Goal: Task Accomplishment & Management: Manage account settings

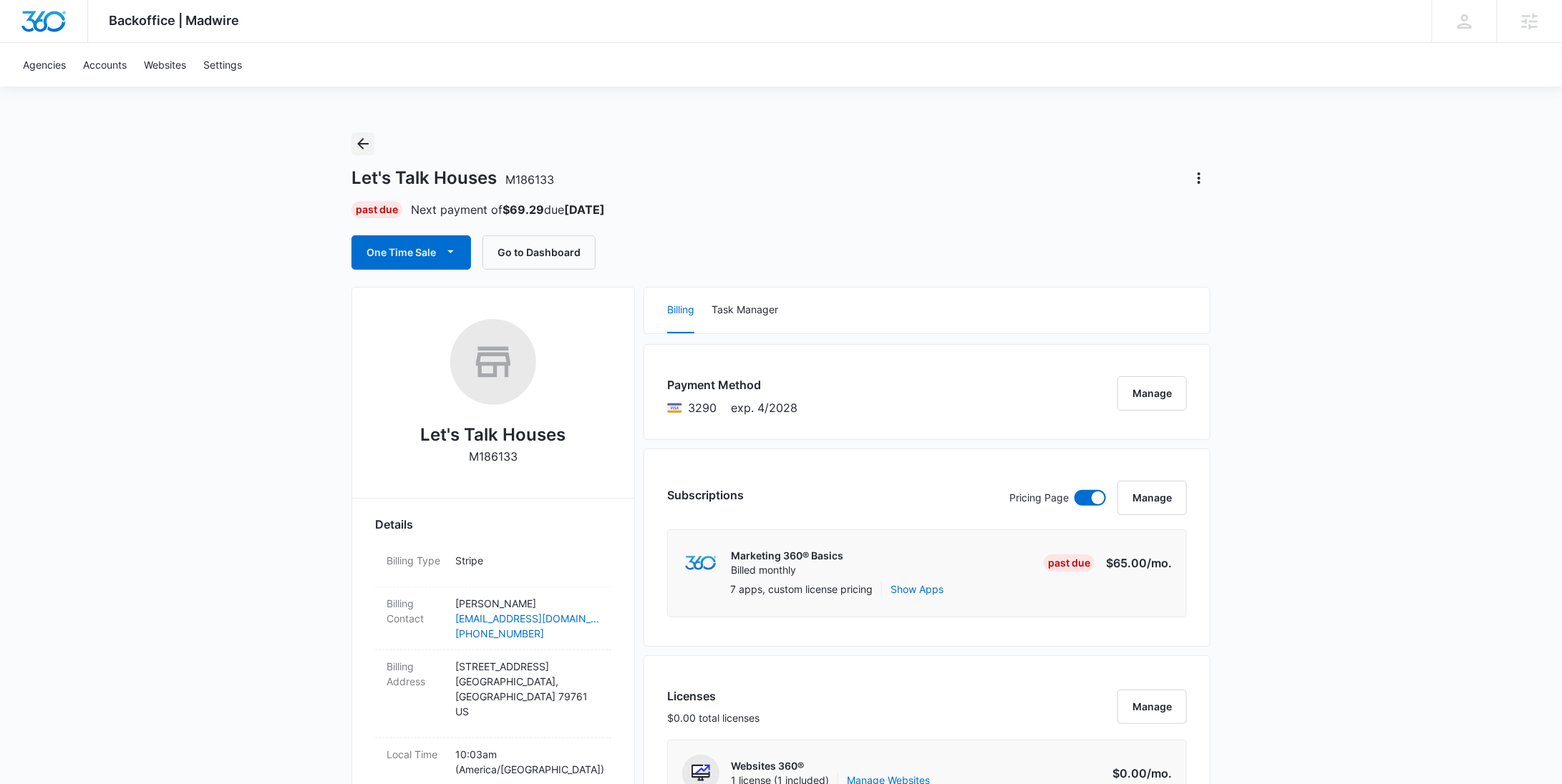
click at [368, 140] on icon "Back" at bounding box center [362, 143] width 17 height 17
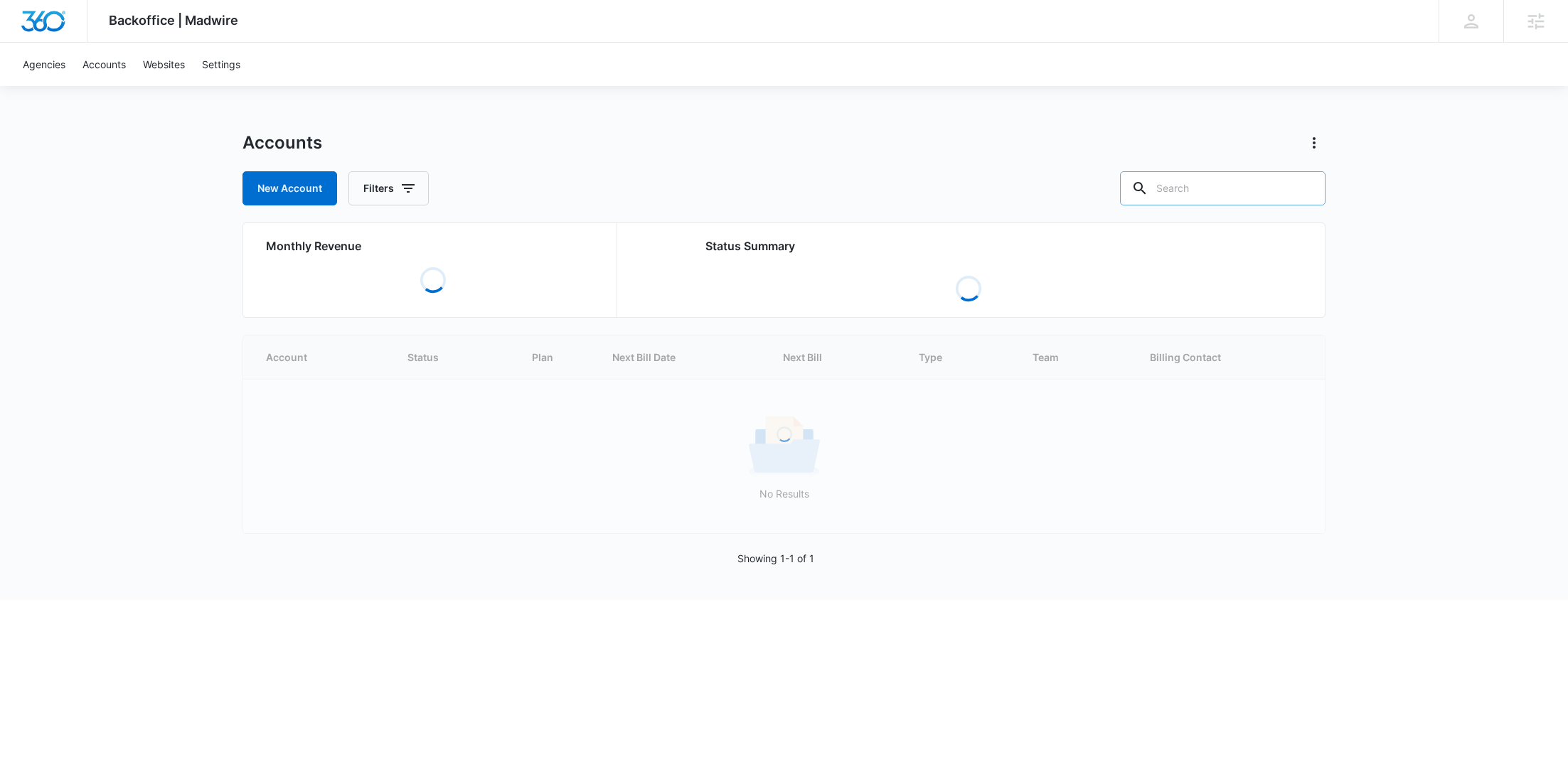
click at [1217, 183] on input "text" at bounding box center [1223, 188] width 206 height 34
paste input "M332700"
type input "M332700"
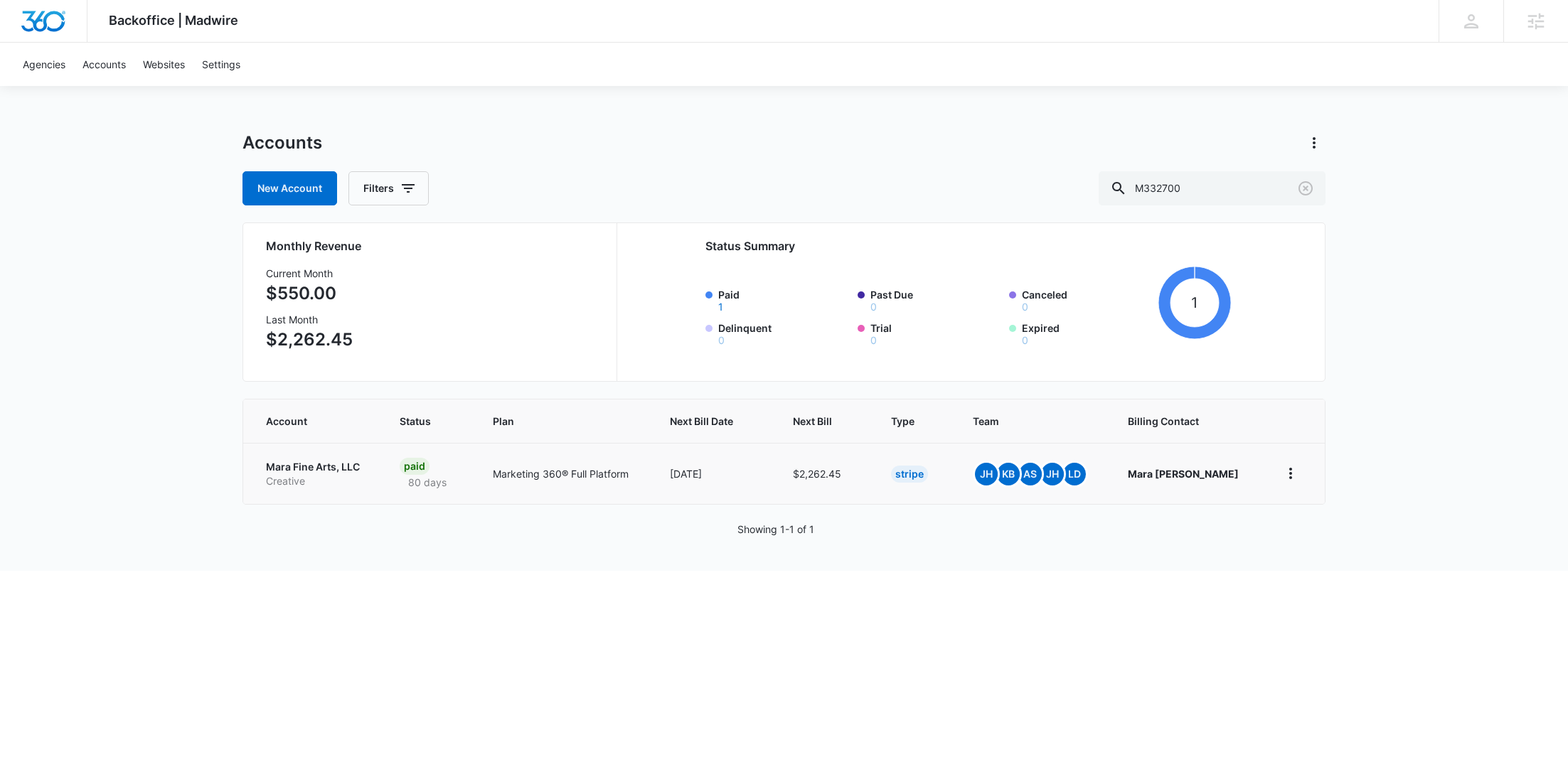
click at [318, 469] on p "Mara Fine Arts, LLC" at bounding box center [315, 467] width 100 height 15
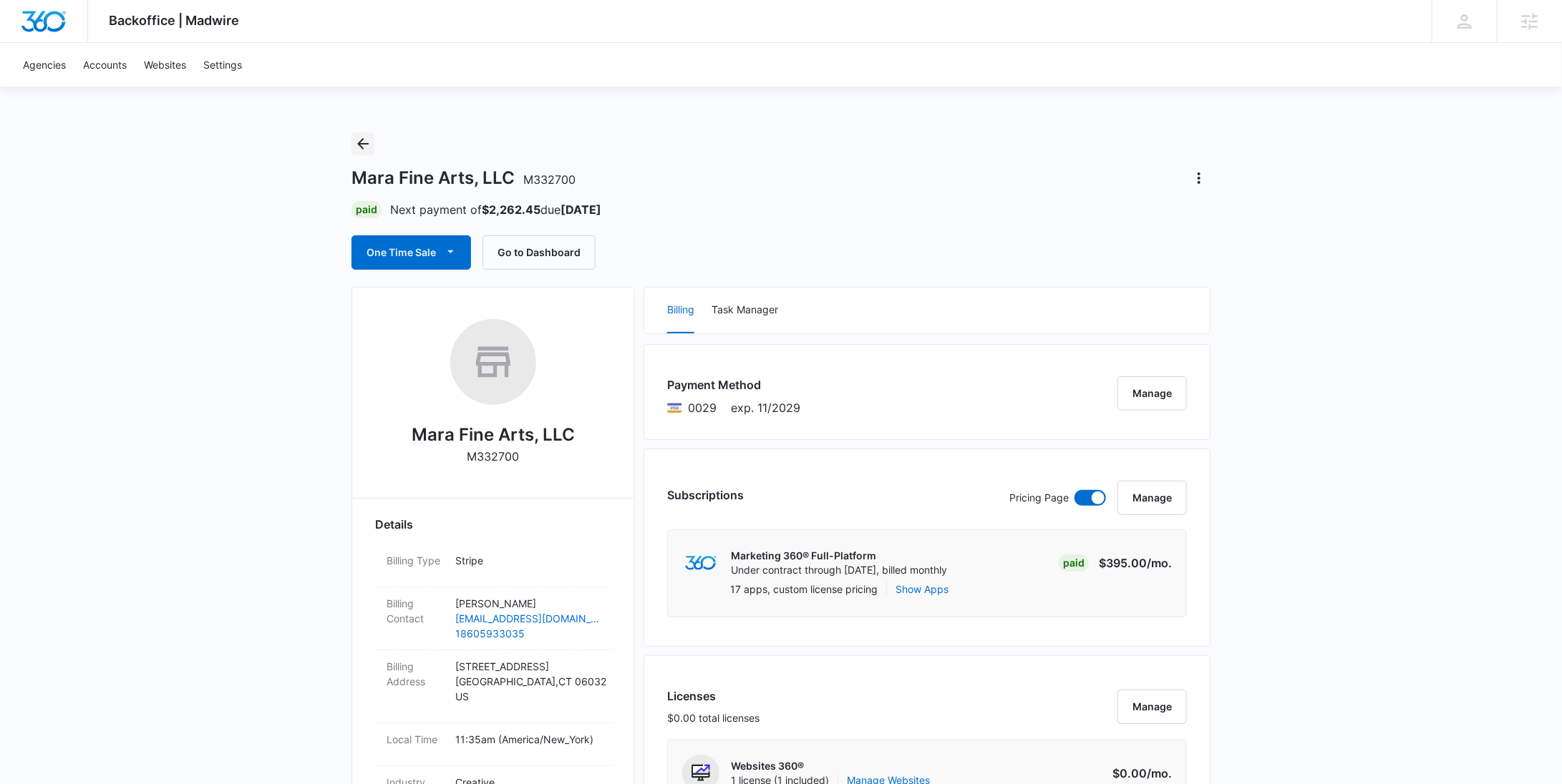
click at [364, 151] on icon "Back" at bounding box center [362, 143] width 17 height 17
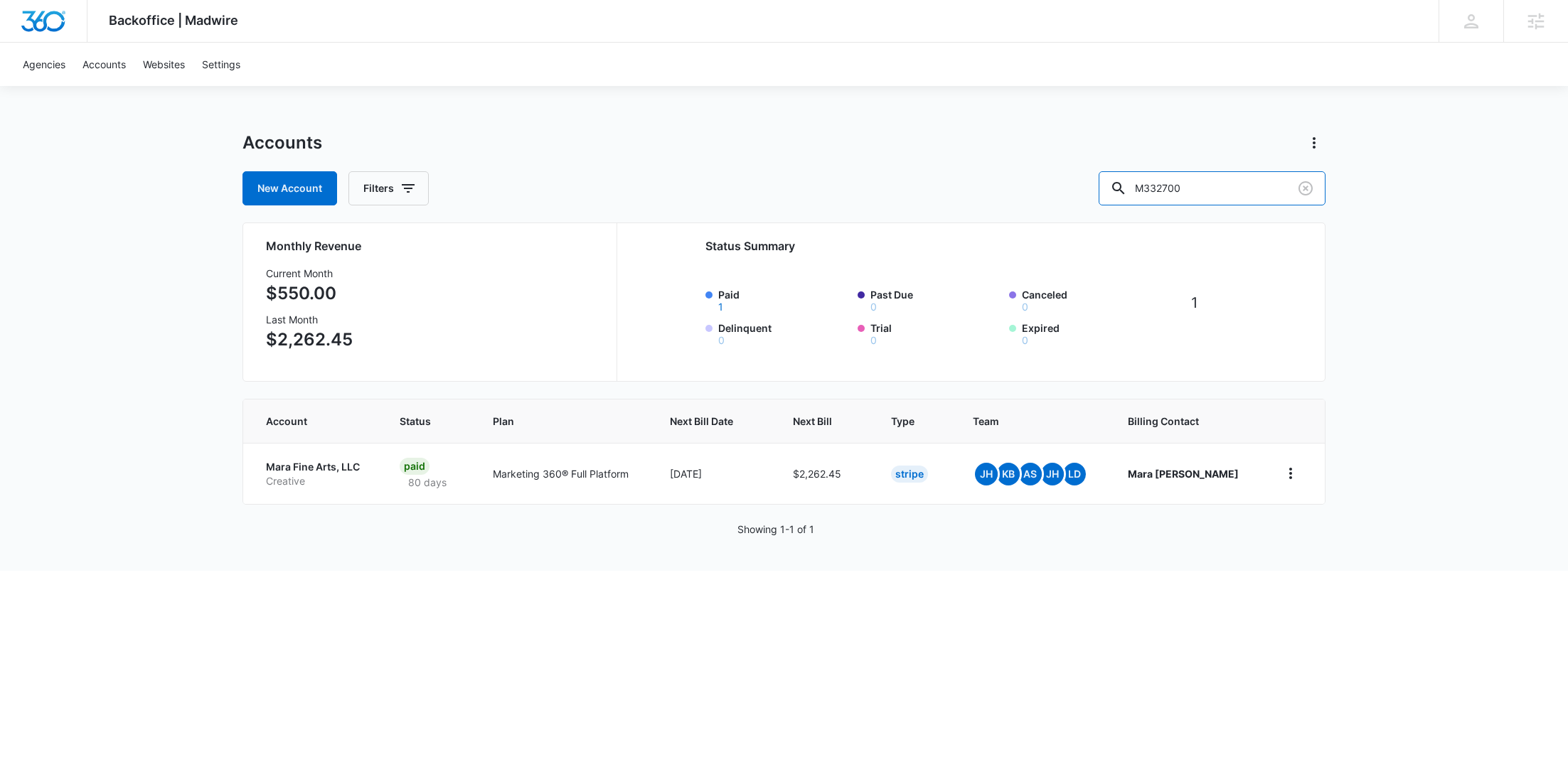
drag, startPoint x: 1252, startPoint y: 195, endPoint x: 1087, endPoint y: 200, distance: 165.1
click at [1087, 201] on div "New Account Filters M332700" at bounding box center [784, 188] width 1083 height 34
paste input "188573"
type input "M188573"
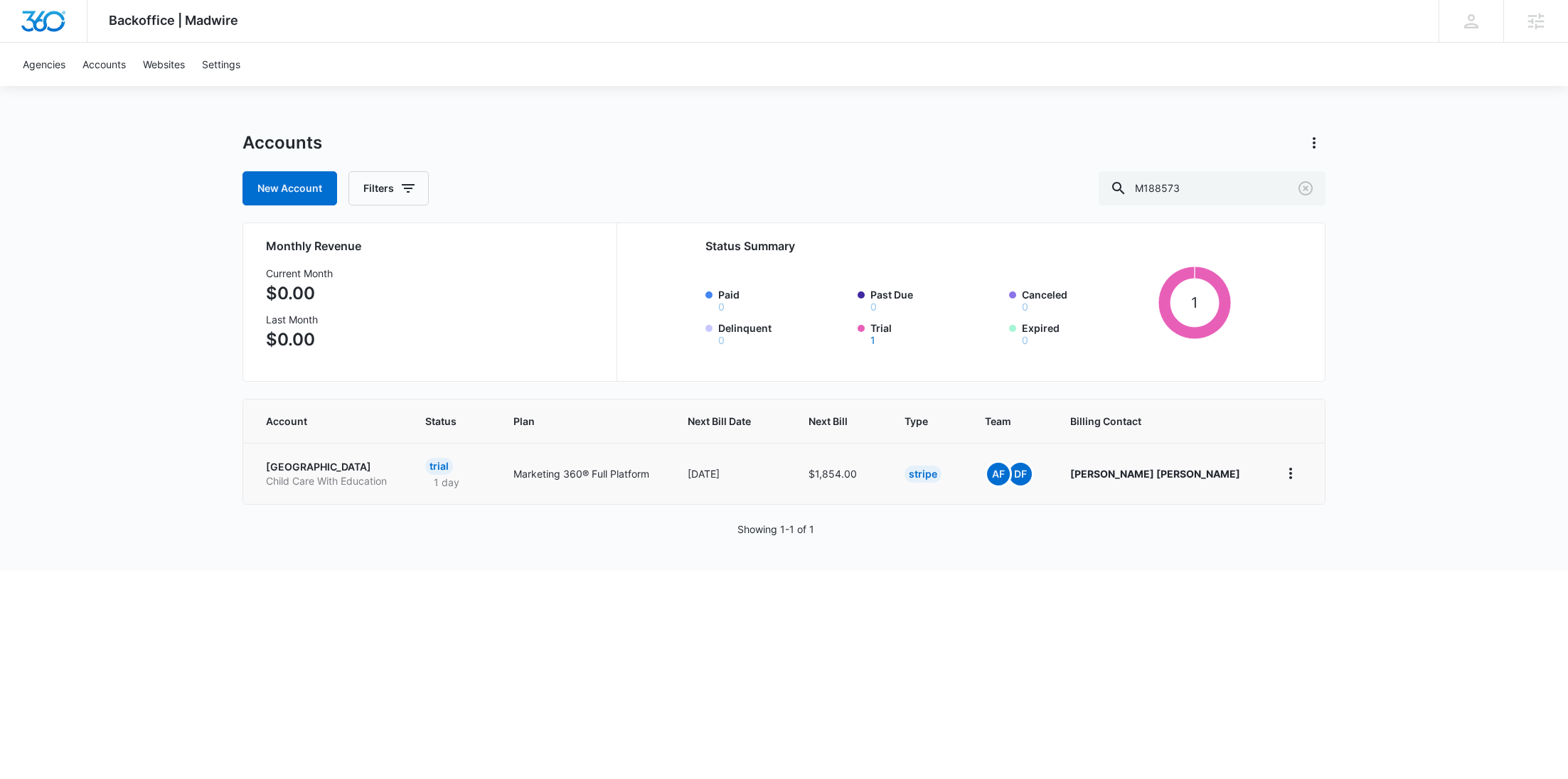
click at [308, 462] on p "Sunny Side Academy" at bounding box center [329, 467] width 125 height 15
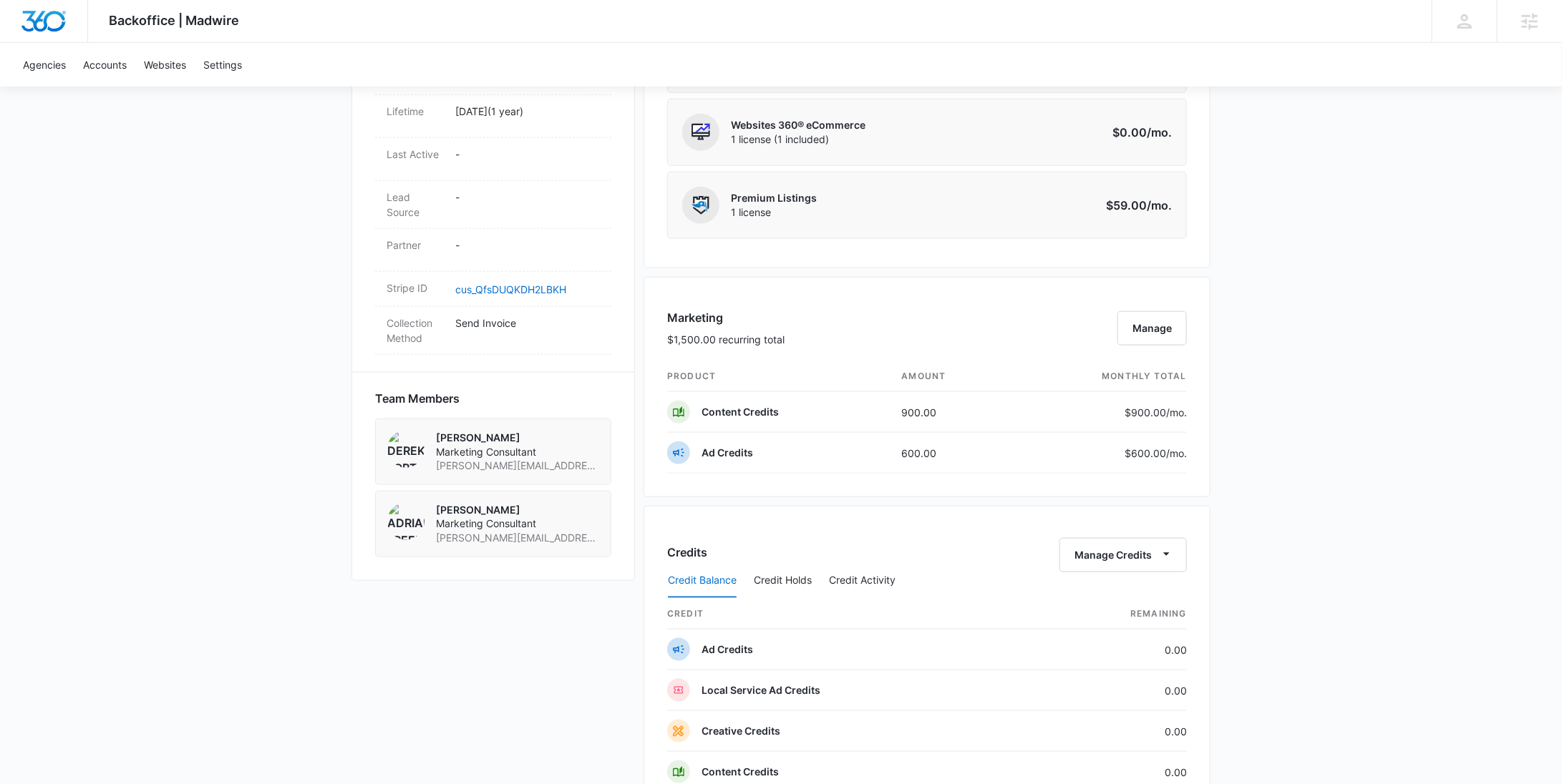
scroll to position [560, 0]
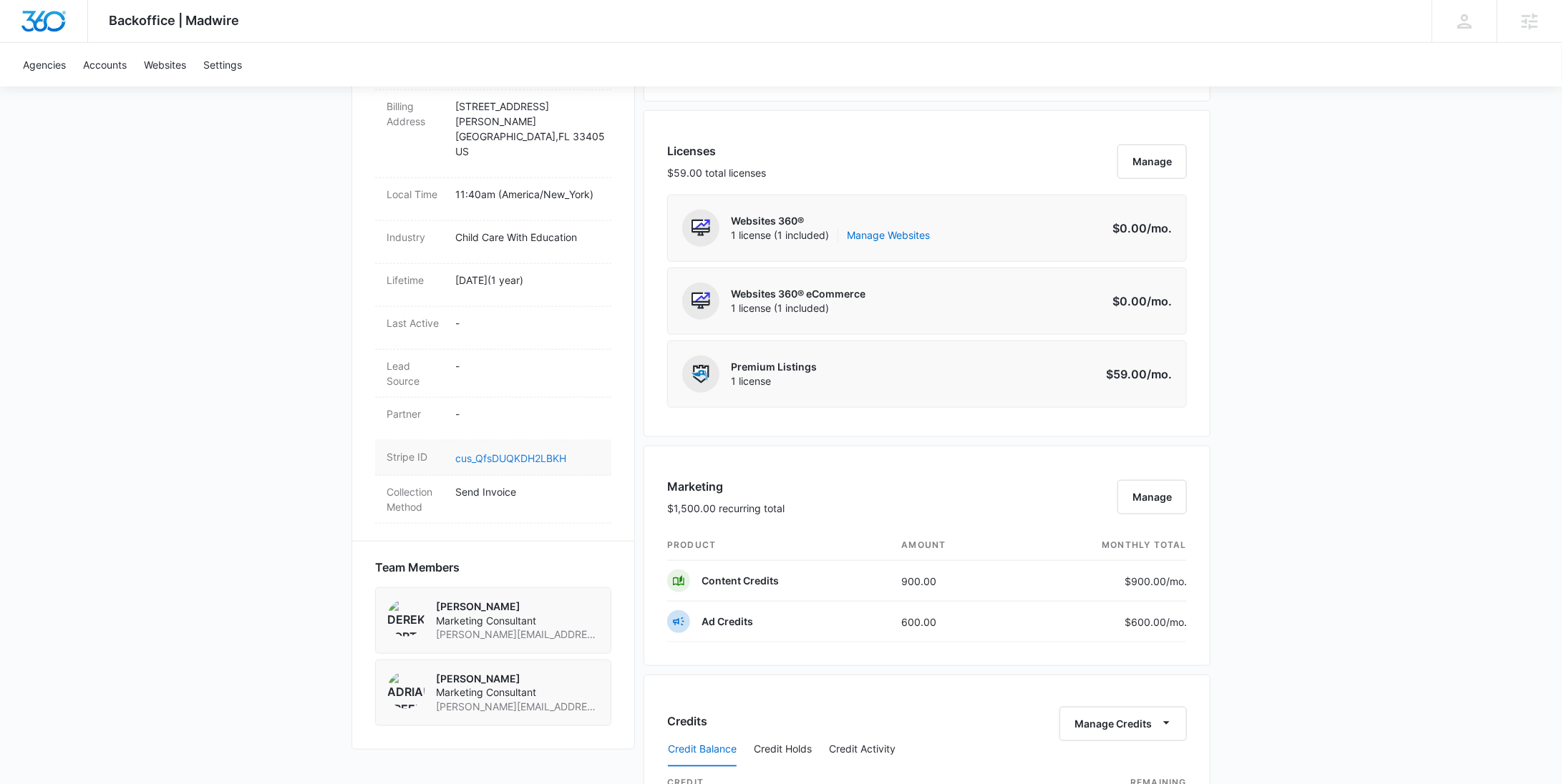
click at [524, 452] on link "cus_QfsDUQKDH2LBKH" at bounding box center [511, 458] width 111 height 12
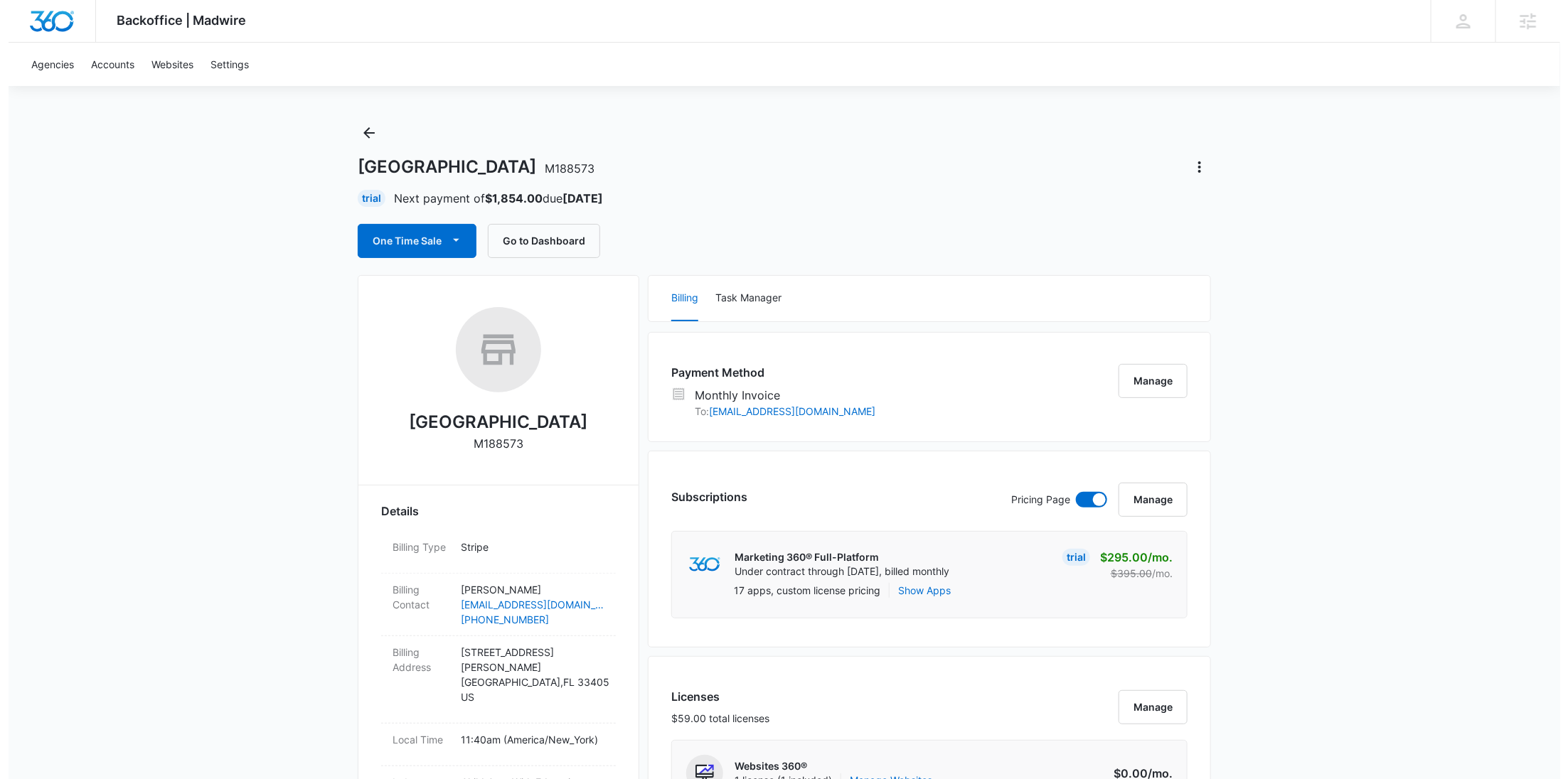
scroll to position [0, 0]
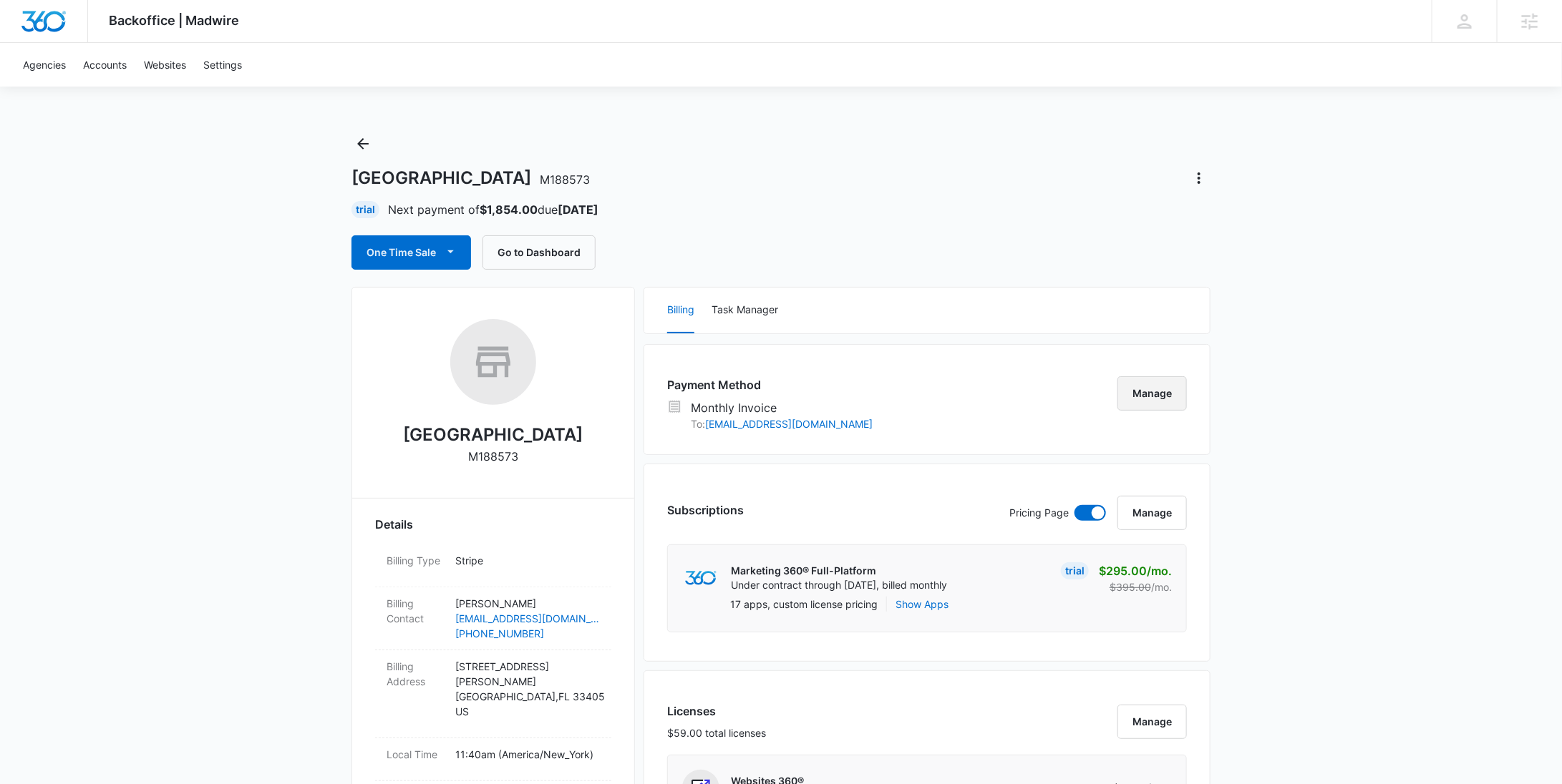
click at [1154, 388] on button "Manage" at bounding box center [1152, 393] width 70 height 34
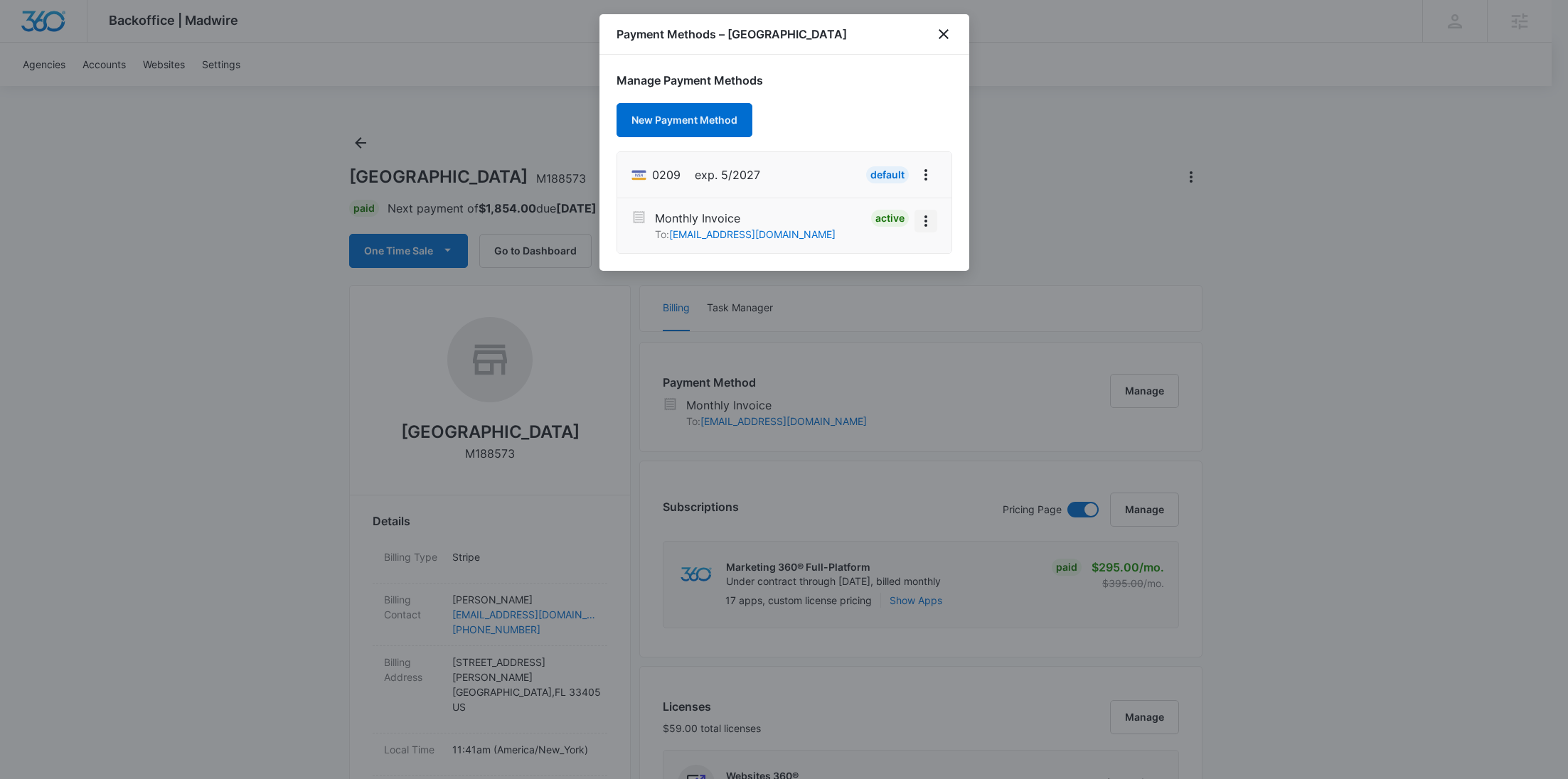
click at [927, 222] on icon "View More" at bounding box center [925, 221] width 17 height 17
click at [883, 182] on div "Deactivate" at bounding box center [877, 182] width 50 height 10
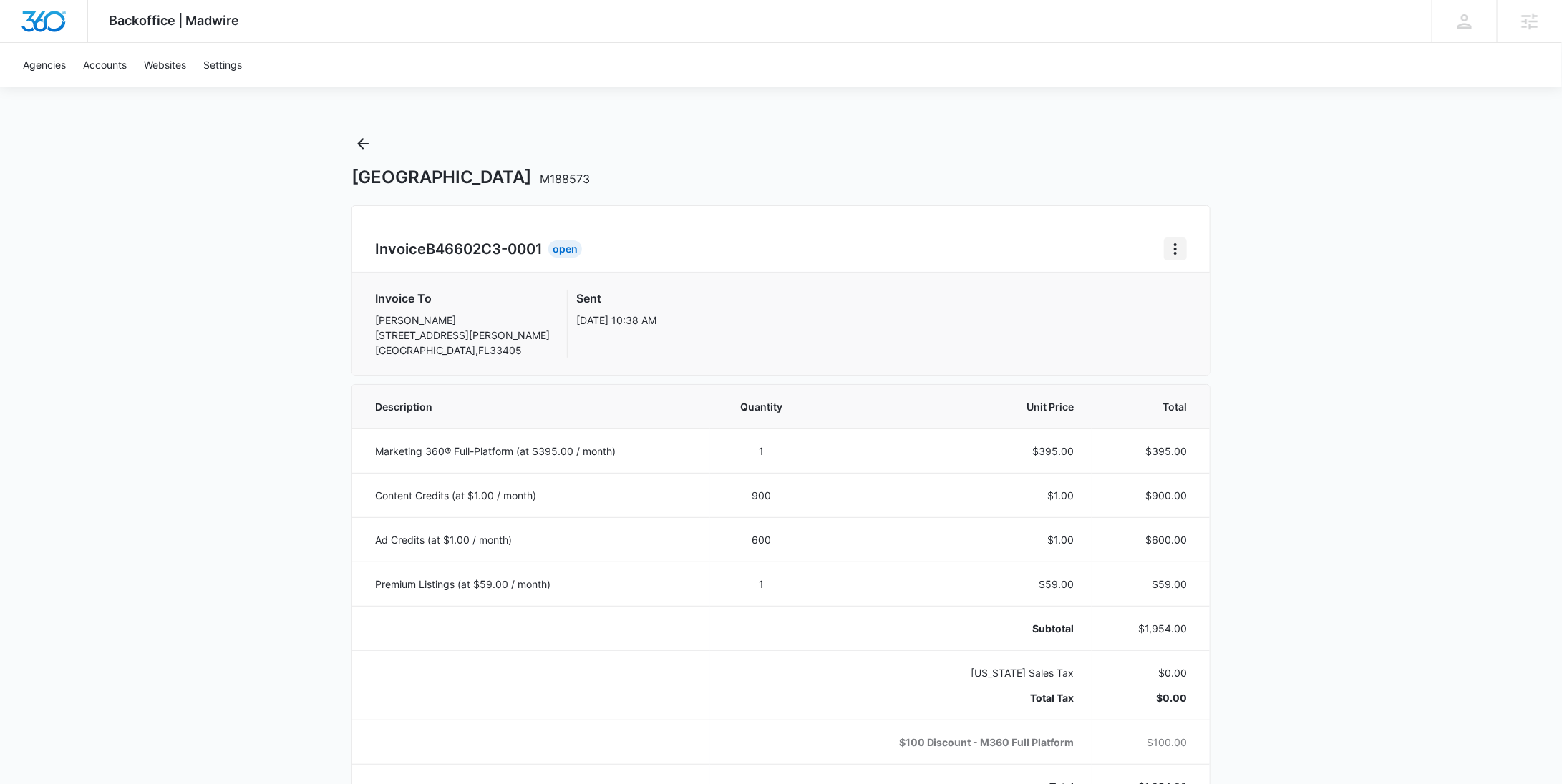
click at [1179, 250] on icon "Home" at bounding box center [1175, 249] width 17 height 17
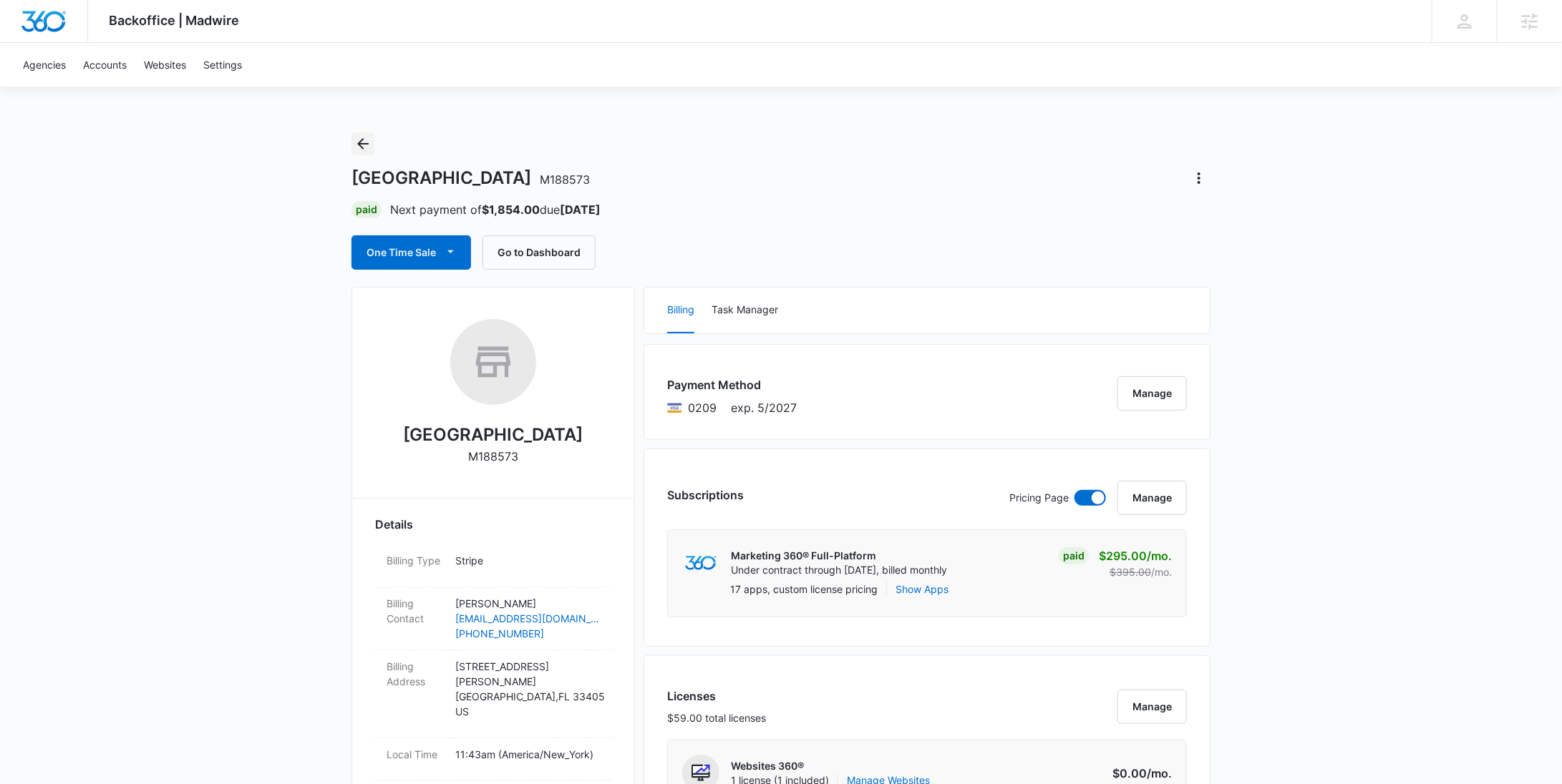
click at [365, 146] on icon "Back" at bounding box center [362, 143] width 17 height 17
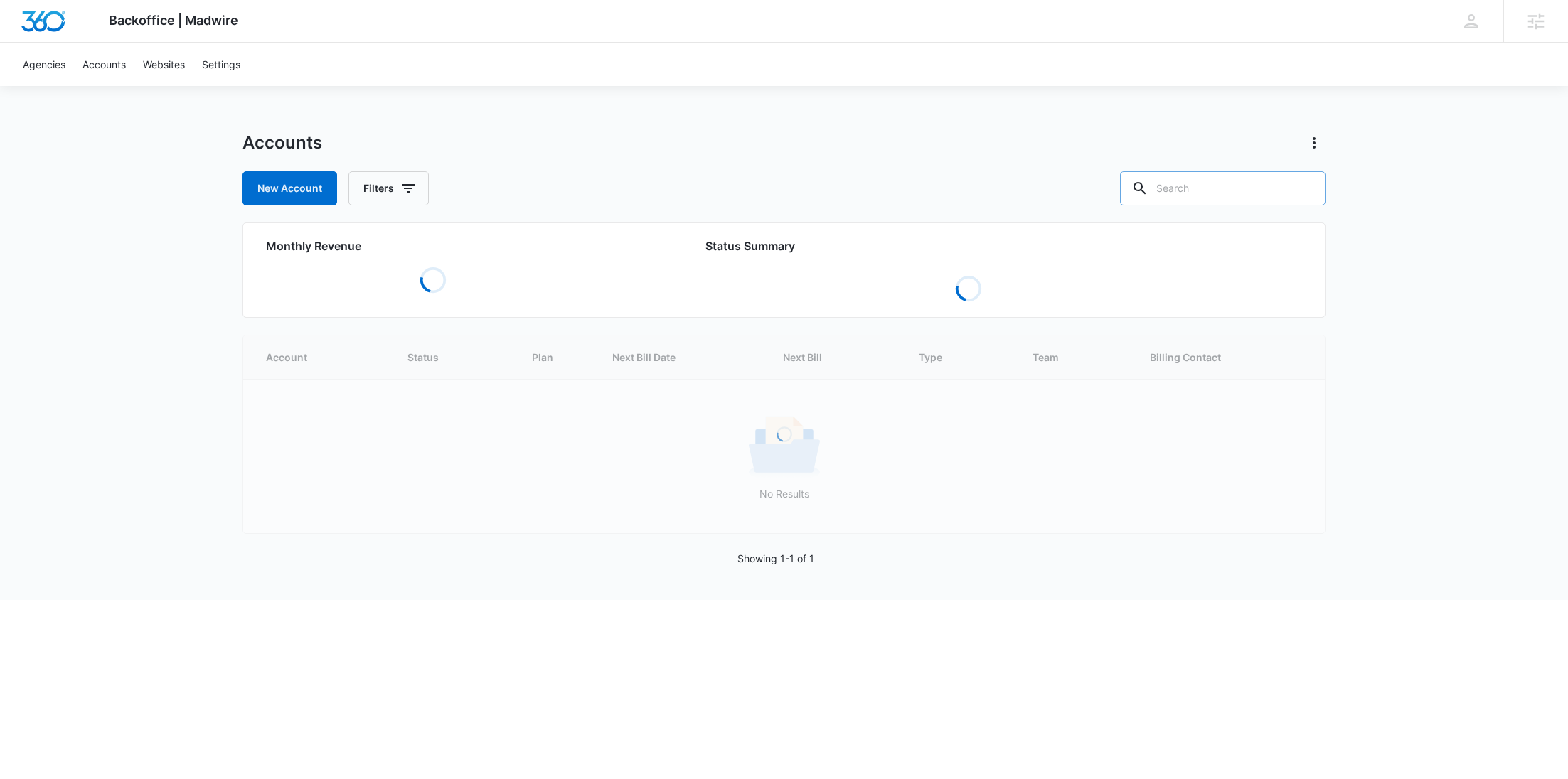
click at [1213, 180] on input "text" at bounding box center [1223, 188] width 206 height 34
paste input "M329423"
type input "M329423"
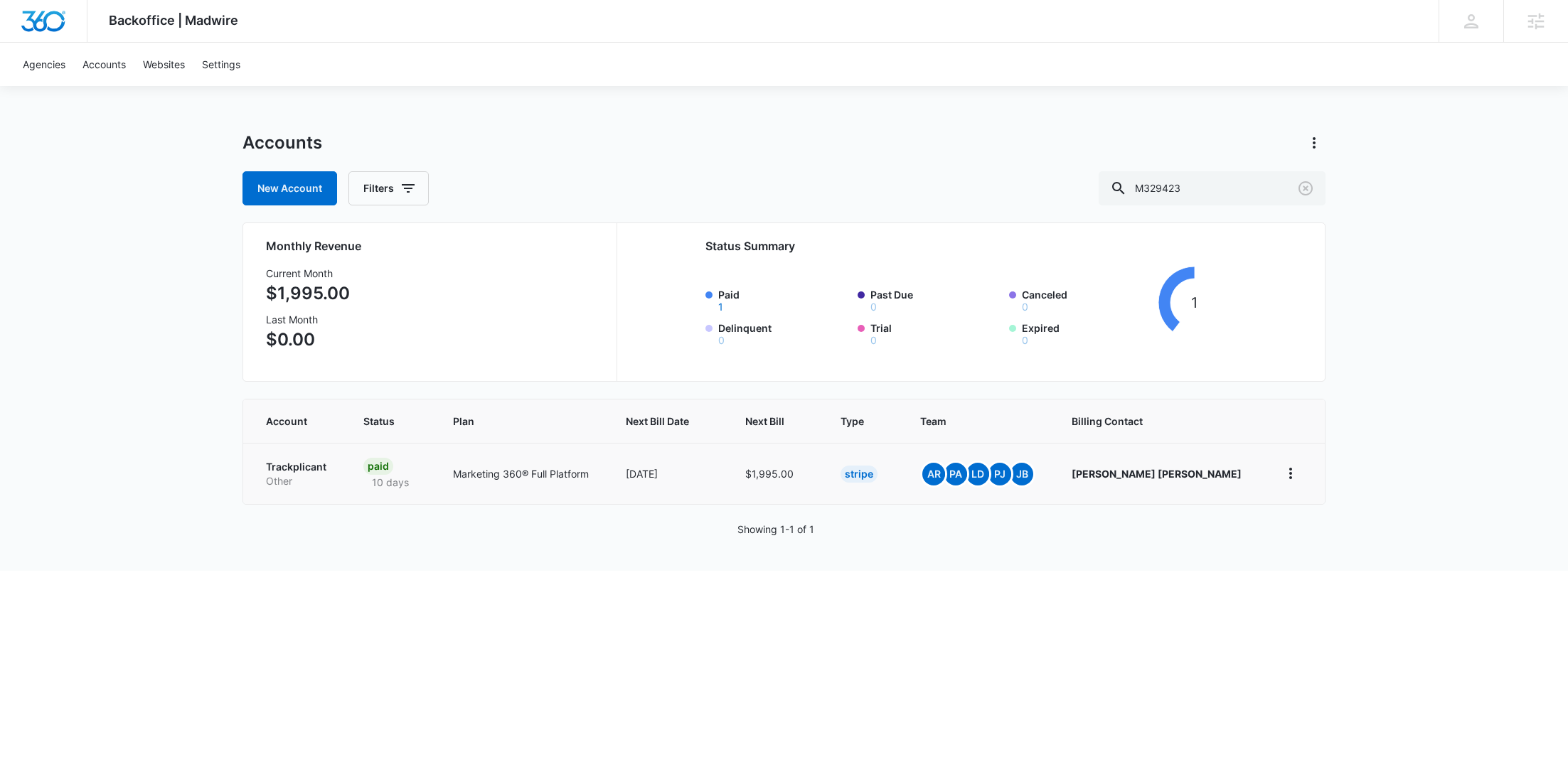
click at [329, 464] on p "Trackplicant" at bounding box center [297, 467] width 63 height 15
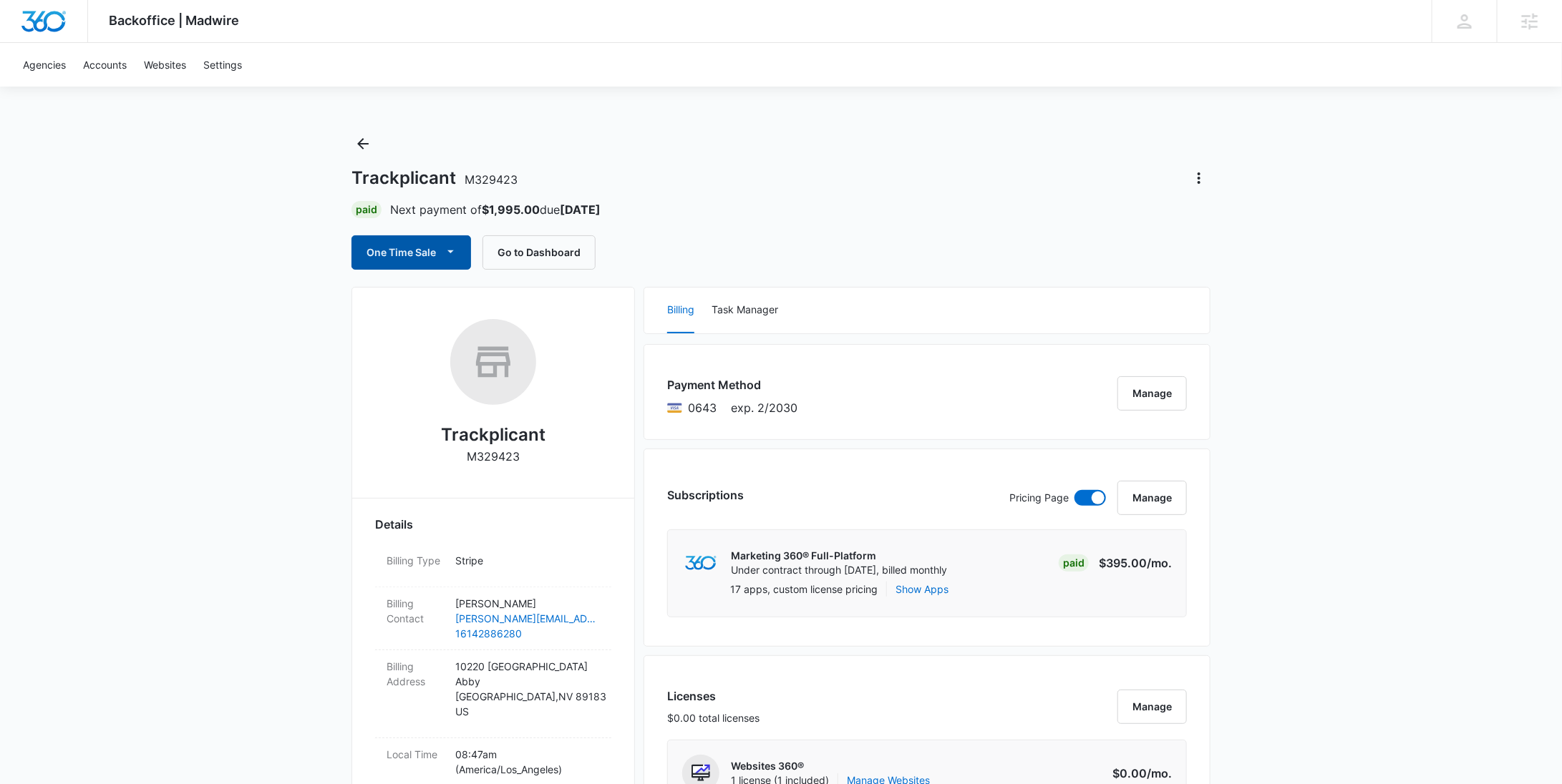
click at [385, 239] on button "One Time Sale" at bounding box center [410, 252] width 119 height 34
click at [405, 295] on div "Run One-Time Payment" at bounding box center [452, 301] width 165 height 15
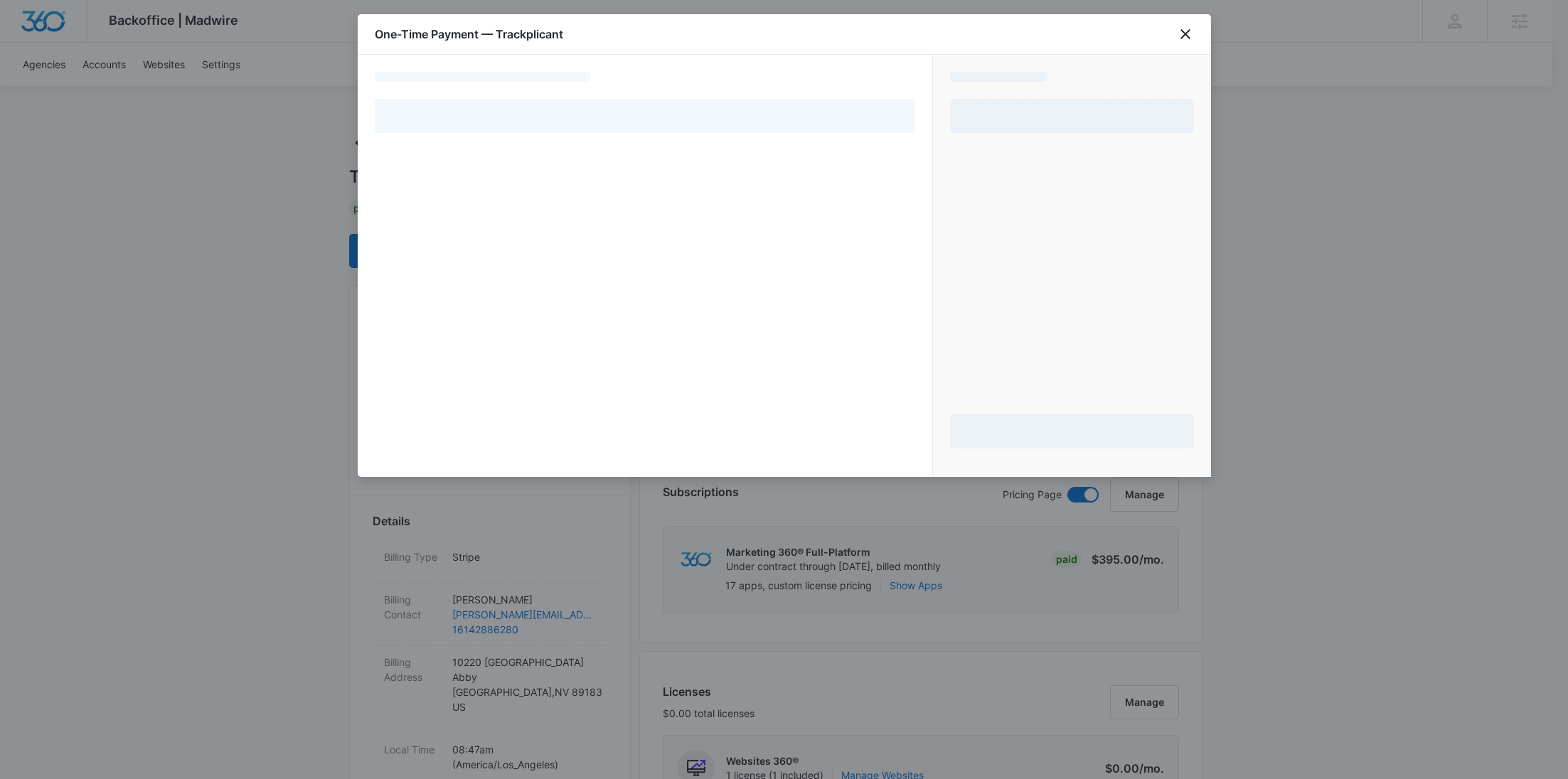
select select "pm_1RnNCLA4n8RTgNjUqS3XF1O1"
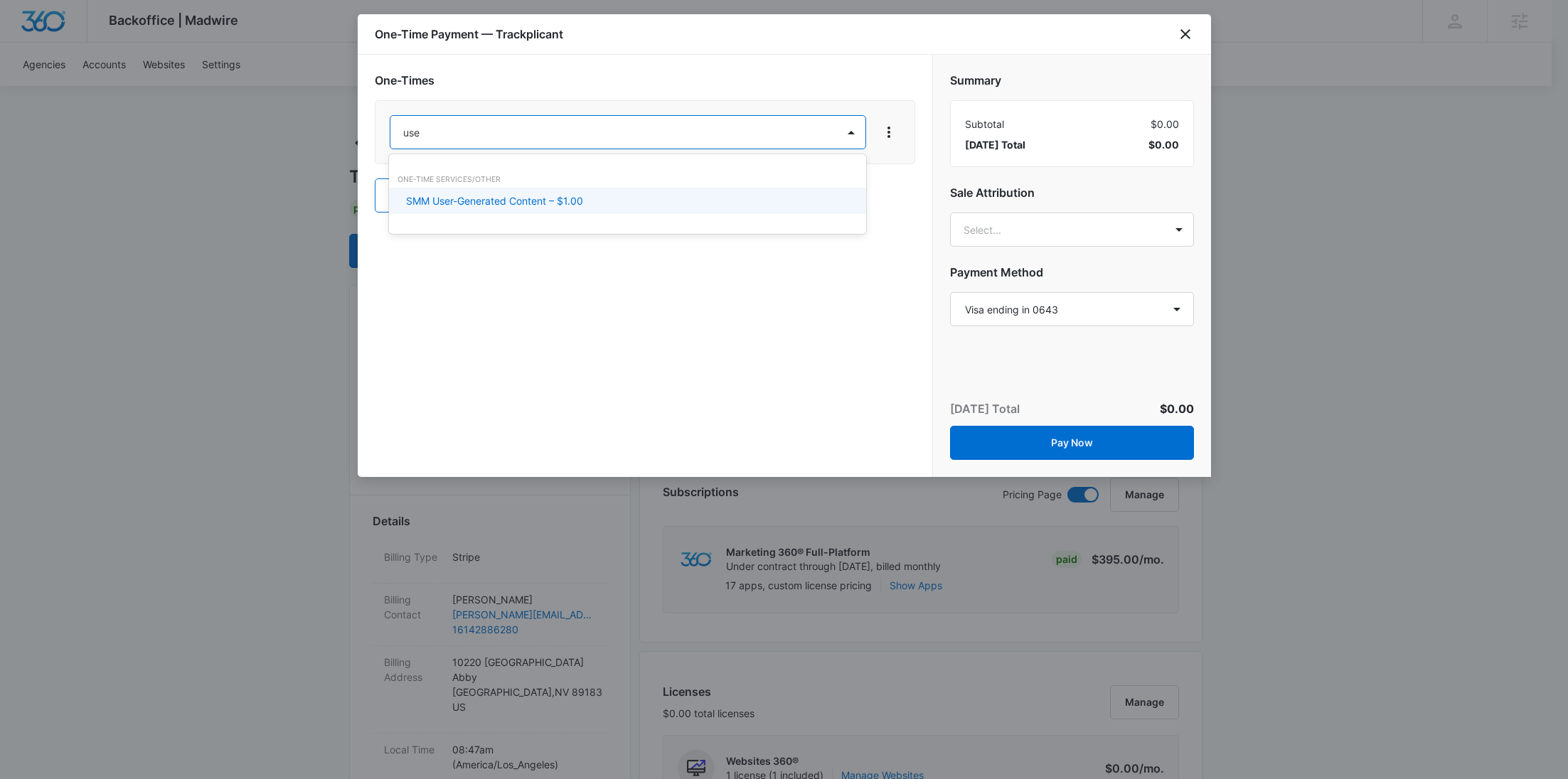
type input "user"
click at [526, 198] on p "SMM User-Generated Content – $1.00" at bounding box center [495, 201] width 177 height 15
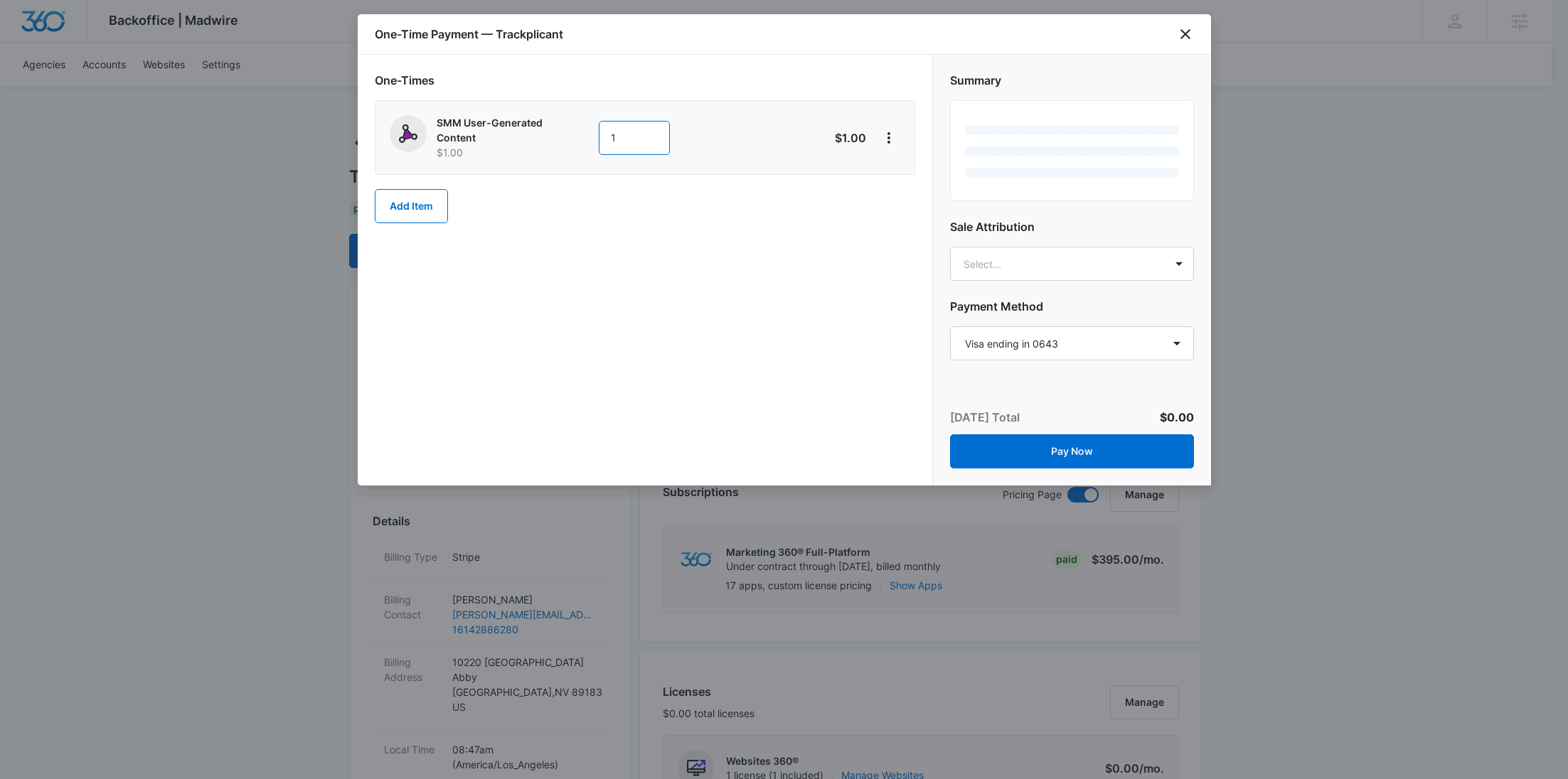
drag, startPoint x: 630, startPoint y: 150, endPoint x: 580, endPoint y: 138, distance: 51.4
click at [583, 140] on div "SMM User-Generated Content $1.00 1" at bounding box center [595, 137] width 410 height 45
paste input "550"
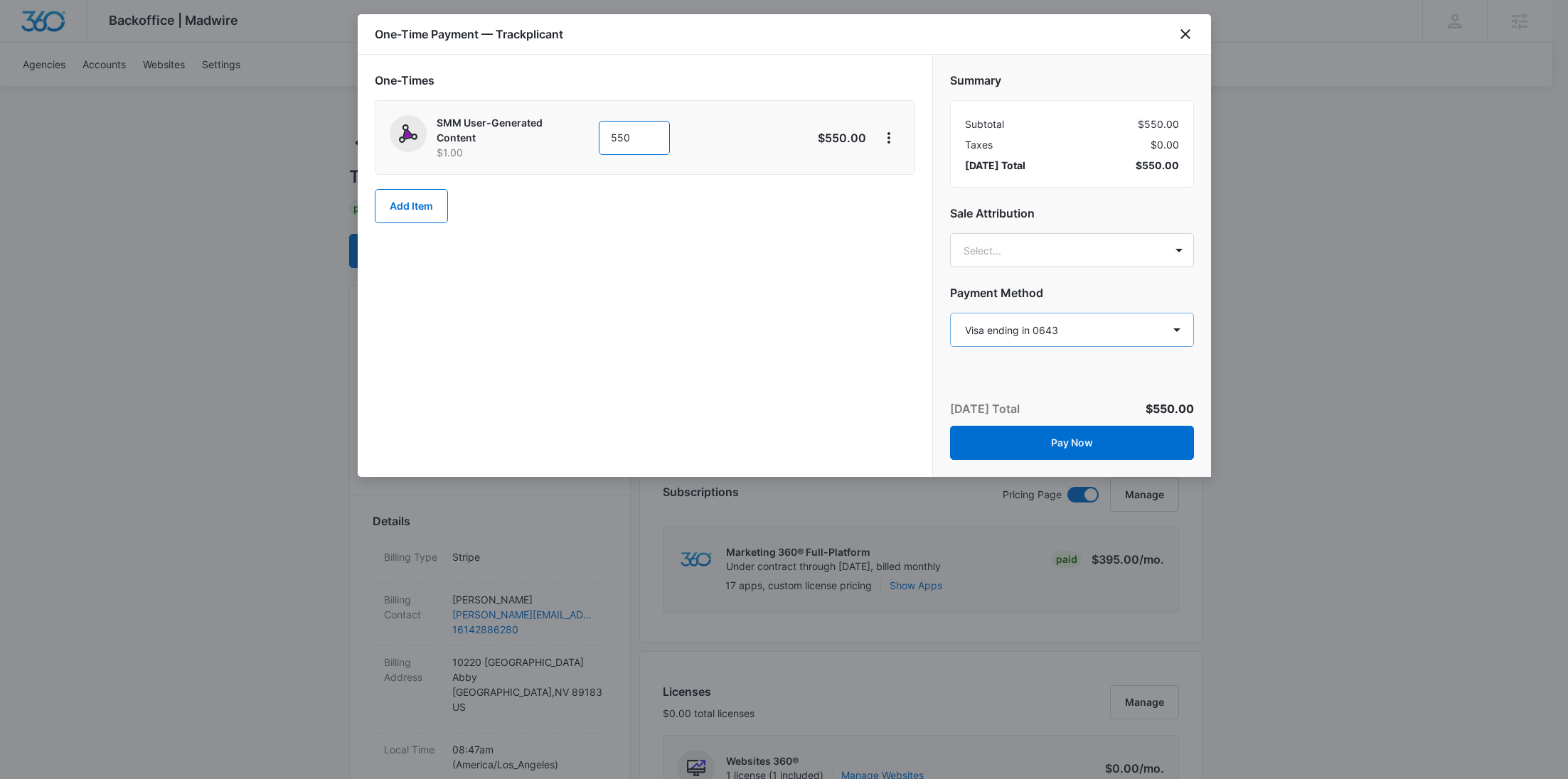
type input "550"
click at [1073, 341] on select "Select a payment method Visa ending in 4388 Visa ending in 0643 Visa ending in …" at bounding box center [1072, 329] width 244 height 34
select select "MANUAL_INVOICE"
click at [950, 312] on select "Select a payment method Visa ending in 4388 Visa ending in 0643 Visa ending in …" at bounding box center [1072, 329] width 244 height 34
click at [1068, 443] on button "Pay Now" at bounding box center [1072, 443] width 244 height 34
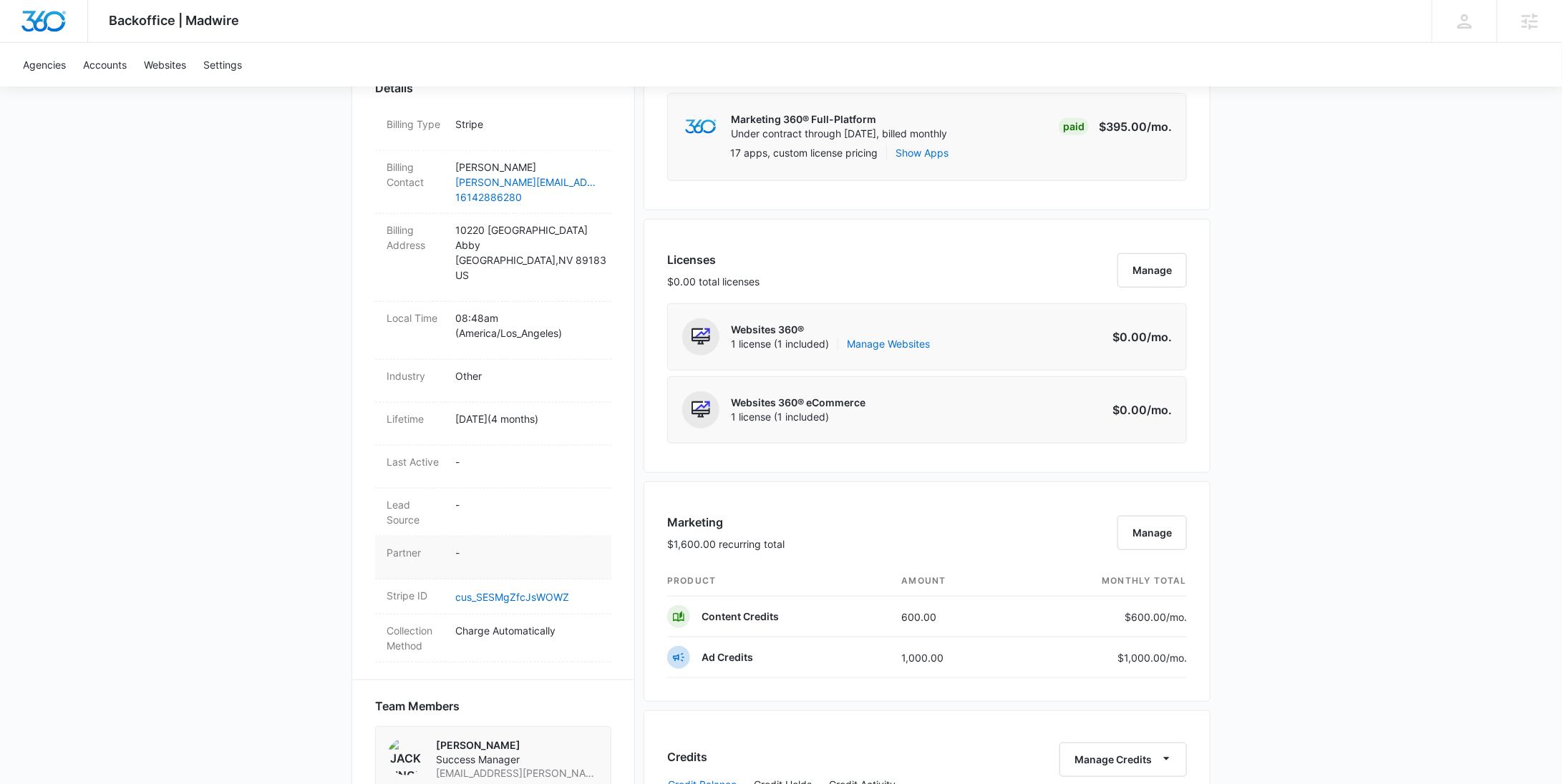
scroll to position [440, 0]
click at [524, 585] on dd "cus_SESMgZfcJsWOWZ" at bounding box center [527, 593] width 145 height 17
click at [524, 588] on link "cus_SESMgZfcJsWOWZ" at bounding box center [512, 594] width 114 height 12
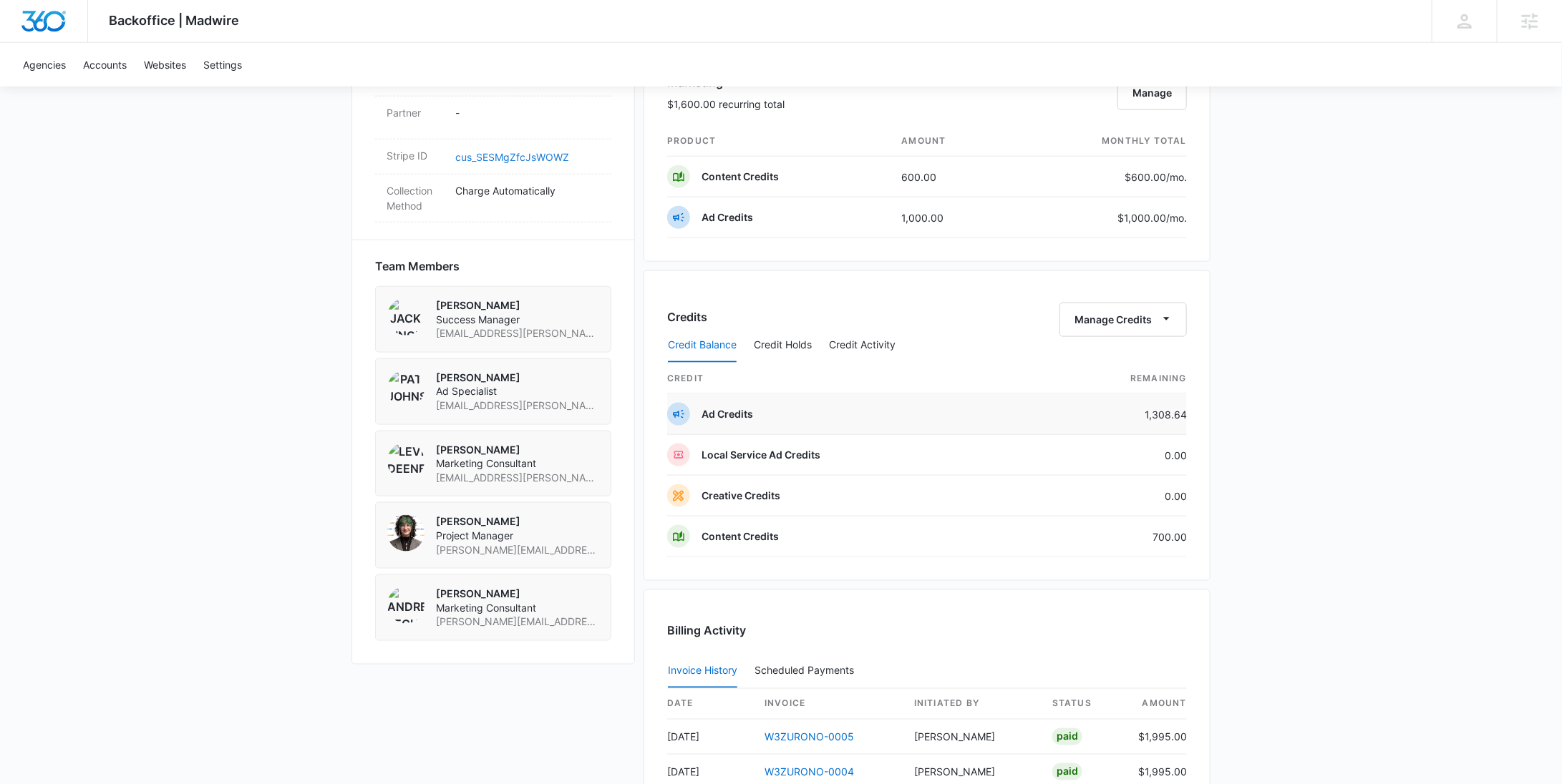
scroll to position [966, 0]
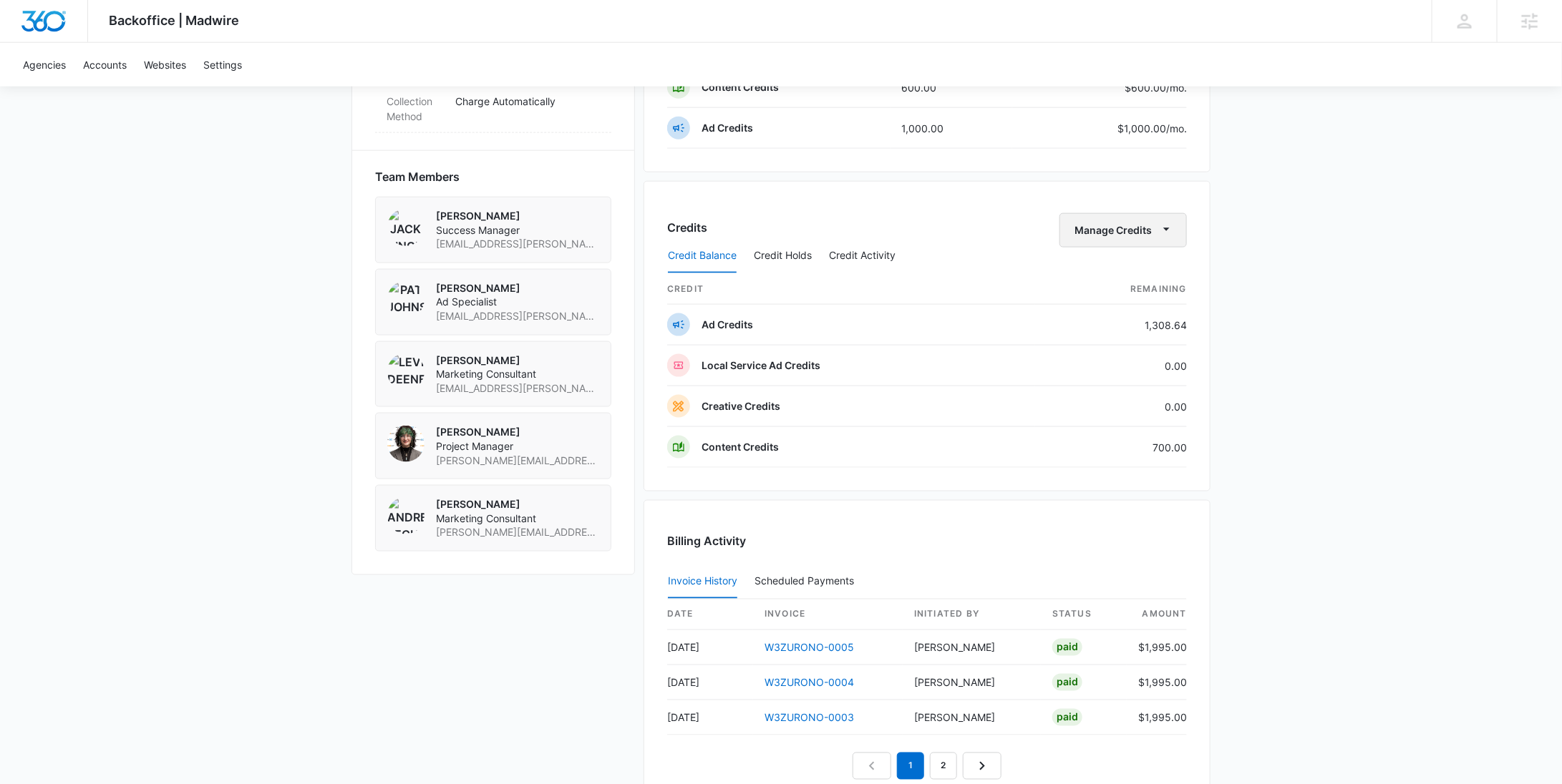
click at [1125, 219] on button "Manage Credits" at bounding box center [1123, 230] width 127 height 34
click at [1123, 293] on div "Withdraw Credits" at bounding box center [1145, 294] width 134 height 10
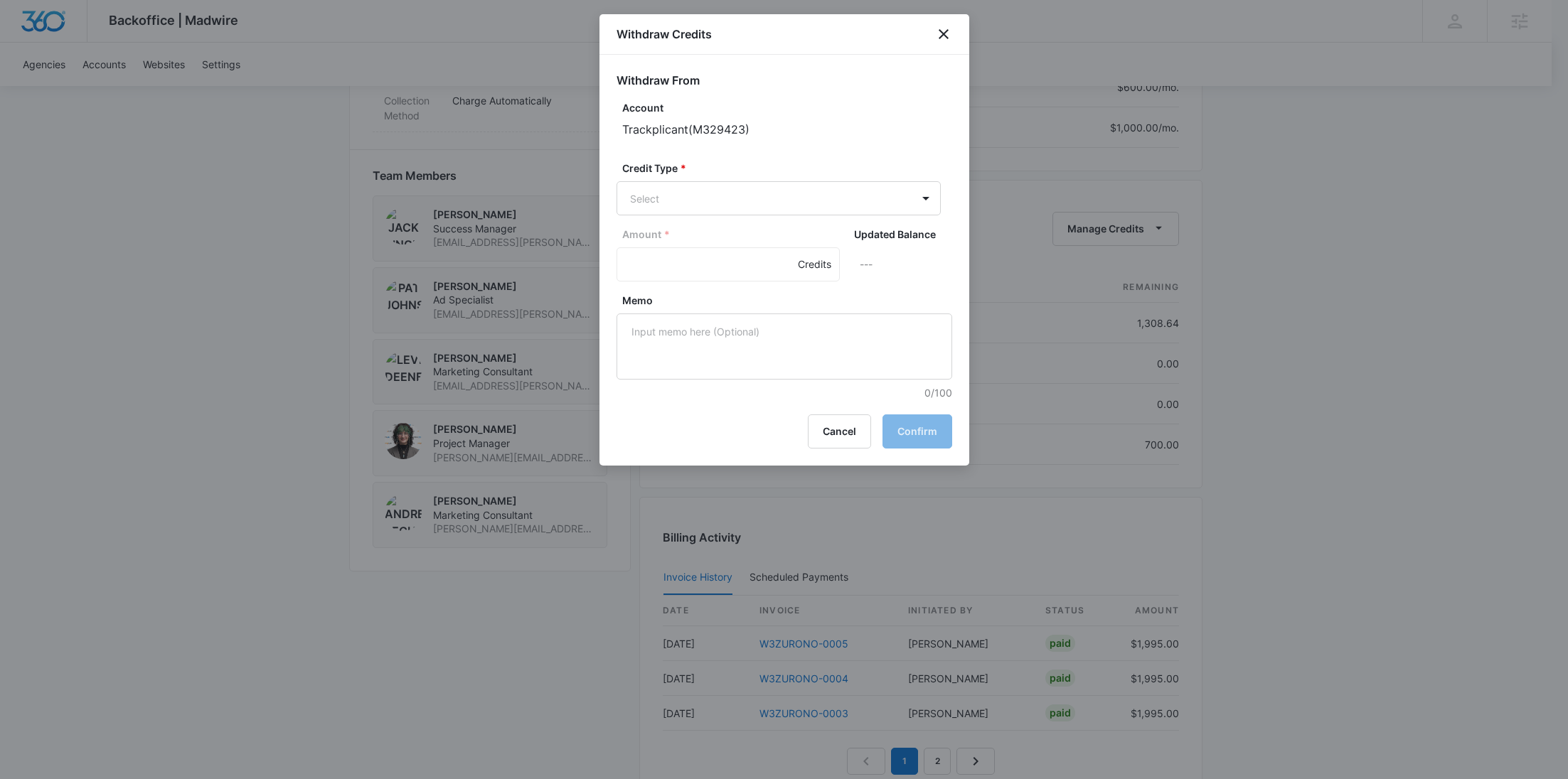
click at [736, 216] on form "Withdraw From Account Trackplicant ( M329423 ) Credit Type * Select Amount * Cr…" at bounding box center [784, 236] width 336 height 328
click at [728, 189] on body "Backoffice | Madwire Apps Settings RY Rochelle Young rochelle.young@madwire.com…" at bounding box center [784, 42] width 1568 height 2005
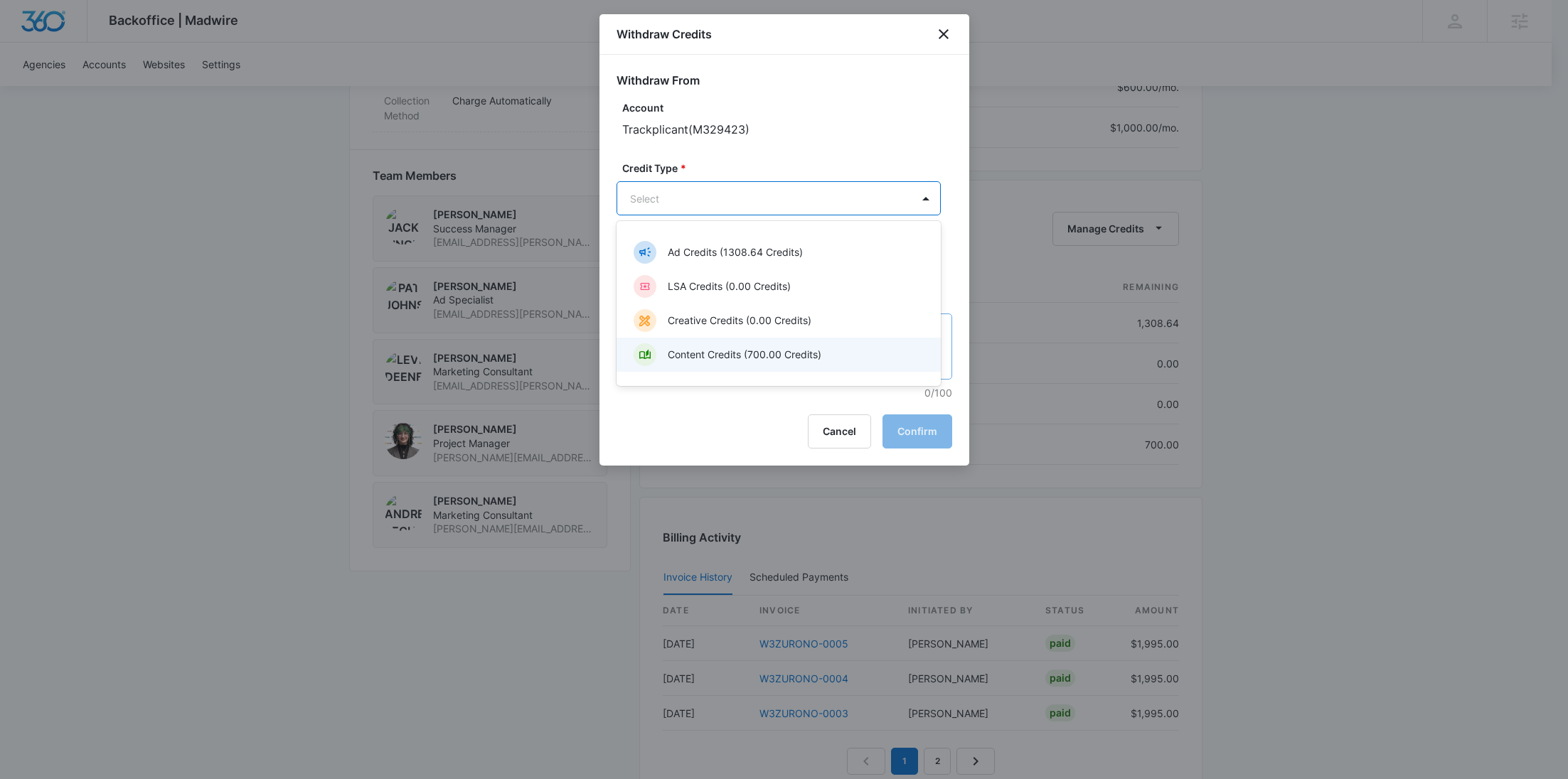
click at [717, 355] on p "Content Credits (700.00 Credits)" at bounding box center [744, 354] width 153 height 15
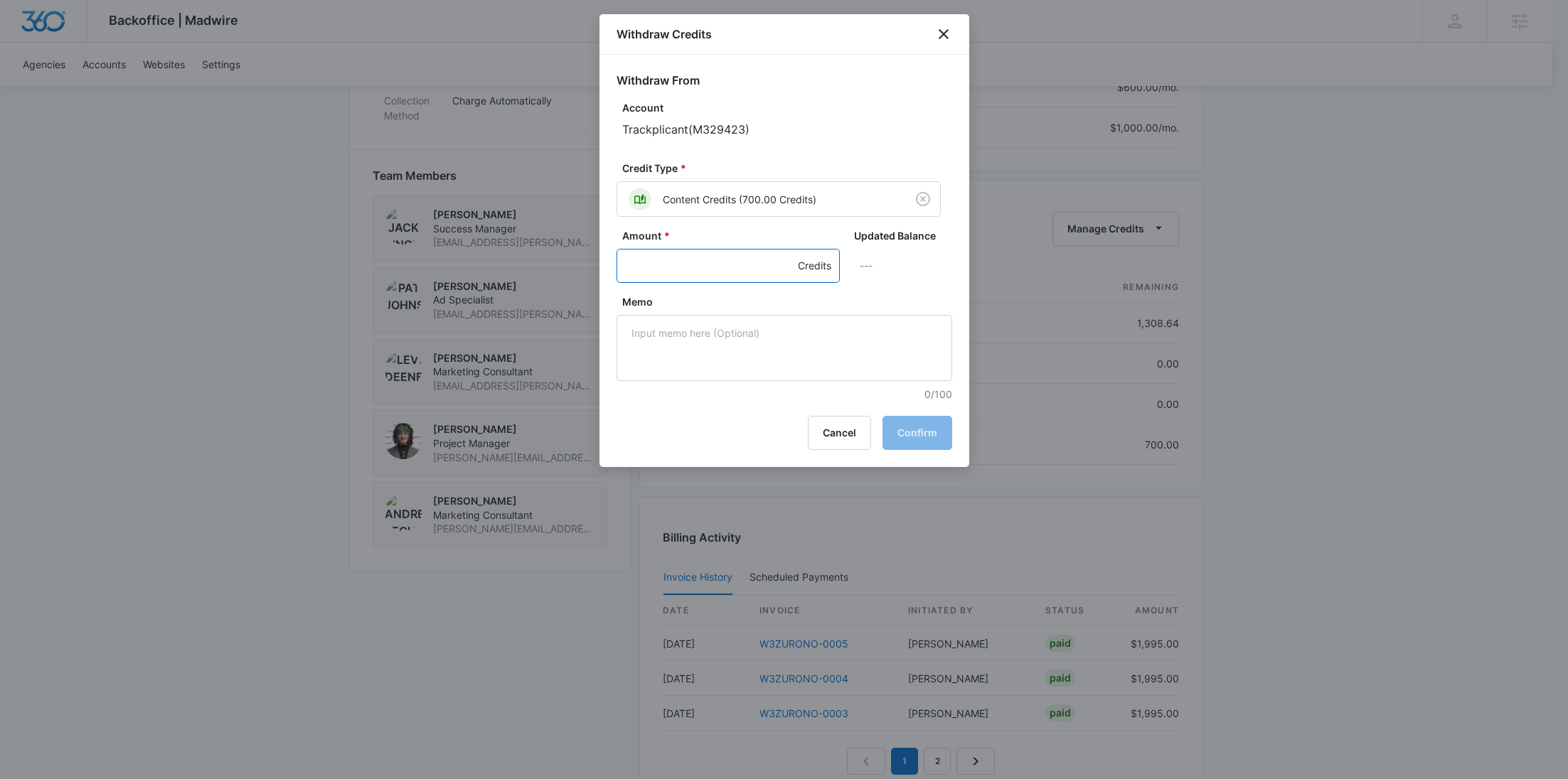
click at [675, 267] on input "Amount *" at bounding box center [728, 265] width 223 height 34
type input "550"
click at [709, 359] on textarea "Memo" at bounding box center [784, 347] width 336 height 66
paste textarea "W3ZURONO-0006"
type textarea "W3ZURONO-0006 SMM UGC"
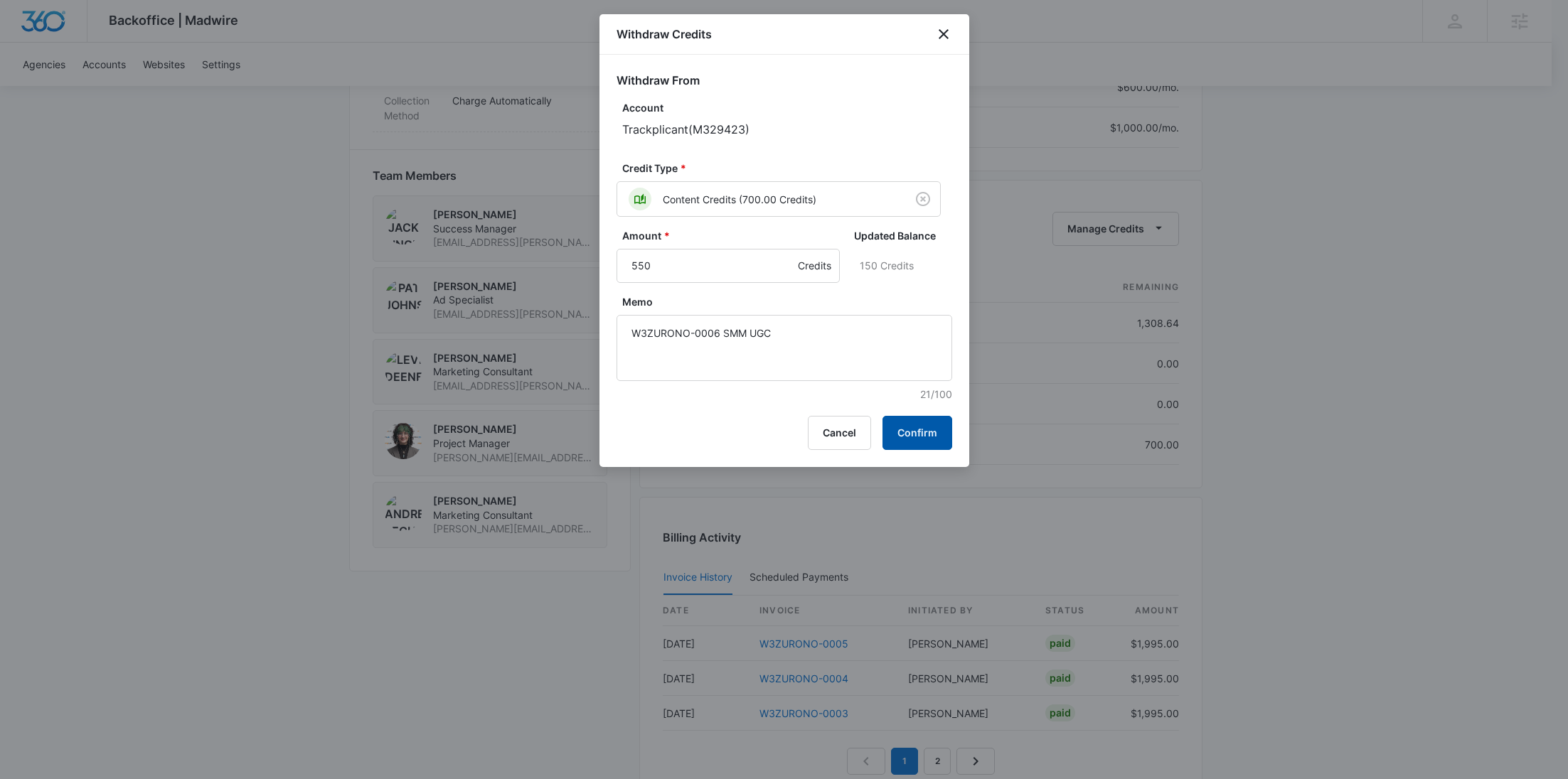
click at [902, 429] on button "Confirm" at bounding box center [917, 432] width 70 height 34
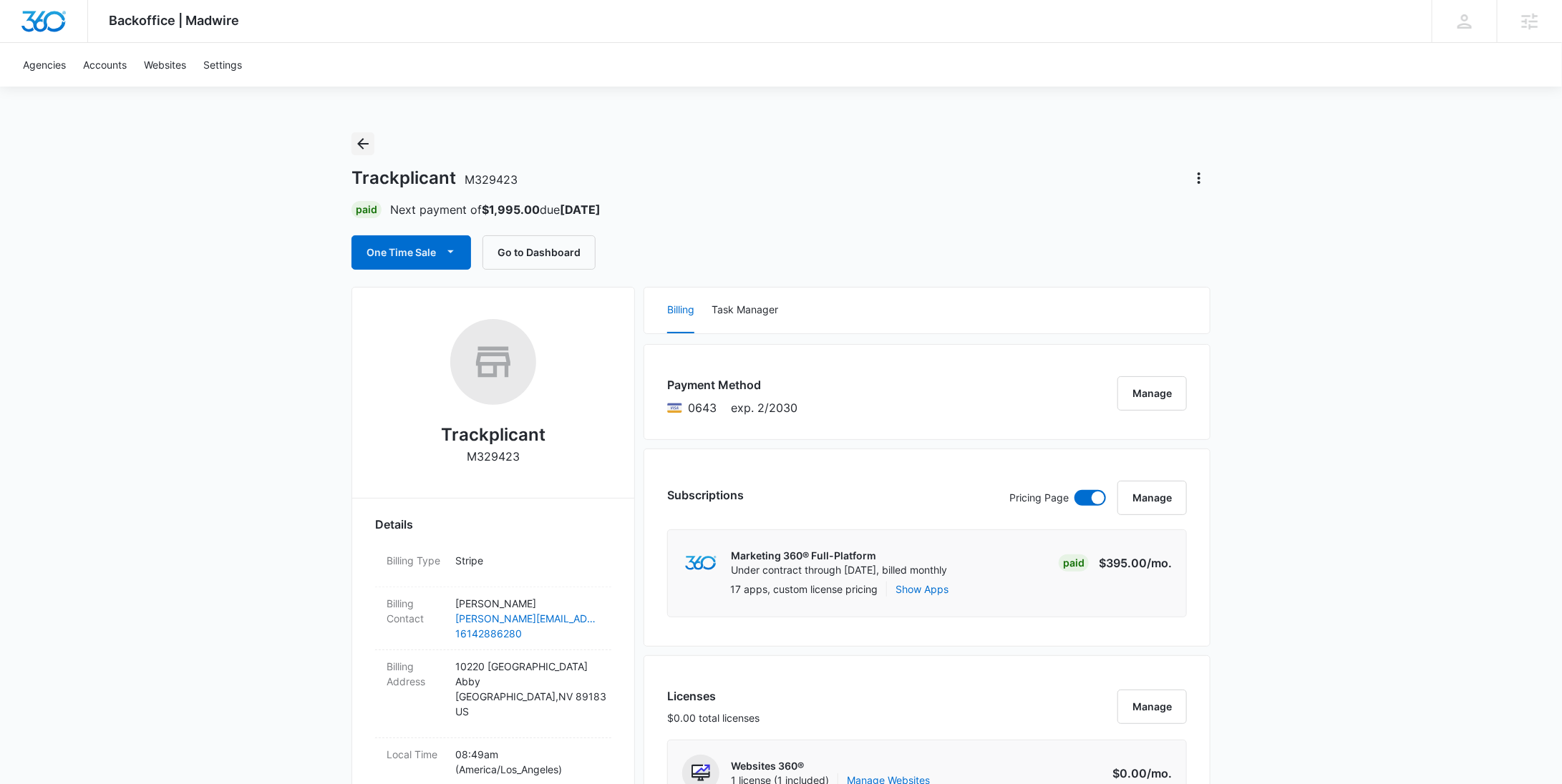
click at [361, 141] on icon "Back" at bounding box center [363, 144] width 12 height 12
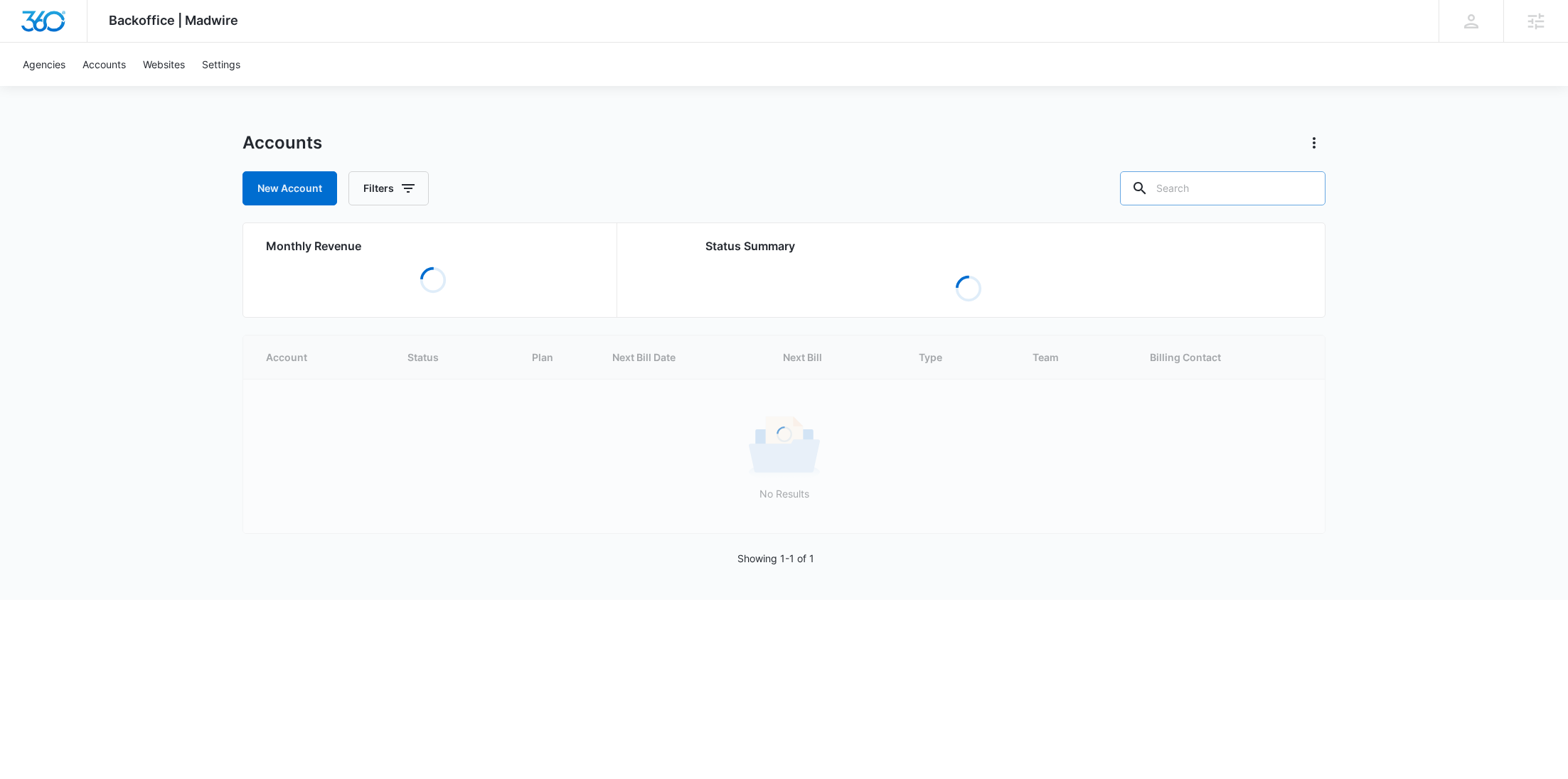
click at [1207, 198] on input "text" at bounding box center [1223, 188] width 206 height 34
paste input "M329573"
type input "M329573"
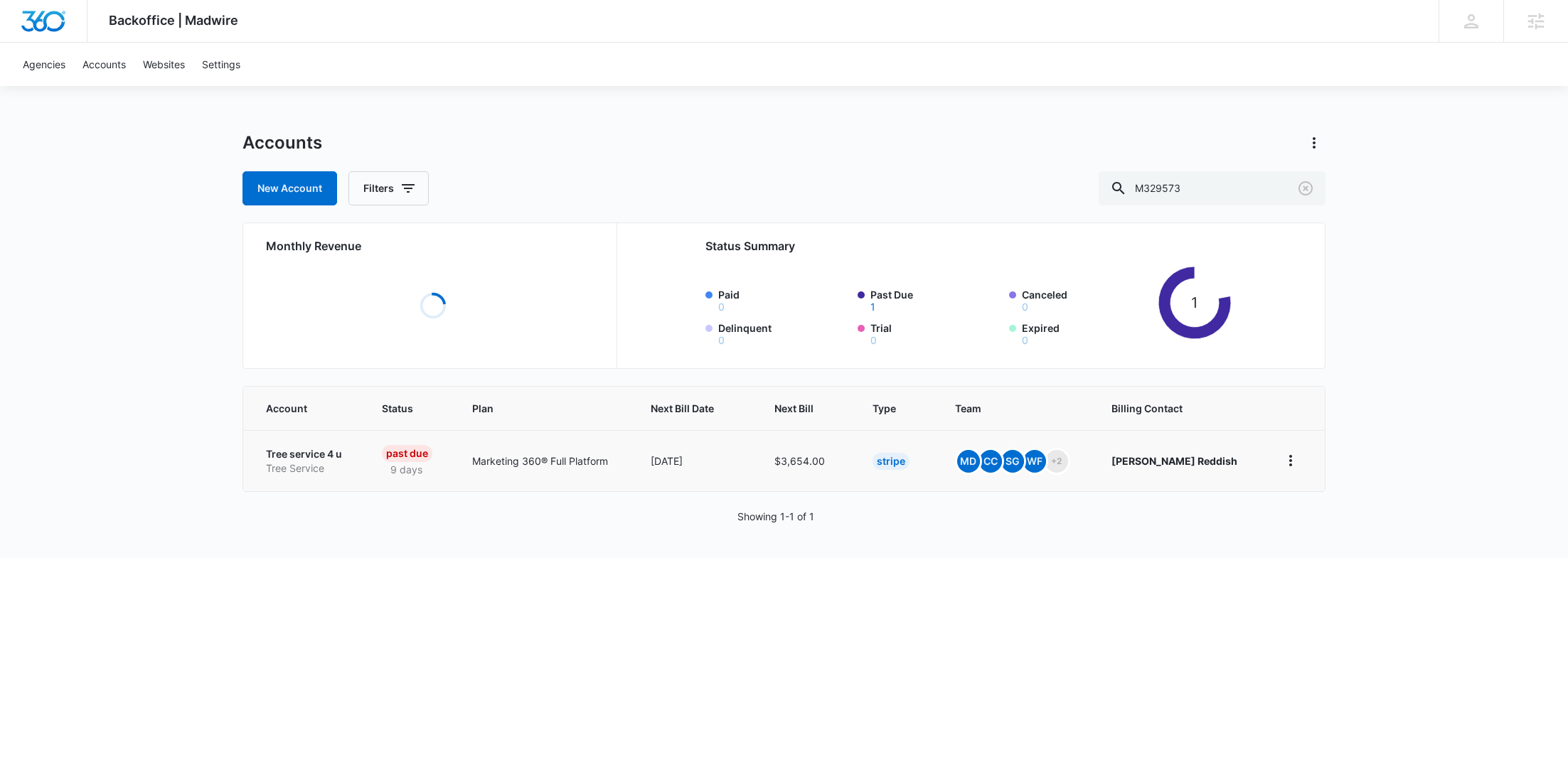
click at [340, 459] on p "Tree service 4 u" at bounding box center [307, 454] width 82 height 15
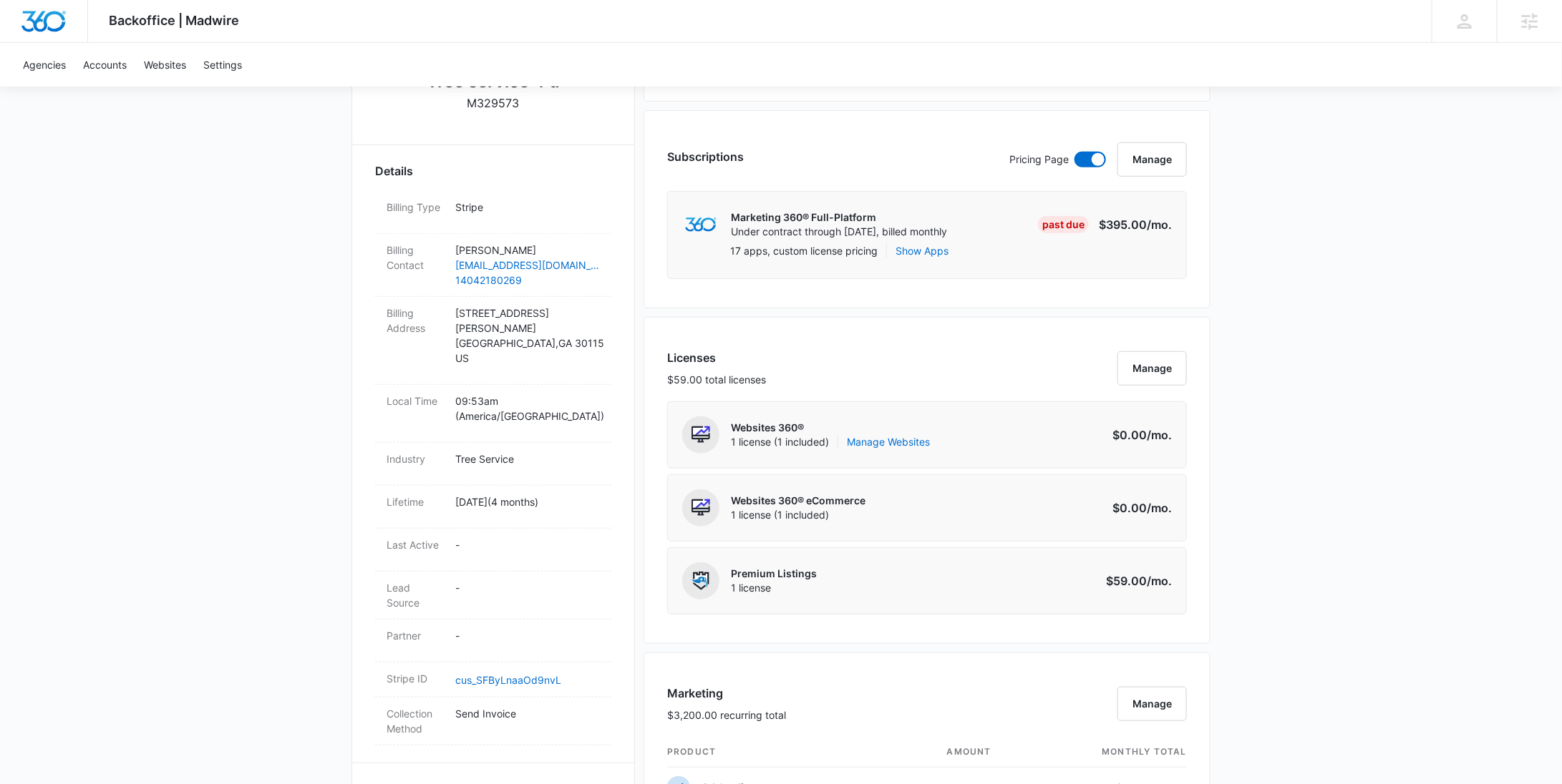
scroll to position [1313, 0]
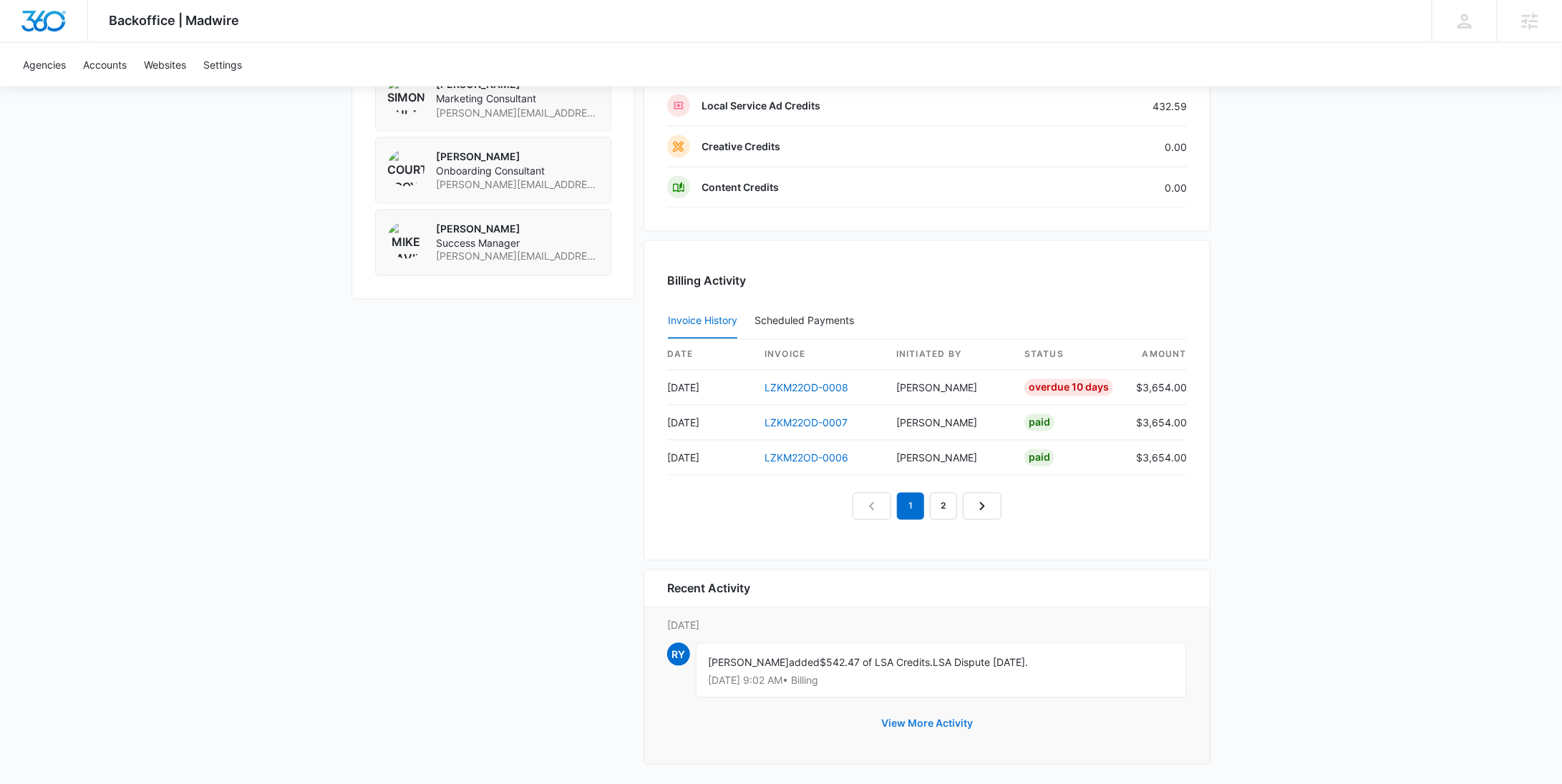
click at [945, 717] on button "View More Activity" at bounding box center [927, 724] width 120 height 34
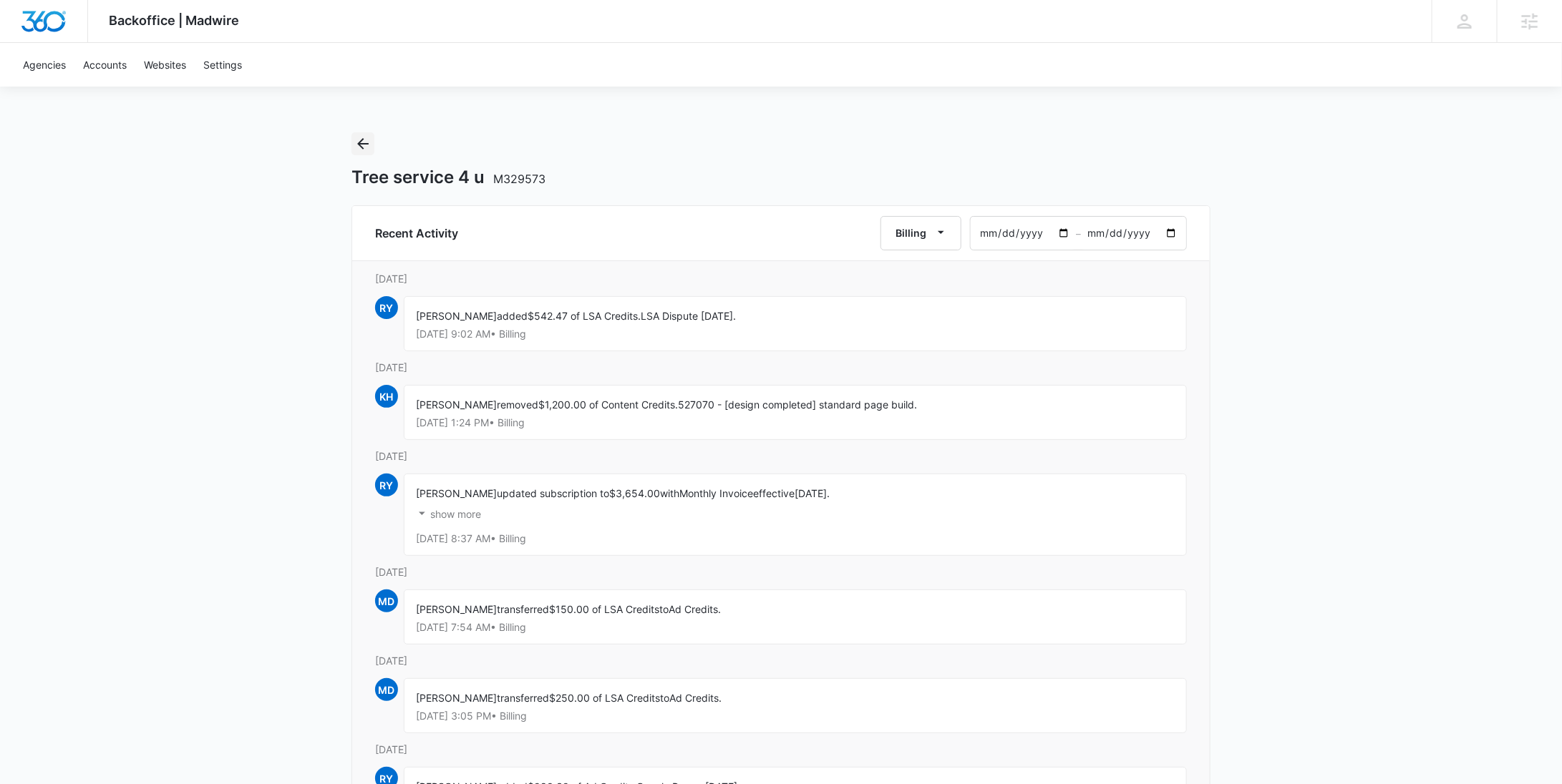
click at [359, 141] on icon "Back" at bounding box center [362, 143] width 17 height 17
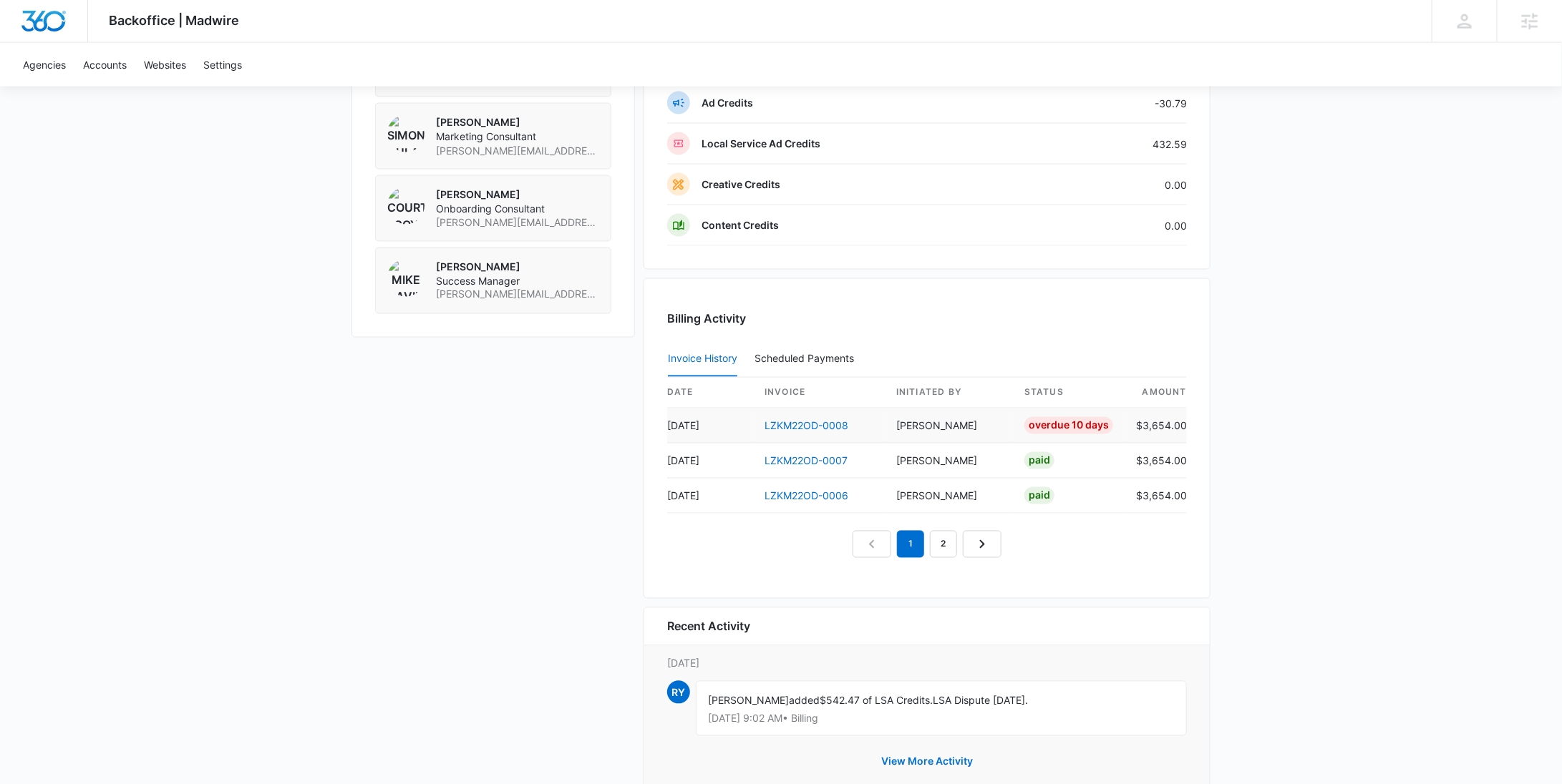
scroll to position [1313, 0]
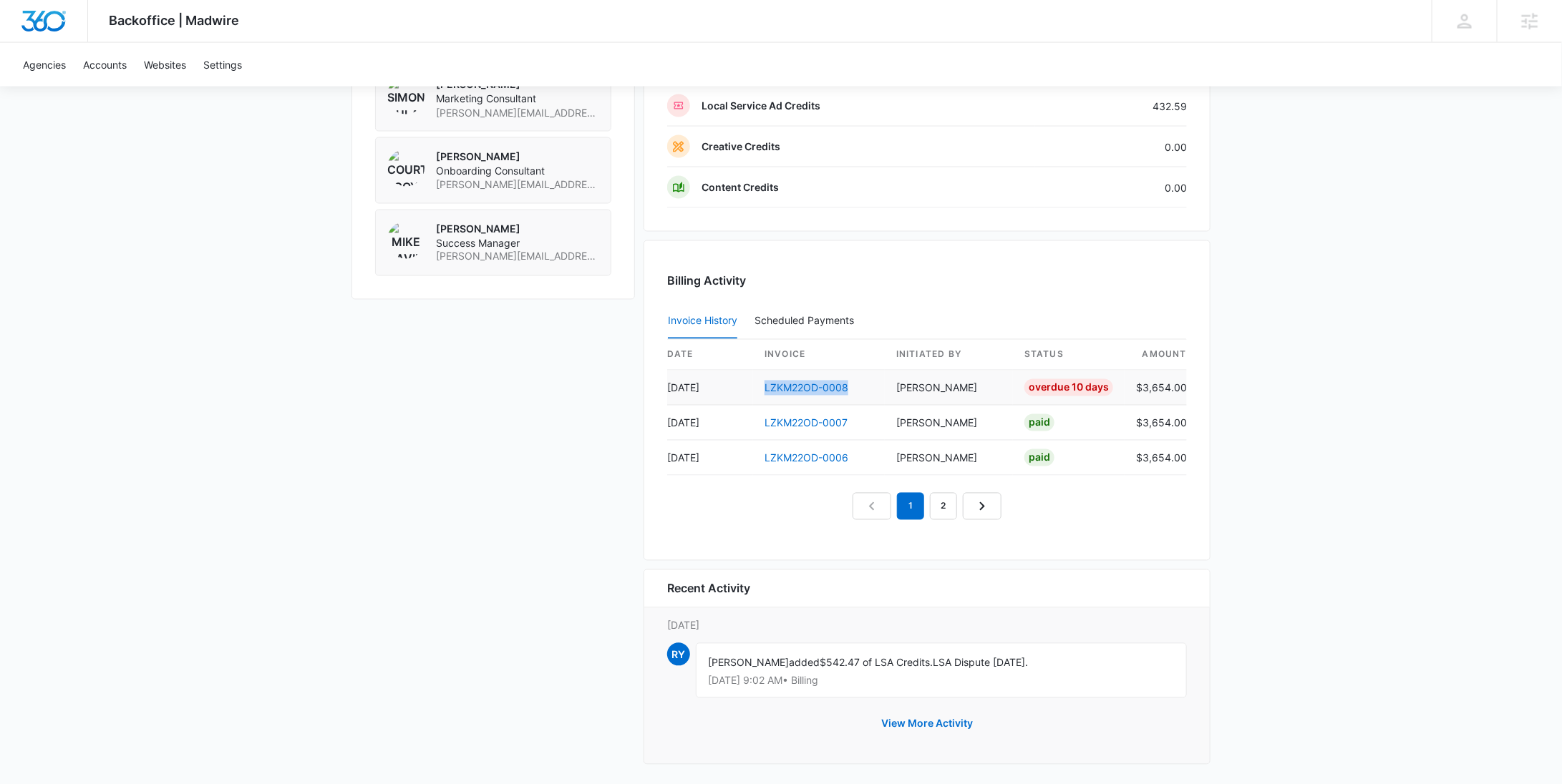
drag, startPoint x: 828, startPoint y: 386, endPoint x: 759, endPoint y: 382, distance: 69.1
click at [759, 382] on td "LZKM22OD-0008" at bounding box center [819, 388] width 132 height 35
copy link "LZKM22OD-0008"
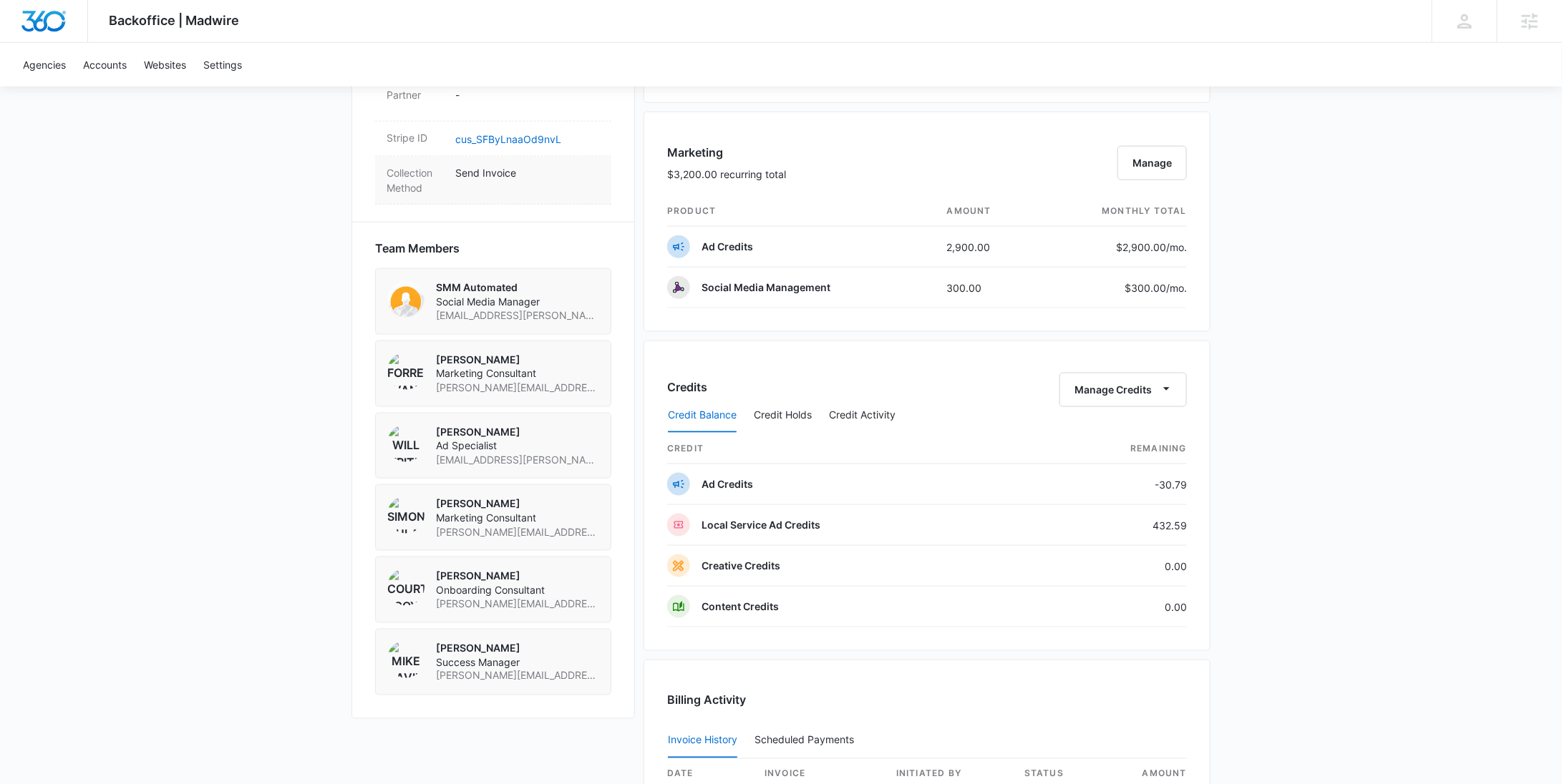
scroll to position [889, 0]
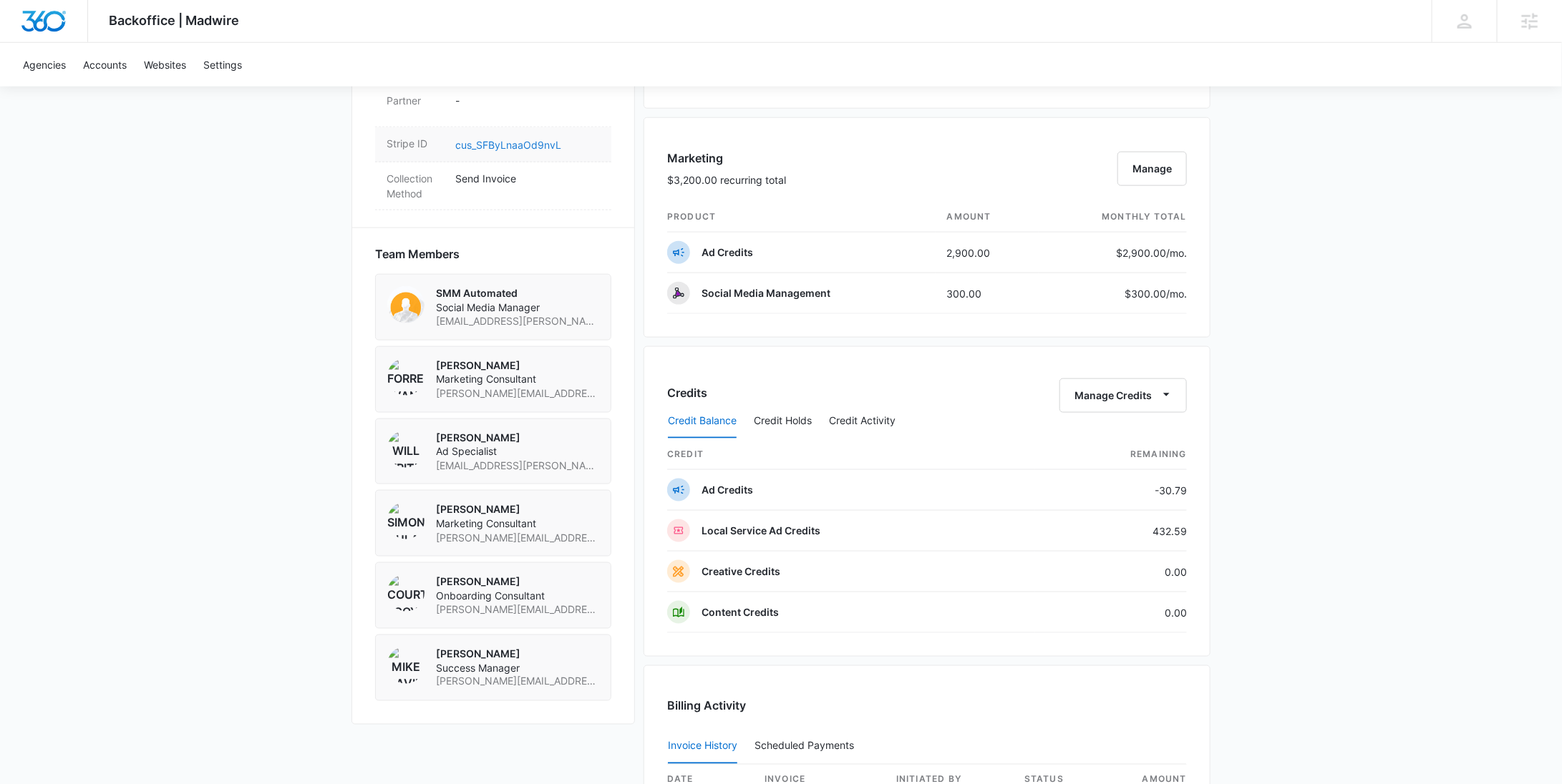
click at [532, 139] on link "cus_SFByLnaaOd9nvL" at bounding box center [508, 145] width 106 height 12
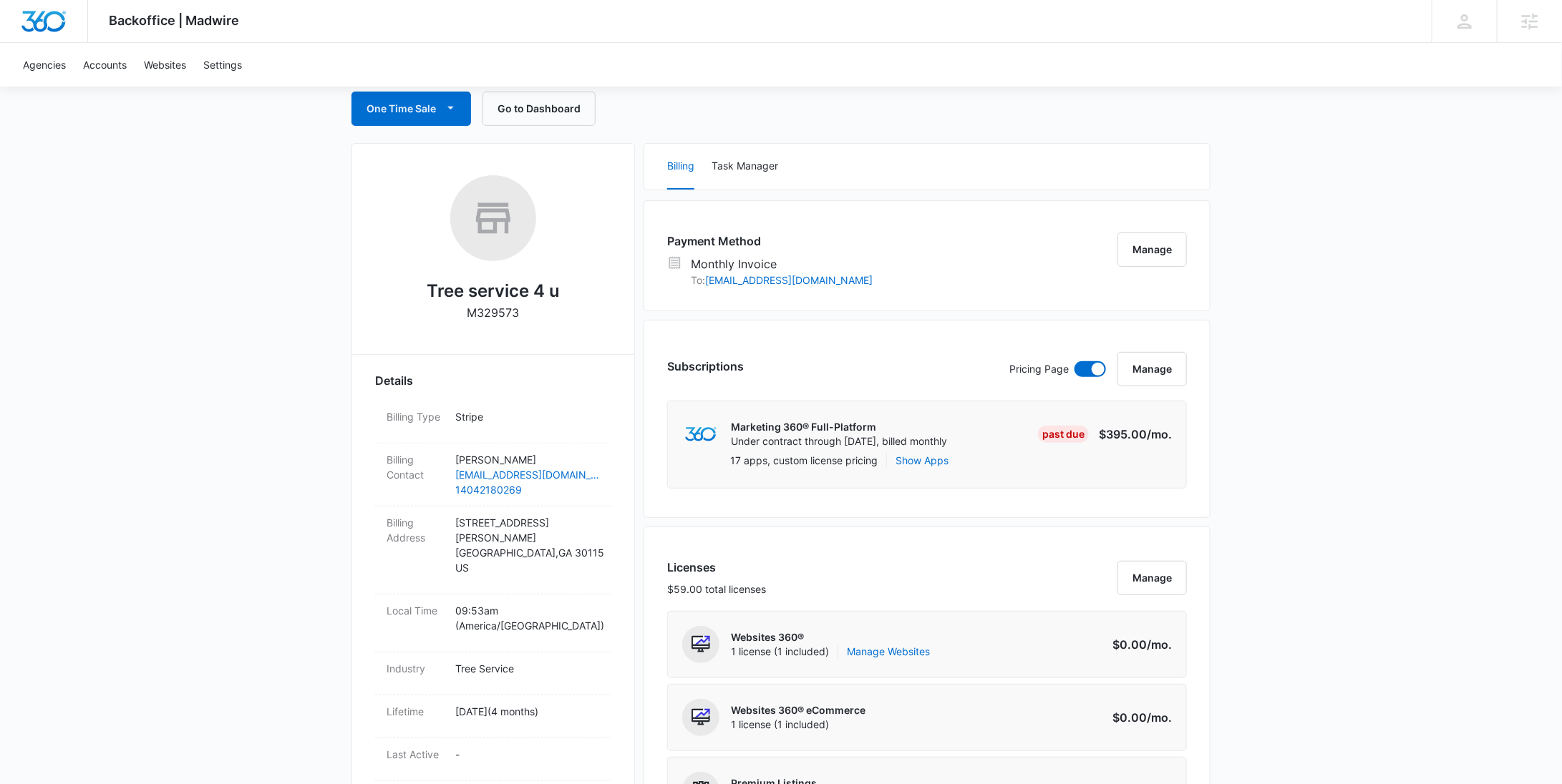
scroll to position [0, 0]
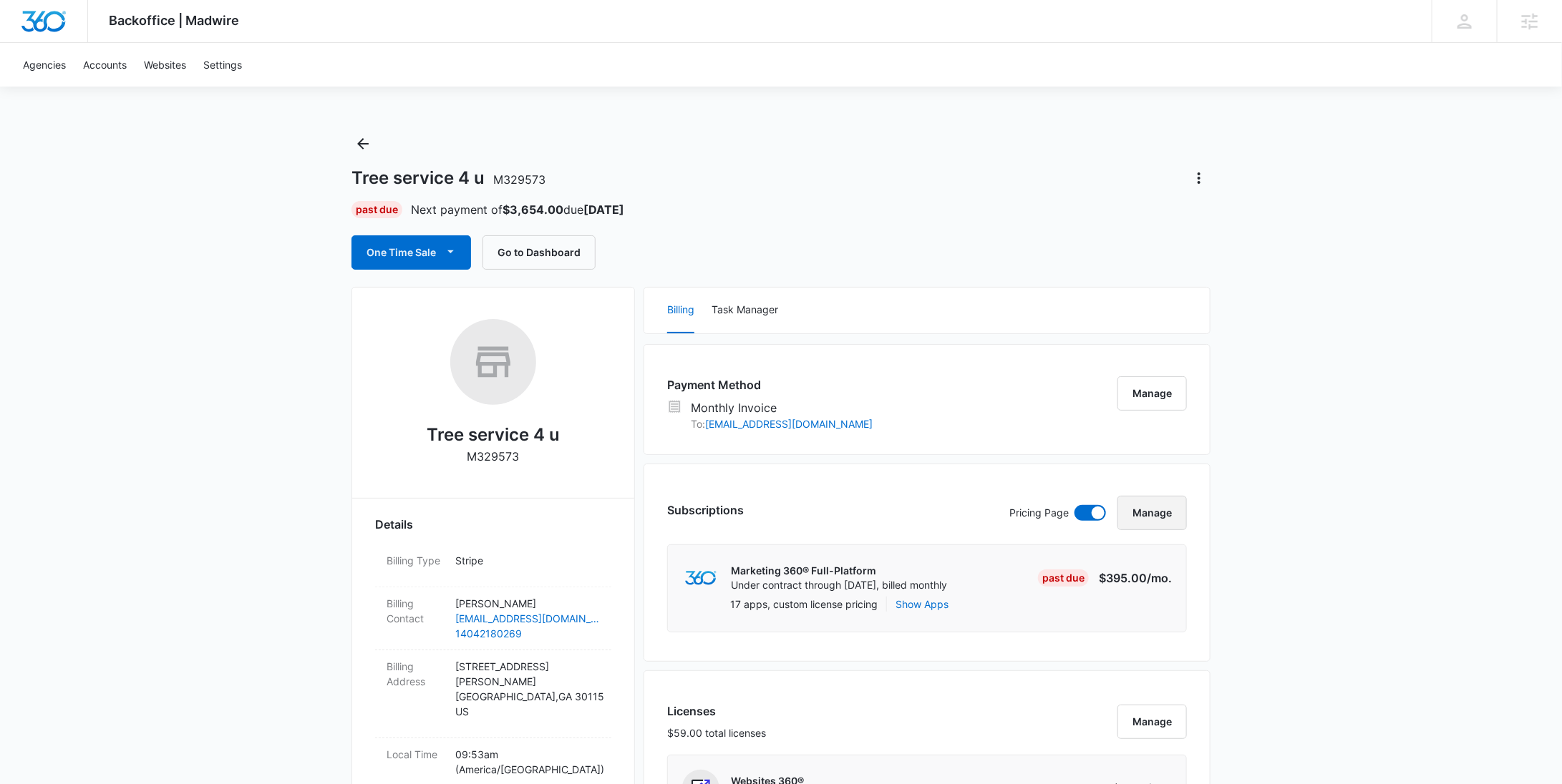
click at [1152, 512] on button "Manage" at bounding box center [1152, 513] width 70 height 34
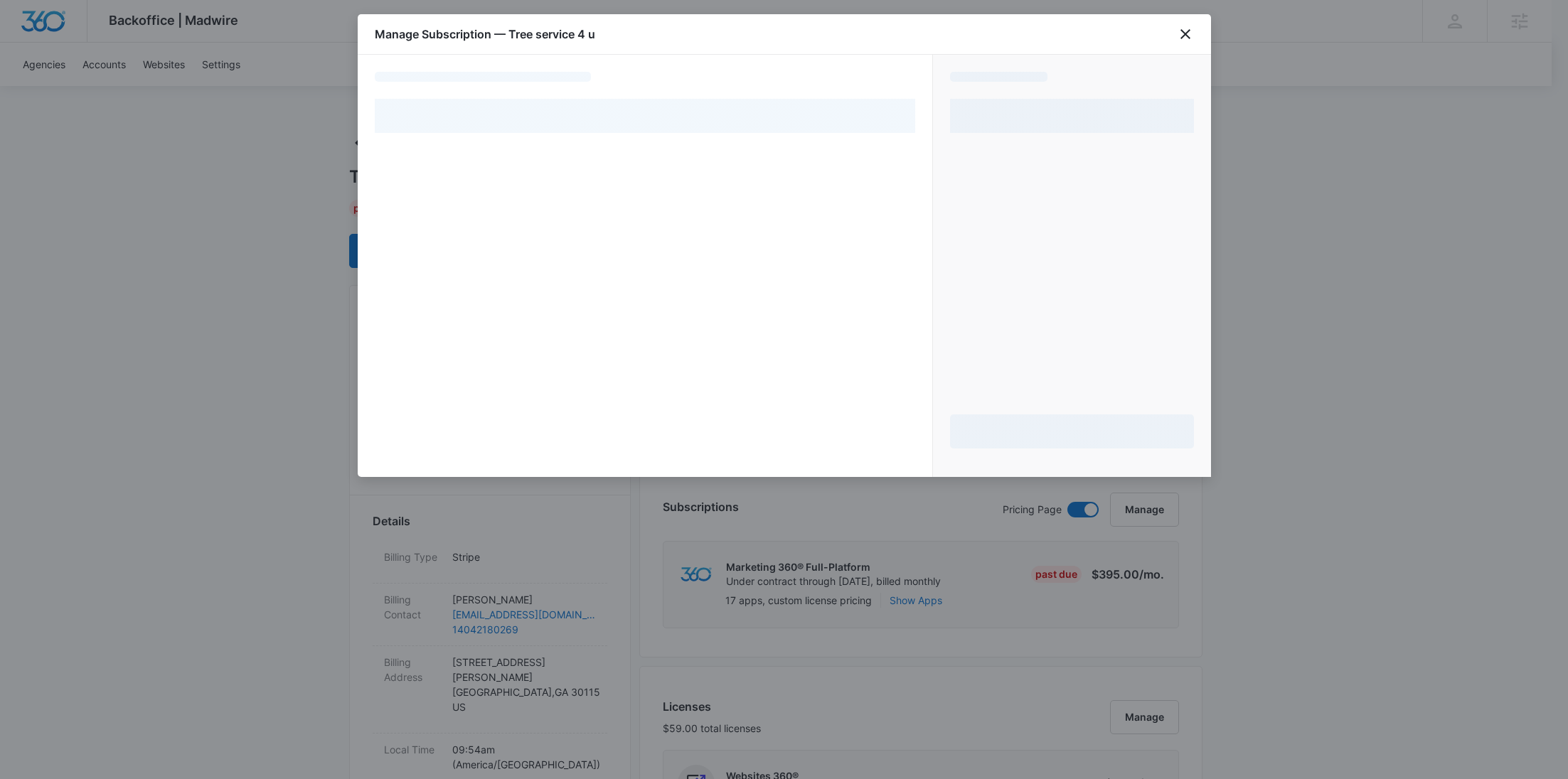
select select "MANUAL_INVOICE"
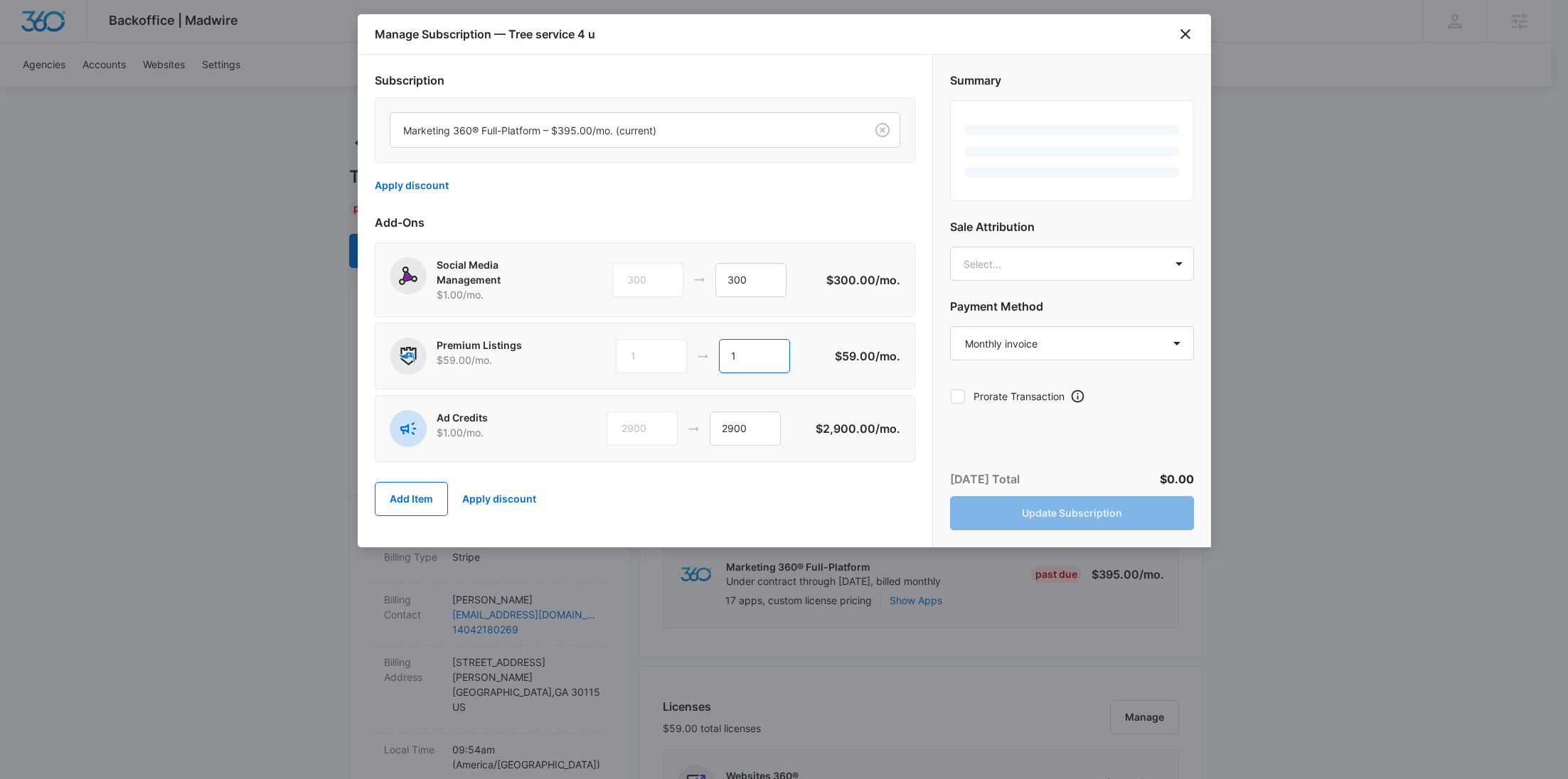
drag, startPoint x: 762, startPoint y: 360, endPoint x: 688, endPoint y: 358, distance: 74.0
click at [688, 358] on div "1 1" at bounding box center [724, 356] width 217 height 34
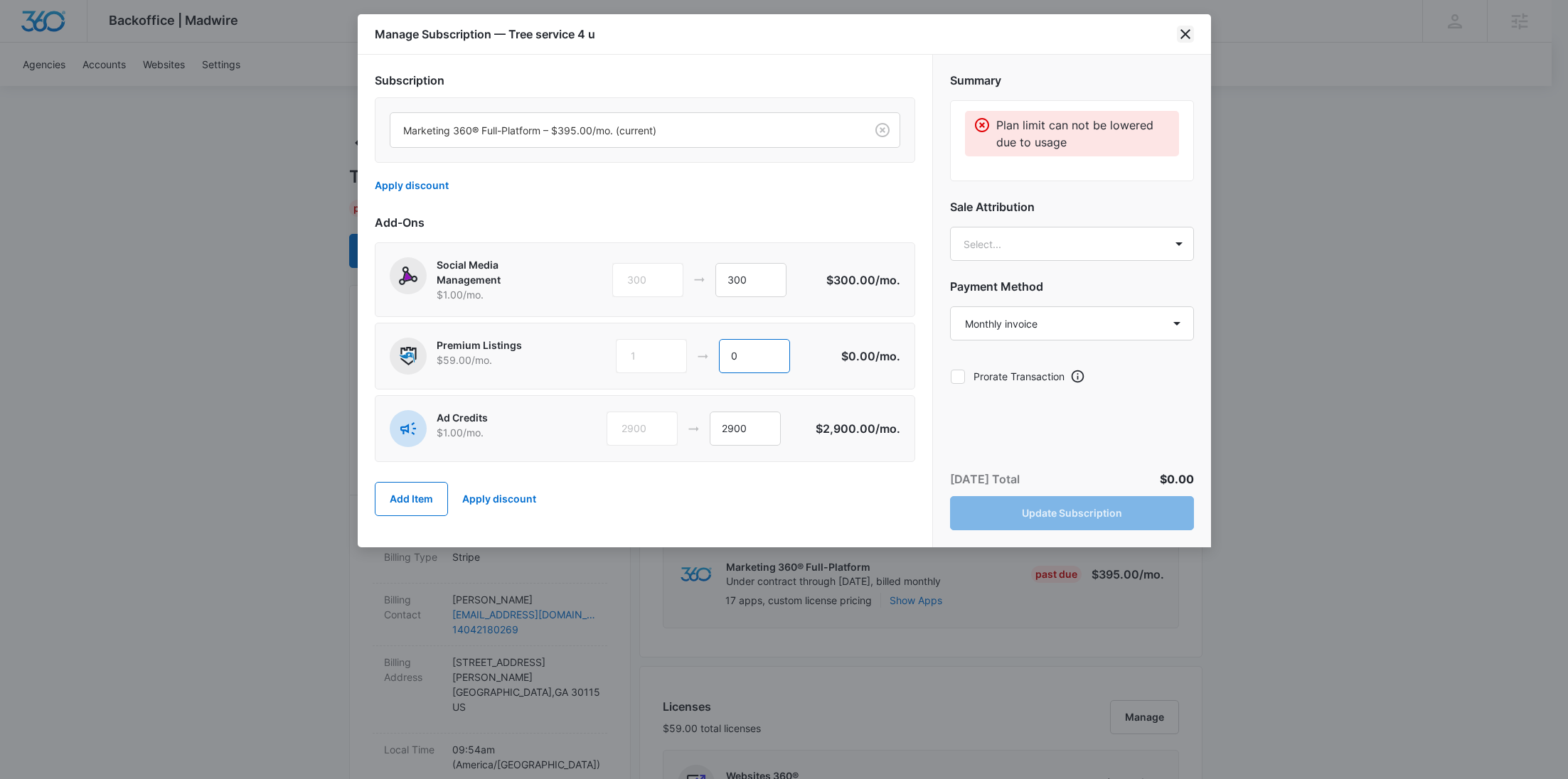
type input "0"
click at [1189, 32] on icon "close" at bounding box center [1185, 33] width 17 height 17
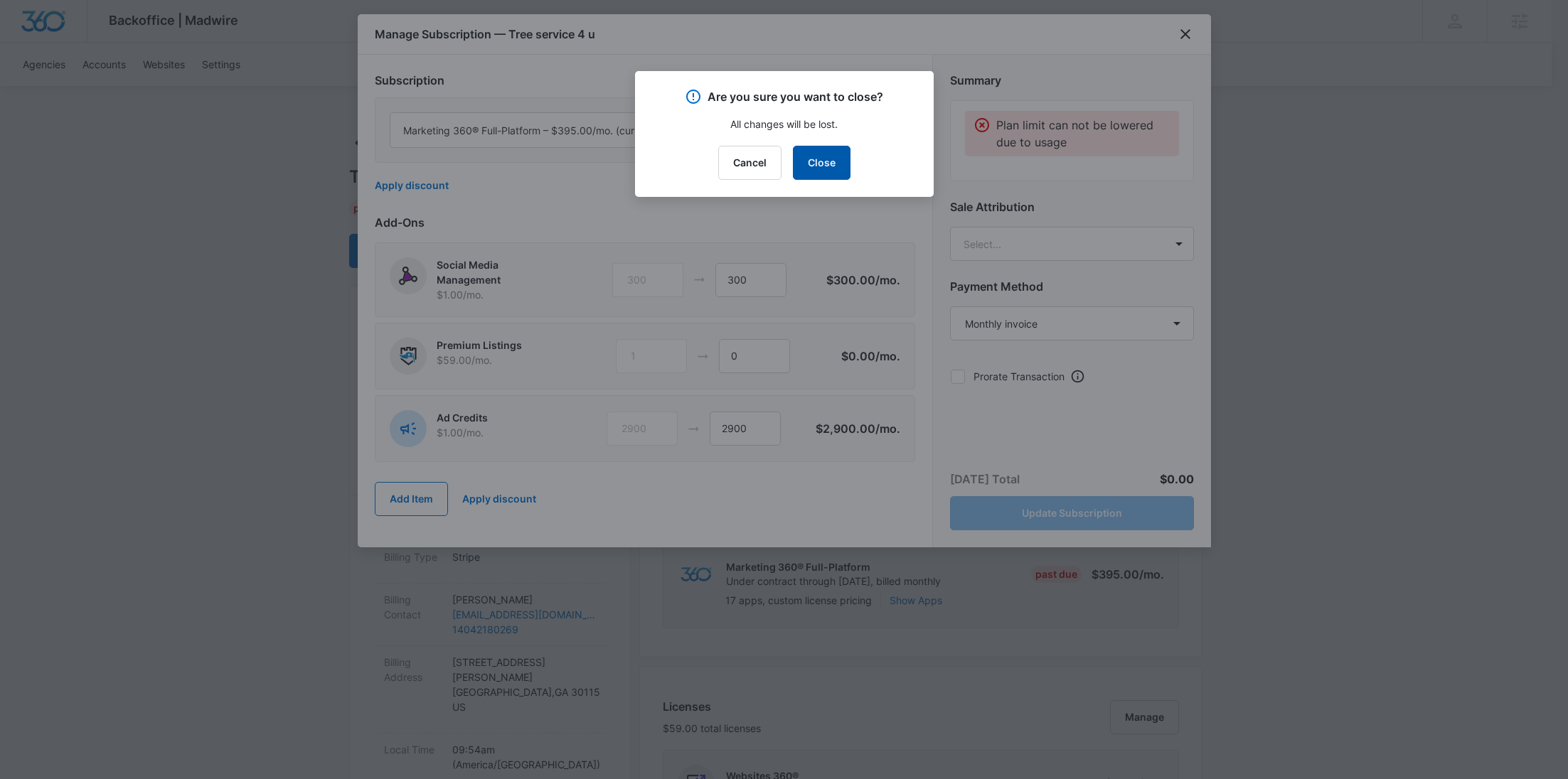
click at [834, 156] on button "Close" at bounding box center [821, 163] width 57 height 34
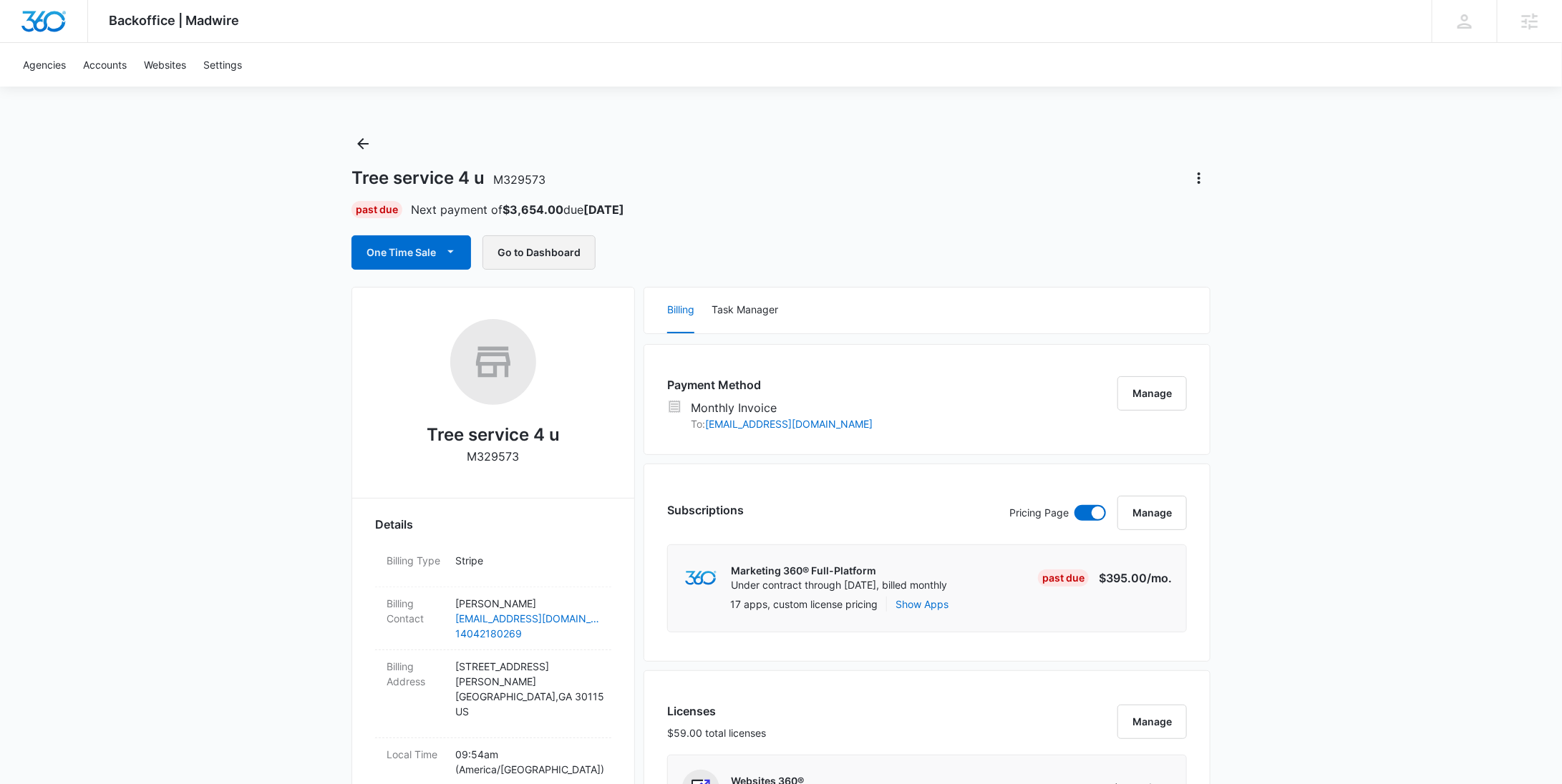
click at [553, 244] on button "Go to Dashboard" at bounding box center [538, 252] width 113 height 34
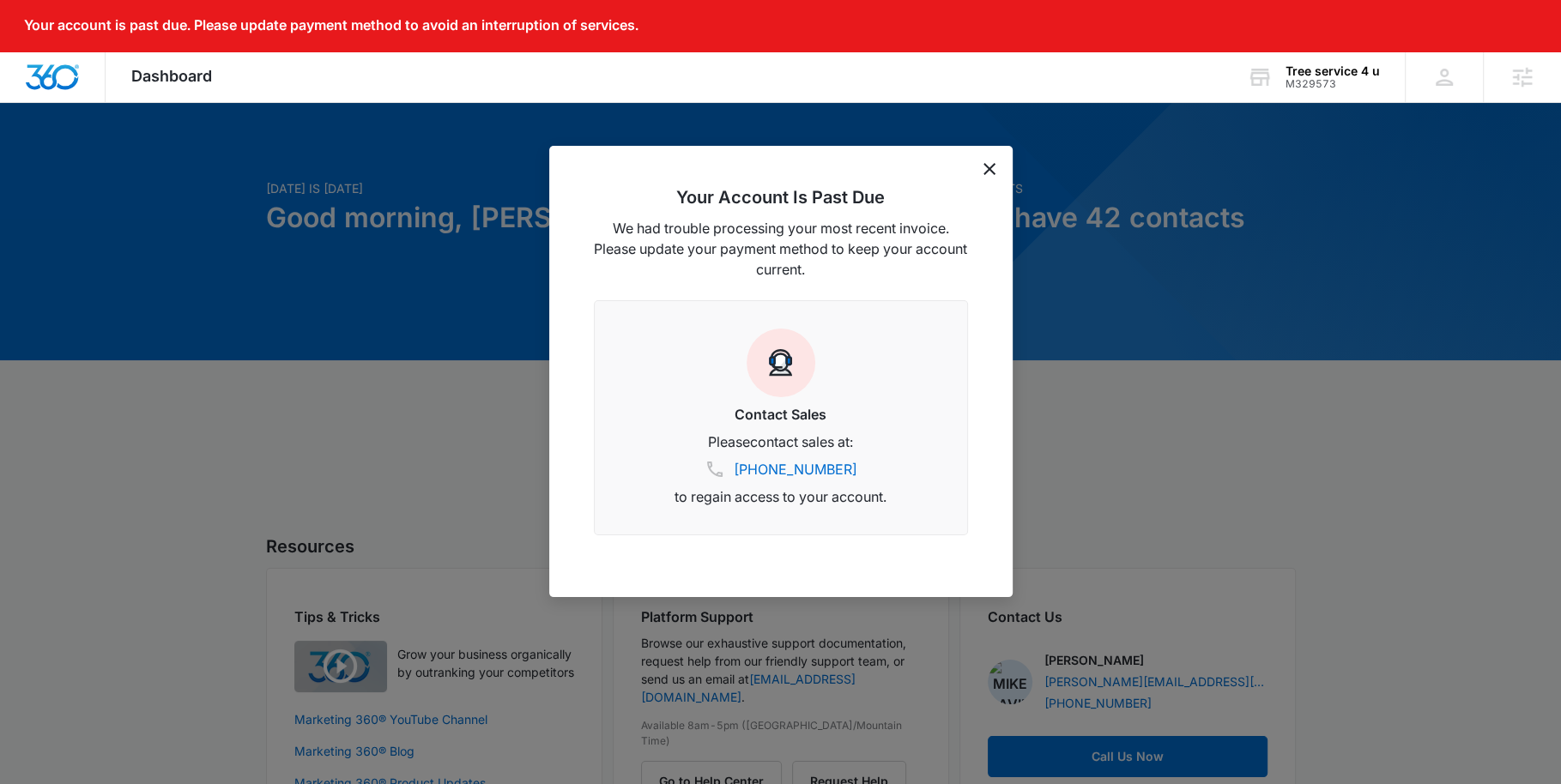
click at [994, 167] on div "Your Account Is Past Due We had trouble processing your most recent invoice. Pl…" at bounding box center [780, 371] width 463 height 452
click at [990, 162] on div "Your Account Is Past Due We had trouble processing your most recent invoice. Pl…" at bounding box center [780, 371] width 463 height 452
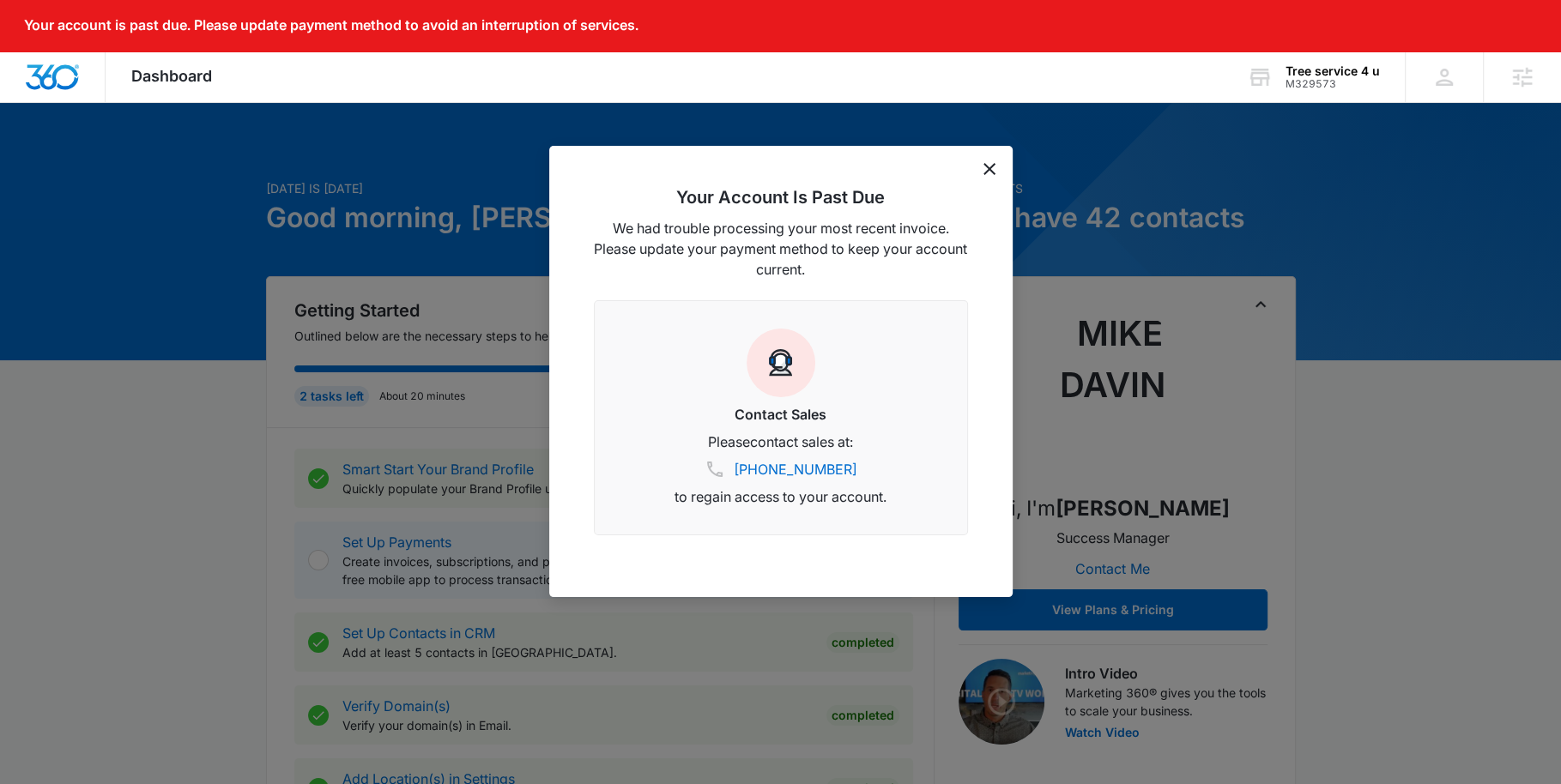
click at [989, 162] on div "Your Account Is Past Due We had trouble processing your most recent invoice. Pl…" at bounding box center [780, 371] width 463 height 452
click at [987, 167] on icon "dismiss this dialog" at bounding box center [989, 169] width 12 height 12
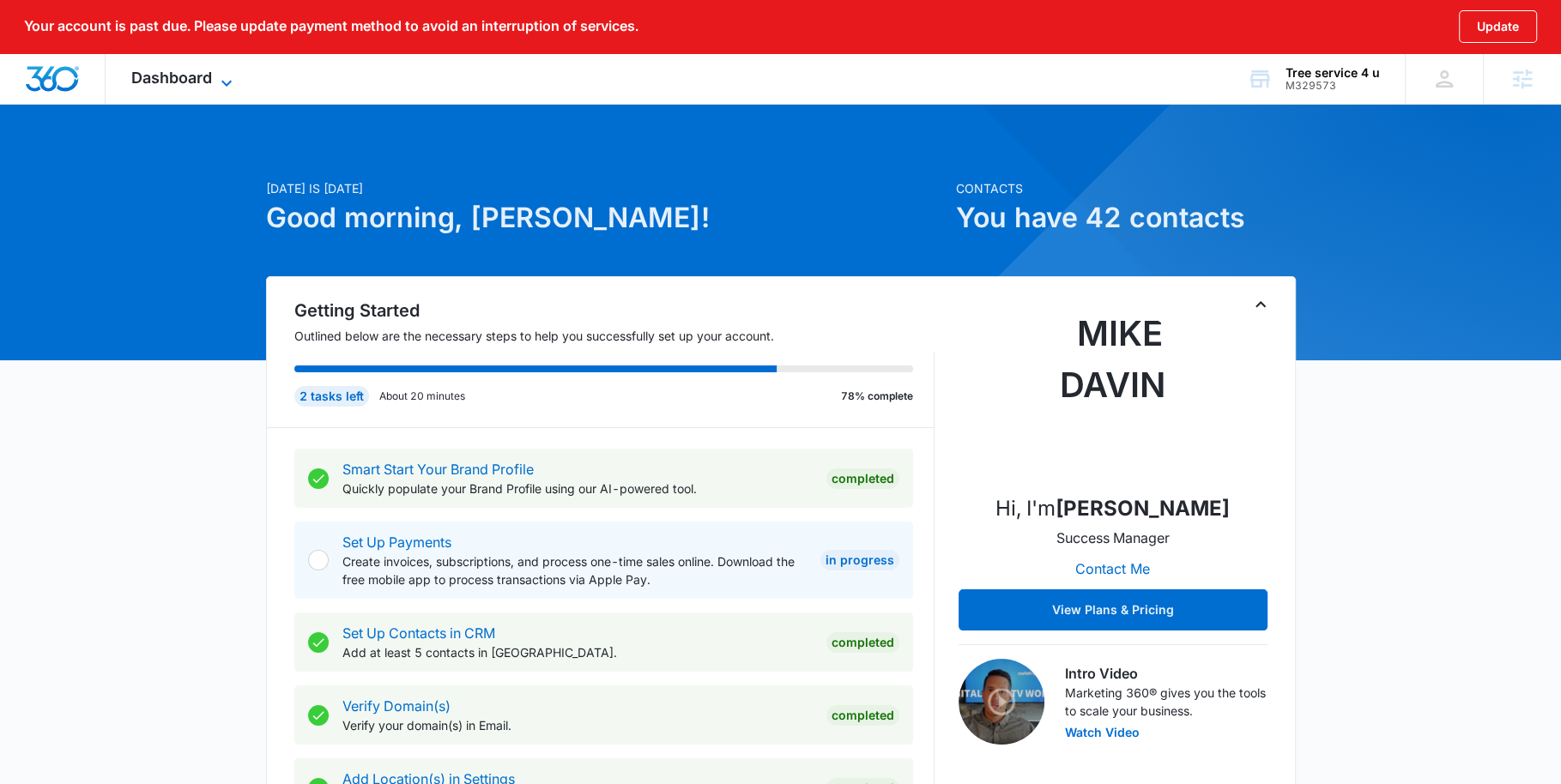
click at [147, 81] on span "Dashboard" at bounding box center [172, 77] width 81 height 18
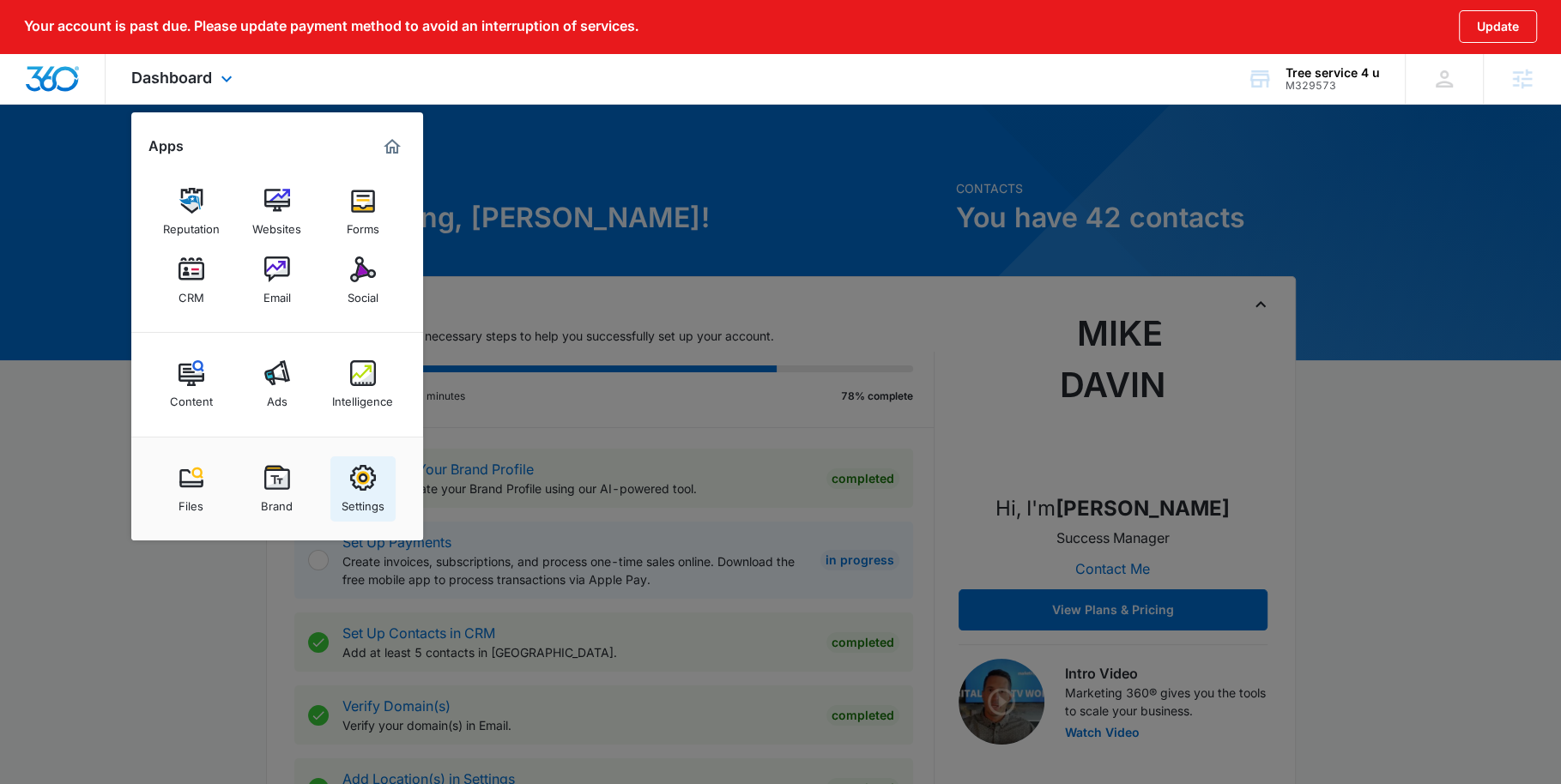
click at [368, 483] on img at bounding box center [362, 477] width 25 height 25
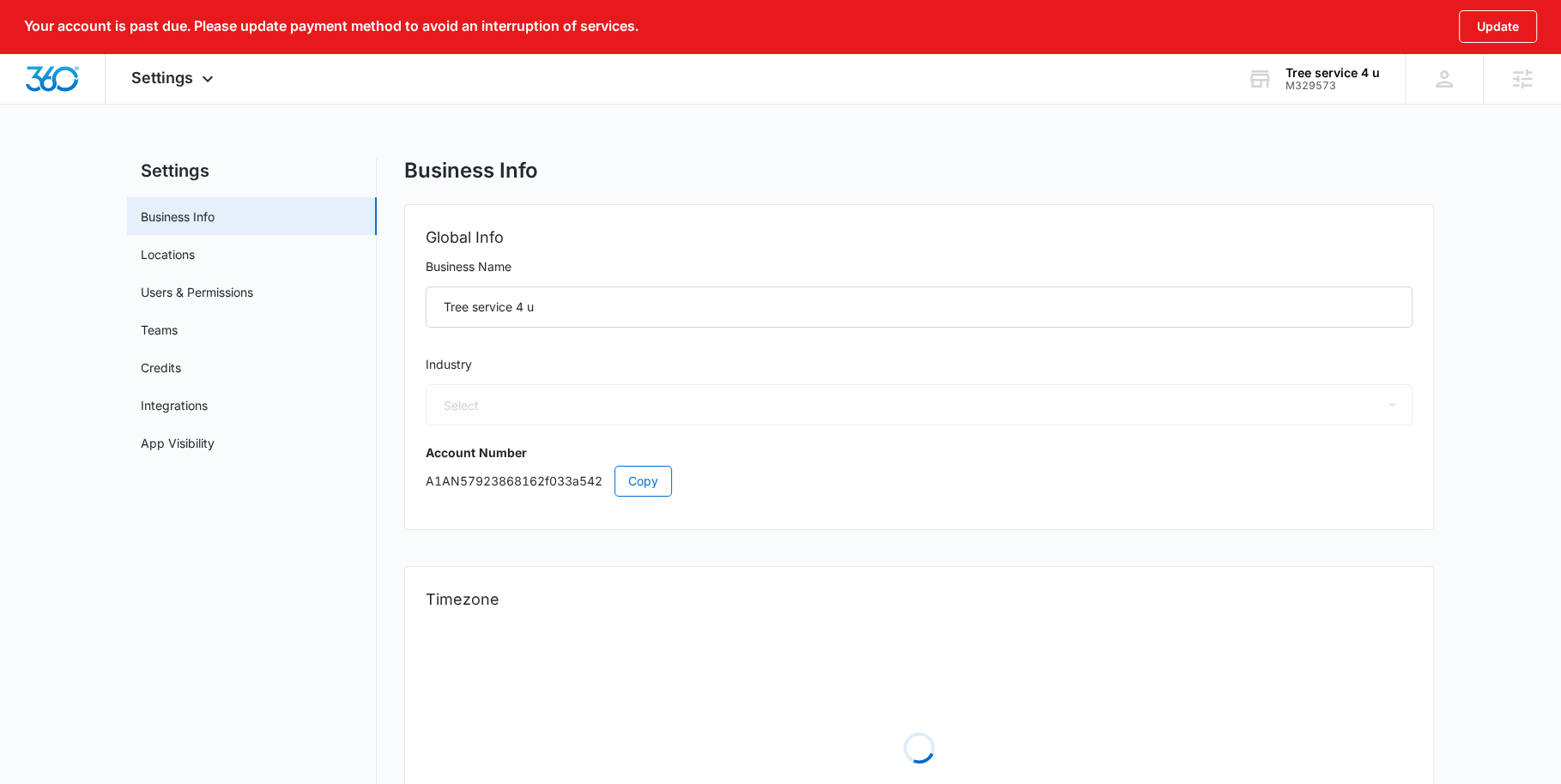
select select "39"
select select "US"
select select "America/[GEOGRAPHIC_DATA]"
click at [193, 260] on link "Locations" at bounding box center [168, 254] width 54 height 18
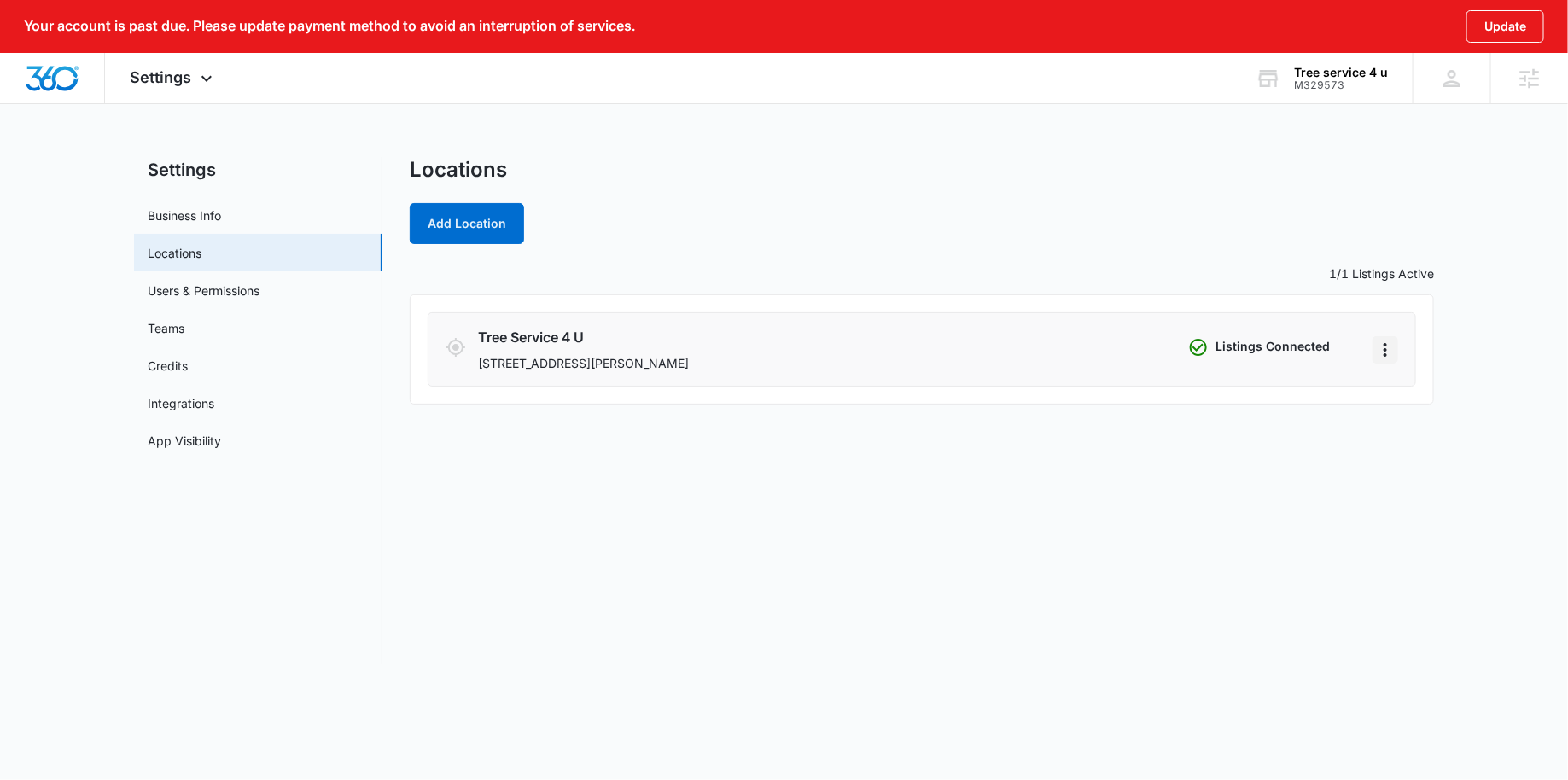
click at [1391, 349] on icon "Actions" at bounding box center [1385, 349] width 20 height 20
click at [1421, 416] on div "Remove Listings" at bounding box center [1441, 422] width 92 height 12
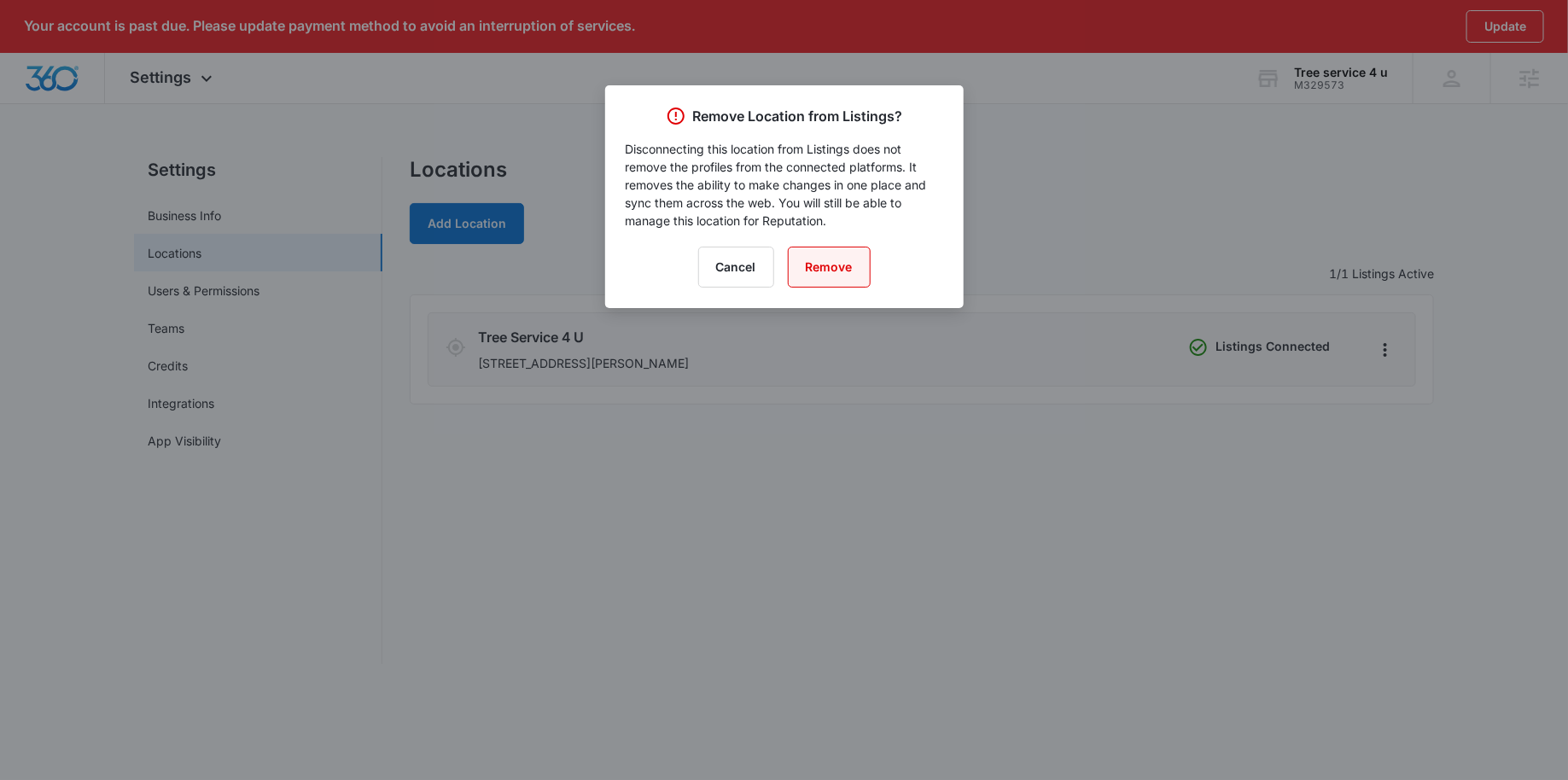
click at [845, 256] on button "Remove" at bounding box center [829, 267] width 83 height 41
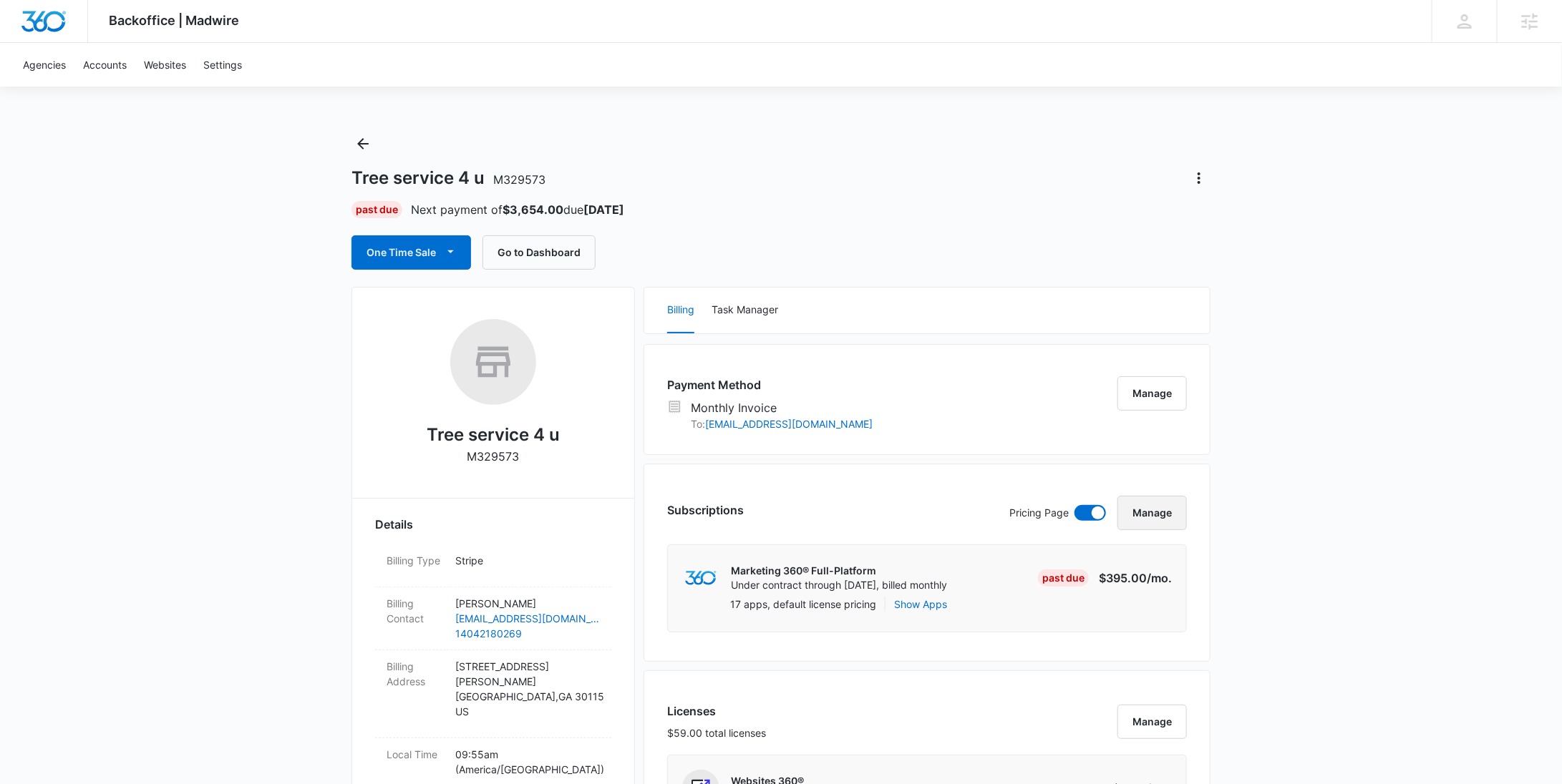
click at [1144, 517] on button "Manage" at bounding box center [1152, 513] width 70 height 34
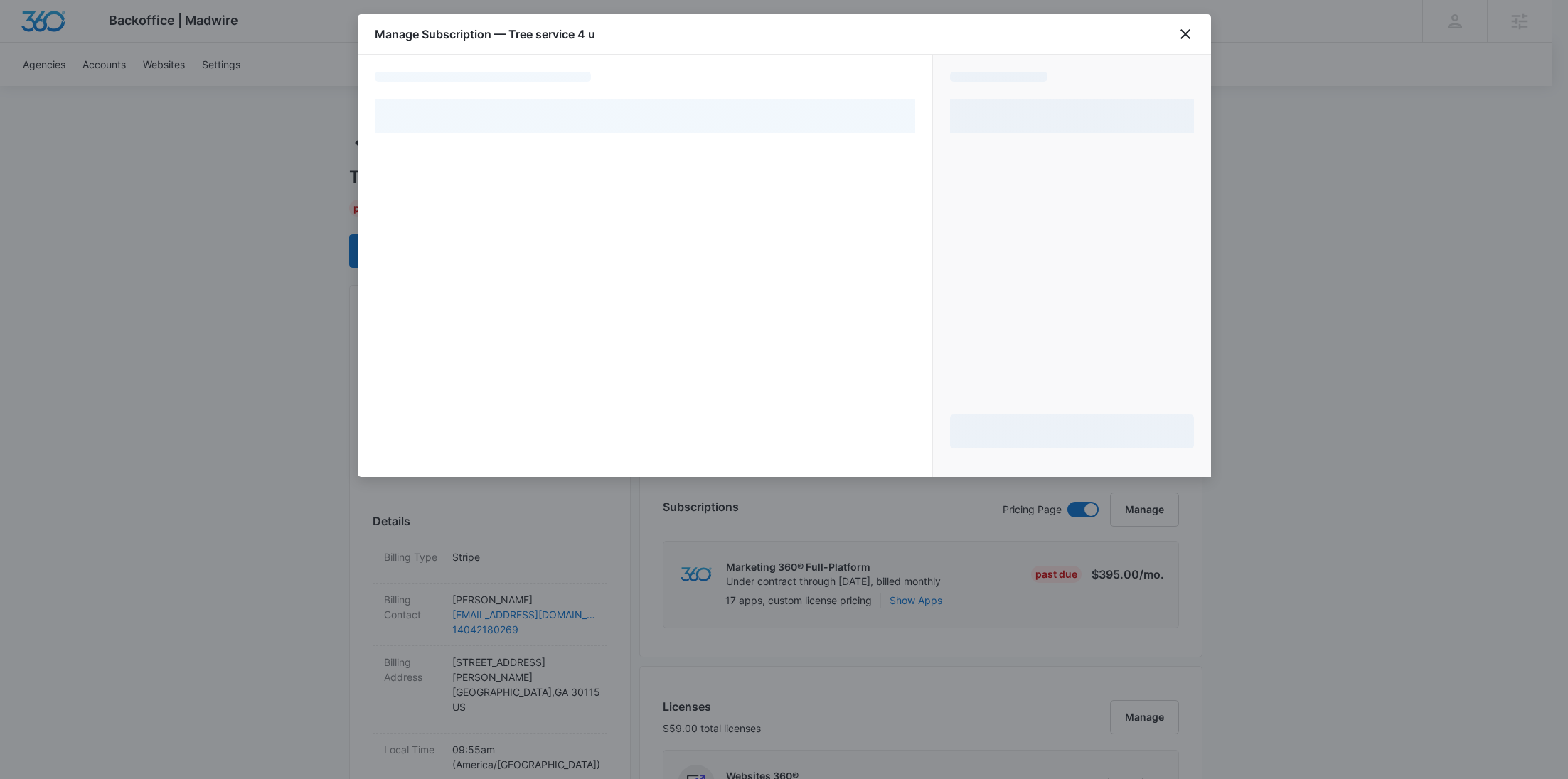
select select "MANUAL_INVOICE"
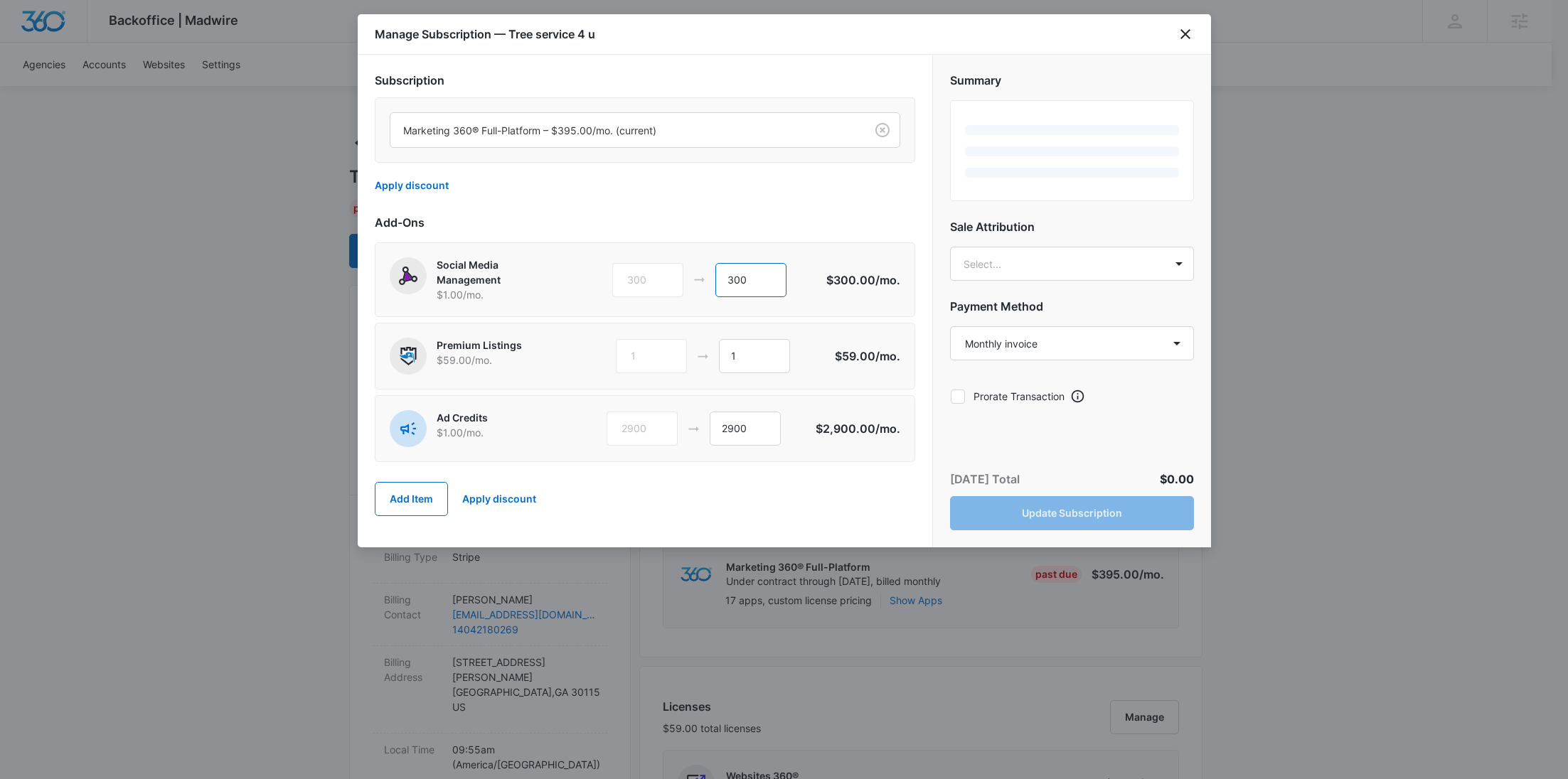
click at [671, 284] on div "300 300" at bounding box center [719, 280] width 214 height 34
type input "0"
drag, startPoint x: 701, startPoint y: 350, endPoint x: 685, endPoint y: 349, distance: 16.0
click at [684, 349] on div "1 1" at bounding box center [724, 356] width 217 height 34
type input "0"
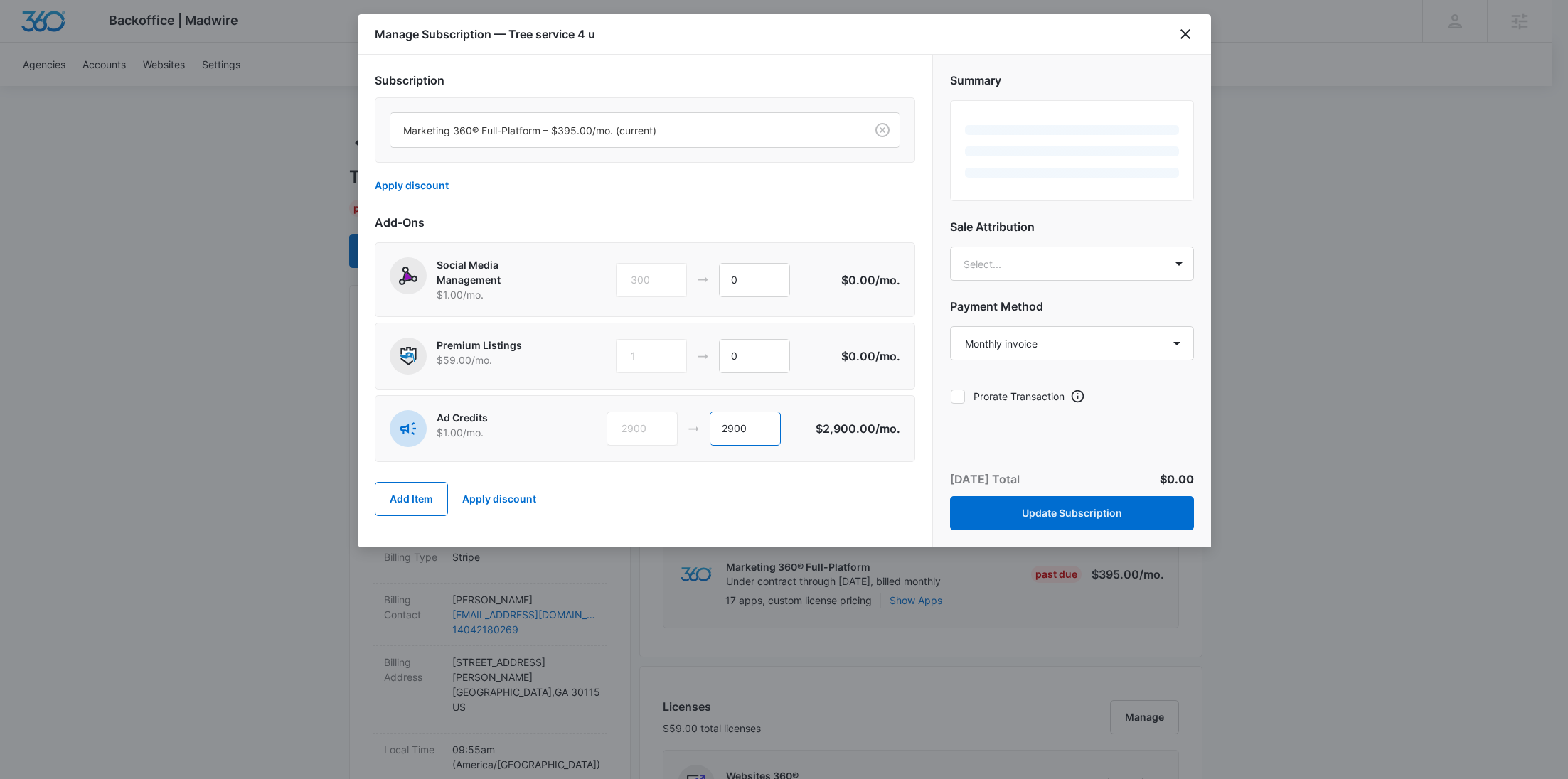
drag, startPoint x: 728, startPoint y: 423, endPoint x: 710, endPoint y: 423, distance: 18.0
click at [711, 423] on input "2900" at bounding box center [745, 428] width 71 height 34
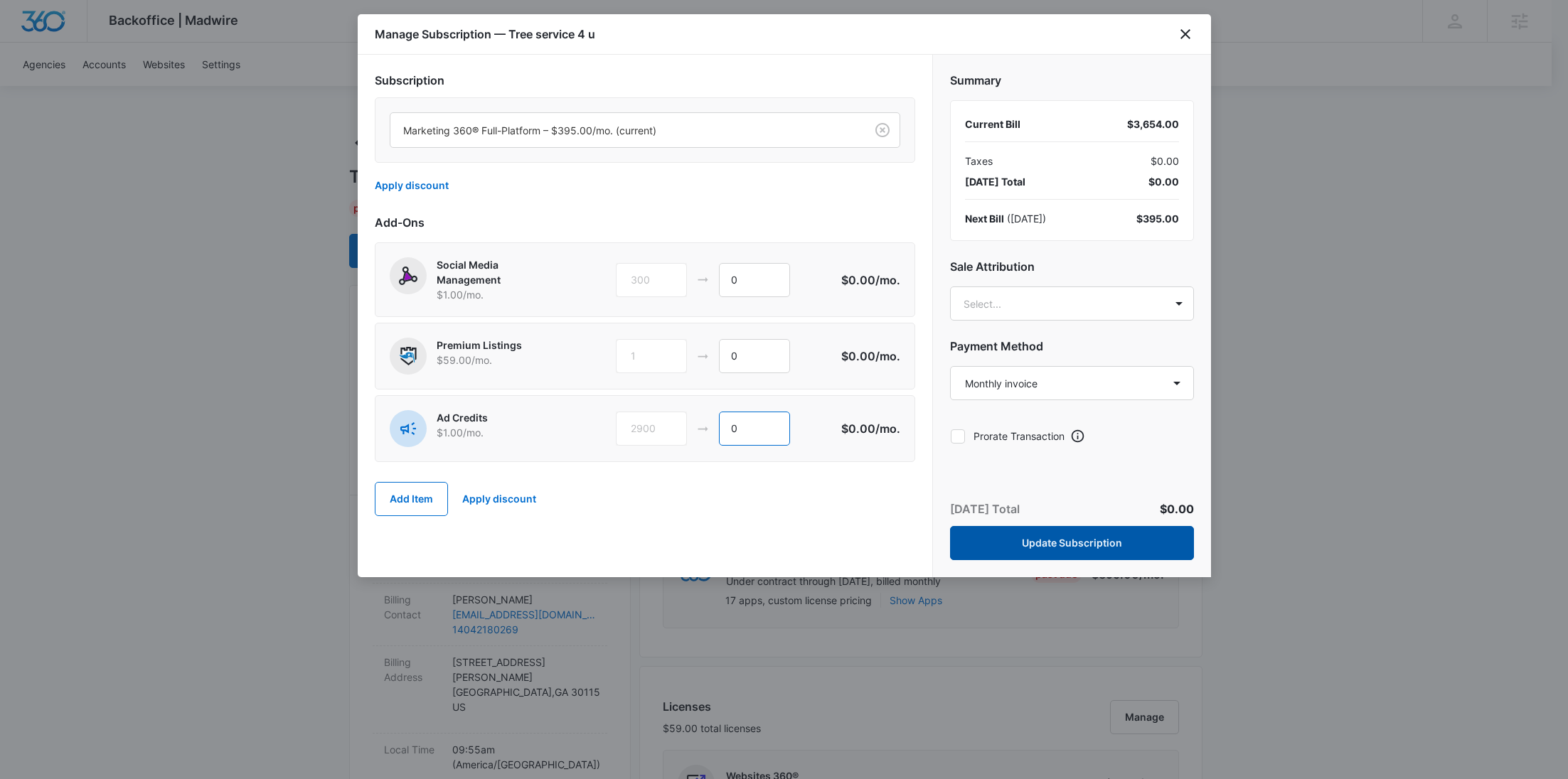
type input "0"
click at [1099, 531] on button "Update Subscription" at bounding box center [1072, 543] width 244 height 34
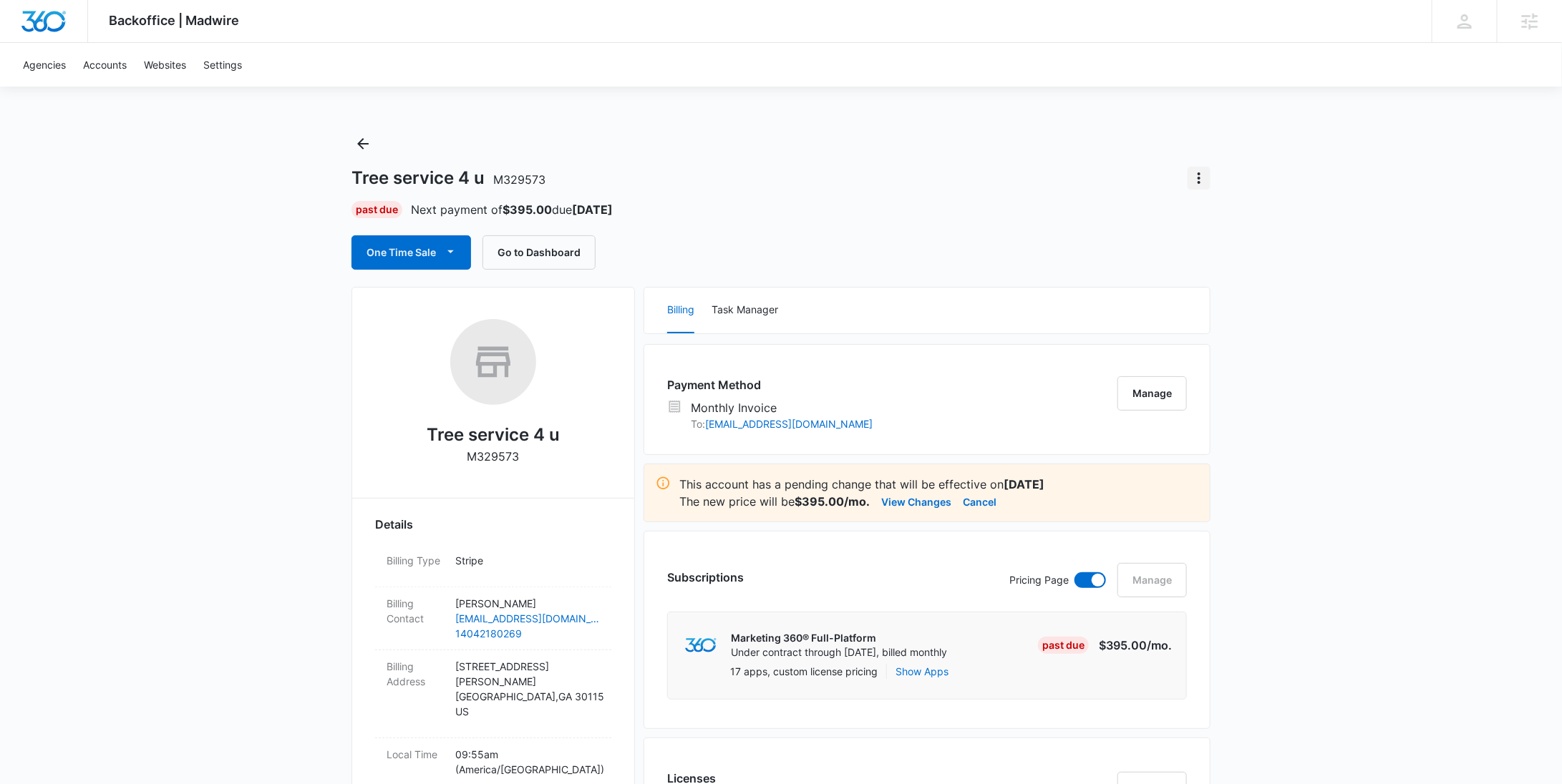
click at [1201, 181] on icon "Actions" at bounding box center [1198, 178] width 17 height 17
click at [1210, 215] on div "Update Status" at bounding box center [1241, 219] width 70 height 10
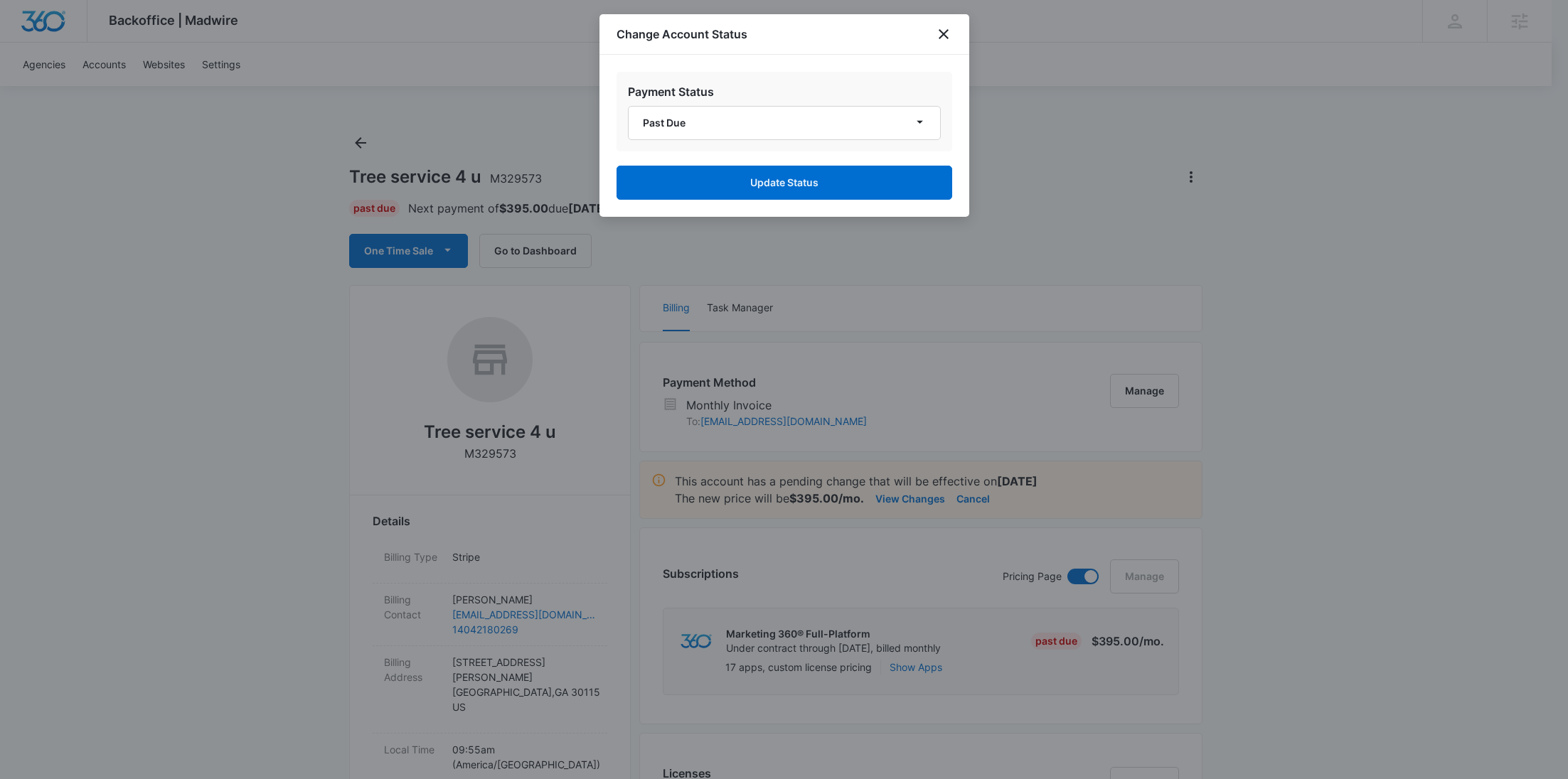
click at [776, 102] on div "Payment Status Past Due" at bounding box center [784, 112] width 336 height 80
click at [774, 117] on button "Past Due" at bounding box center [784, 123] width 313 height 34
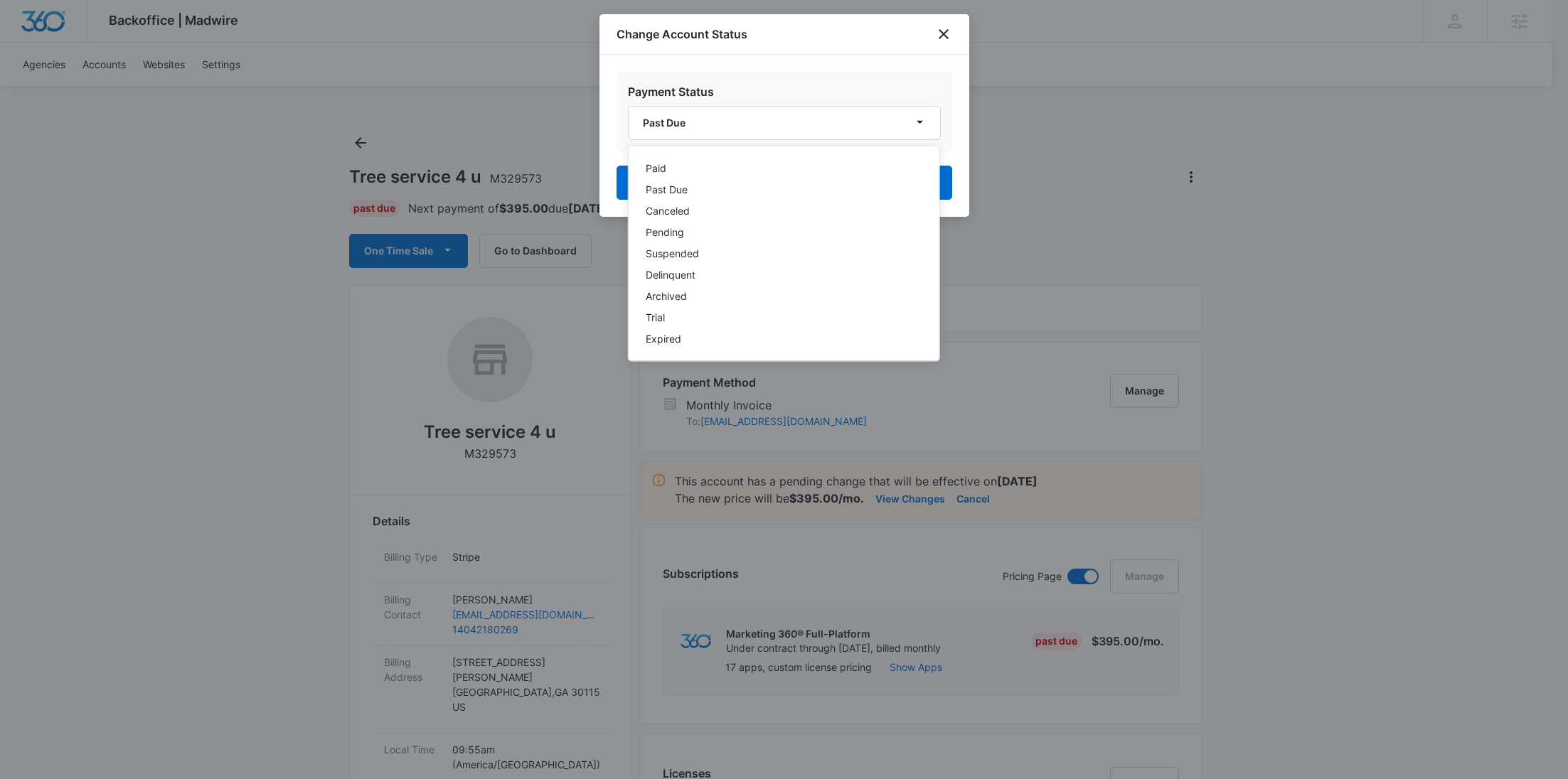
click at [741, 156] on div "Paid Past Due Canceled Pending Suspended Delinquent Archived Trial Expired" at bounding box center [783, 254] width 312 height 216
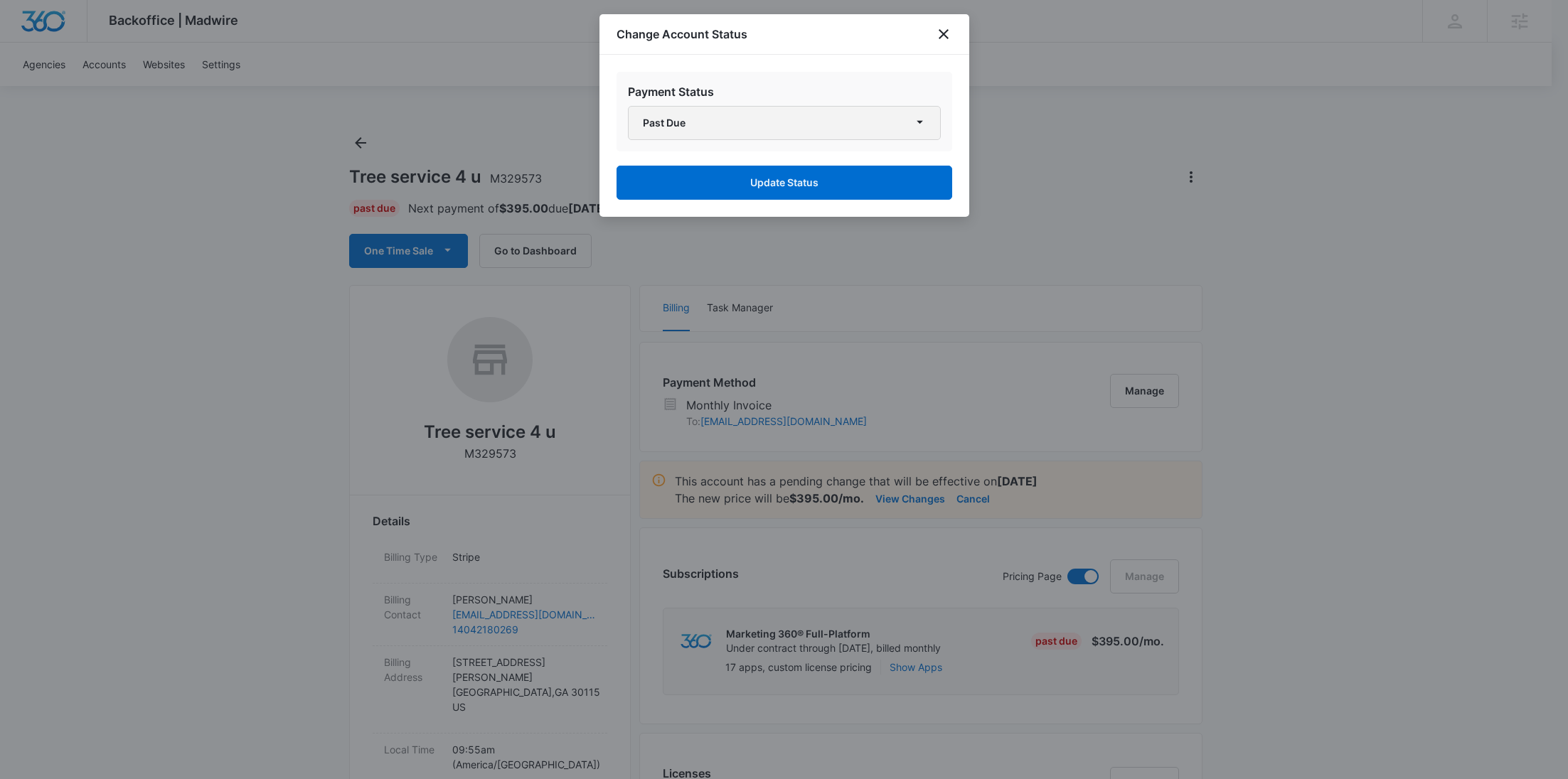
click at [752, 123] on button "Past Due" at bounding box center [784, 123] width 313 height 34
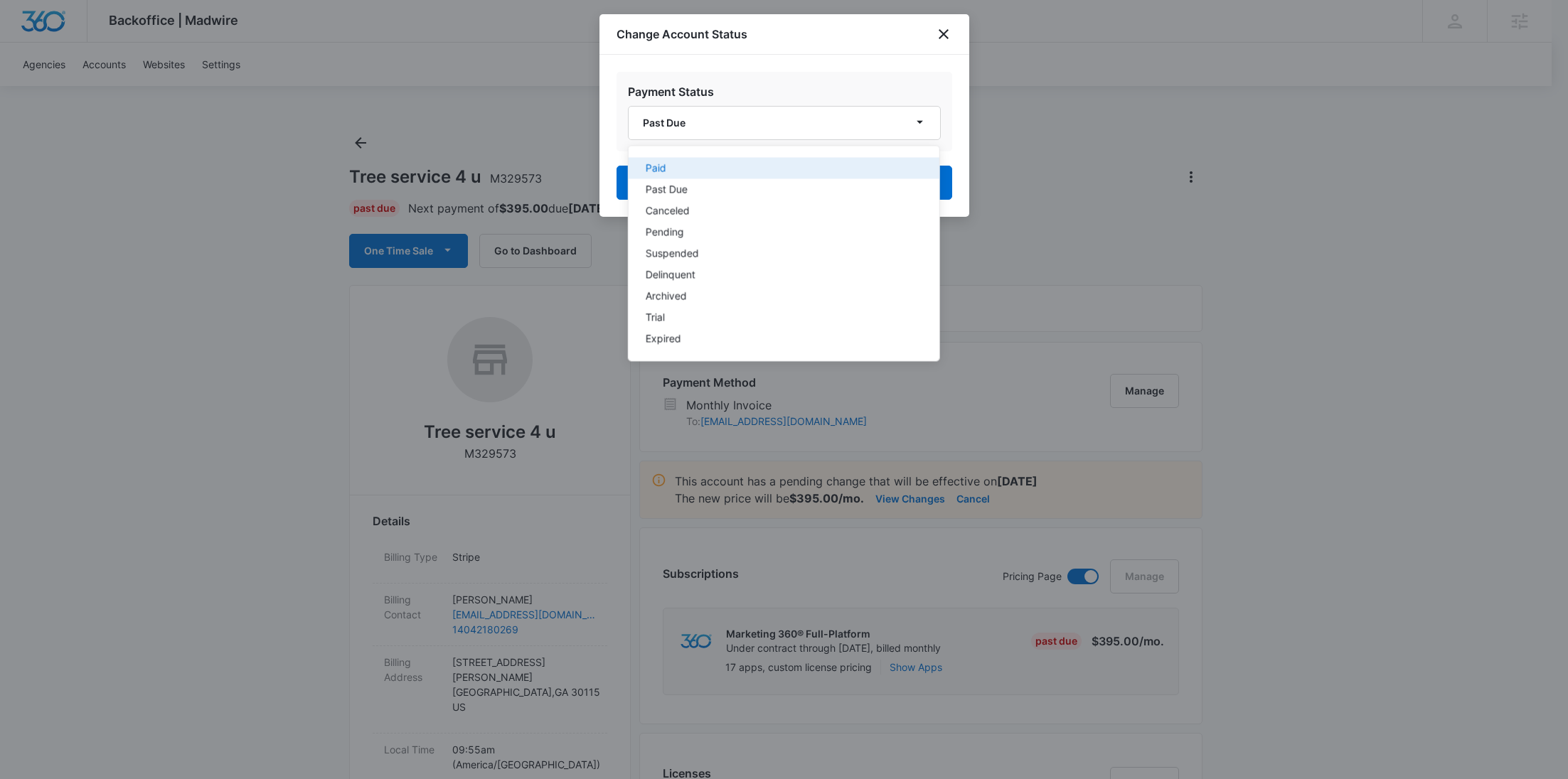
click at [723, 167] on div "Paid" at bounding box center [774, 169] width 260 height 10
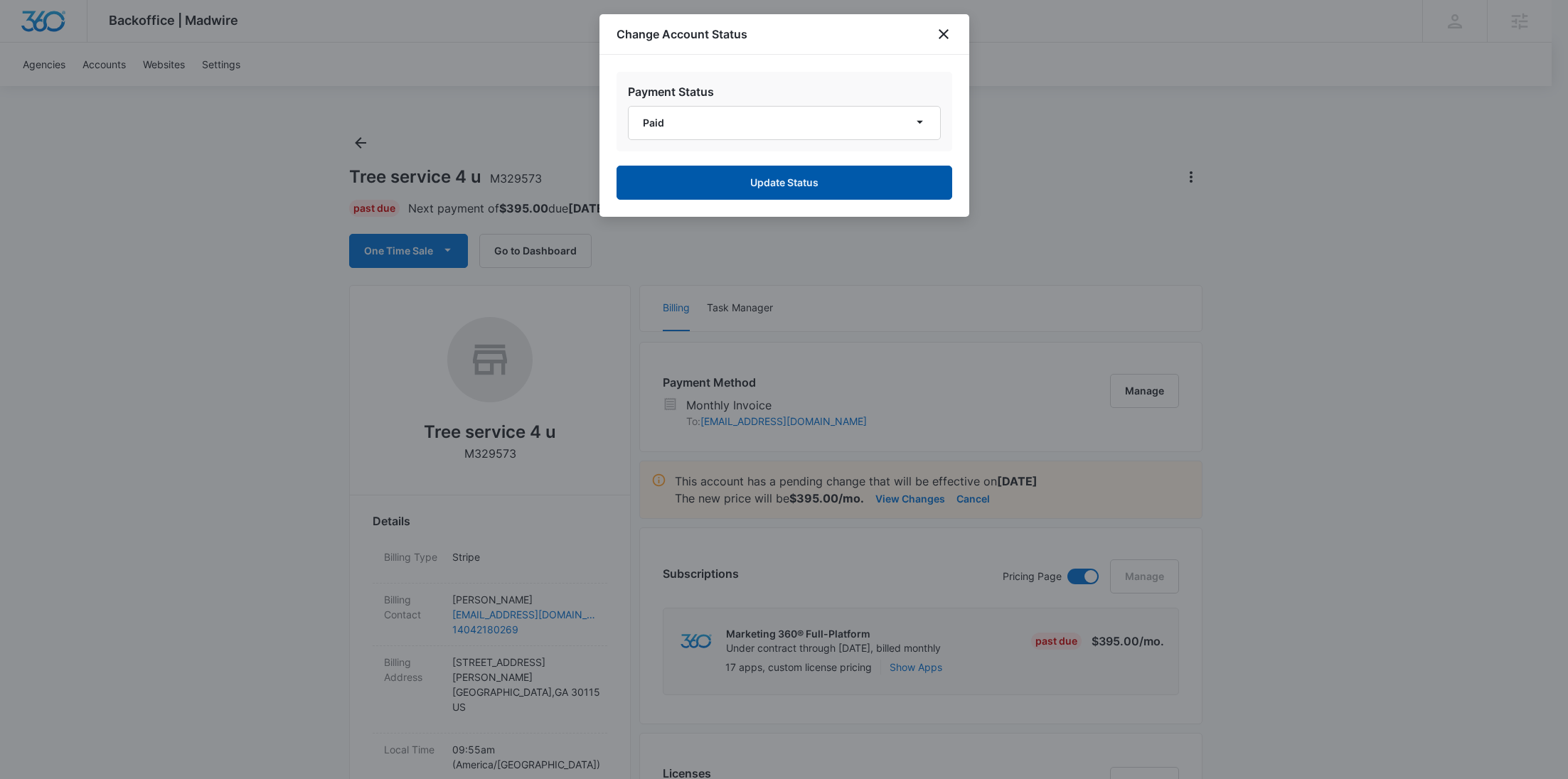
click at [728, 178] on button "Update Status" at bounding box center [784, 182] width 336 height 34
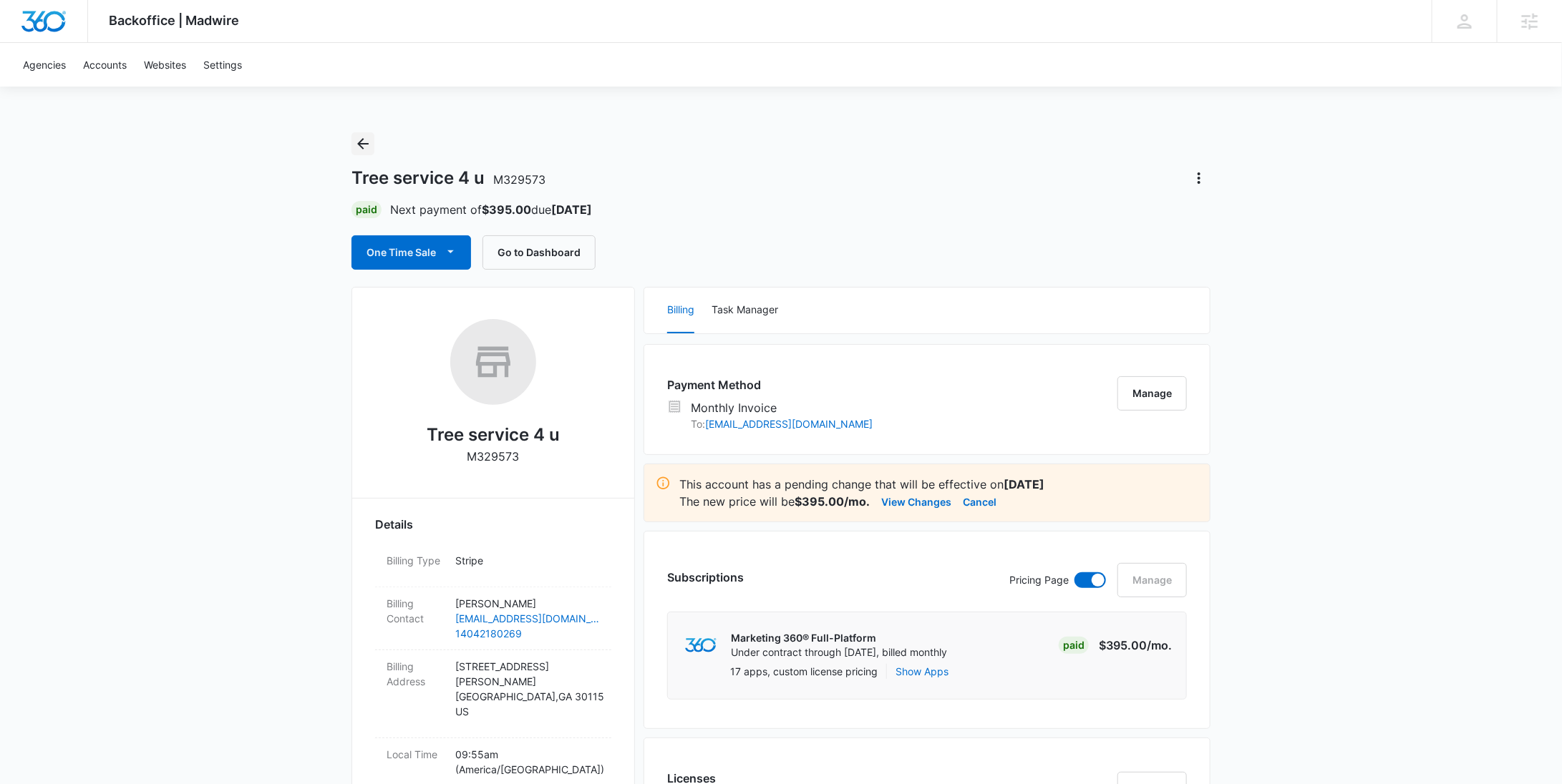
click at [367, 145] on icon "Back" at bounding box center [362, 143] width 17 height 17
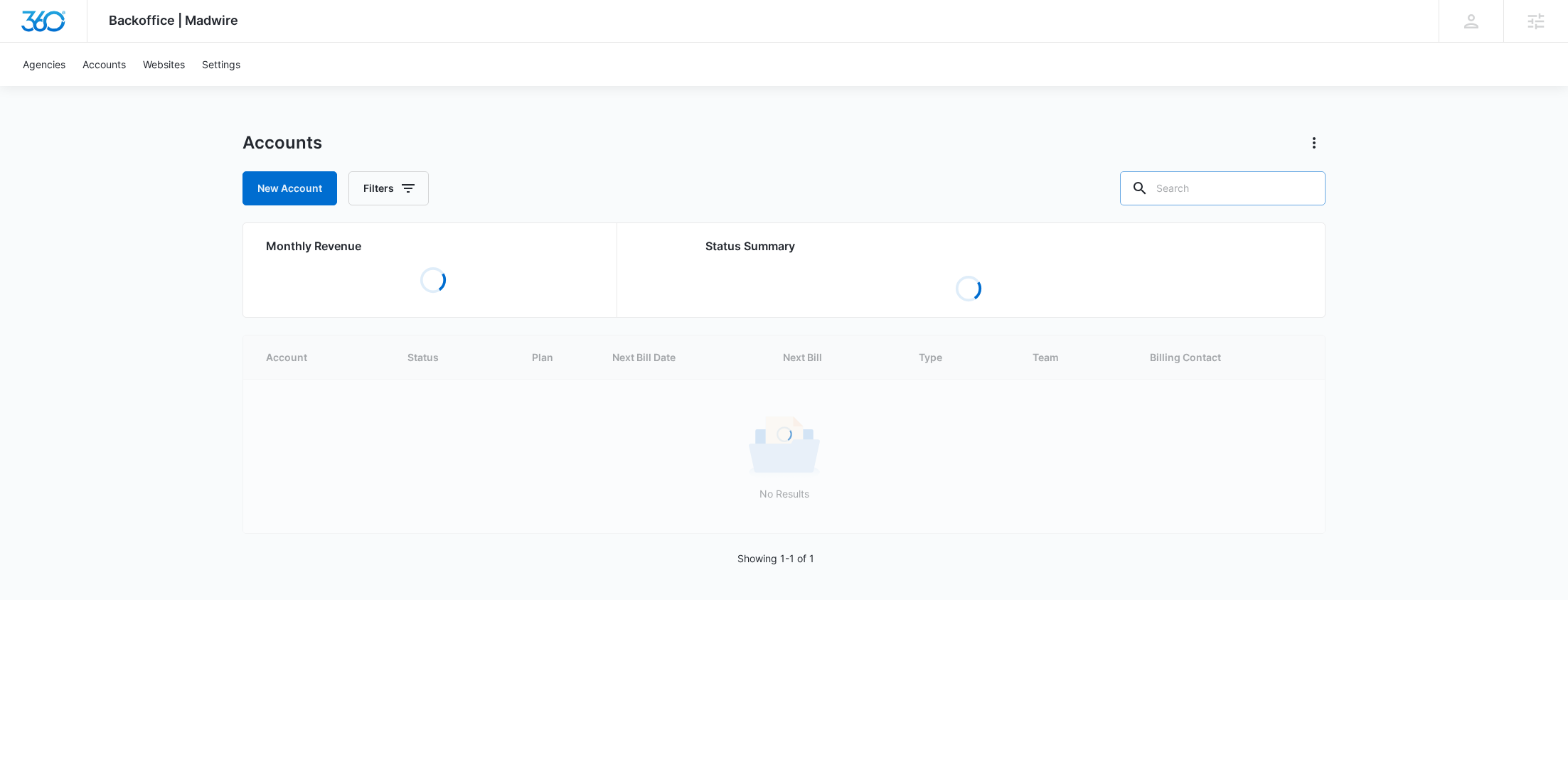
click at [1207, 193] on input "text" at bounding box center [1223, 188] width 206 height 34
paste input "M16670"
type input "M16670"
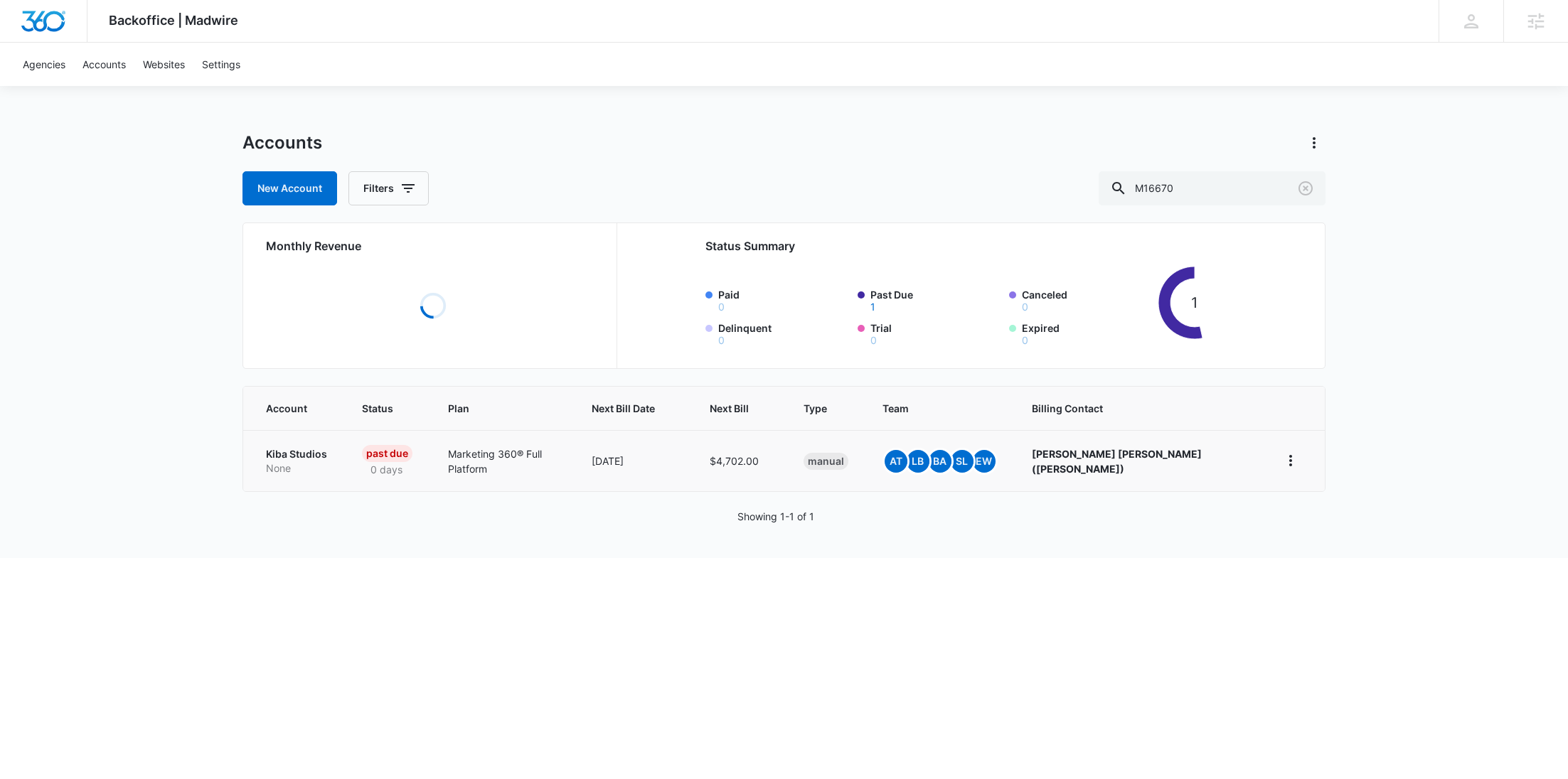
click at [317, 464] on p "None" at bounding box center [297, 469] width 62 height 15
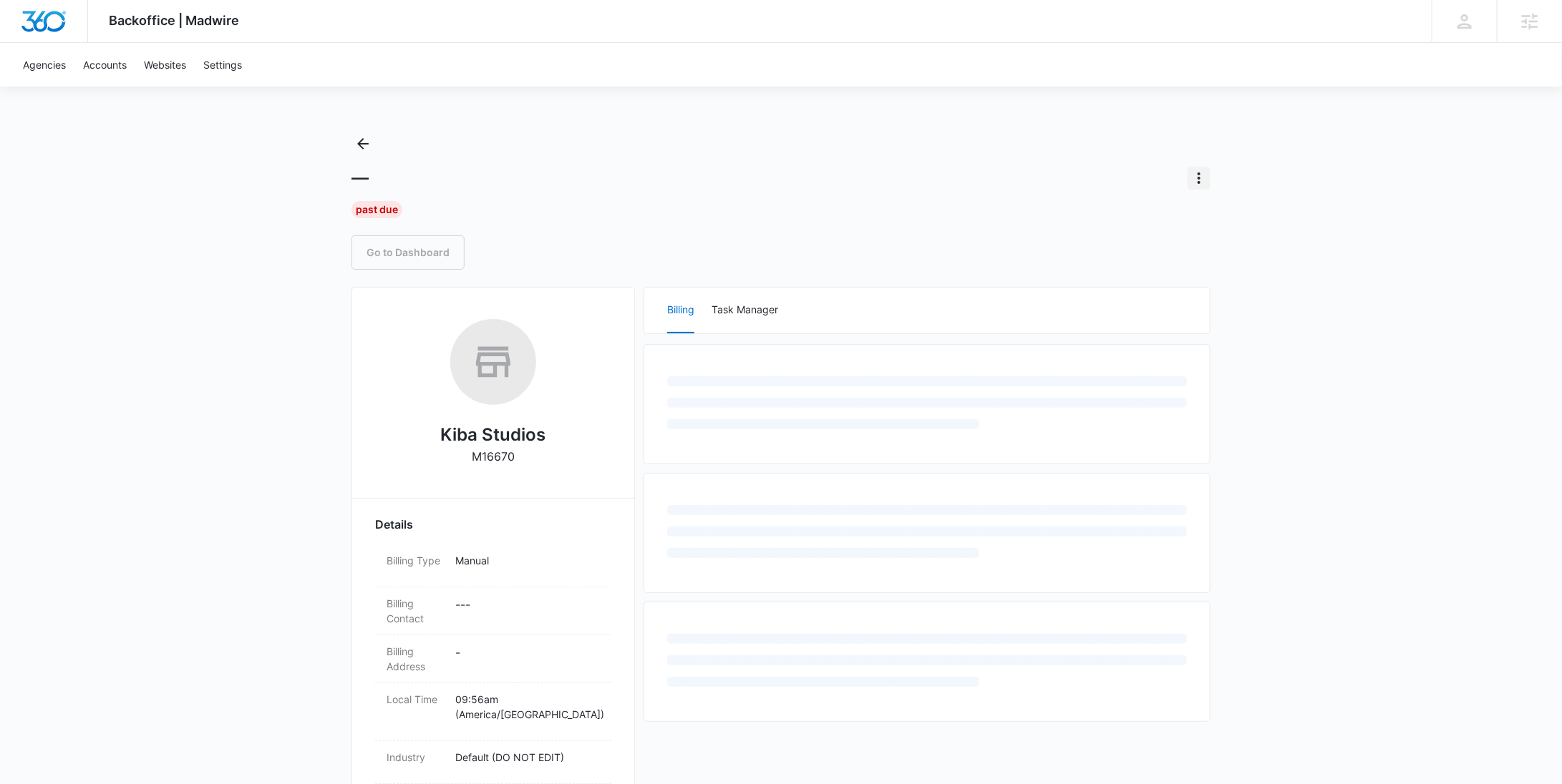
click at [1204, 189] on button "Actions" at bounding box center [1198, 178] width 23 height 23
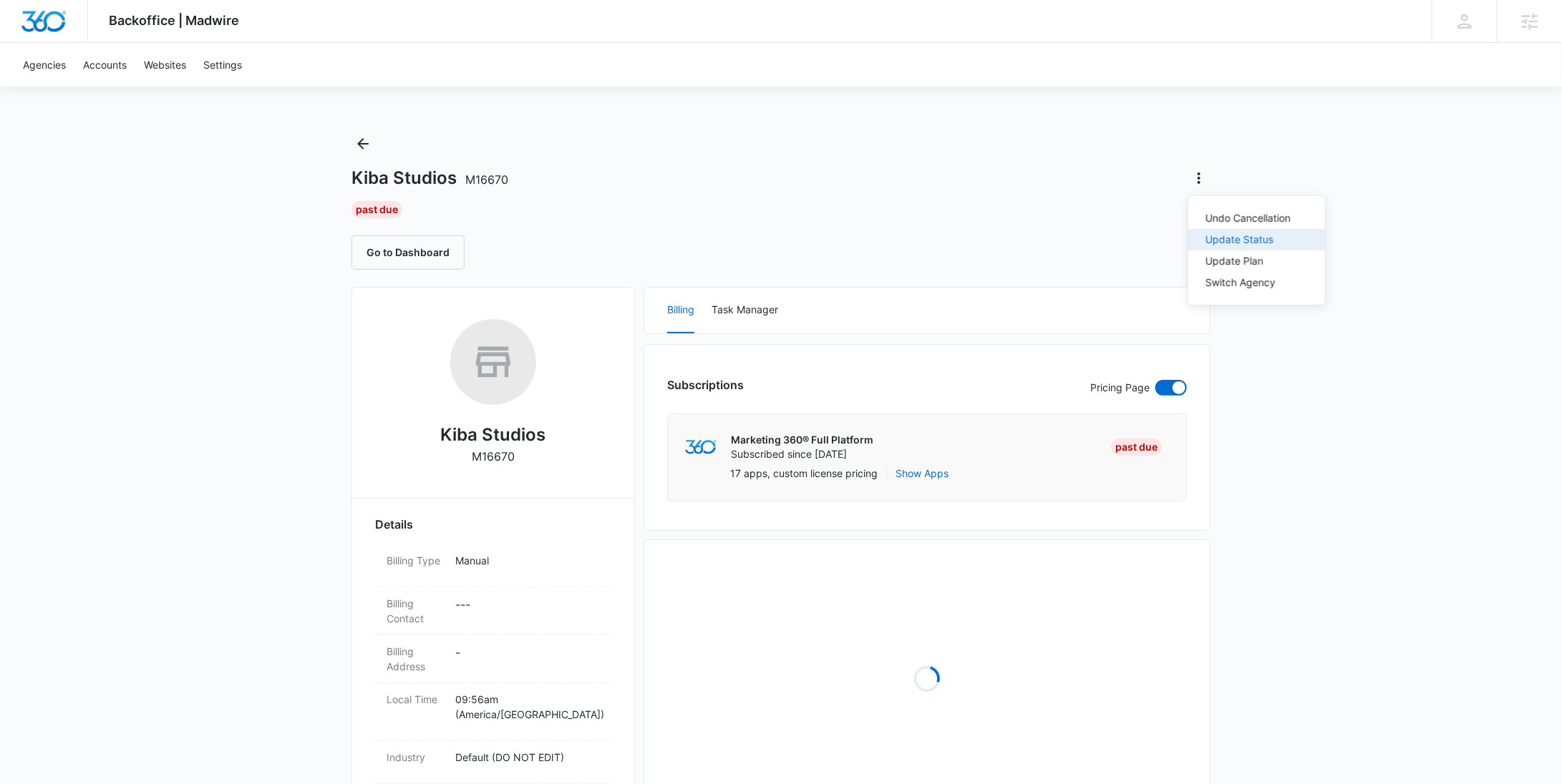
click at [1219, 230] on button "Update Status" at bounding box center [1256, 239] width 137 height 21
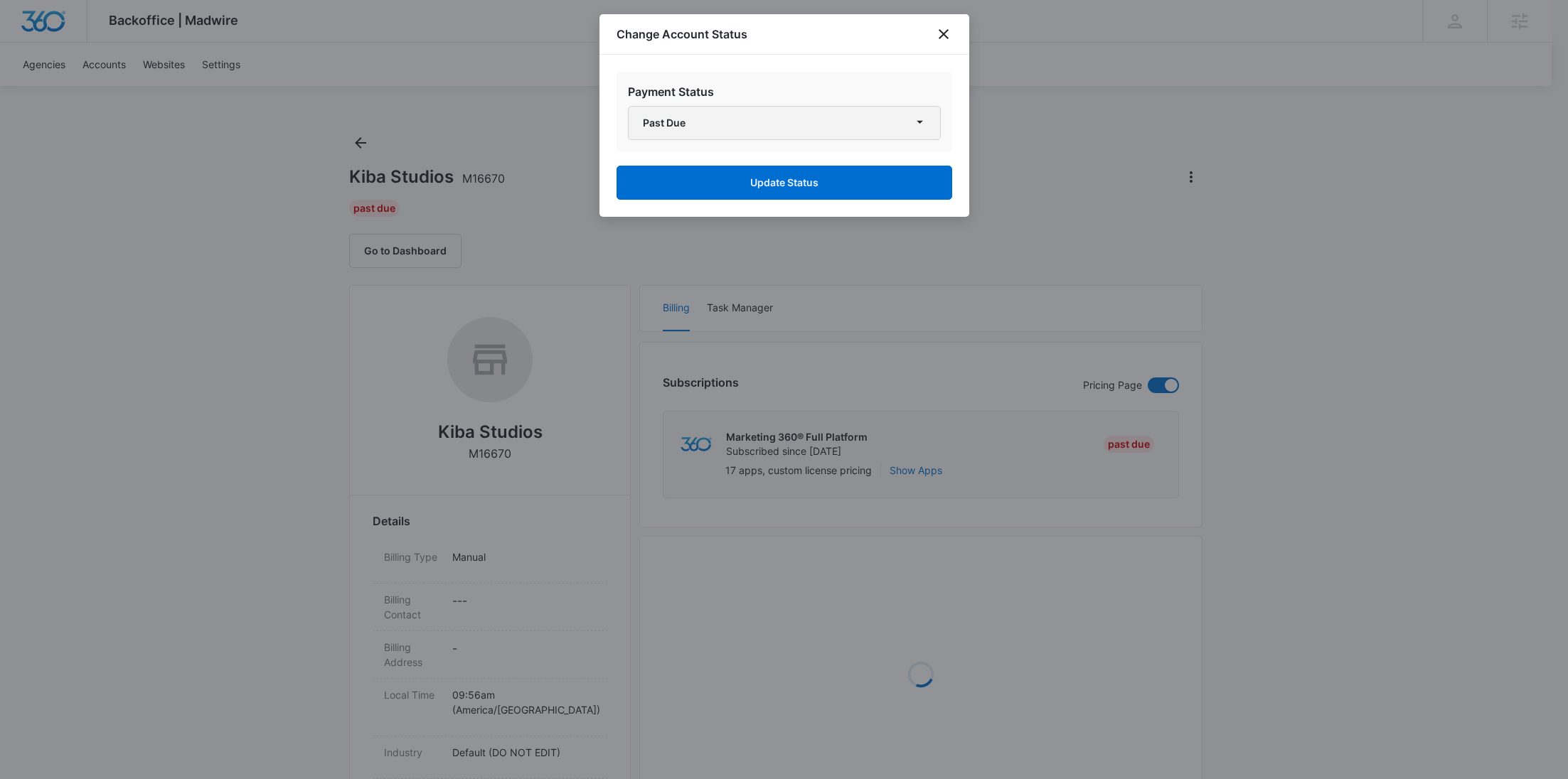
click at [751, 121] on button "Past Due" at bounding box center [784, 123] width 313 height 34
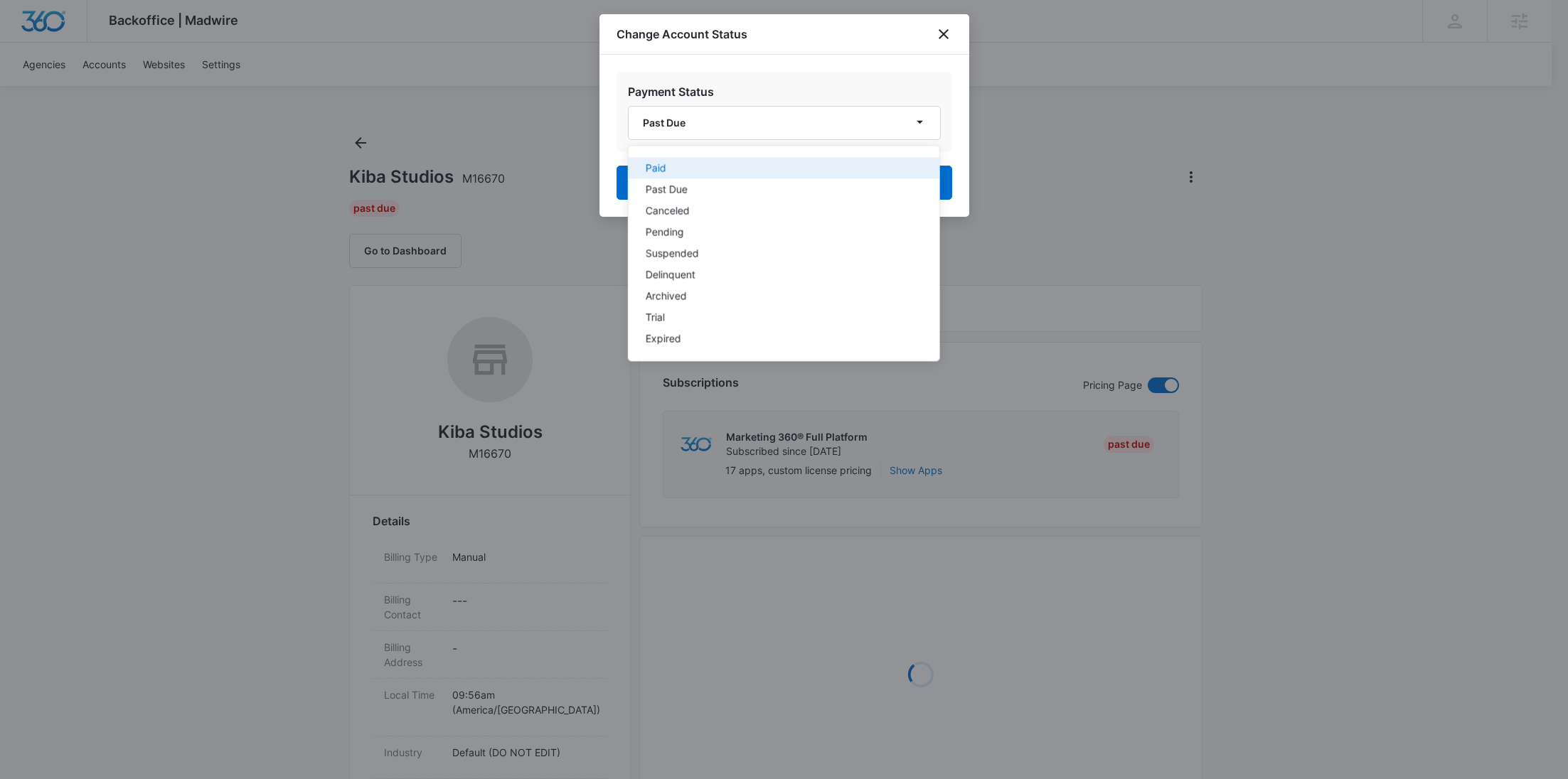
click at [687, 178] on button "Paid" at bounding box center [784, 168] width 311 height 21
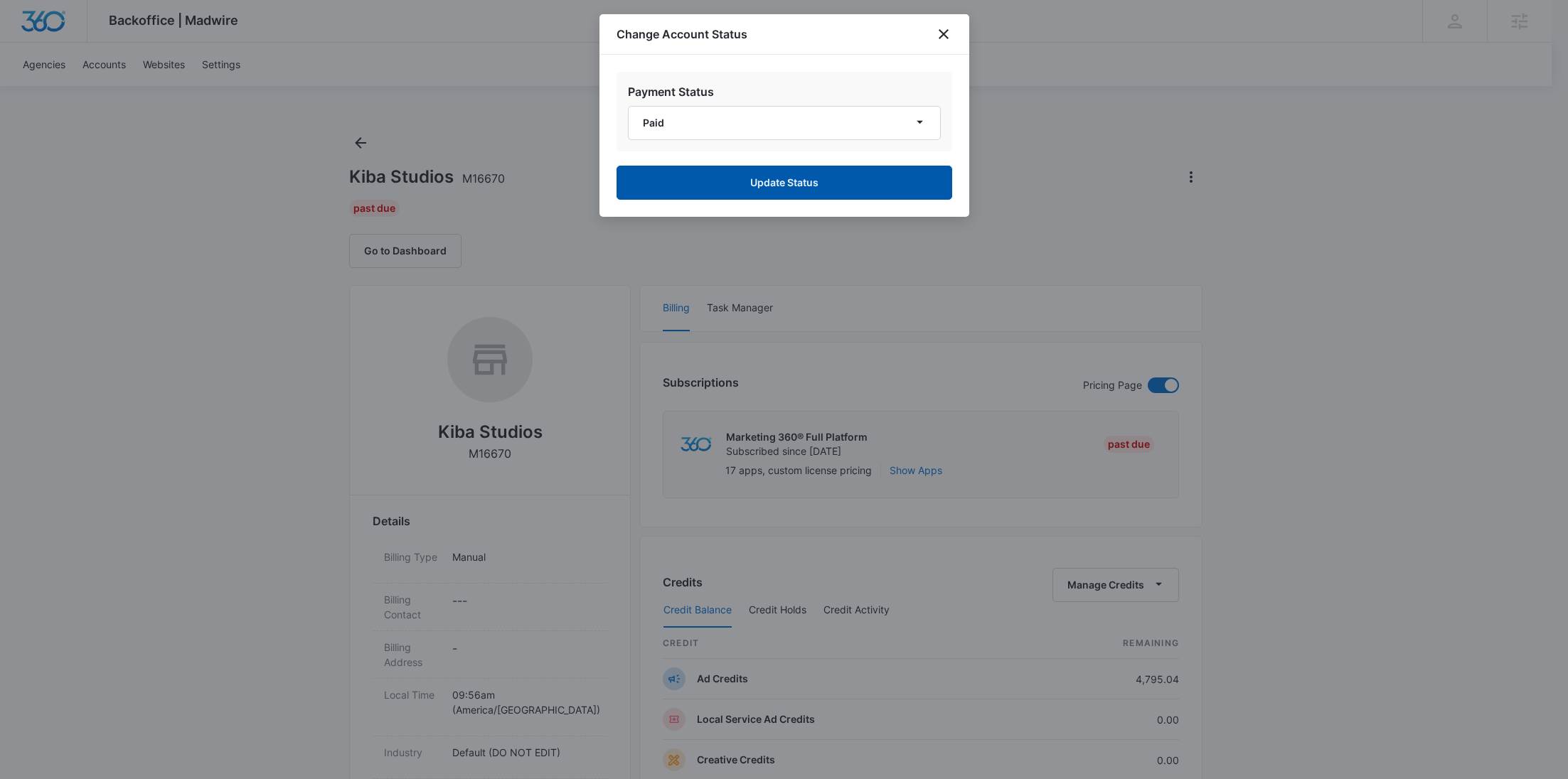
click at [701, 184] on button "Update Status" at bounding box center [784, 182] width 336 height 34
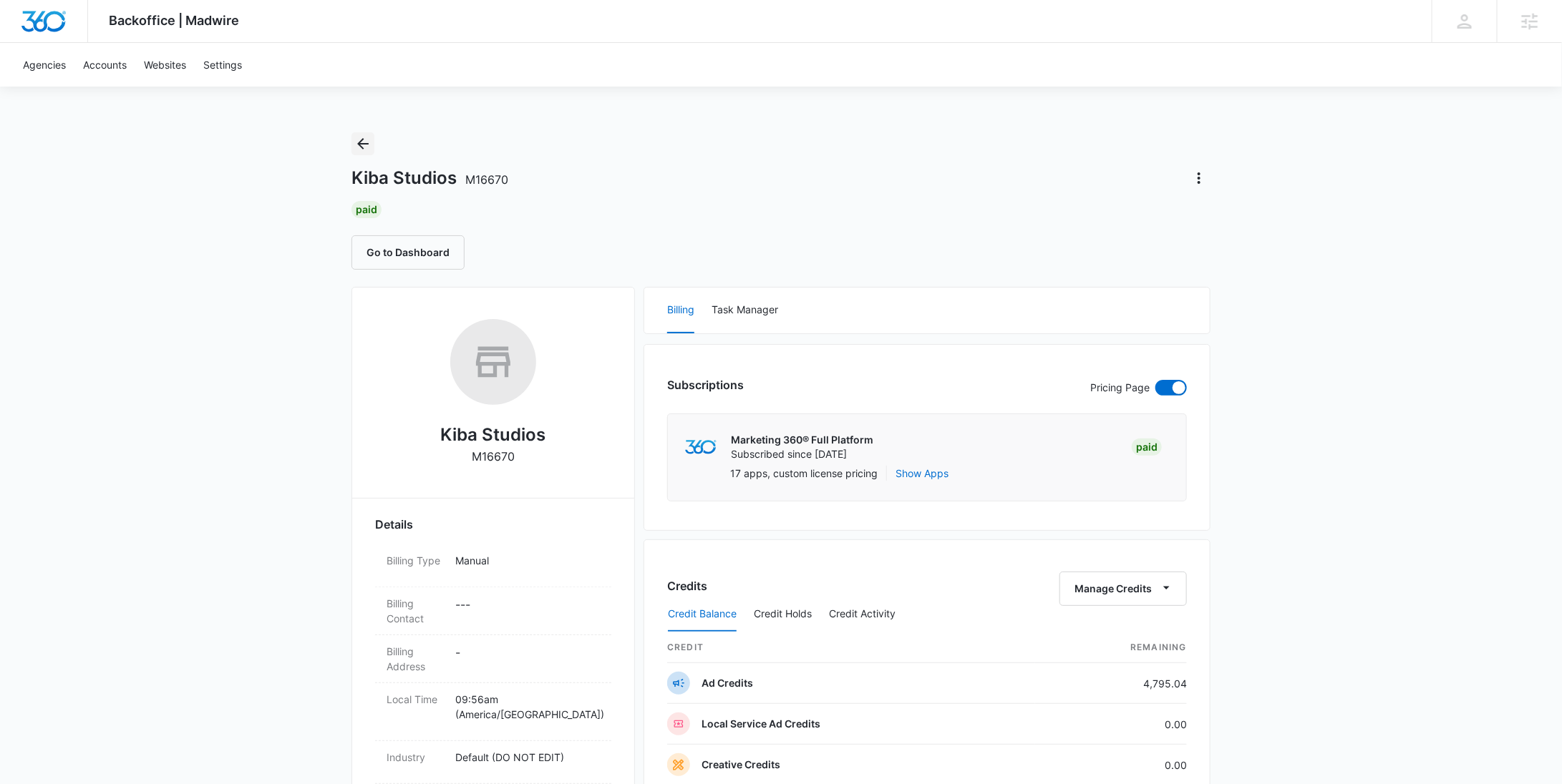
click at [358, 148] on icon "Back" at bounding box center [362, 143] width 17 height 17
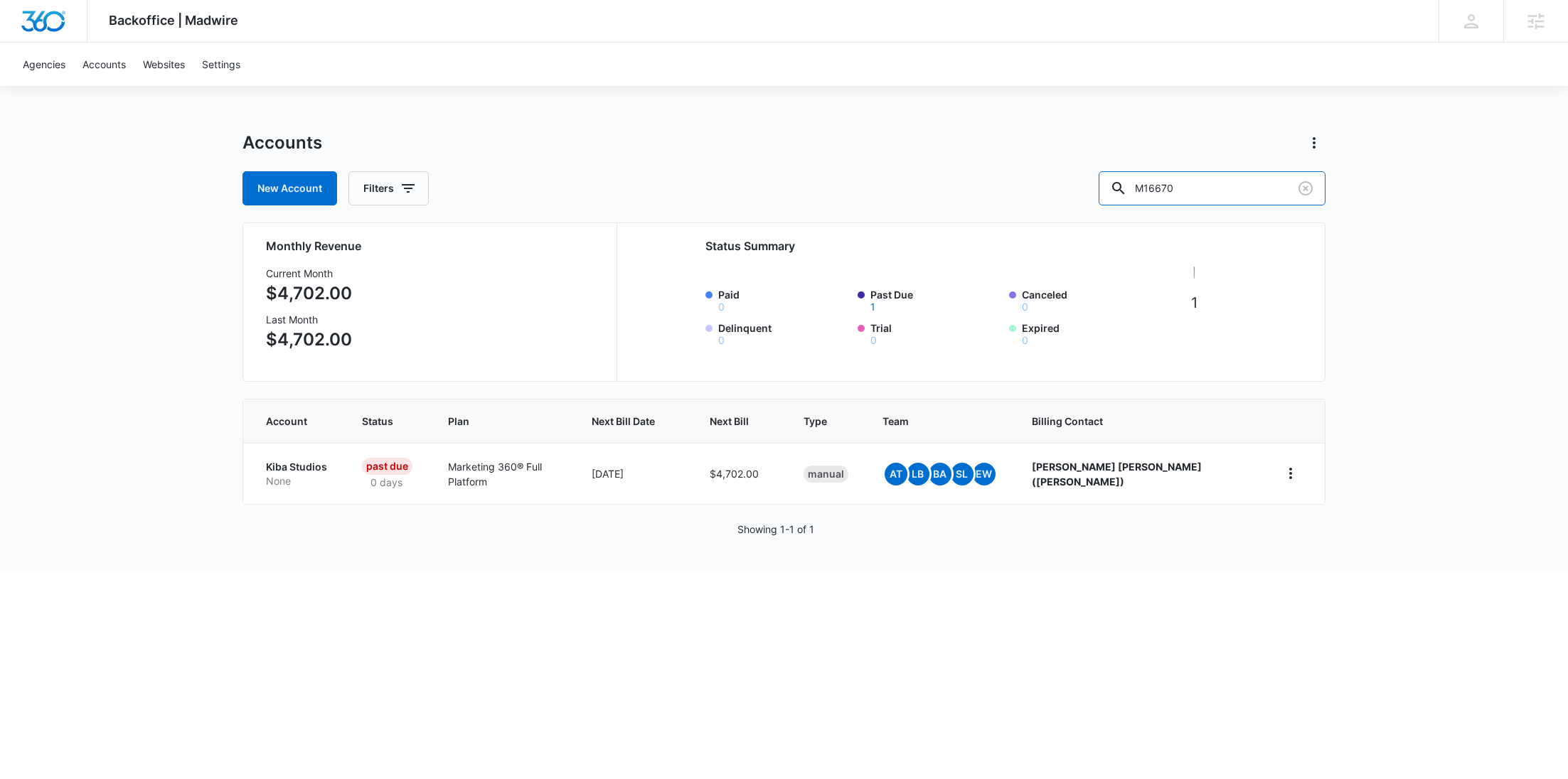
drag, startPoint x: 1271, startPoint y: 182, endPoint x: 1110, endPoint y: 185, distance: 161.0
click at [1111, 185] on div "New Account Filters M16670" at bounding box center [784, 188] width 1083 height 34
paste input "88573"
type input "M188573"
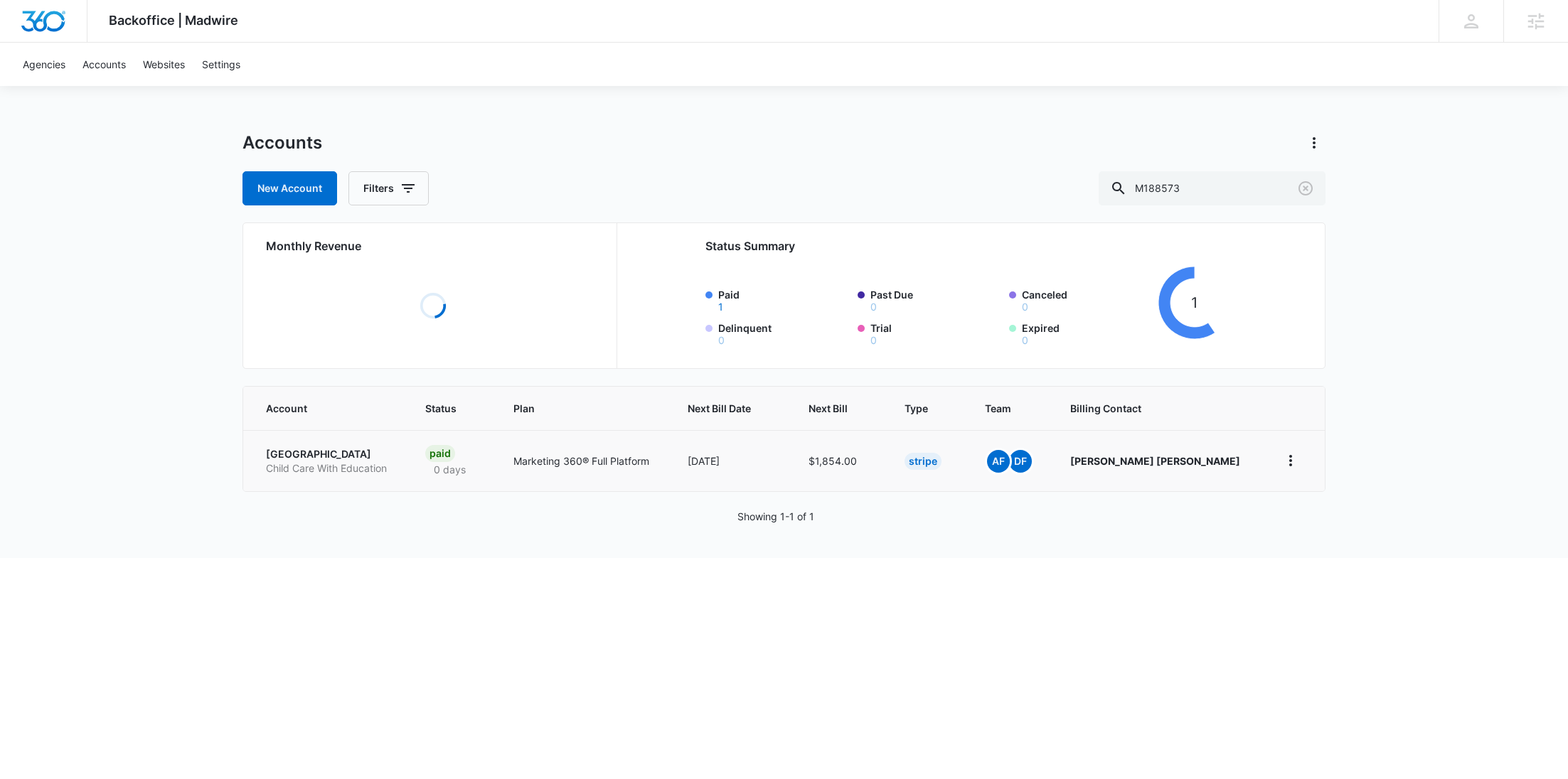
click at [313, 470] on p "Child Care With Education" at bounding box center [329, 469] width 125 height 15
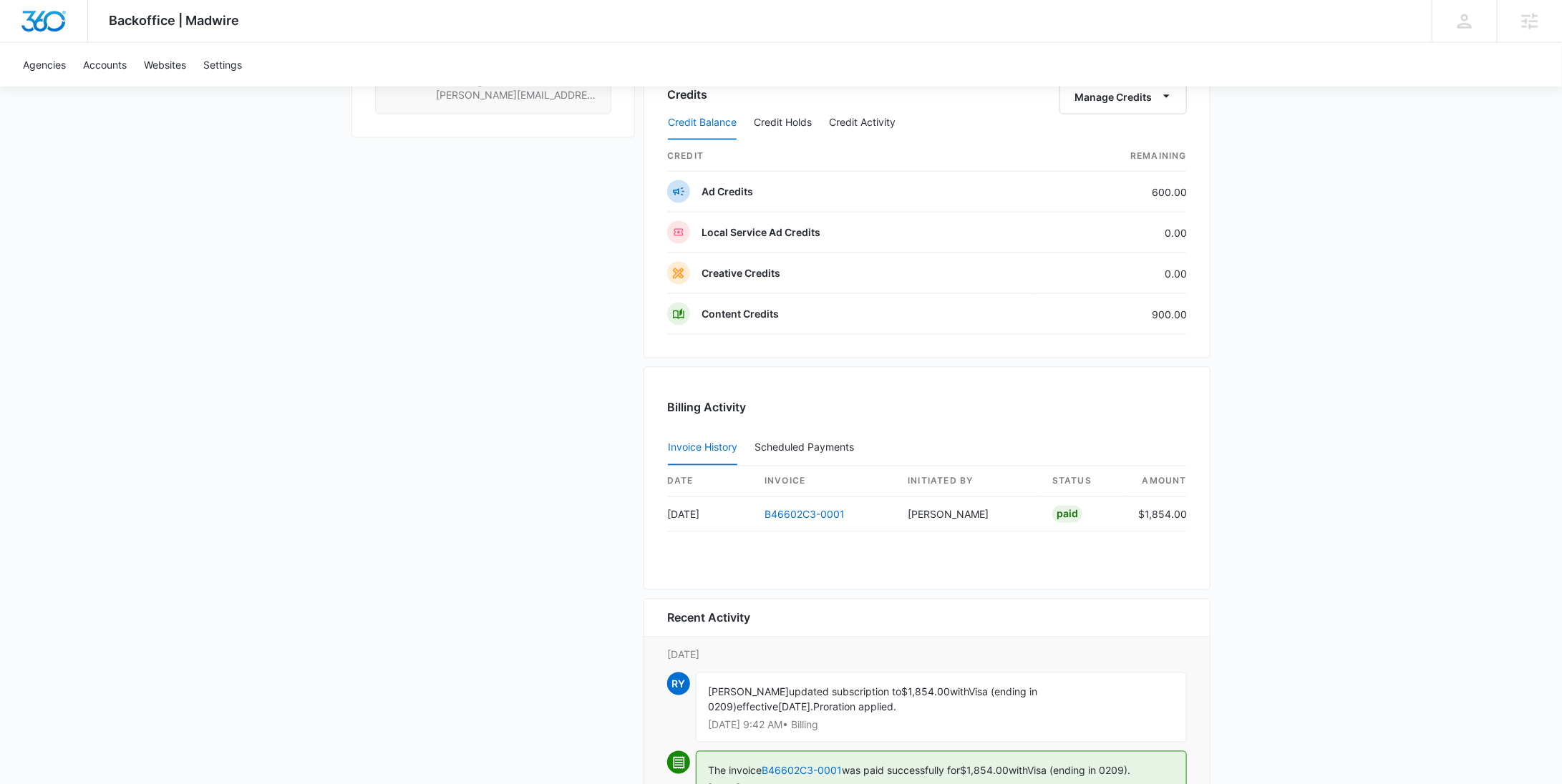
scroll to position [1447, 0]
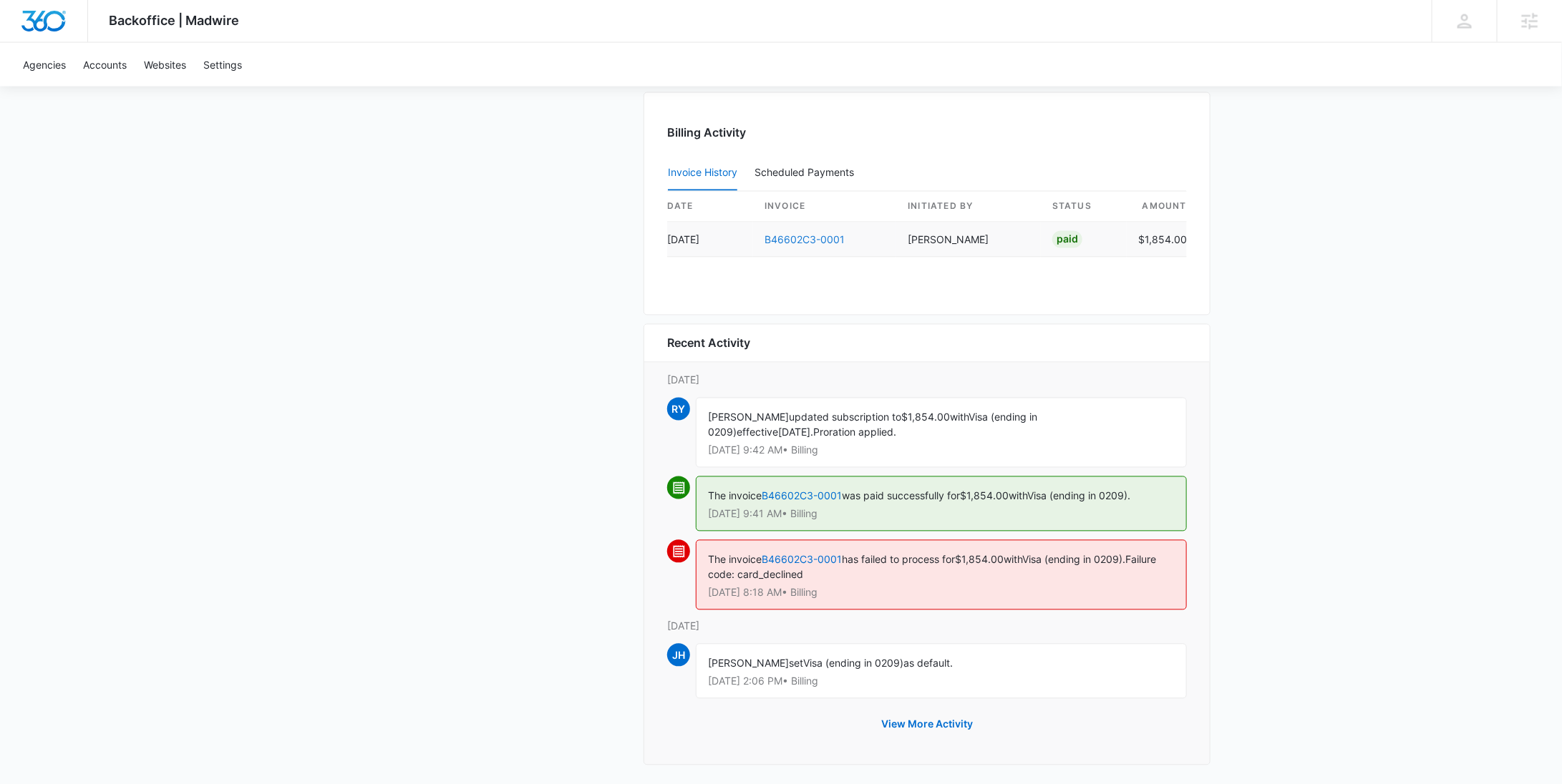
click at [787, 234] on link "B46602C3-0001" at bounding box center [805, 240] width 80 height 12
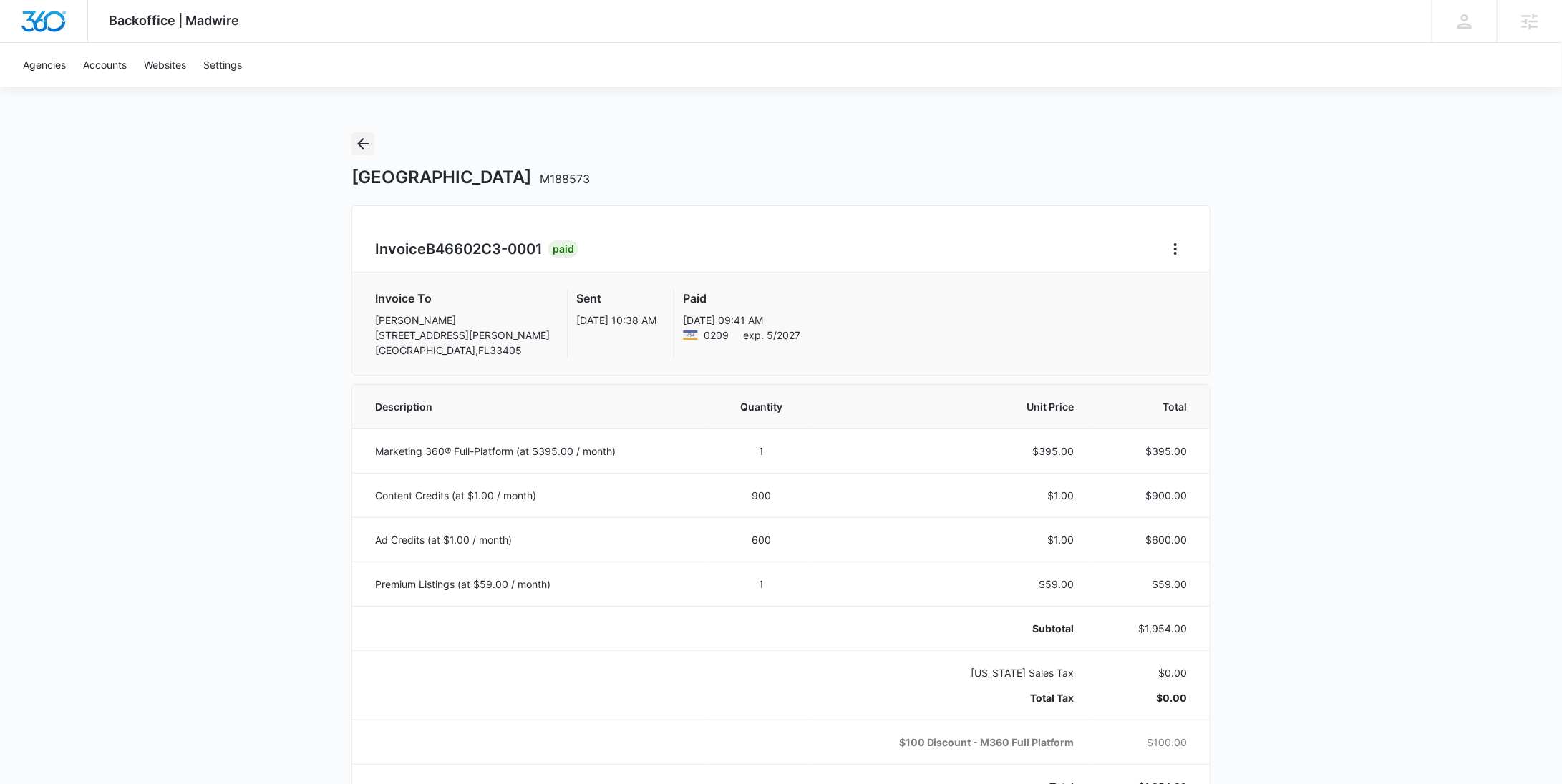
click at [366, 144] on icon "Back" at bounding box center [362, 143] width 17 height 17
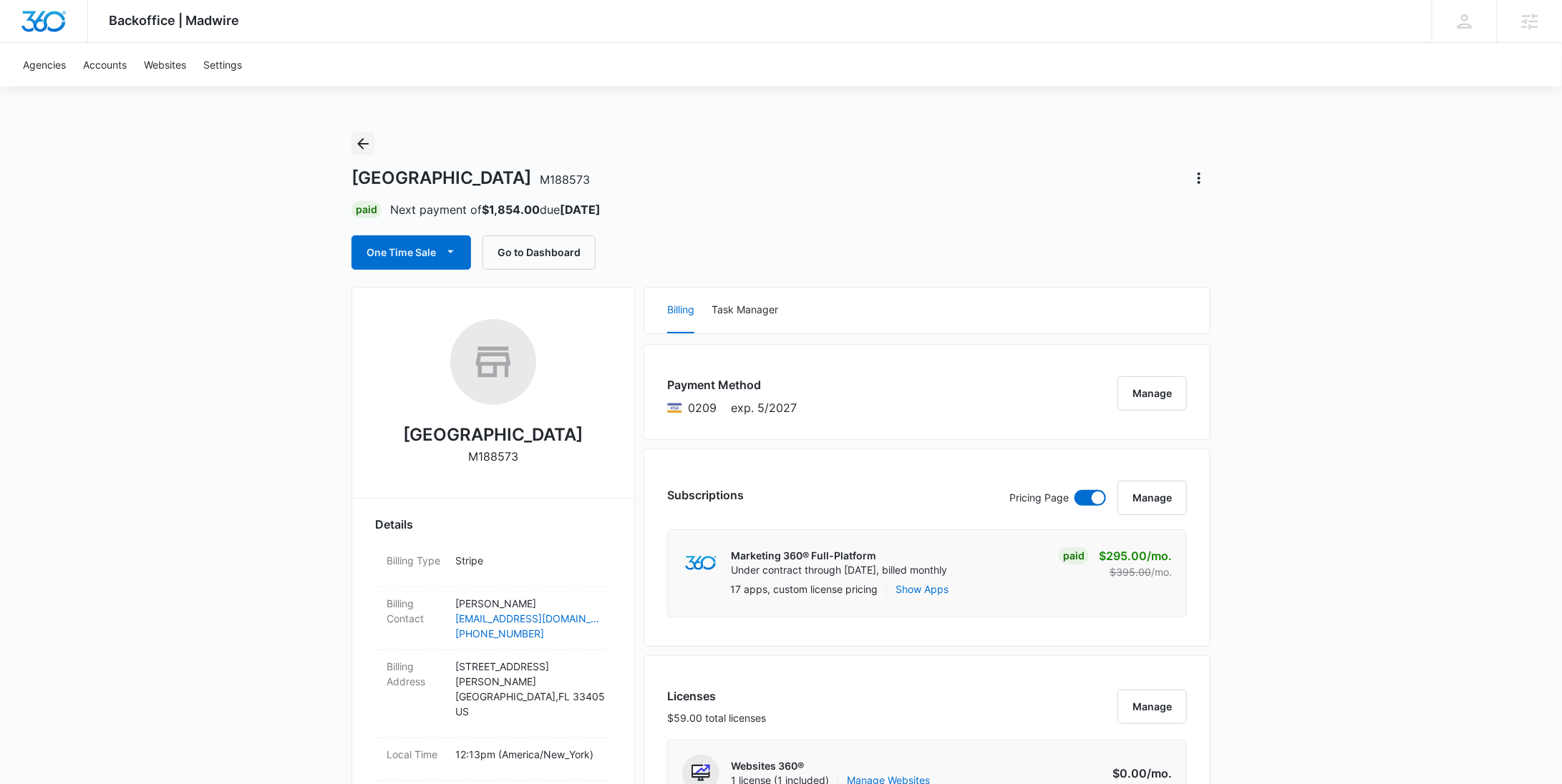
click at [364, 145] on icon "Back" at bounding box center [362, 143] width 17 height 17
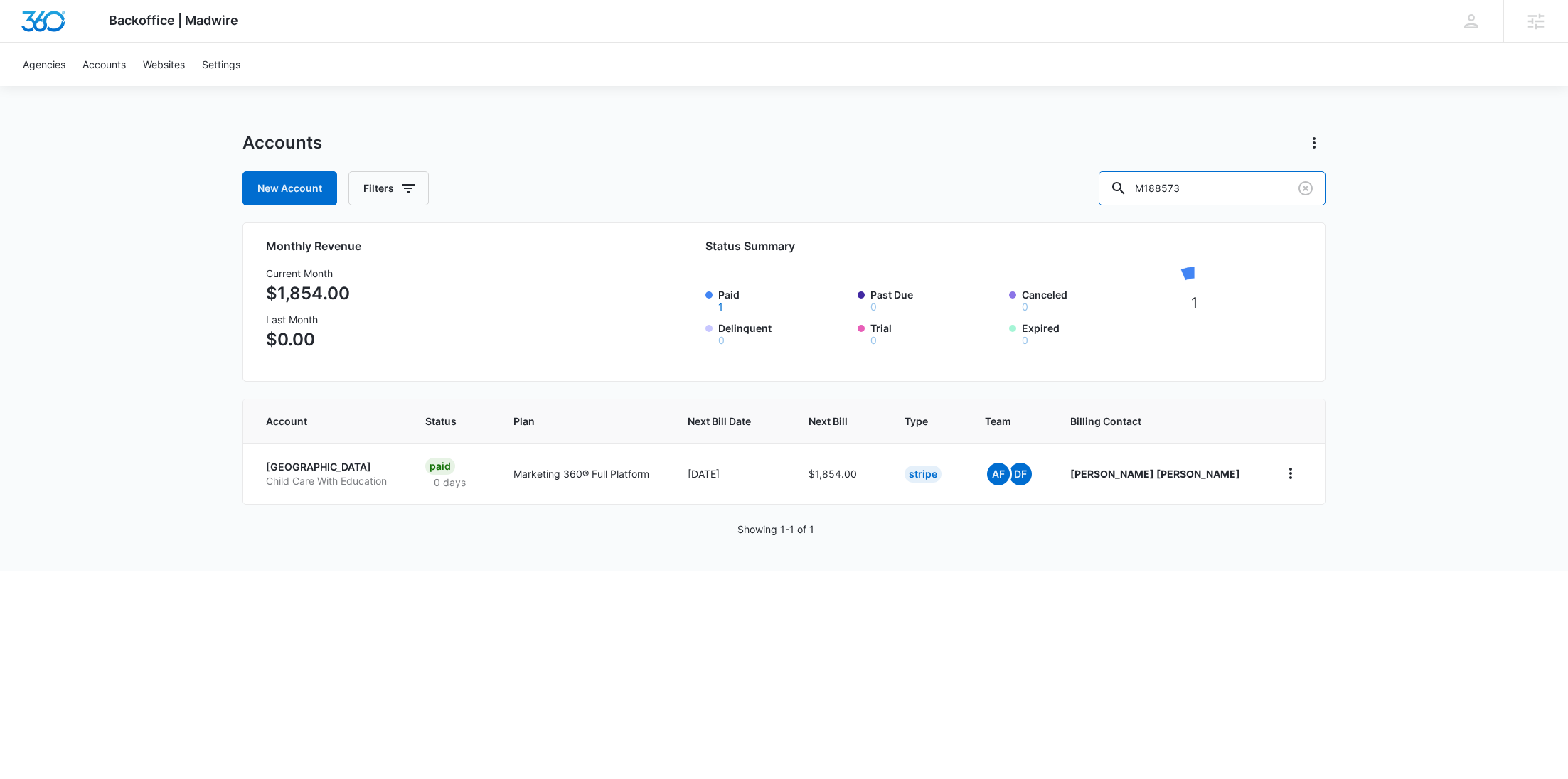
click at [1127, 185] on div "New Account Filters M188573" at bounding box center [784, 188] width 1083 height 34
paste input "332700"
type input "M332700"
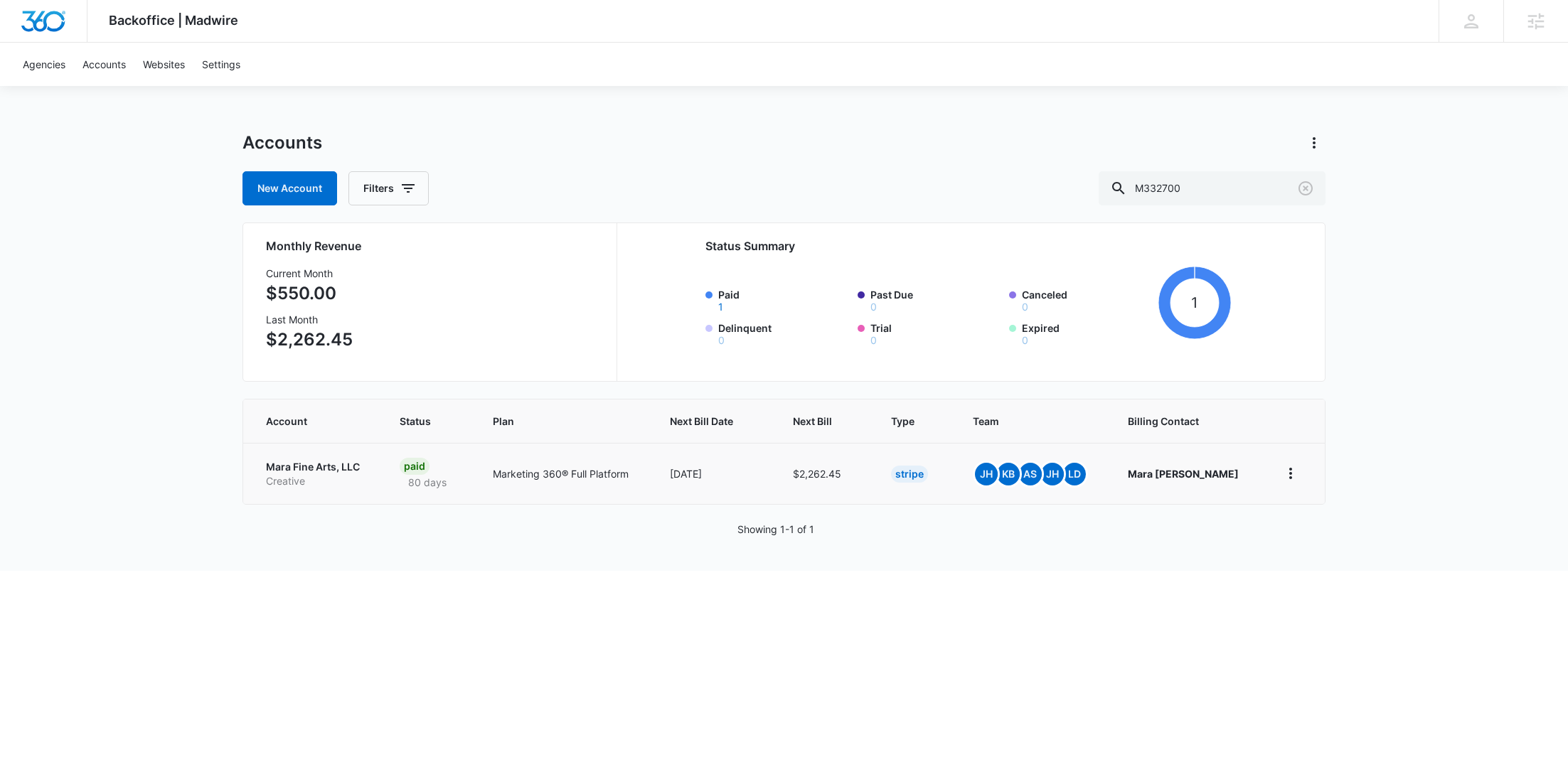
click at [333, 468] on p "Mara Fine Arts, LLC" at bounding box center [315, 467] width 100 height 15
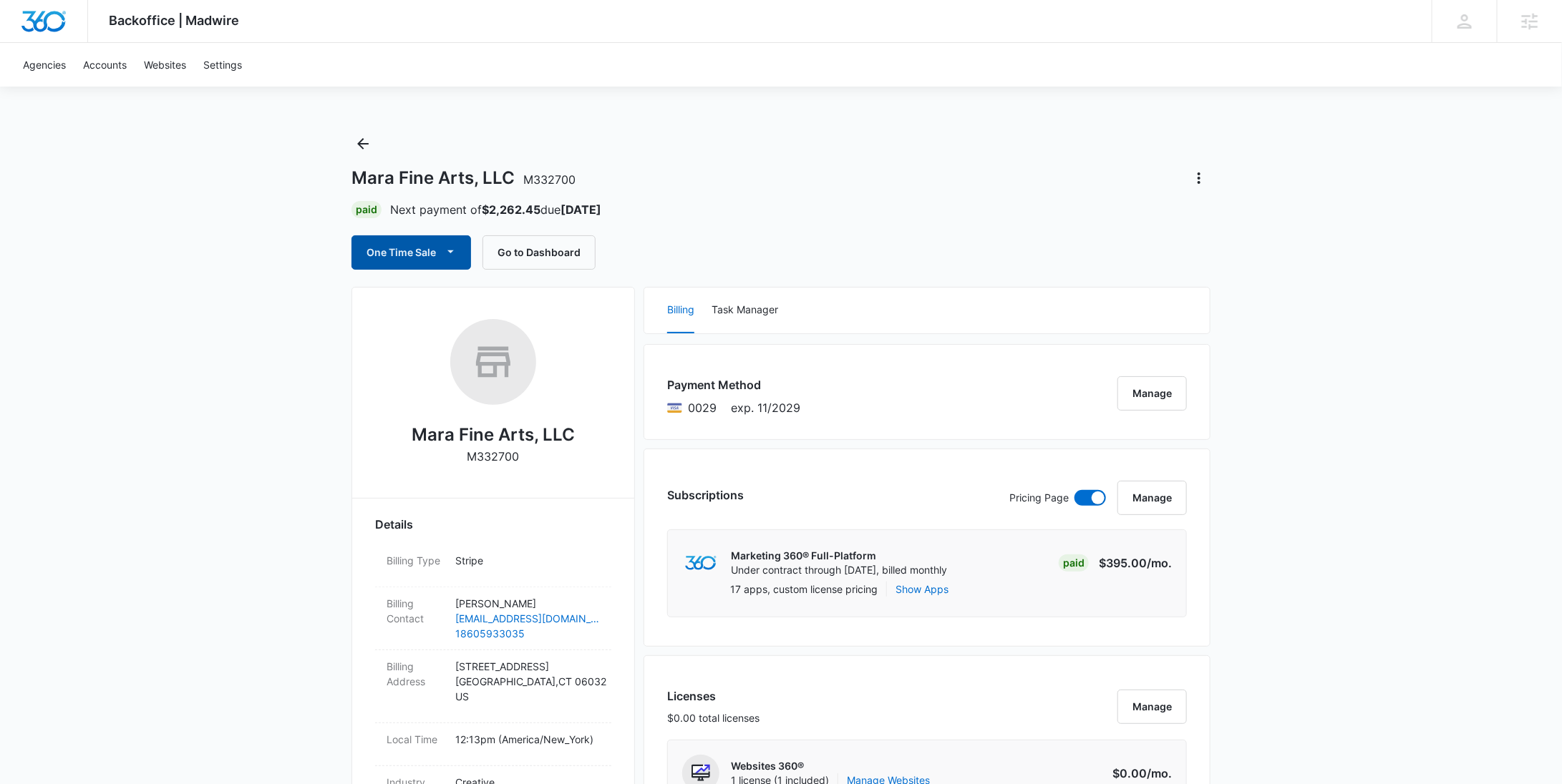
click at [372, 242] on button "One Time Sale" at bounding box center [410, 252] width 119 height 34
click at [388, 297] on div "Run One-Time Payment" at bounding box center [452, 301] width 165 height 15
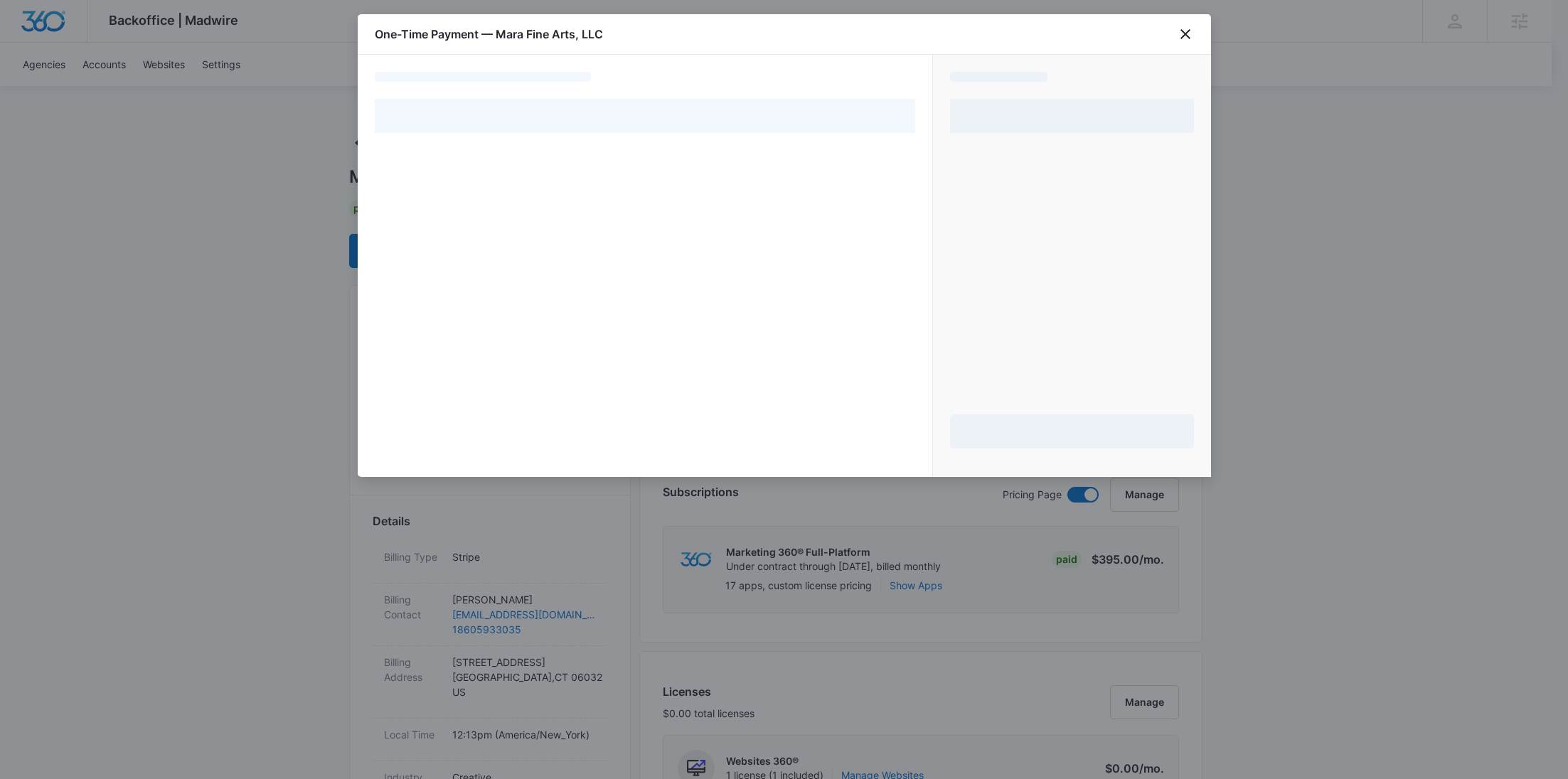
select select "pm_1Rb2zXA4n8RTgNjUmKzZh0jg"
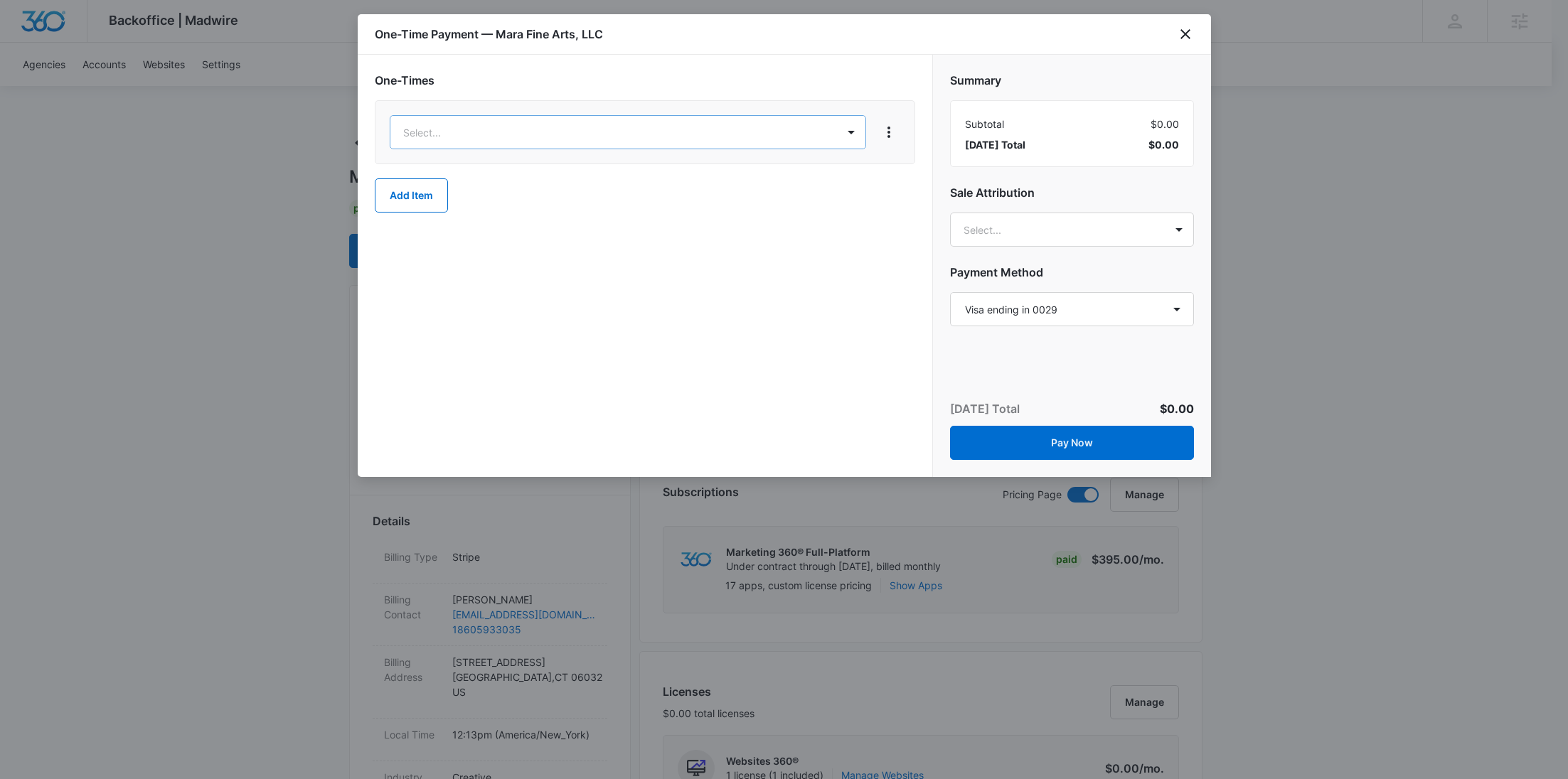
type input "user"
click at [558, 197] on p "SMM User-Generated Content – $1.00" at bounding box center [495, 201] width 177 height 15
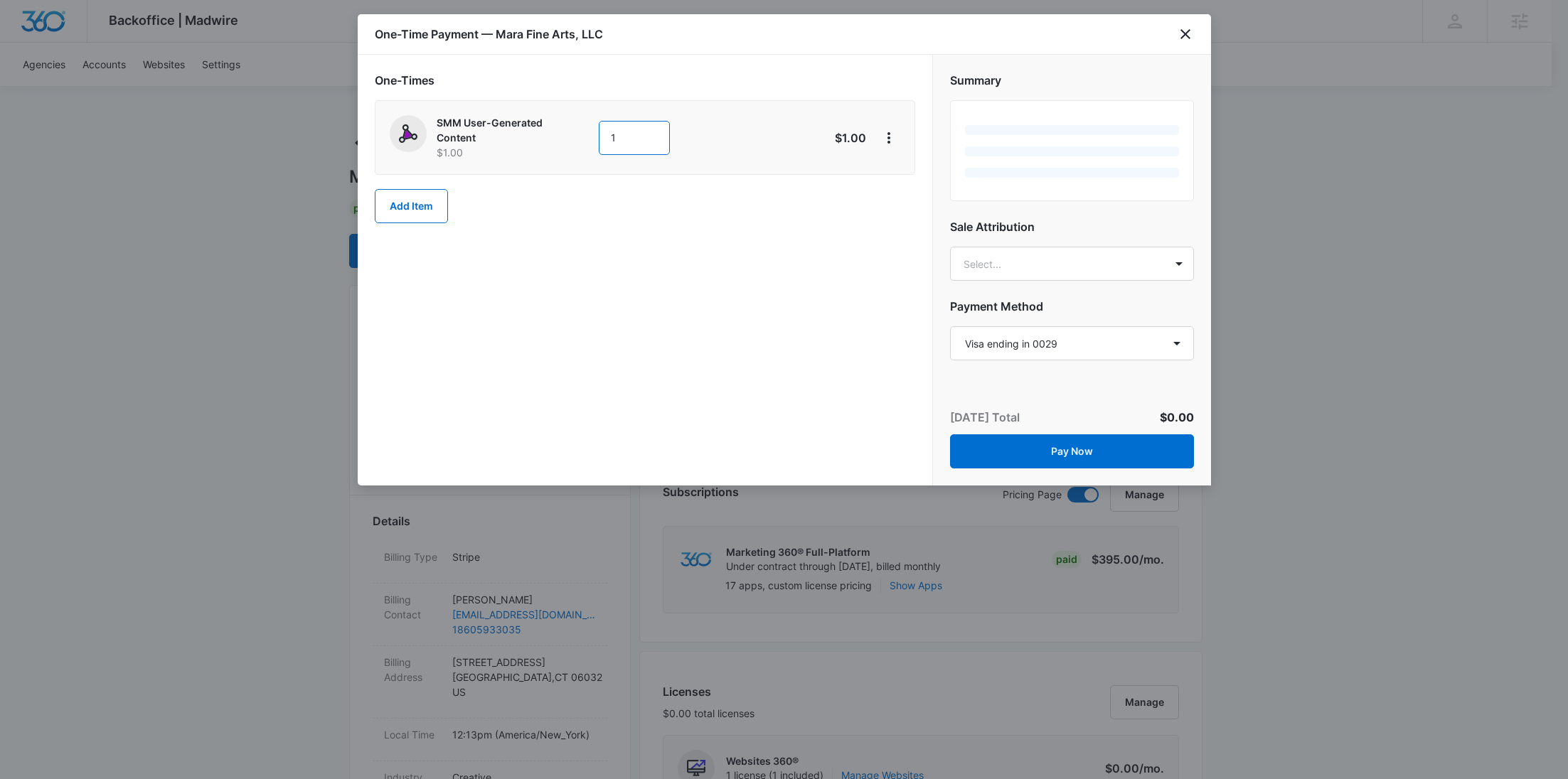
drag, startPoint x: 644, startPoint y: 135, endPoint x: 545, endPoint y: 140, distance: 99.1
click at [552, 139] on div "SMM User-Generated Content $1.00 1" at bounding box center [595, 137] width 410 height 45
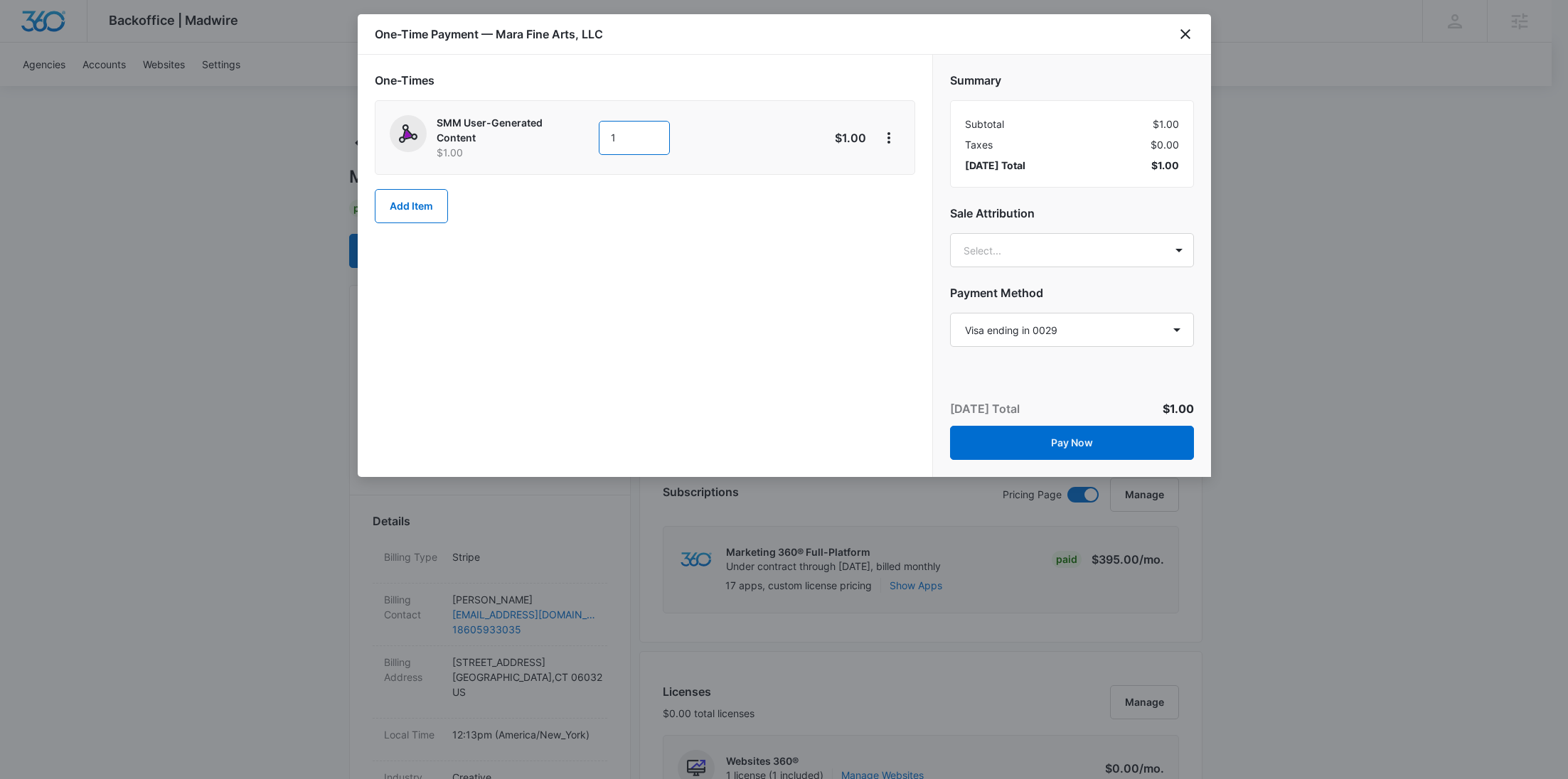
paste input "550"
type input "550"
click at [1021, 344] on select "Select a payment method Visa ending in 0029 New payment method Monthly invoice" at bounding box center [1072, 329] width 244 height 34
select select "MANUAL_INVOICE"
click at [950, 312] on select "Select a payment method Visa ending in 0029 New payment method Monthly invoice" at bounding box center [1072, 329] width 244 height 34
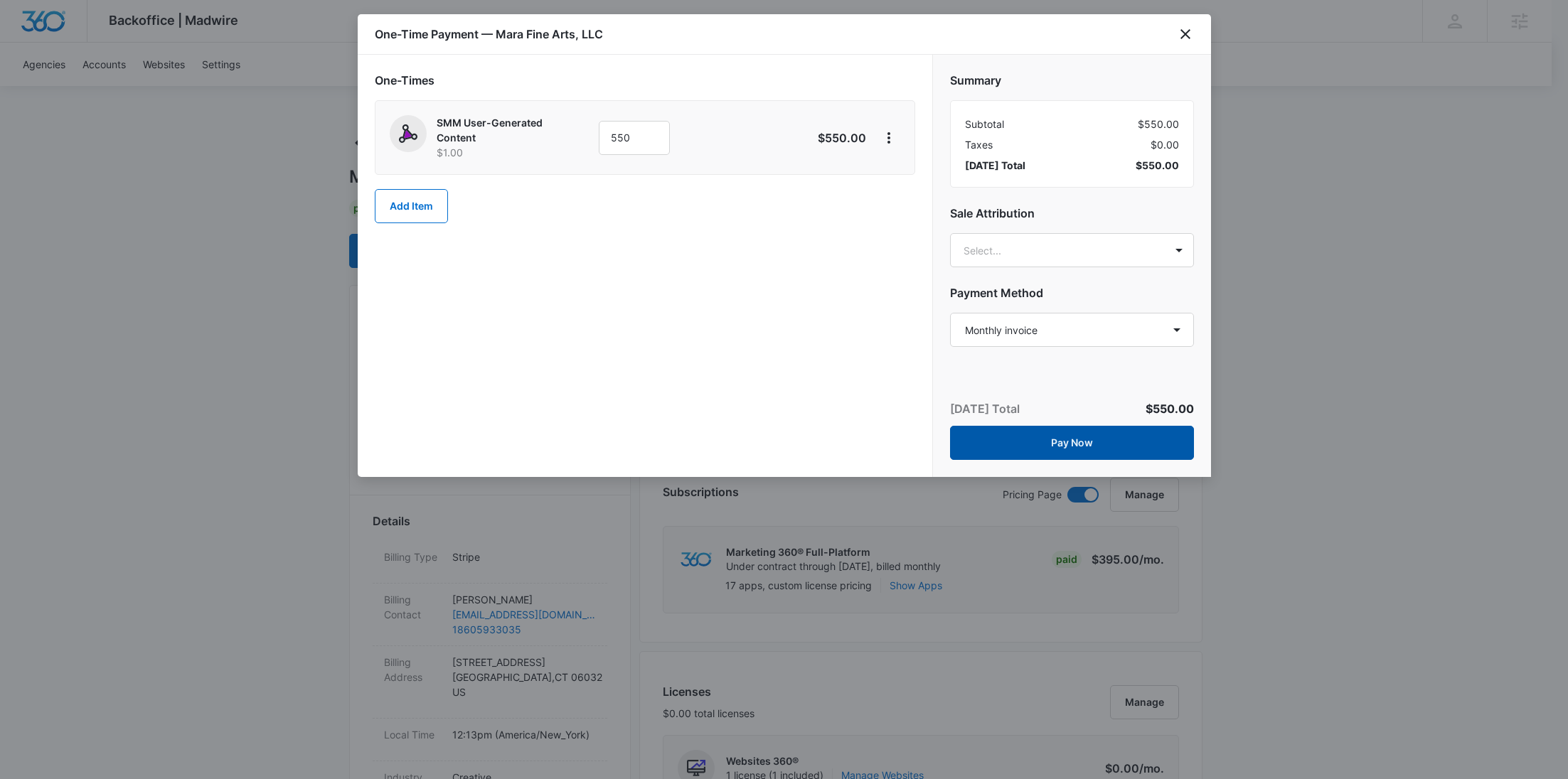
click at [1069, 443] on button "Pay Now" at bounding box center [1072, 443] width 244 height 34
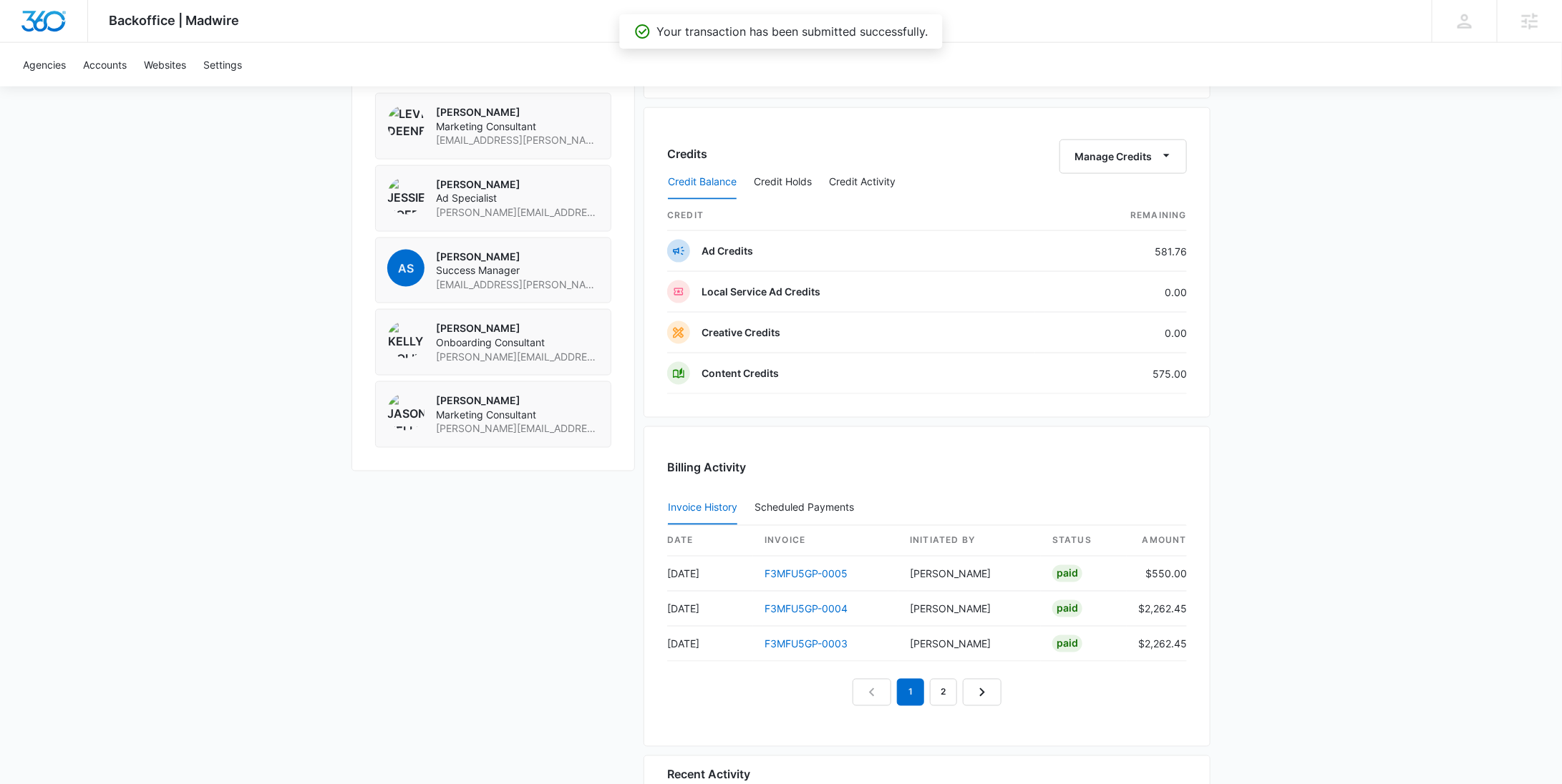
scroll to position [727, 0]
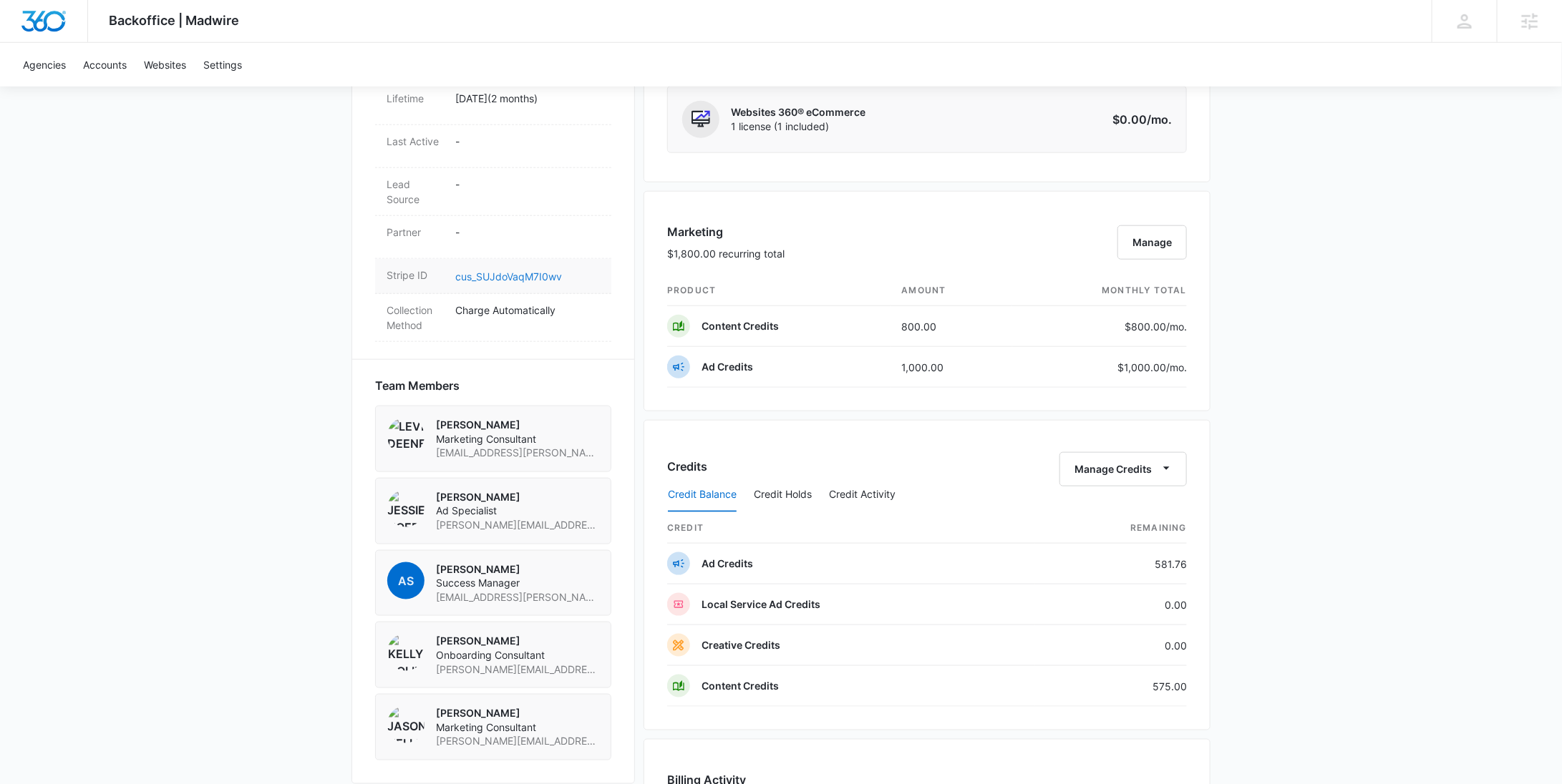
click at [492, 273] on link "cus_SUJdoVaqM7I0wv" at bounding box center [508, 276] width 107 height 12
click at [1124, 469] on button "Manage Credits" at bounding box center [1123, 469] width 127 height 34
click at [1124, 528] on div "Withdraw Credits" at bounding box center [1145, 533] width 134 height 10
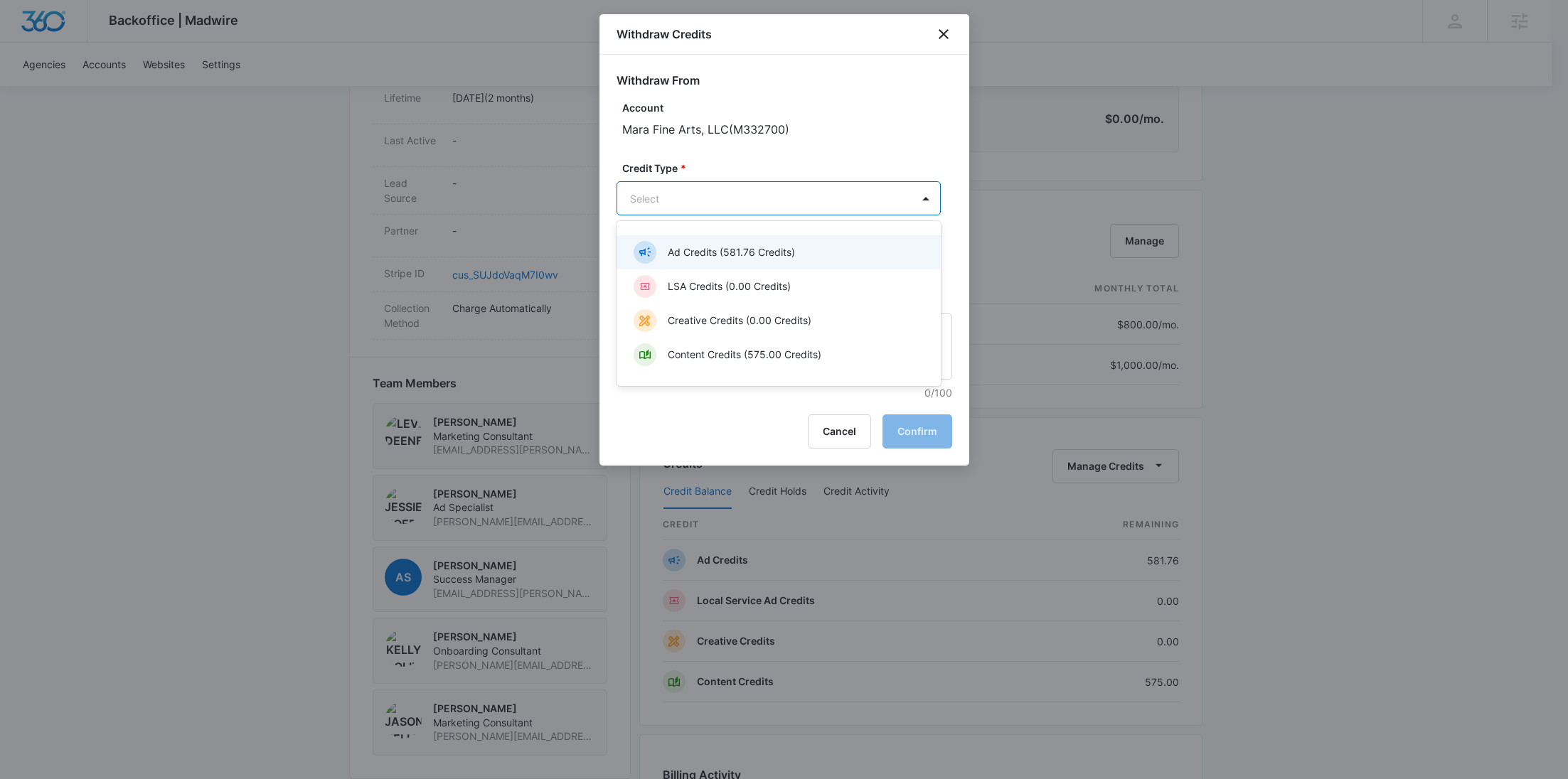
click at [751, 208] on body "Backoffice | Madwire Apps Settings RY Rochelle Young rochelle.young@madwire.com…" at bounding box center [784, 387] width 1568 height 2219
click at [739, 344] on div "Content Credits (575.00 Credits)" at bounding box center [777, 355] width 287 height 23
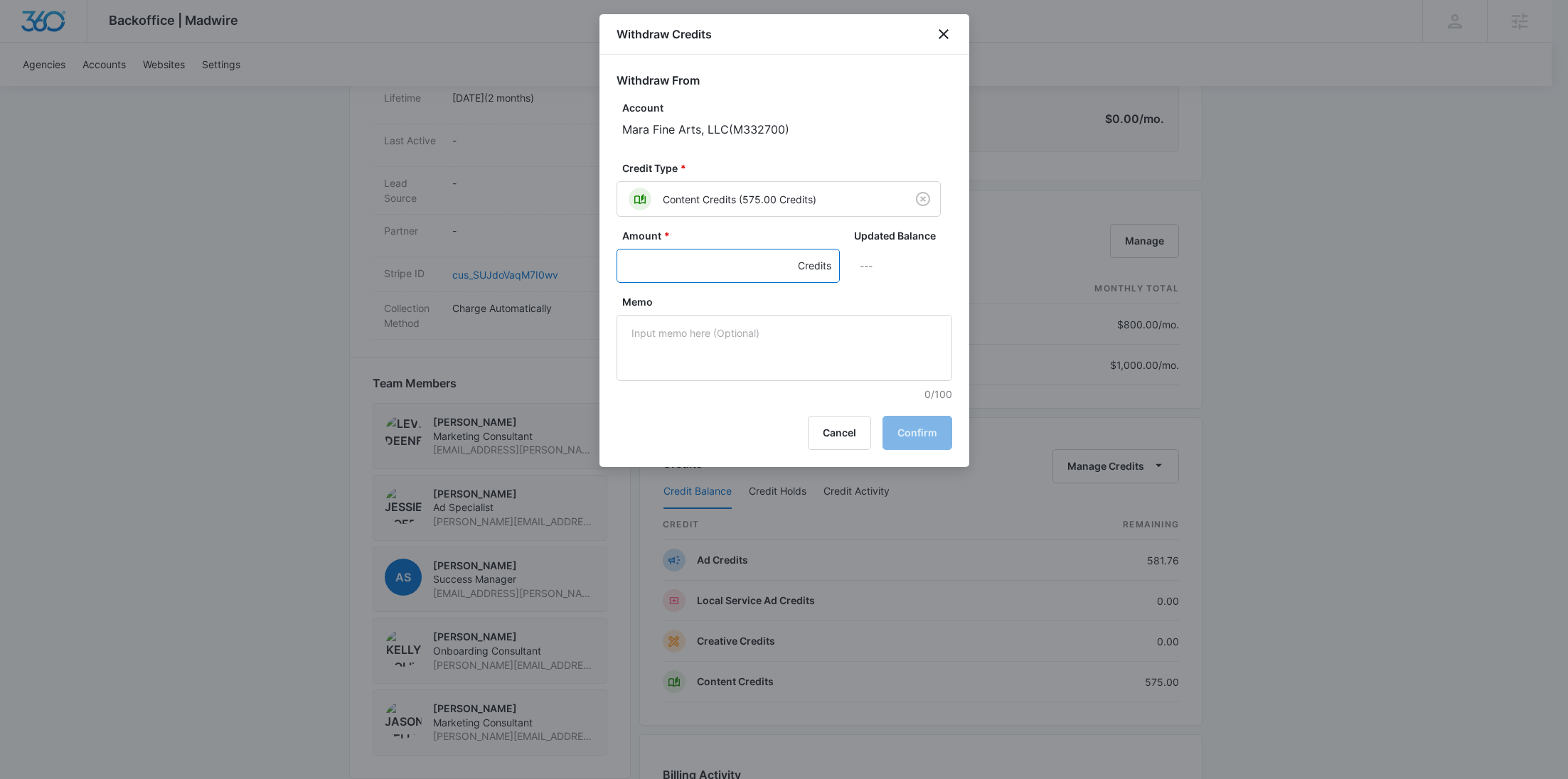
click at [686, 268] on input "Amount *" at bounding box center [728, 265] width 223 height 34
type input "550"
click at [723, 363] on textarea "Memo" at bounding box center [784, 347] width 336 height 66
paste textarea "F3MFU5GP-0006"
type textarea "F3MFU5GP-0006 SMM UGC"
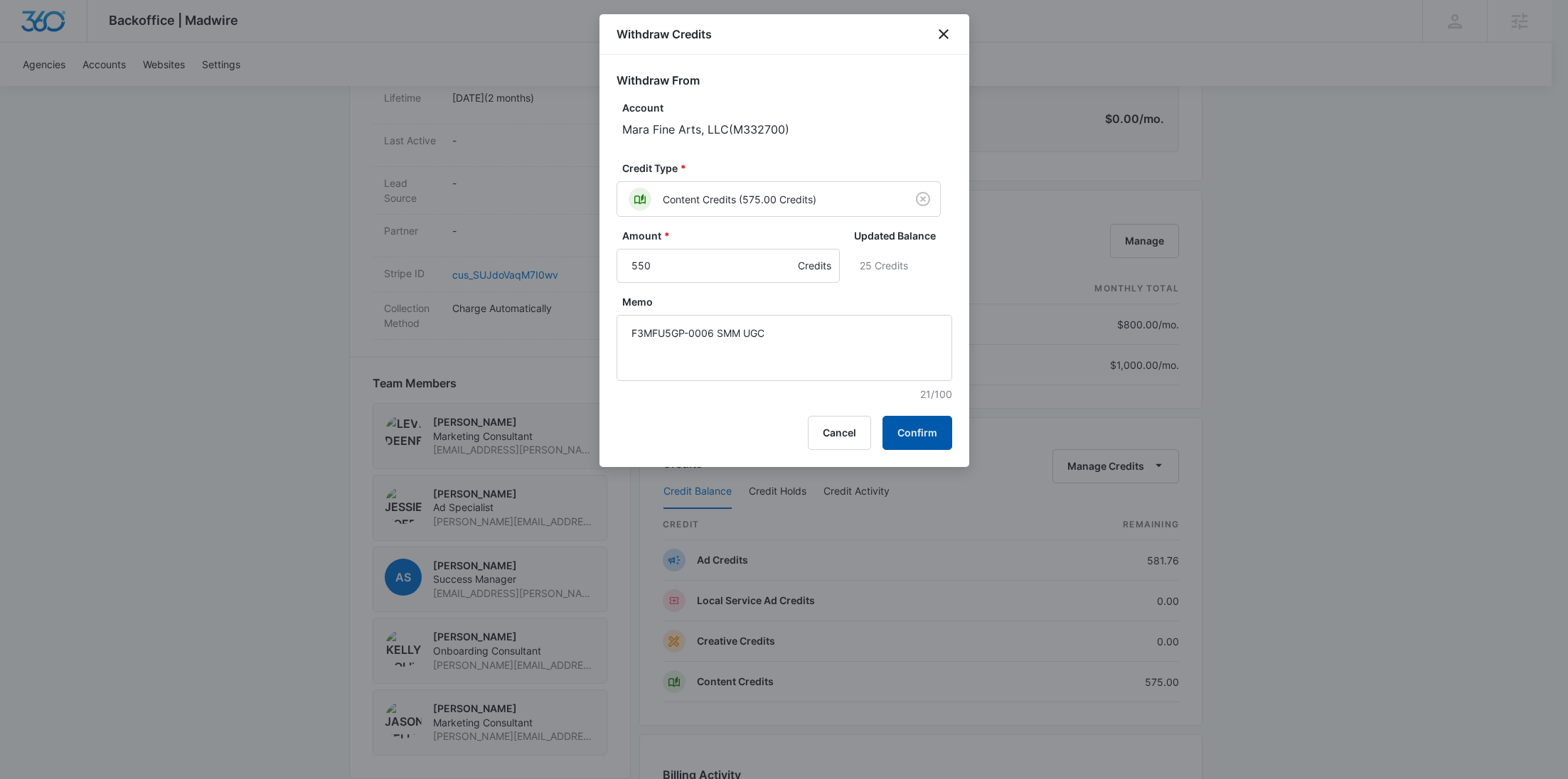
click at [909, 426] on button "Confirm" at bounding box center [917, 432] width 70 height 34
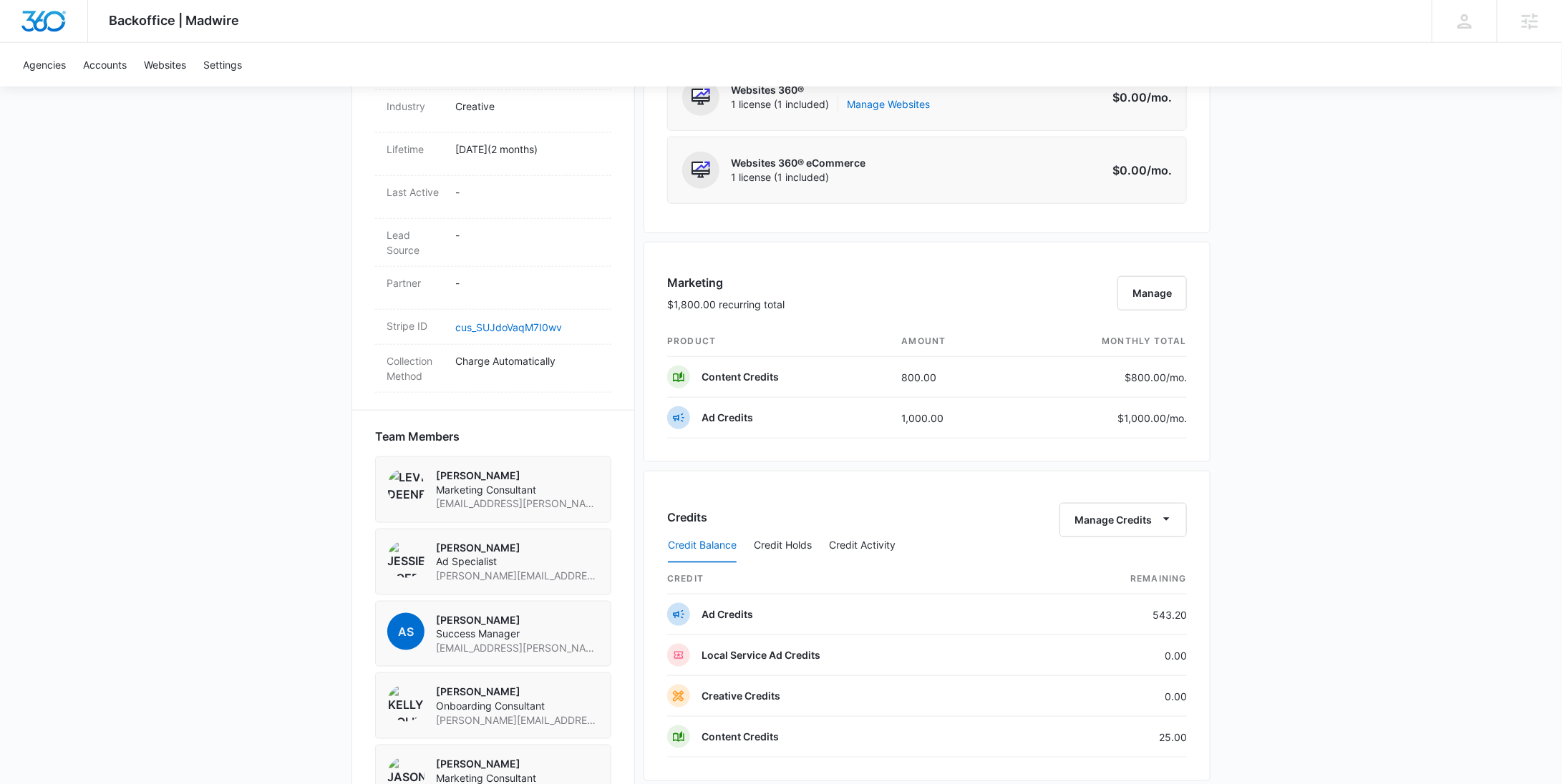
scroll to position [0, 0]
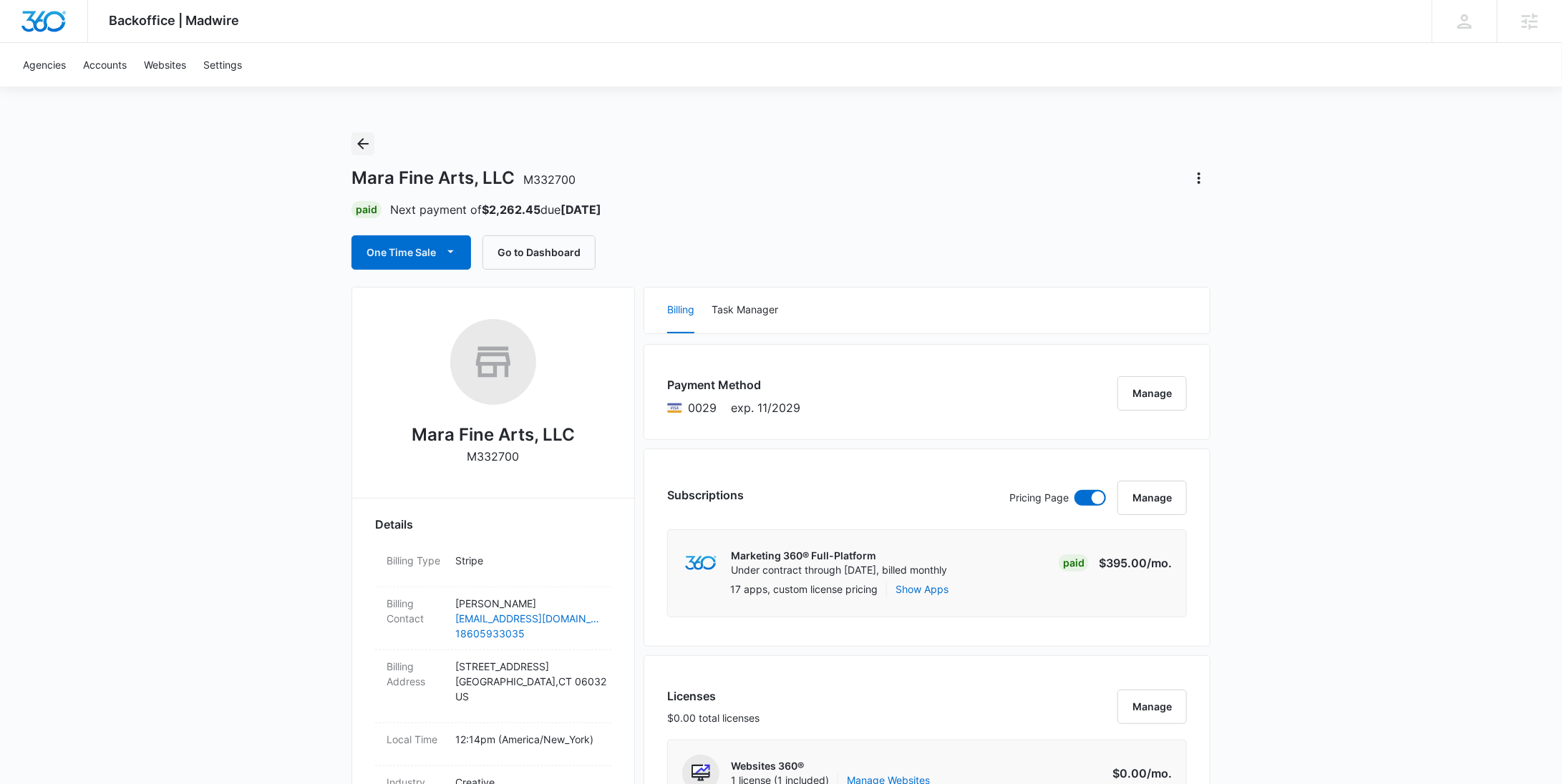
click at [361, 143] on icon "Back" at bounding box center [363, 144] width 12 height 12
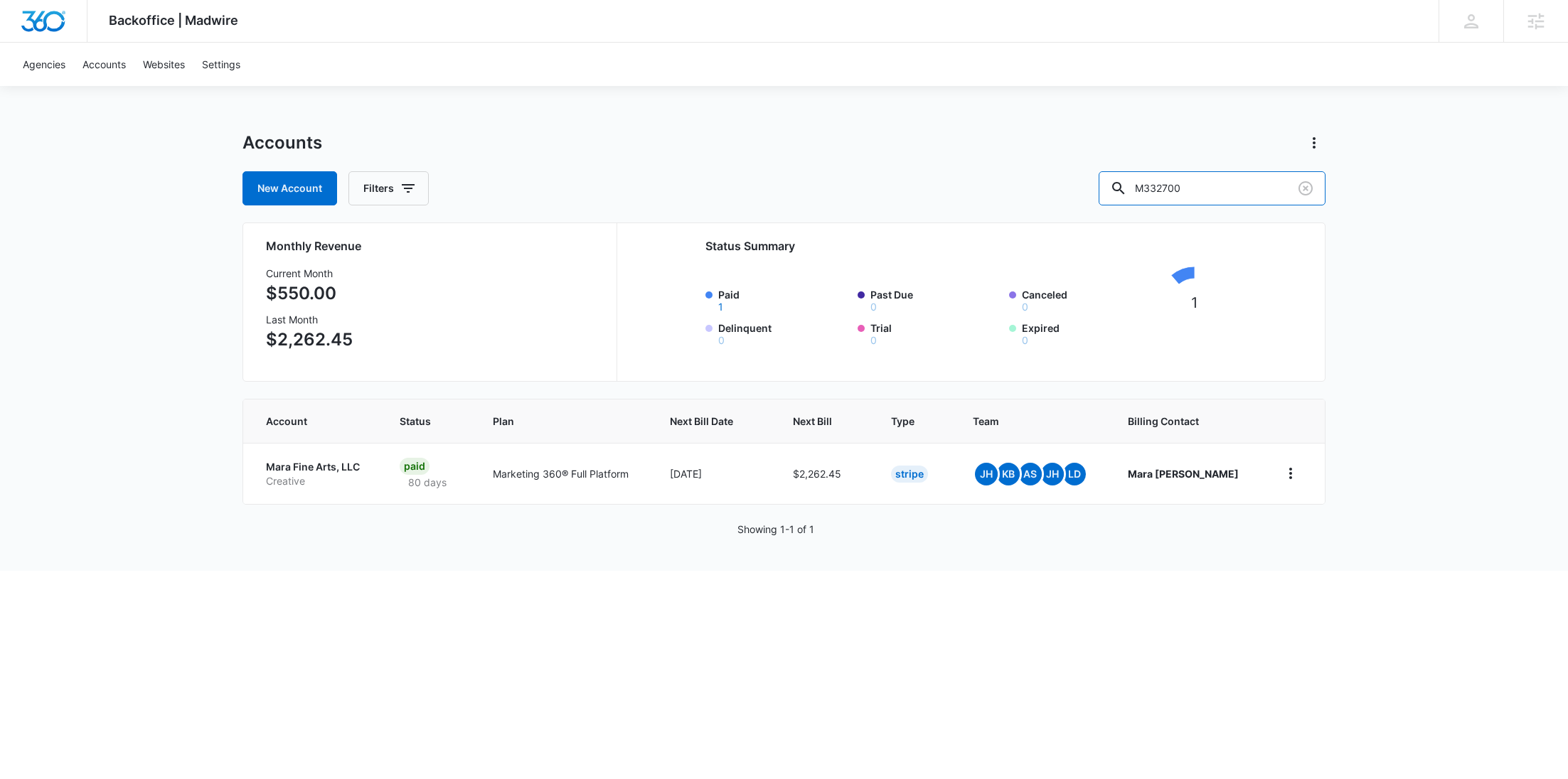
drag, startPoint x: 1237, startPoint y: 177, endPoint x: 1091, endPoint y: 174, distance: 146.0
click at [1109, 177] on div "New Account Filters M332700" at bounding box center [784, 188] width 1083 height 34
paste input "9221"
type input "M9221"
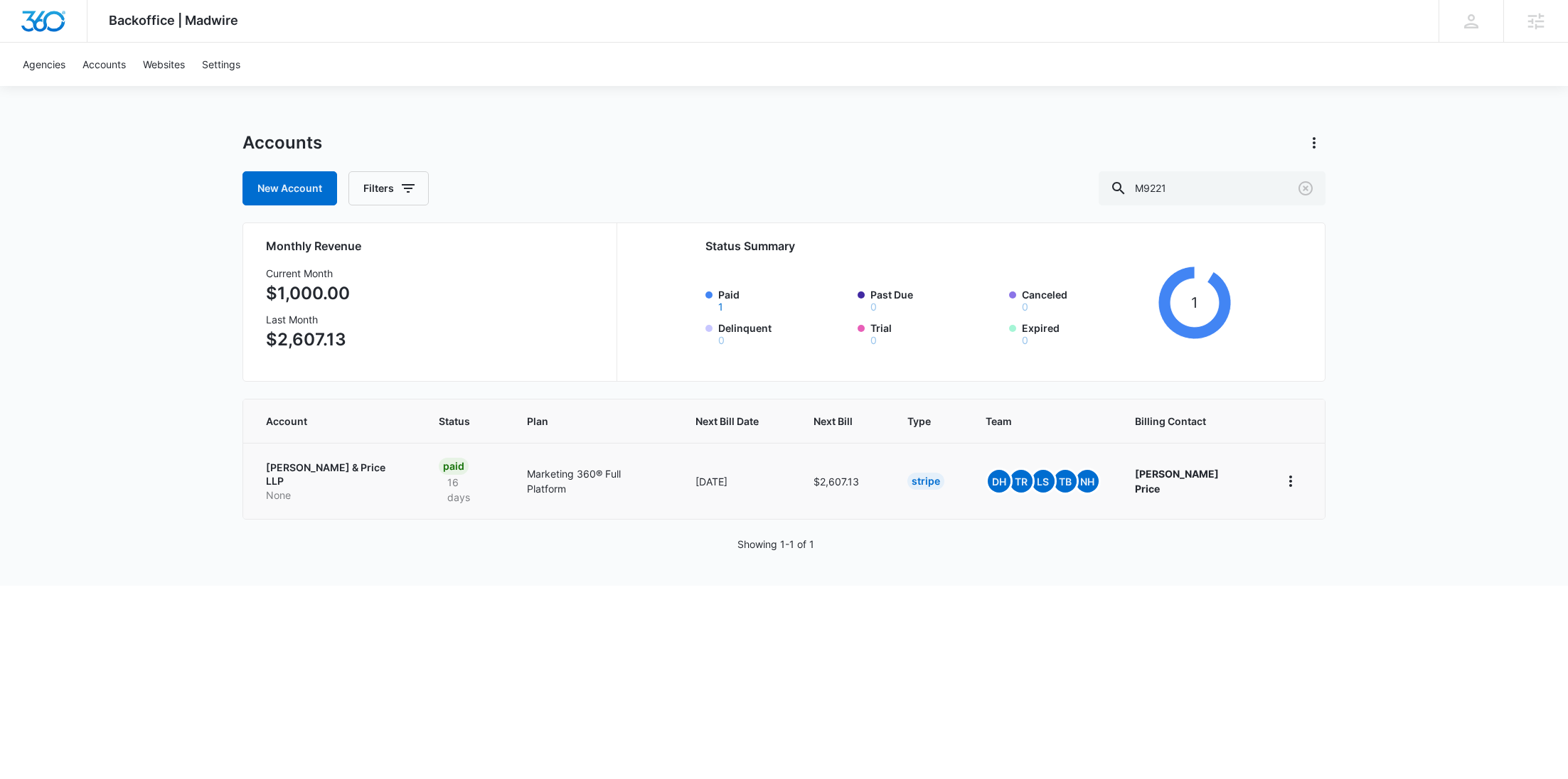
click at [297, 471] on p "Murphy & Price LLP" at bounding box center [335, 475] width 139 height 28
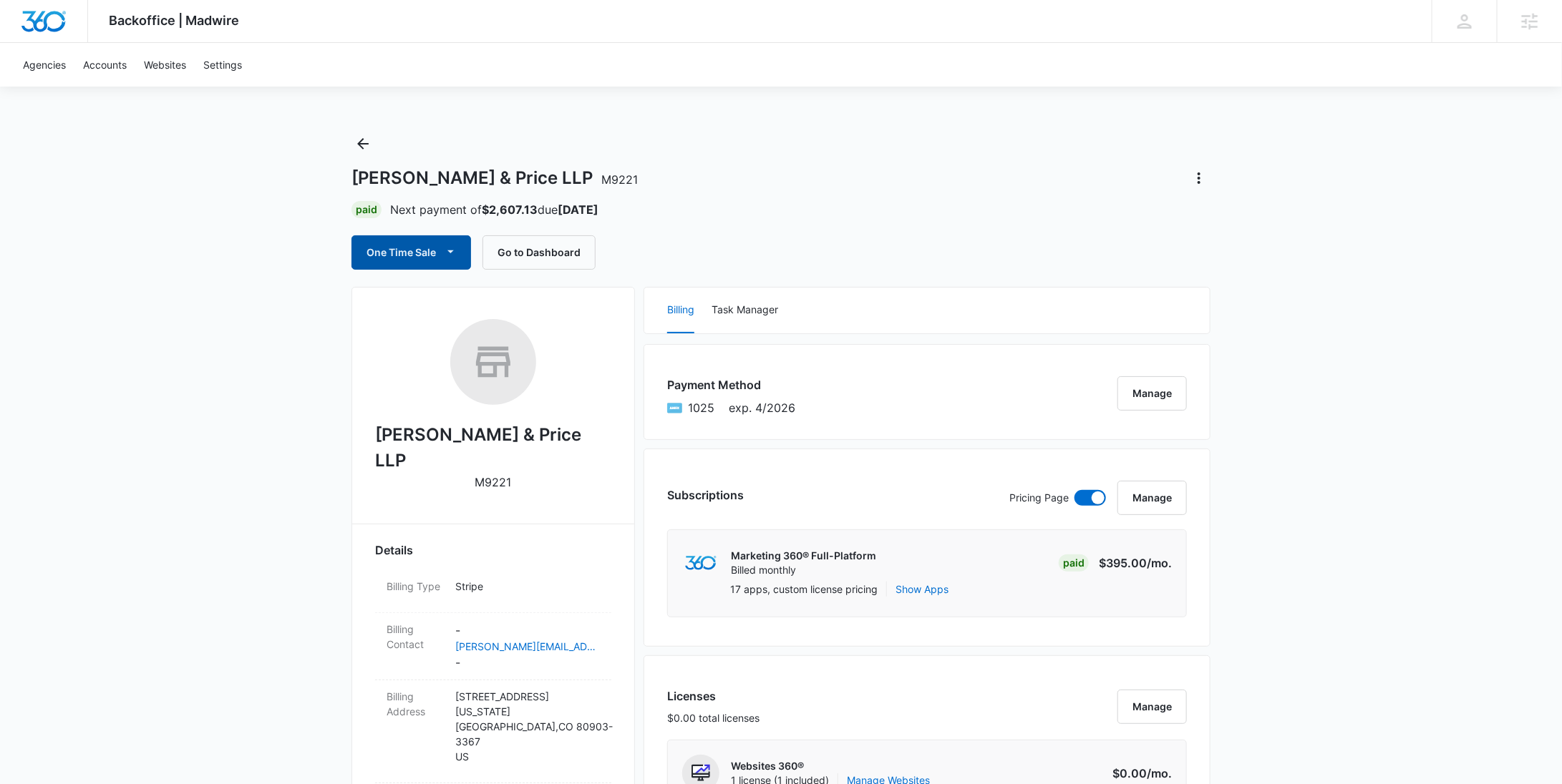
drag, startPoint x: 378, startPoint y: 244, endPoint x: 383, endPoint y: 255, distance: 12.1
click at [378, 244] on button "One Time Sale" at bounding box center [410, 252] width 119 height 34
click at [391, 293] on div "Run One-Time Payment" at bounding box center [452, 301] width 165 height 15
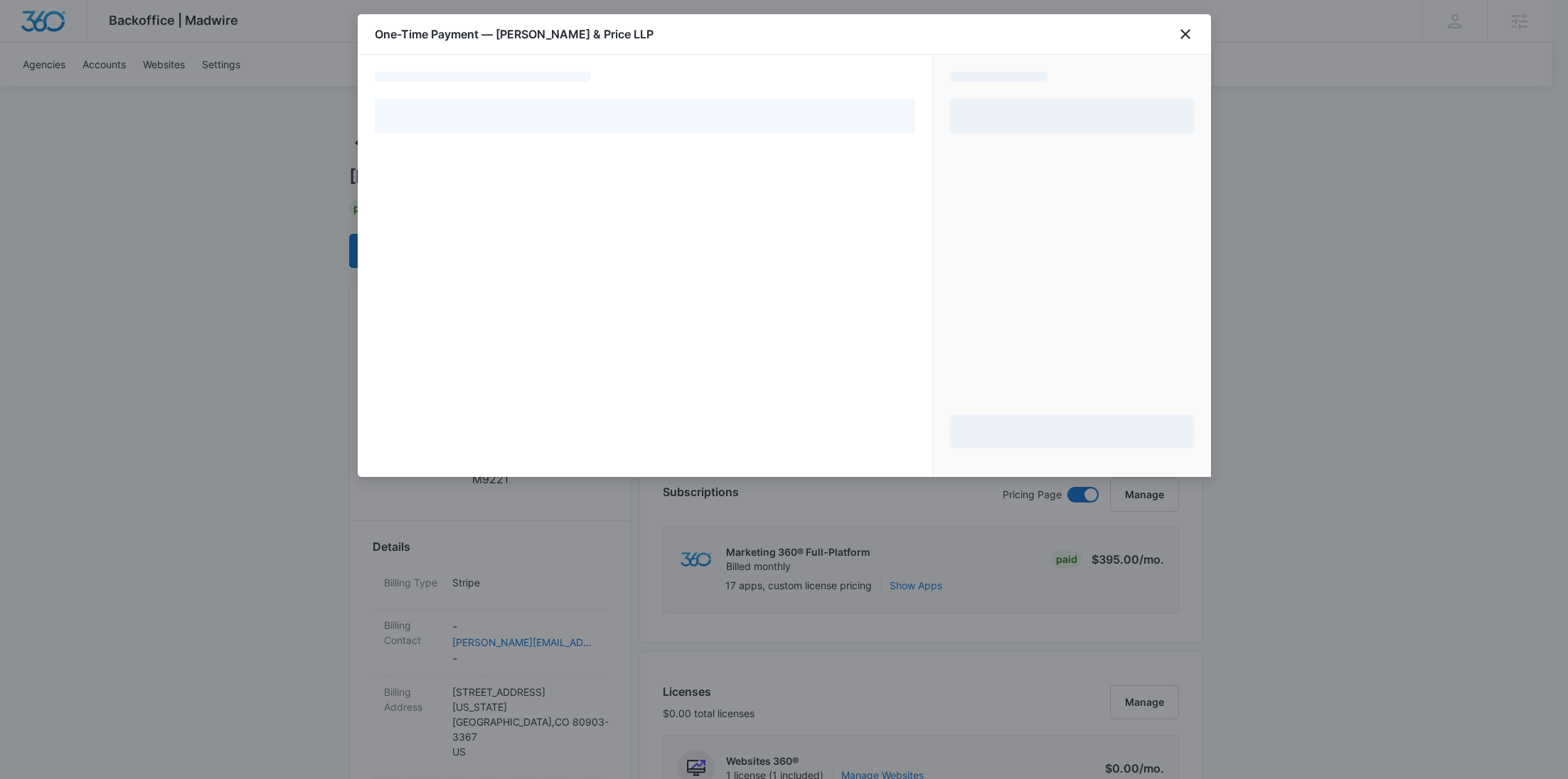
select select "pm_1Mqg1DA4n8RTgNjUS7O4ceM0"
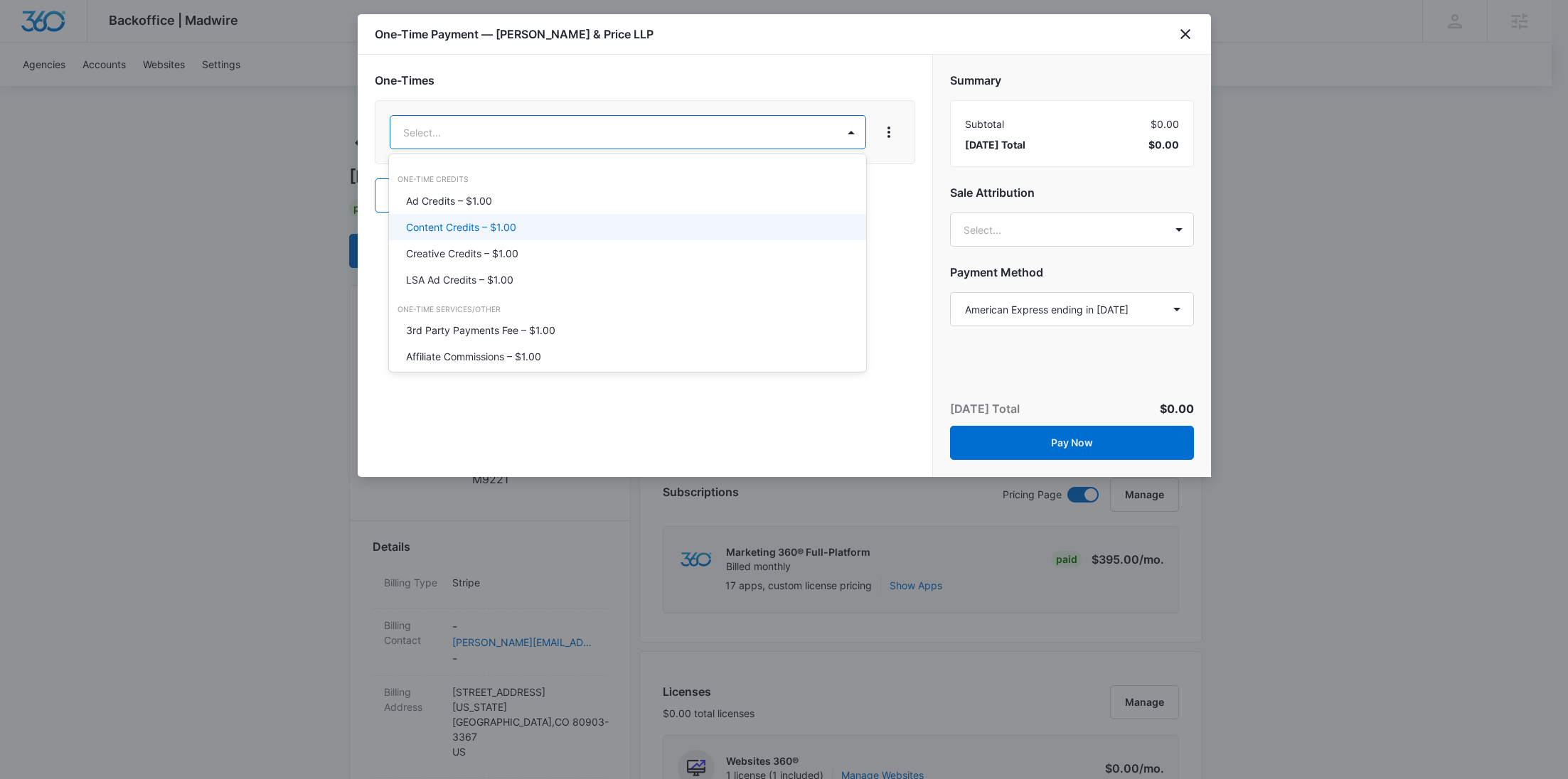
click at [454, 222] on p "Content Credits – $1.00" at bounding box center [462, 227] width 110 height 15
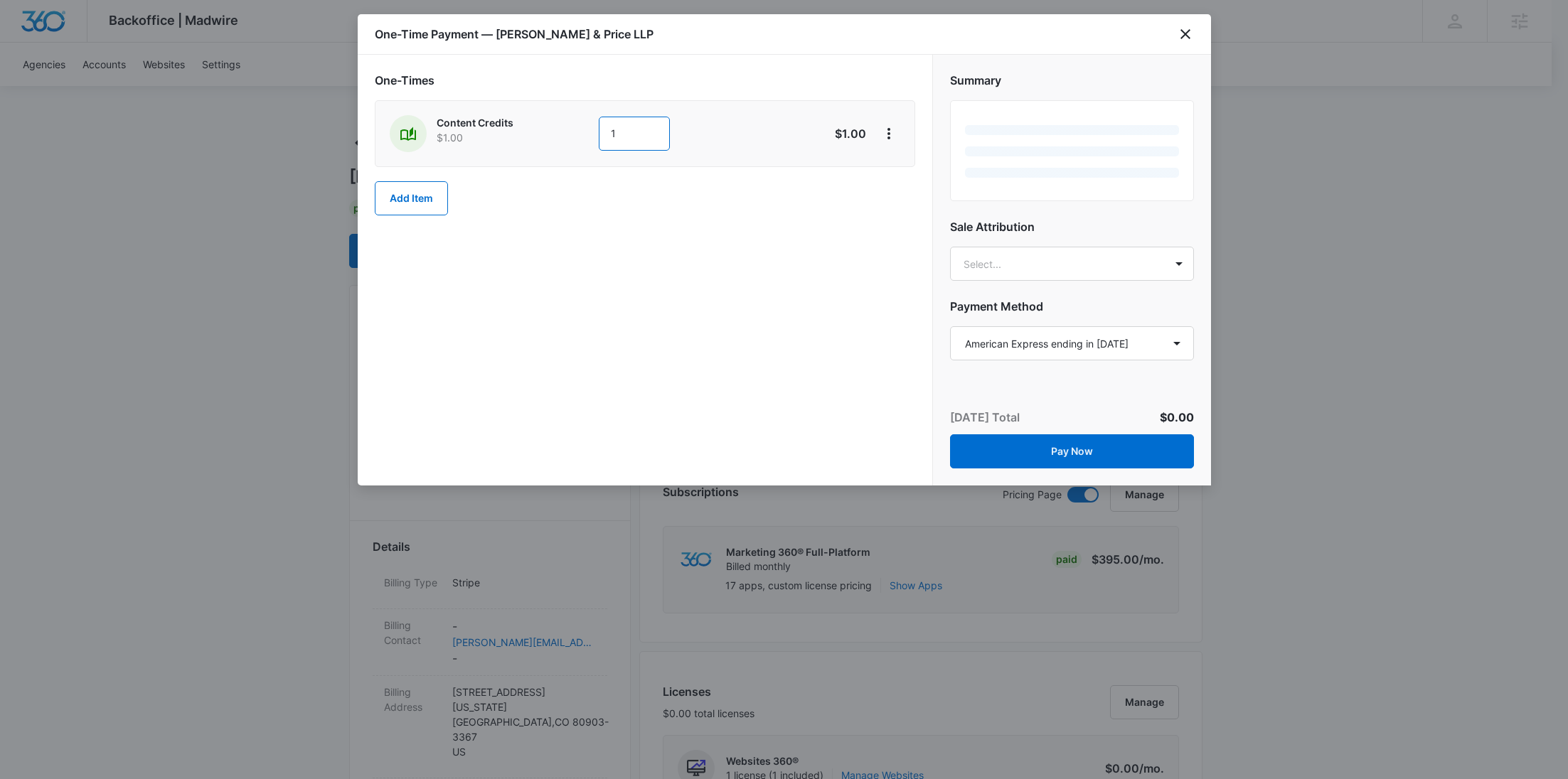
drag, startPoint x: 648, startPoint y: 130, endPoint x: 519, endPoint y: 129, distance: 129.0
click at [531, 129] on div "Content Credits $1.00 1" at bounding box center [595, 133] width 410 height 37
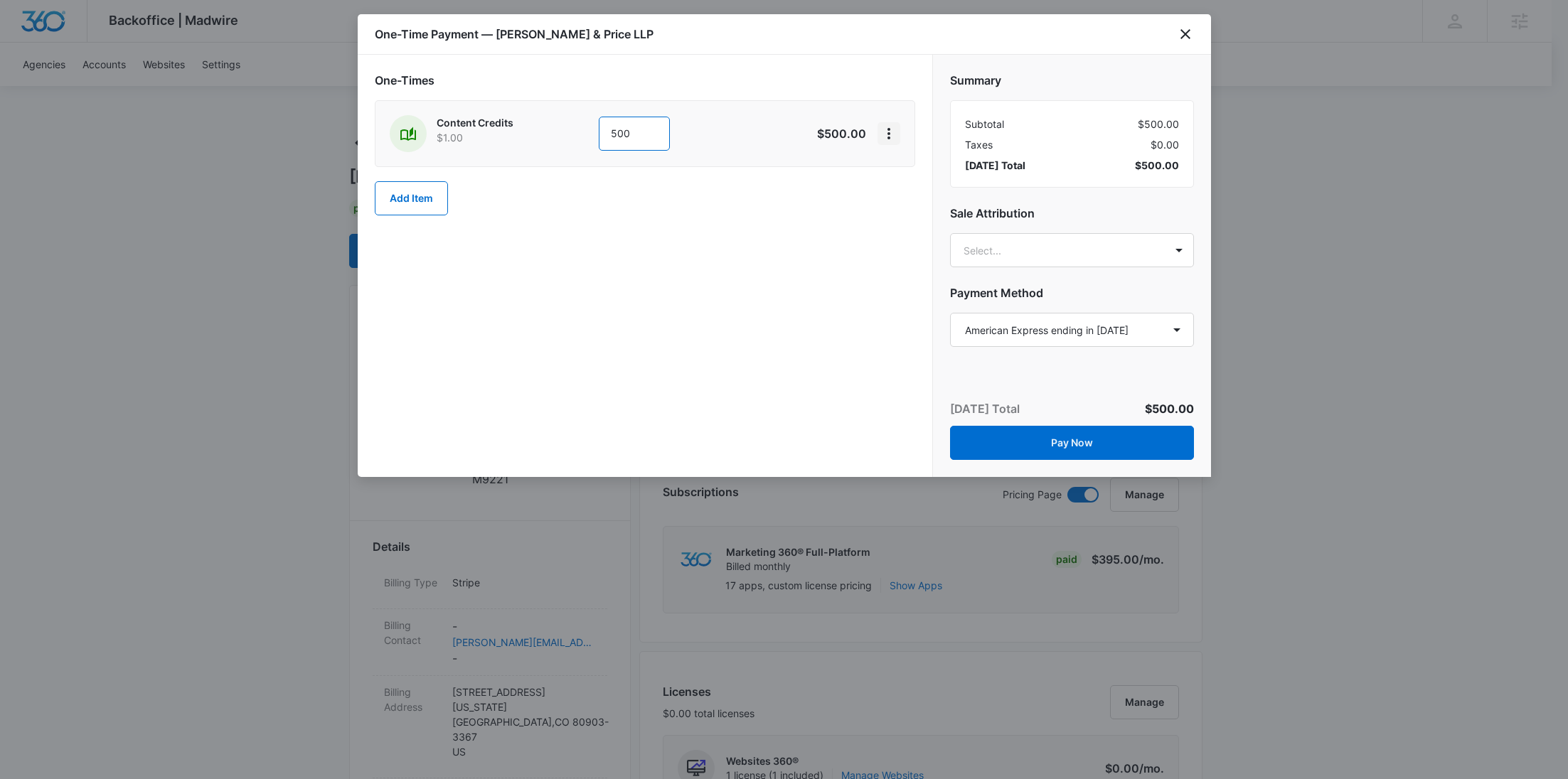
type input "500"
click at [889, 135] on icon "View More" at bounding box center [888, 133] width 17 height 17
click at [893, 169] on button "Add Discount" at bounding box center [935, 172] width 114 height 21
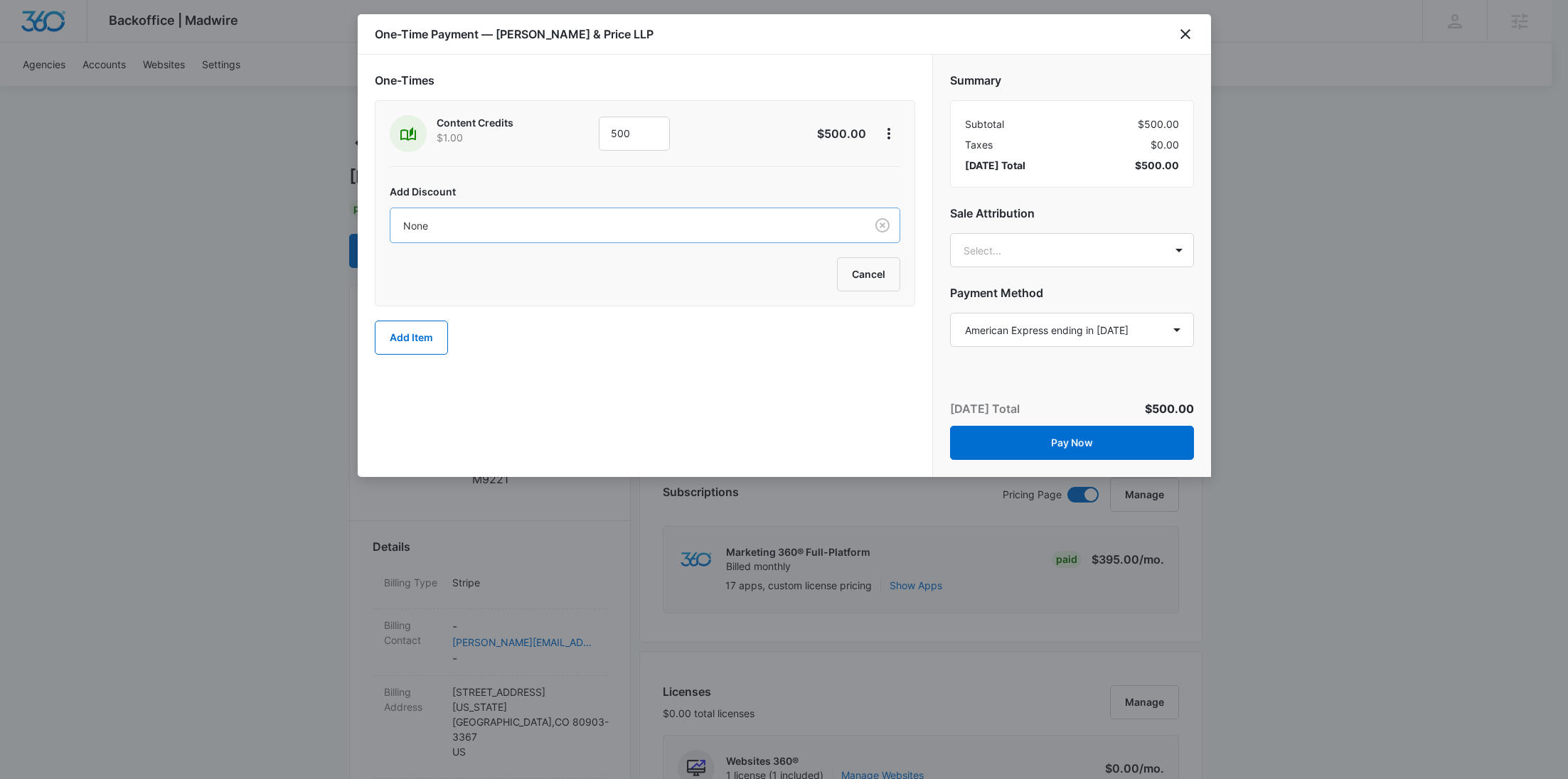
click at [610, 238] on div "None" at bounding box center [628, 226] width 475 height 32
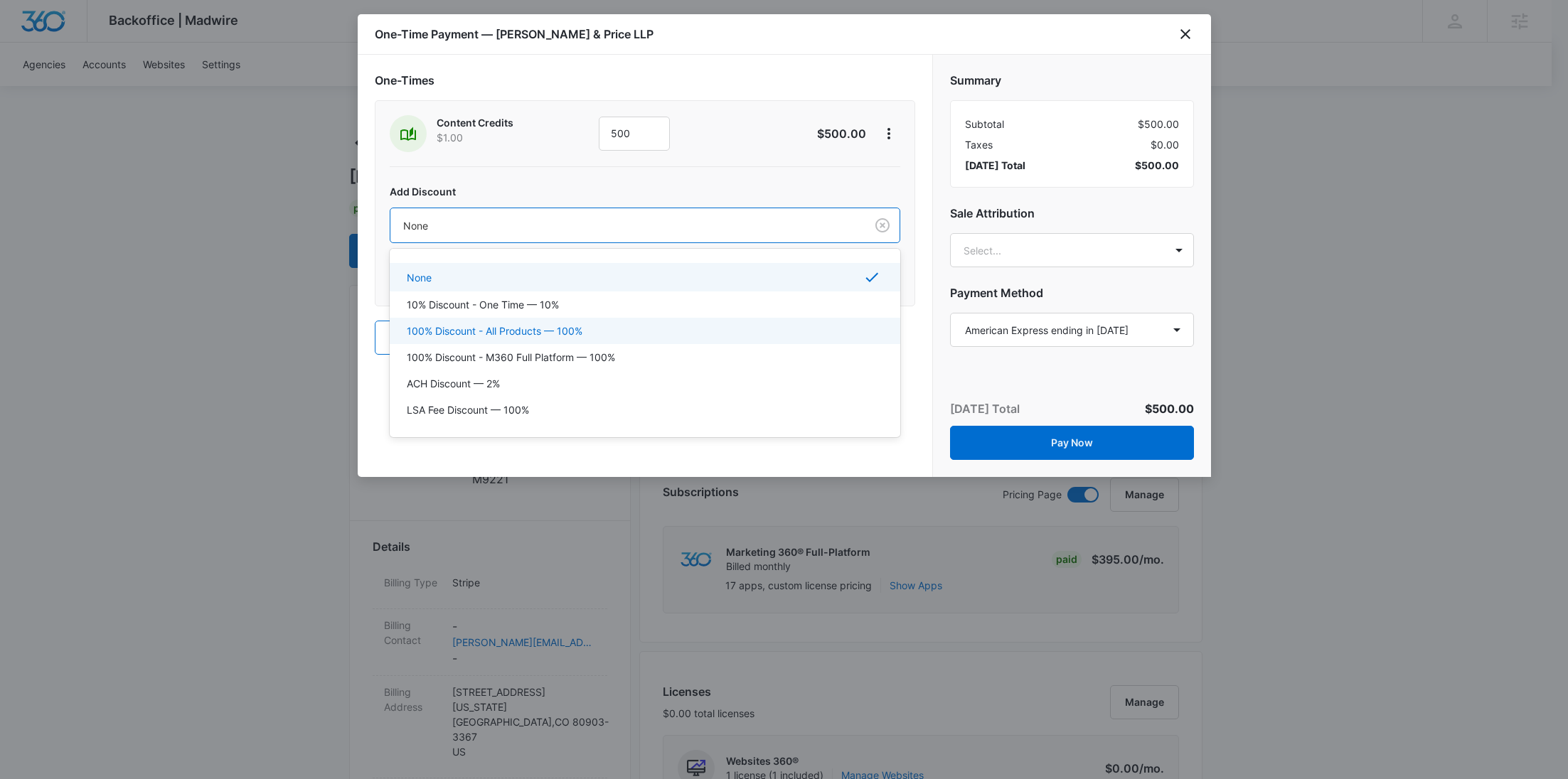
drag, startPoint x: 527, startPoint y: 336, endPoint x: 534, endPoint y: 331, distance: 8.6
click at [527, 335] on p "100% Discount - All Products — 100%" at bounding box center [495, 331] width 176 height 15
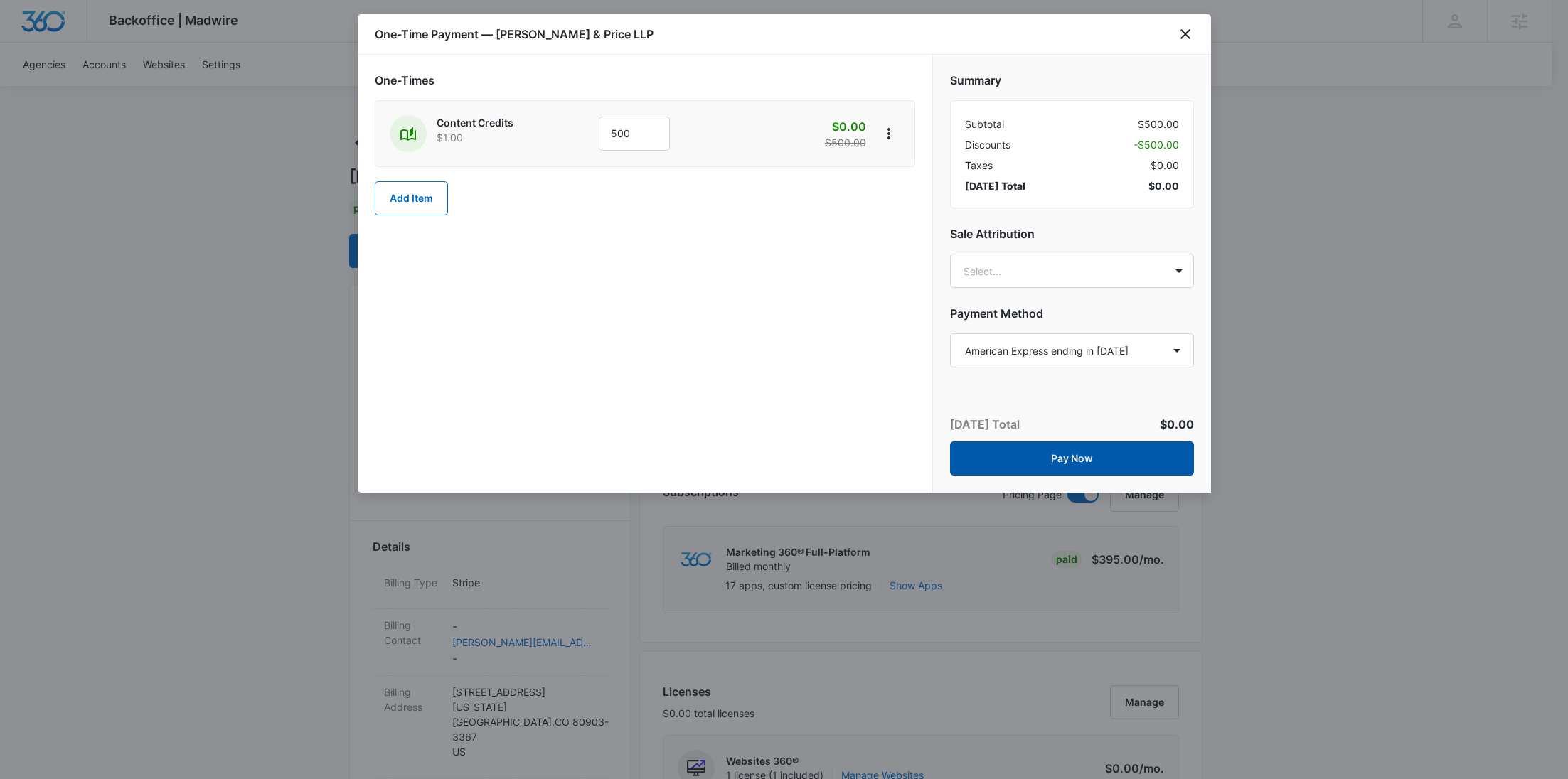
click at [1093, 457] on button "Pay Now" at bounding box center [1072, 459] width 244 height 34
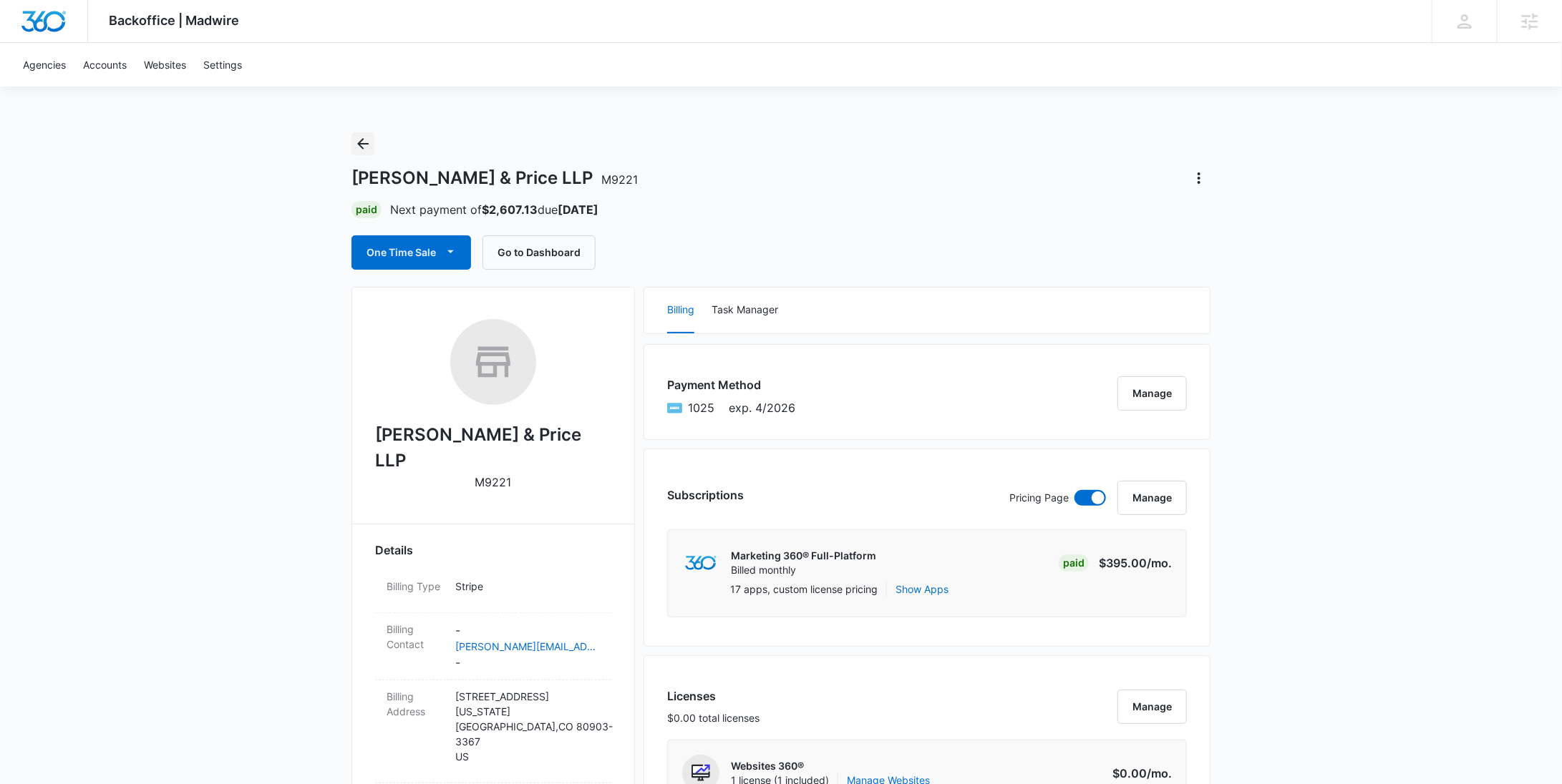
click at [361, 139] on icon "Back" at bounding box center [362, 143] width 17 height 17
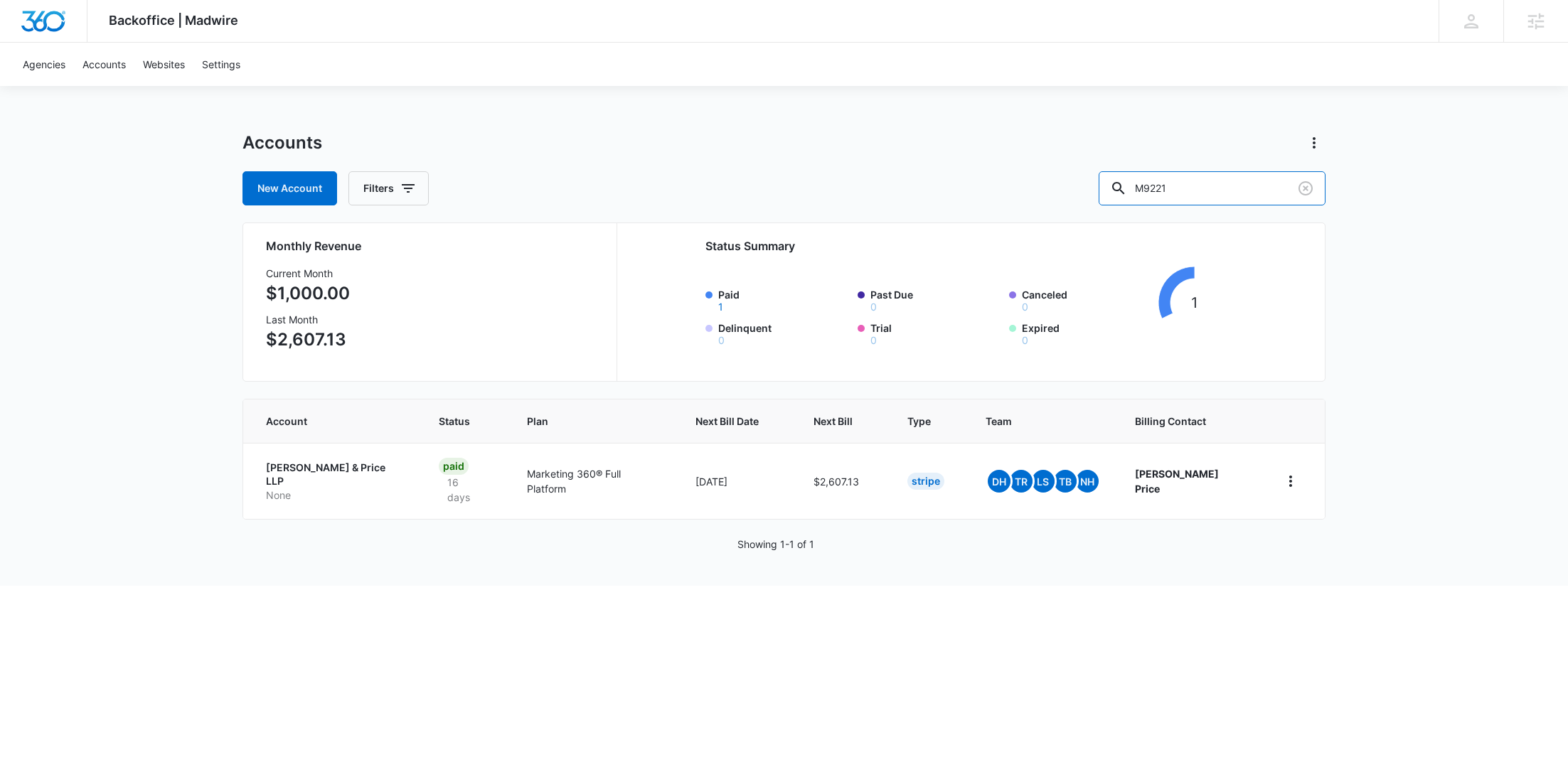
drag, startPoint x: 1278, startPoint y: 188, endPoint x: 1114, endPoint y: 191, distance: 164.0
click at [1114, 191] on div "New Account Filters M9221" at bounding box center [784, 188] width 1083 height 34
paste input "R108402"
type input "R108402"
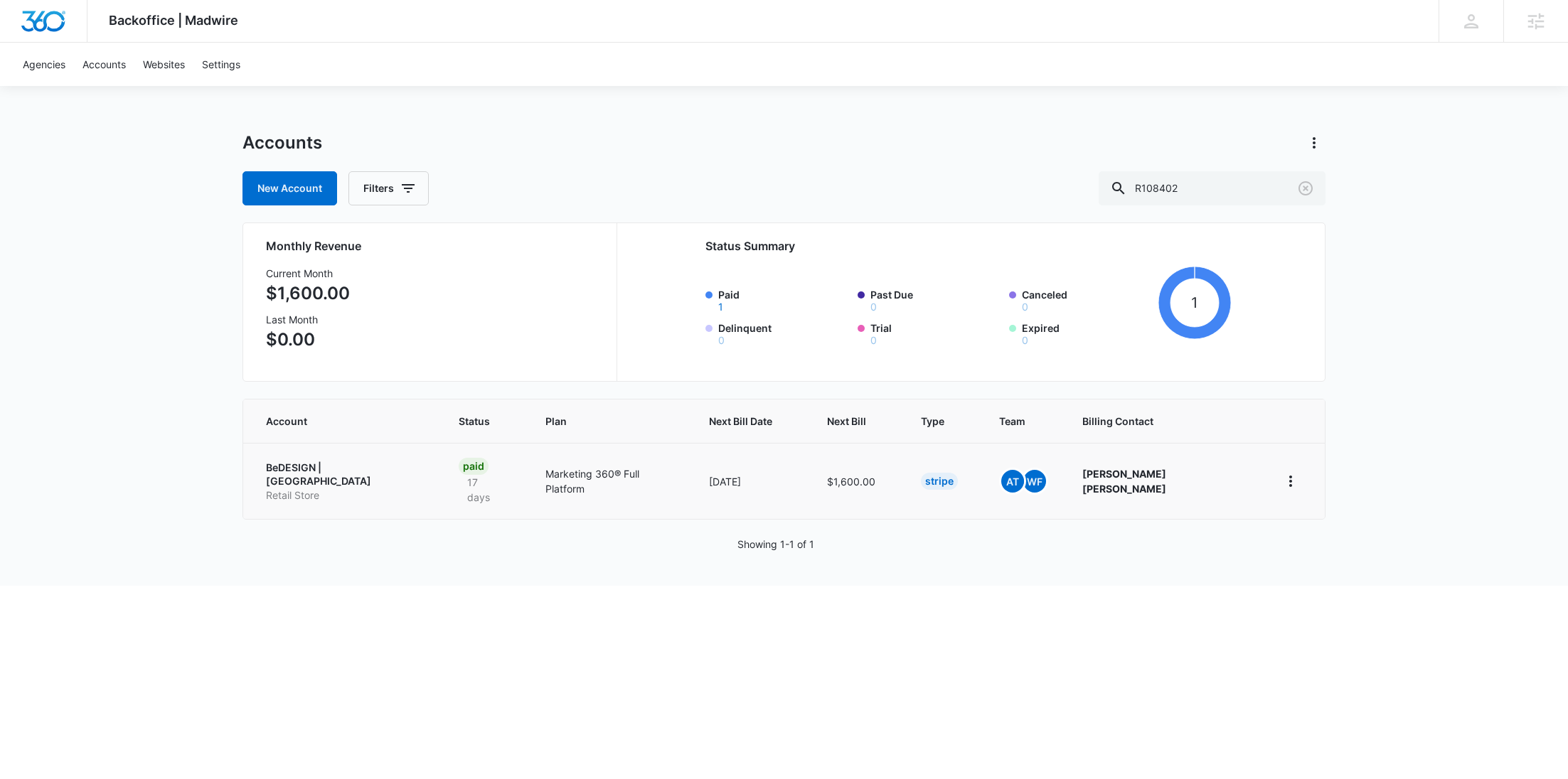
click at [284, 472] on p "BeDESIGN | Houston" at bounding box center [345, 475] width 158 height 28
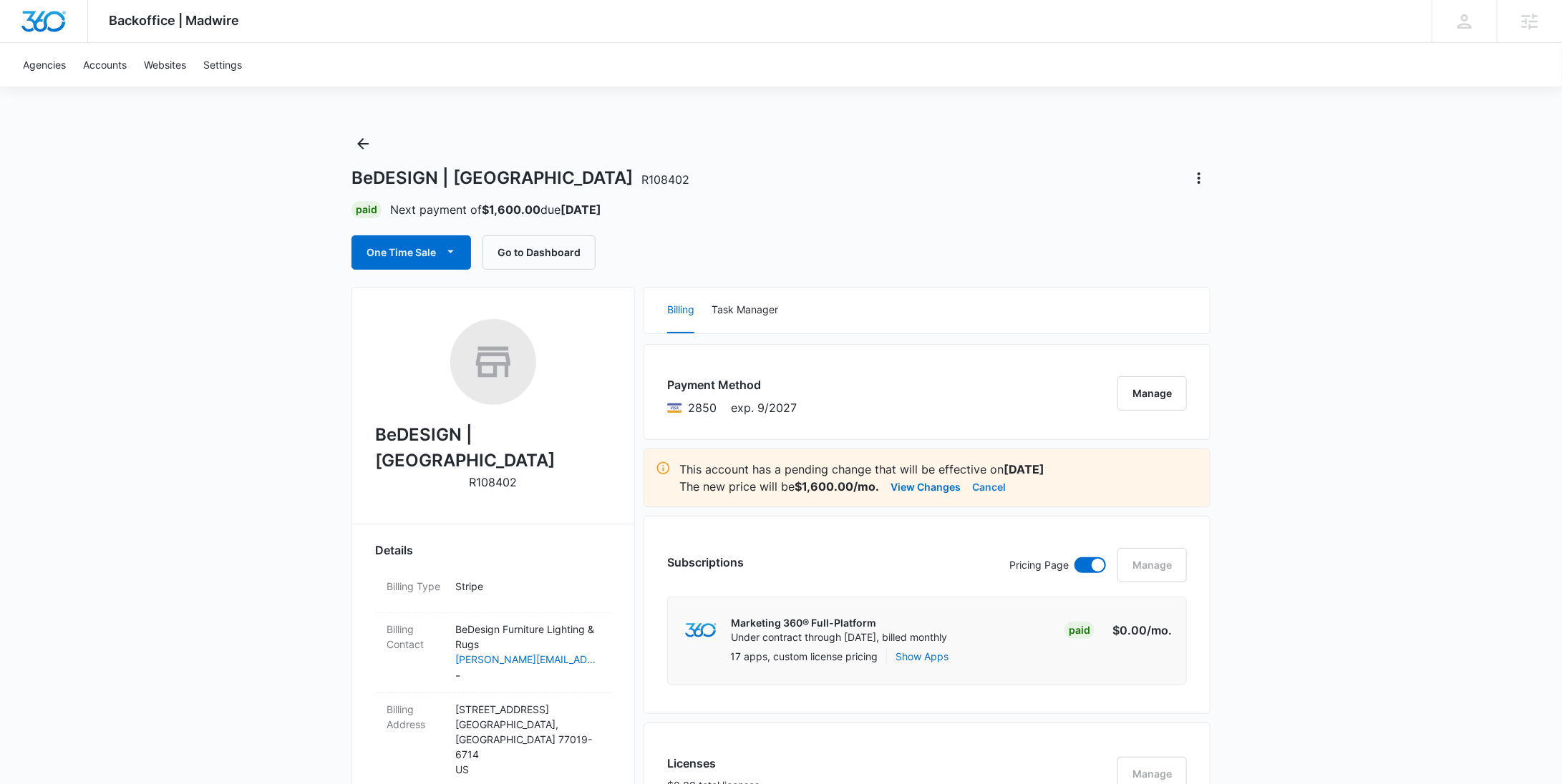
click at [997, 486] on button "Cancel" at bounding box center [989, 486] width 34 height 17
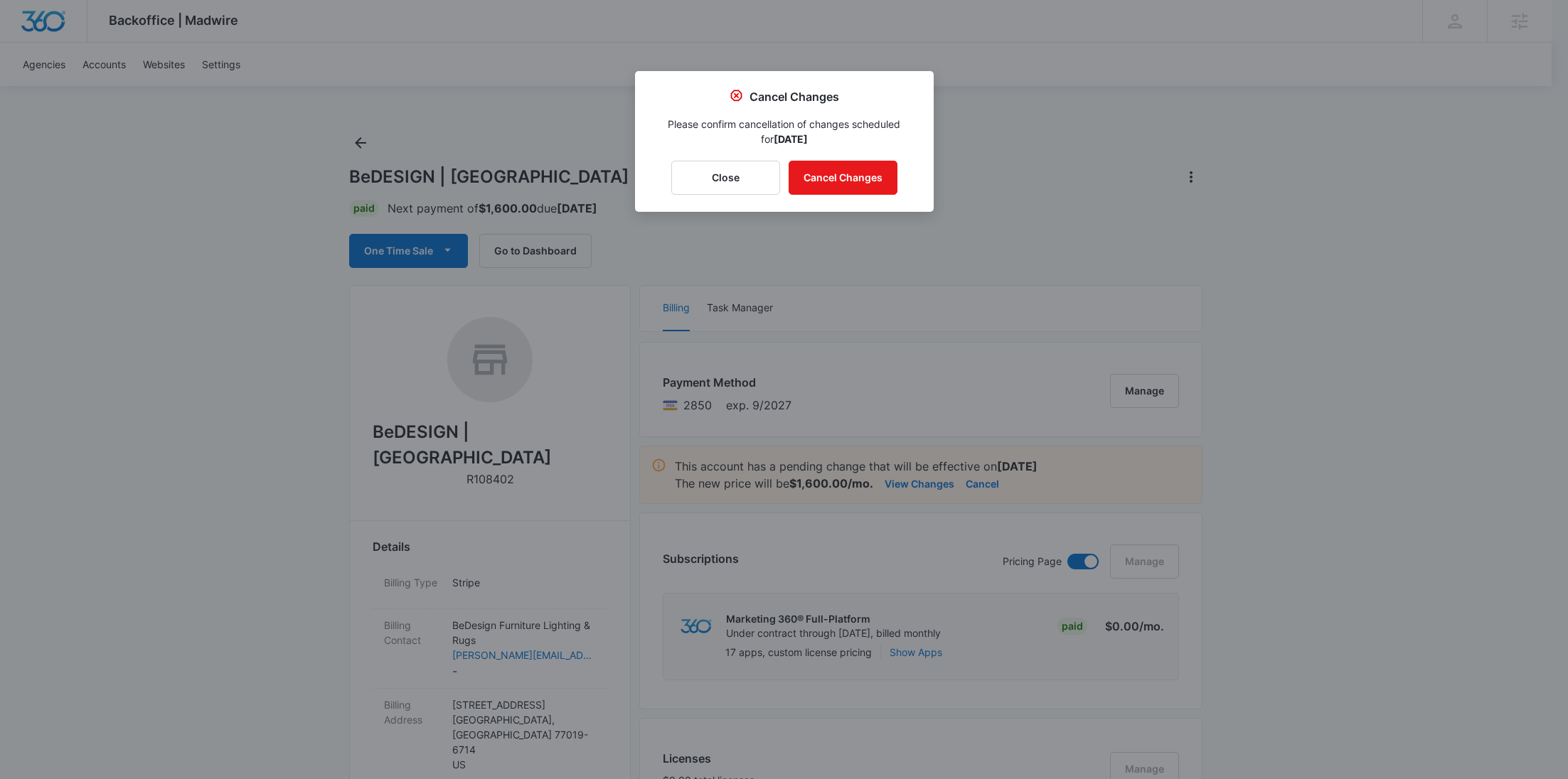
click at [852, 159] on div "Cancel Changes Please confirm cancellation of changes scheduled for Sep 8 Close…" at bounding box center [784, 142] width 299 height 141
click at [854, 174] on button "Cancel Changes" at bounding box center [843, 177] width 109 height 34
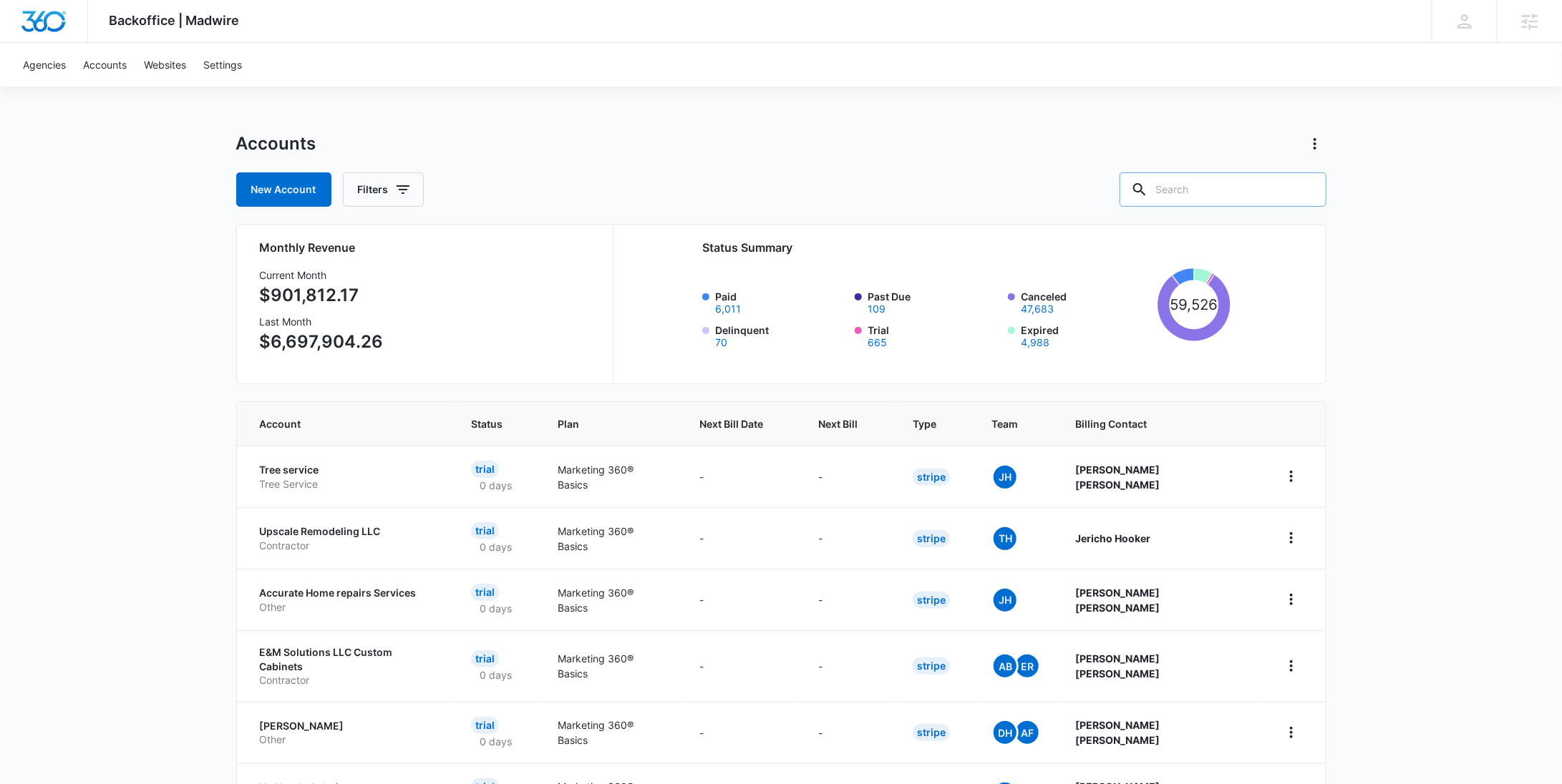
click at [1233, 203] on input "text" at bounding box center [1223, 189] width 207 height 34
paste input "R1084"
type input "R1084"
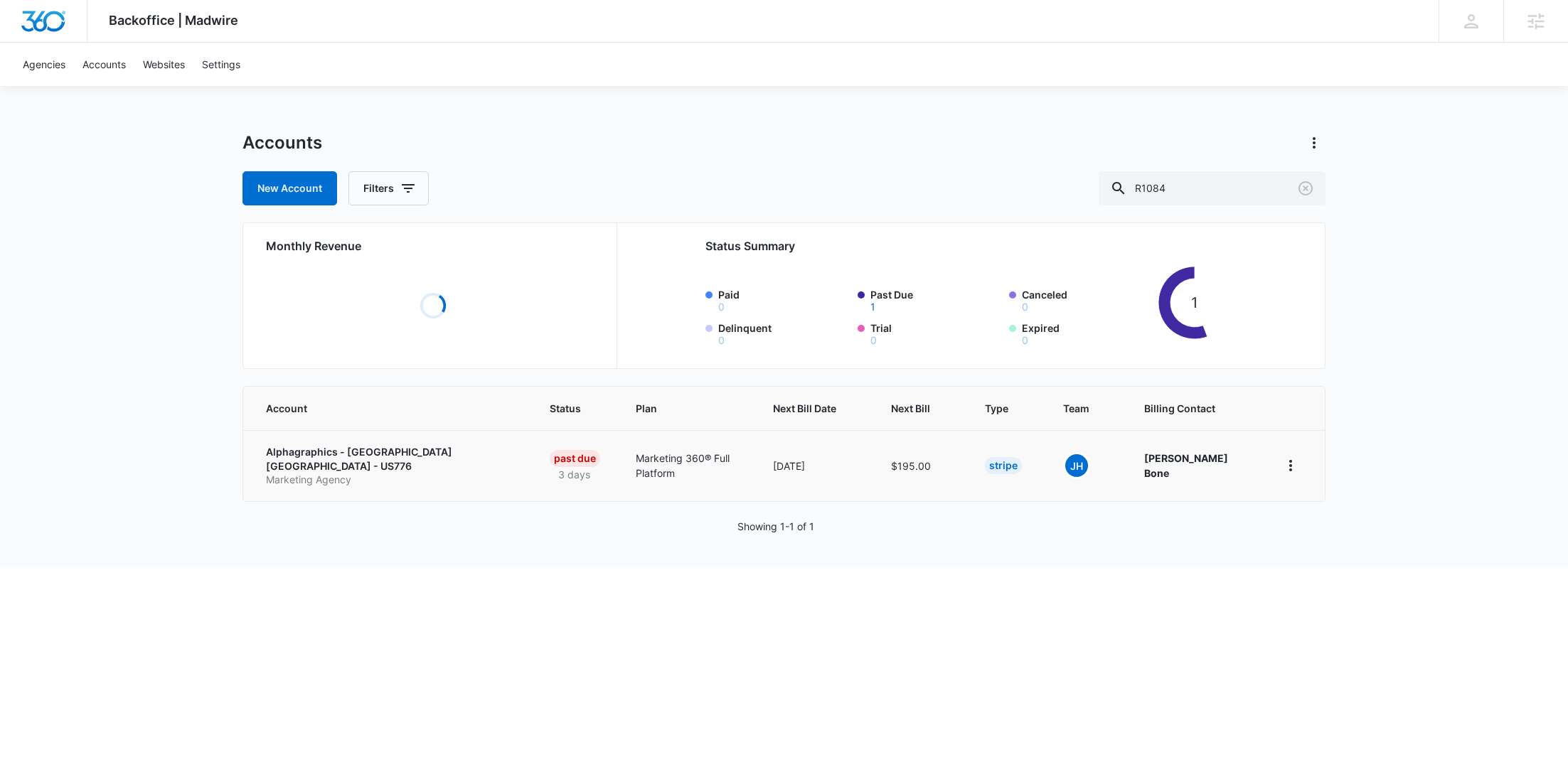
click at [339, 459] on link "Alphagraphics - Houston TX - US776 Marketing Agency" at bounding box center [390, 466] width 249 height 42
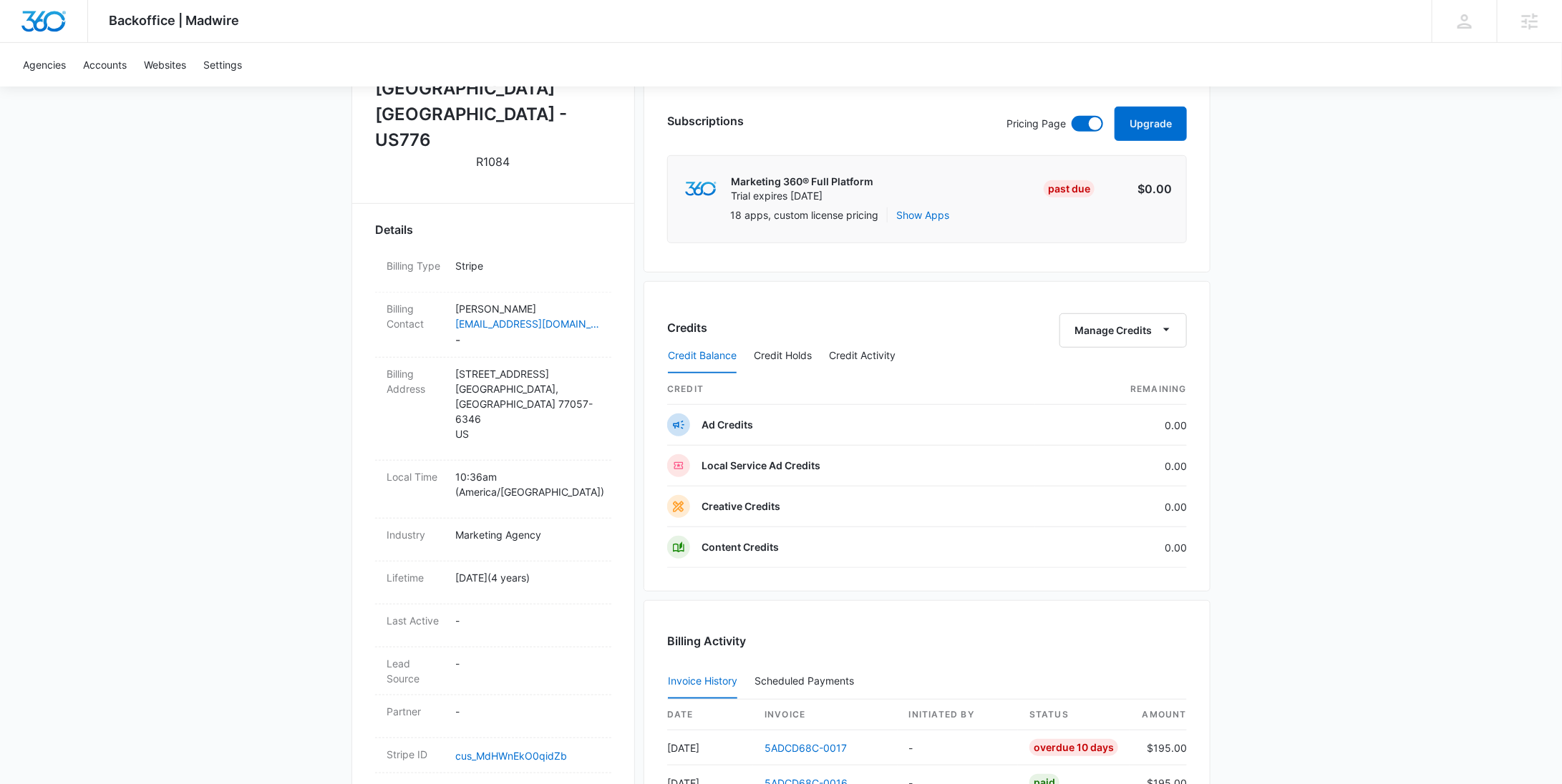
scroll to position [686, 0]
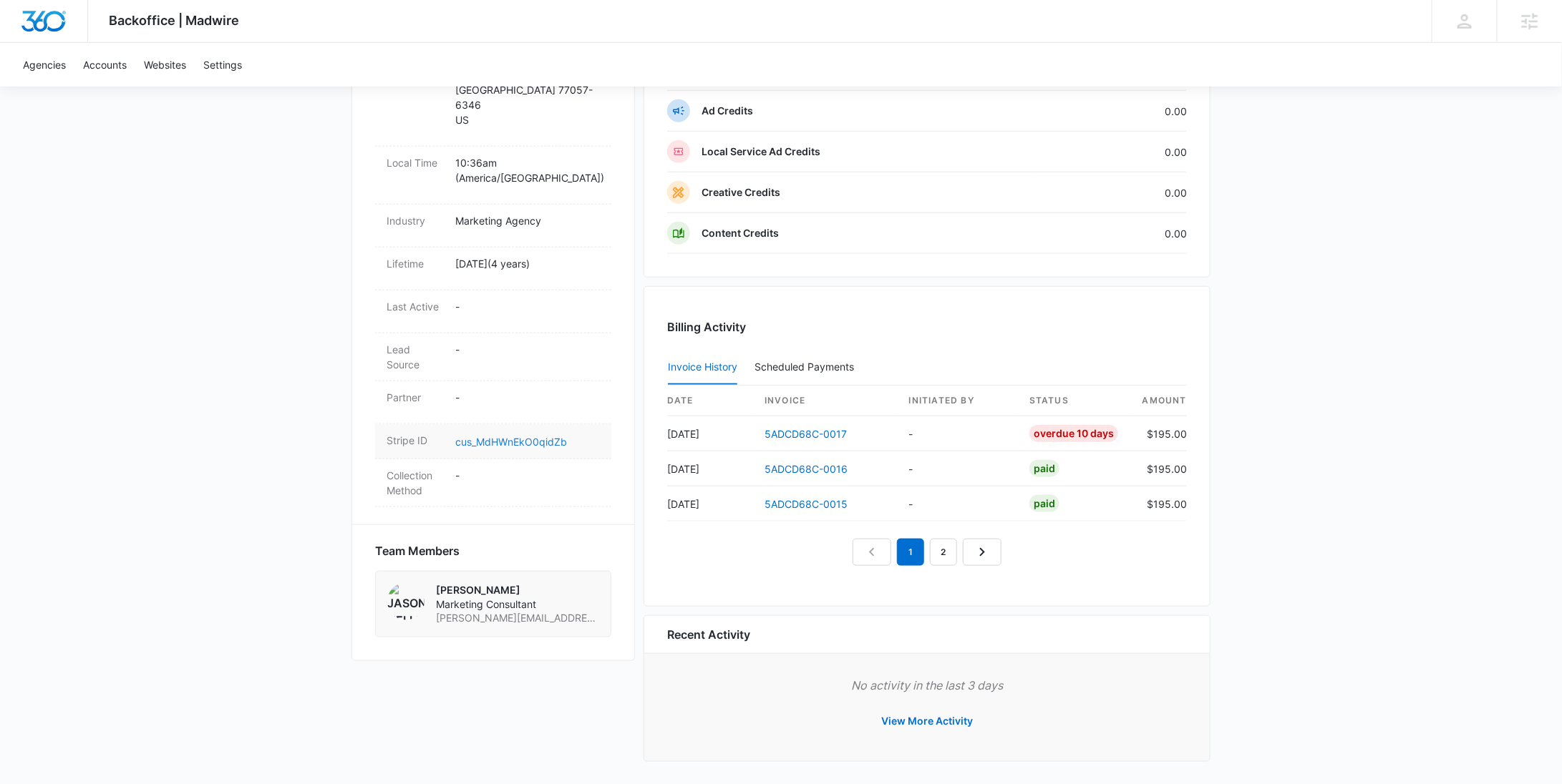
click at [530, 436] on link "cus_MdHWnEkO0qidZb" at bounding box center [511, 442] width 112 height 12
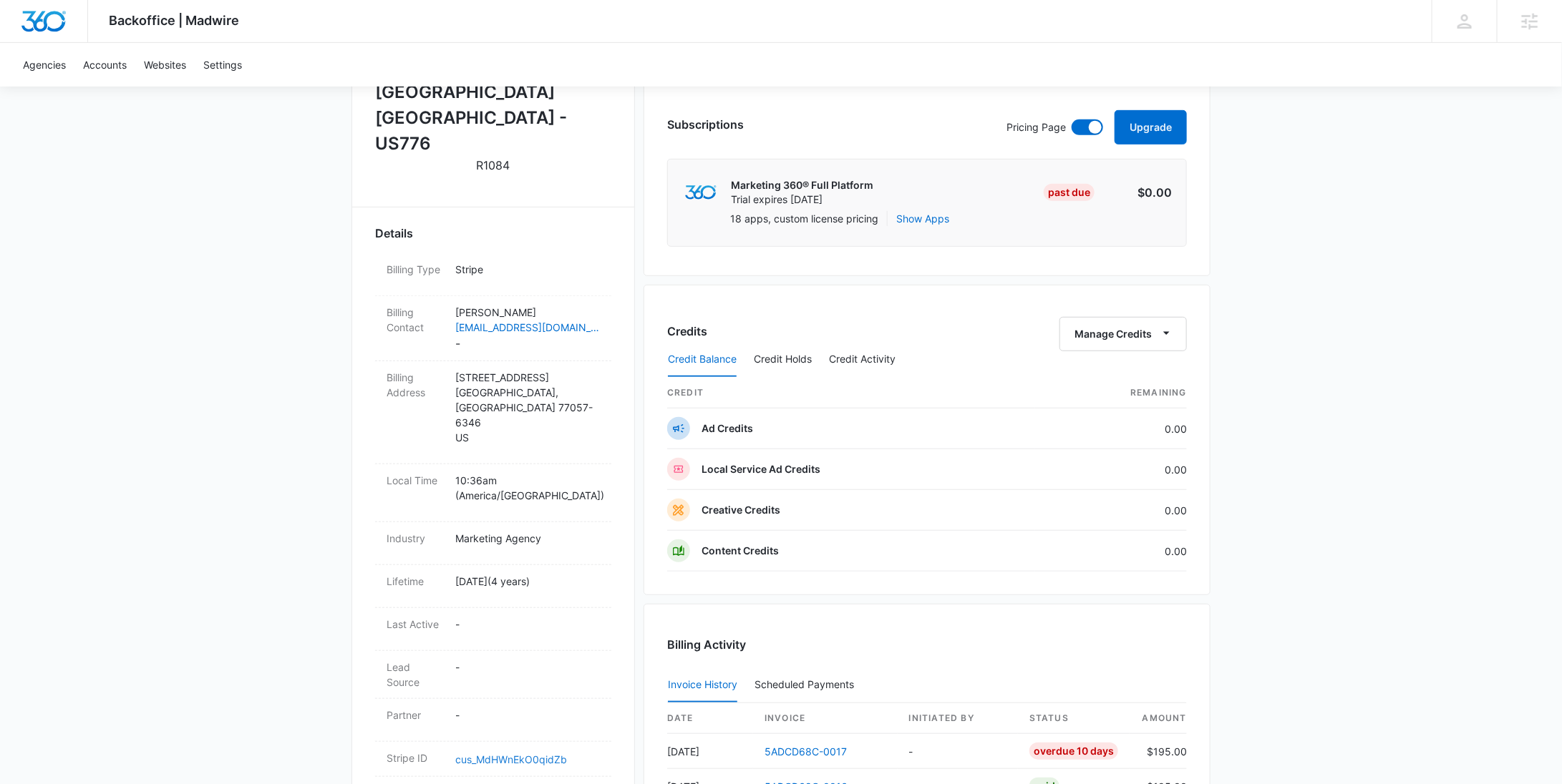
scroll to position [0, 0]
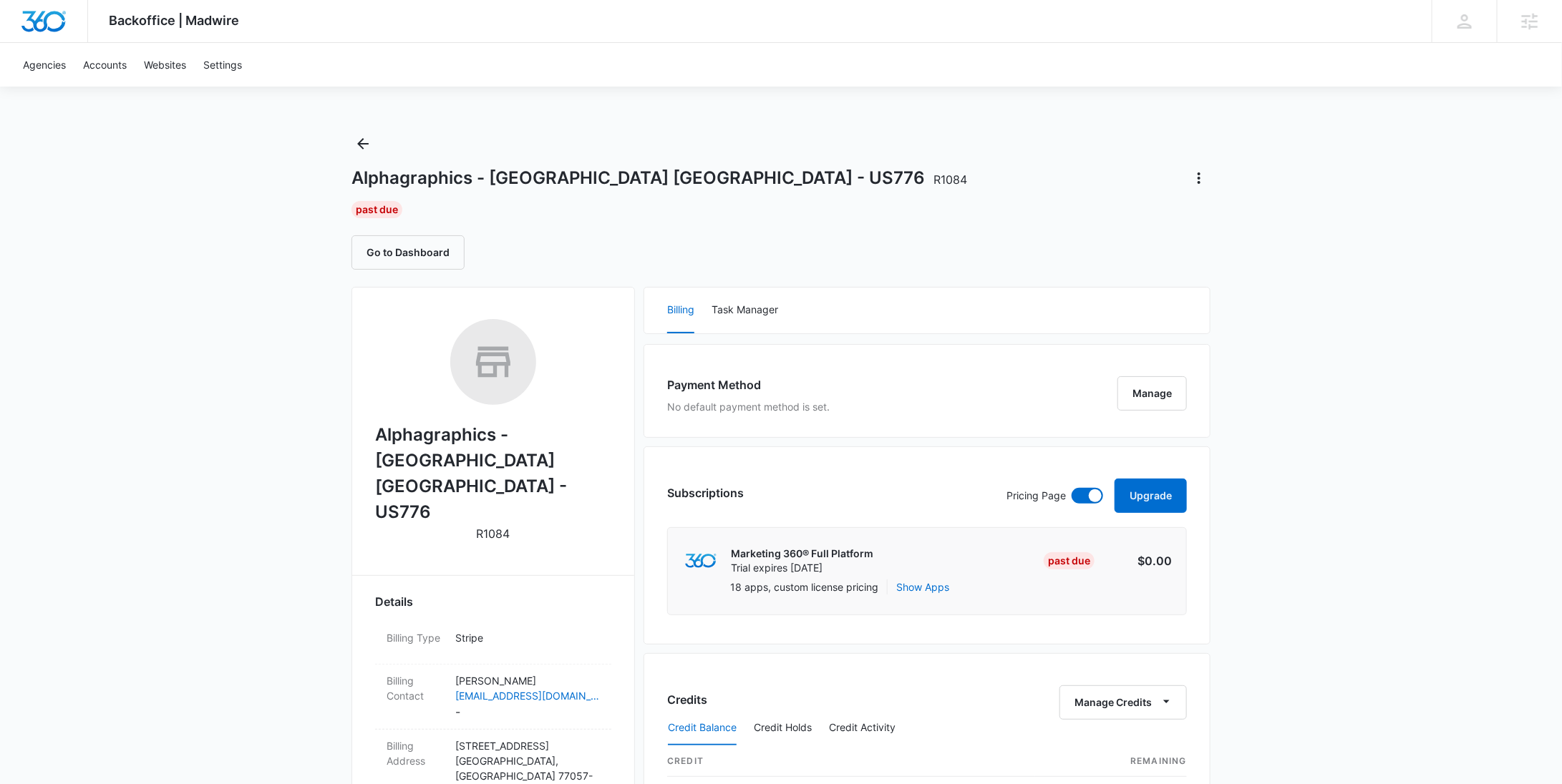
click at [371, 156] on div "Alphagraphics - Houston TX - US776 R1084 Past Due Go to Dashboard" at bounding box center [781, 201] width 859 height 137
click at [362, 146] on icon "Back" at bounding box center [362, 143] width 17 height 17
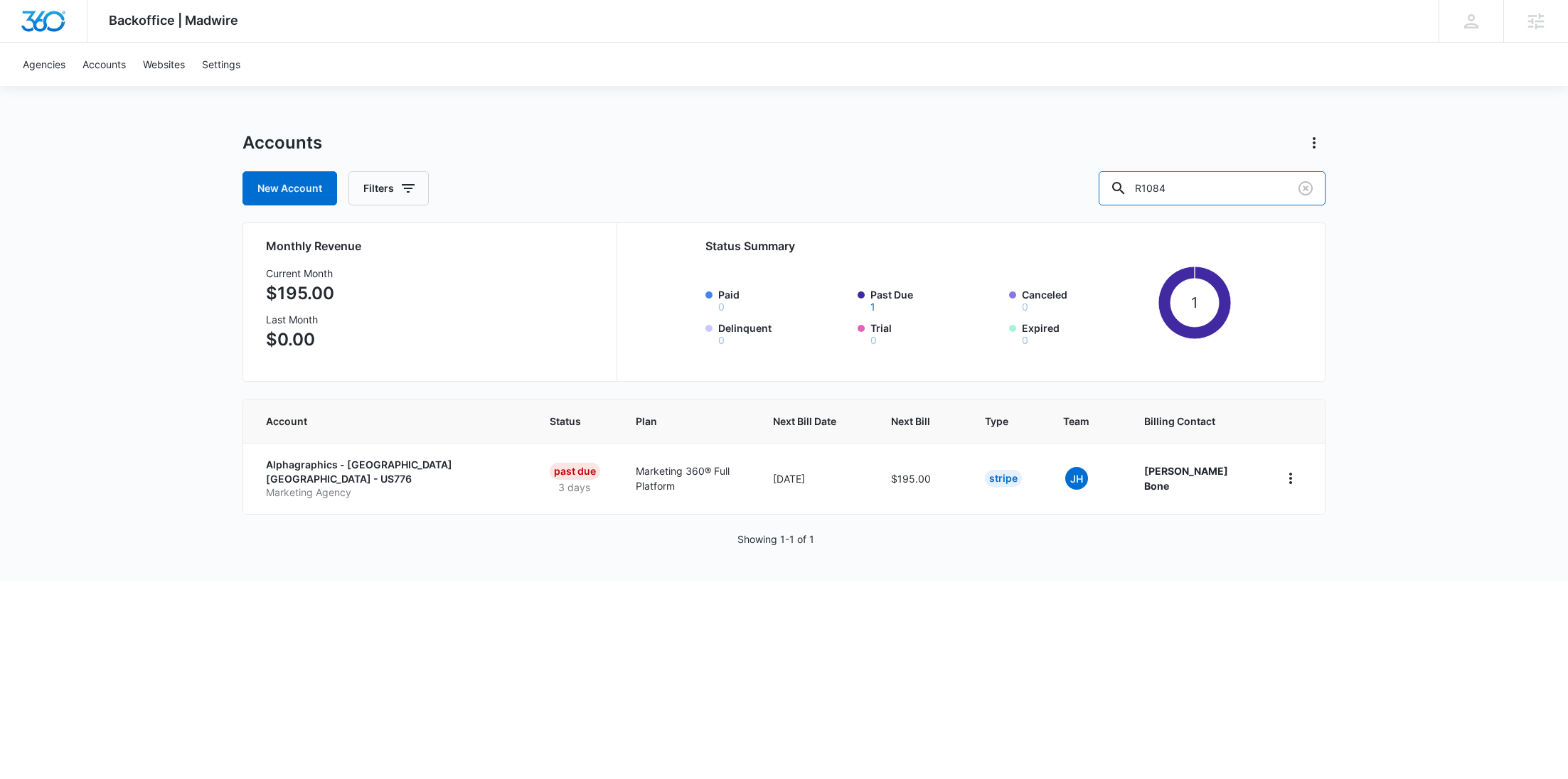
drag, startPoint x: 1213, startPoint y: 197, endPoint x: 1115, endPoint y: 201, distance: 98.1
click at [1116, 201] on div "New Account Filters R1084" at bounding box center [784, 188] width 1083 height 34
paste input "02"
type input "R108402"
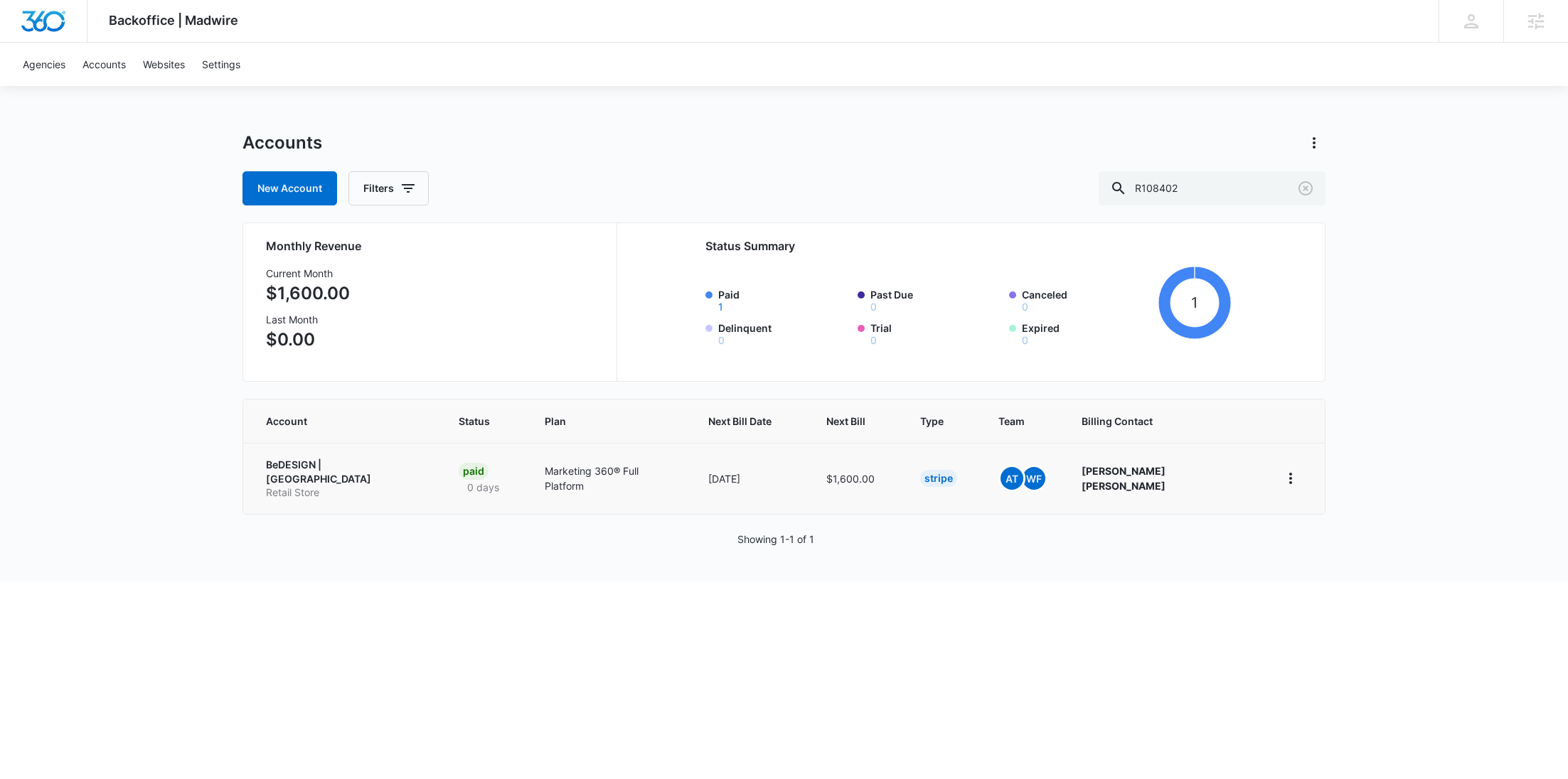
click at [306, 467] on p "BeDESIGN | Houston" at bounding box center [345, 472] width 158 height 28
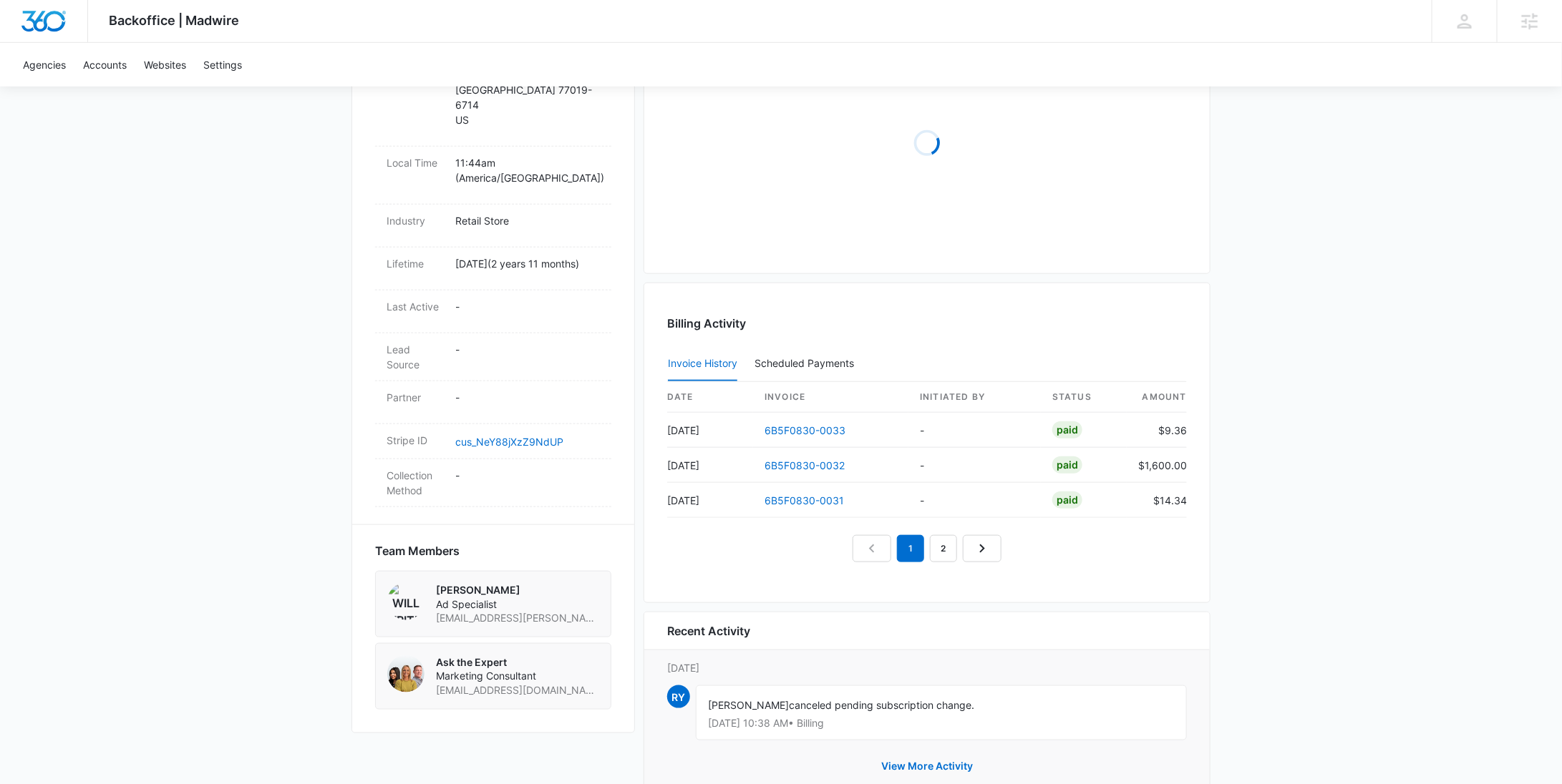
scroll to position [211, 0]
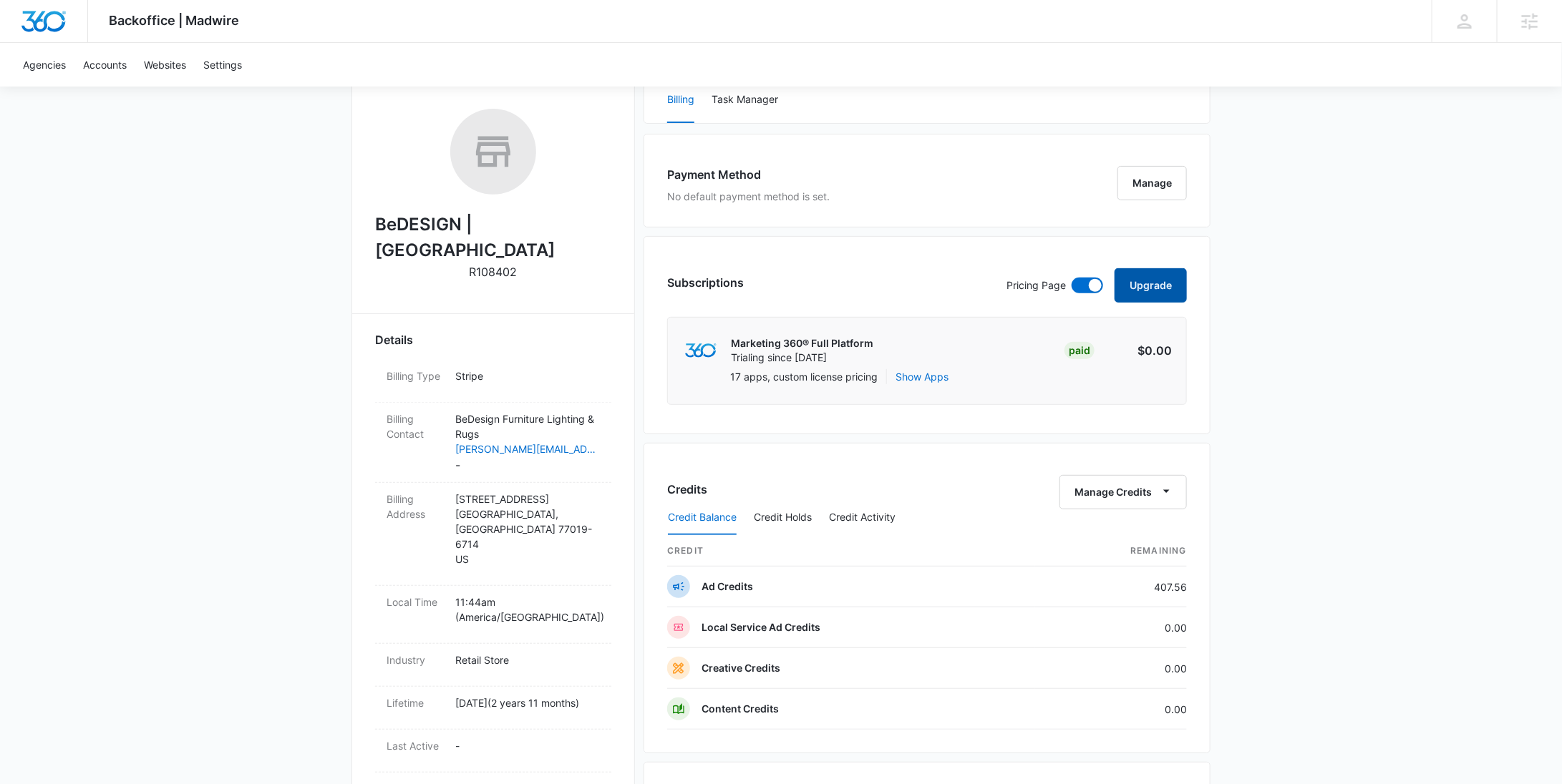
click at [1138, 289] on button "Upgrade" at bounding box center [1150, 285] width 72 height 34
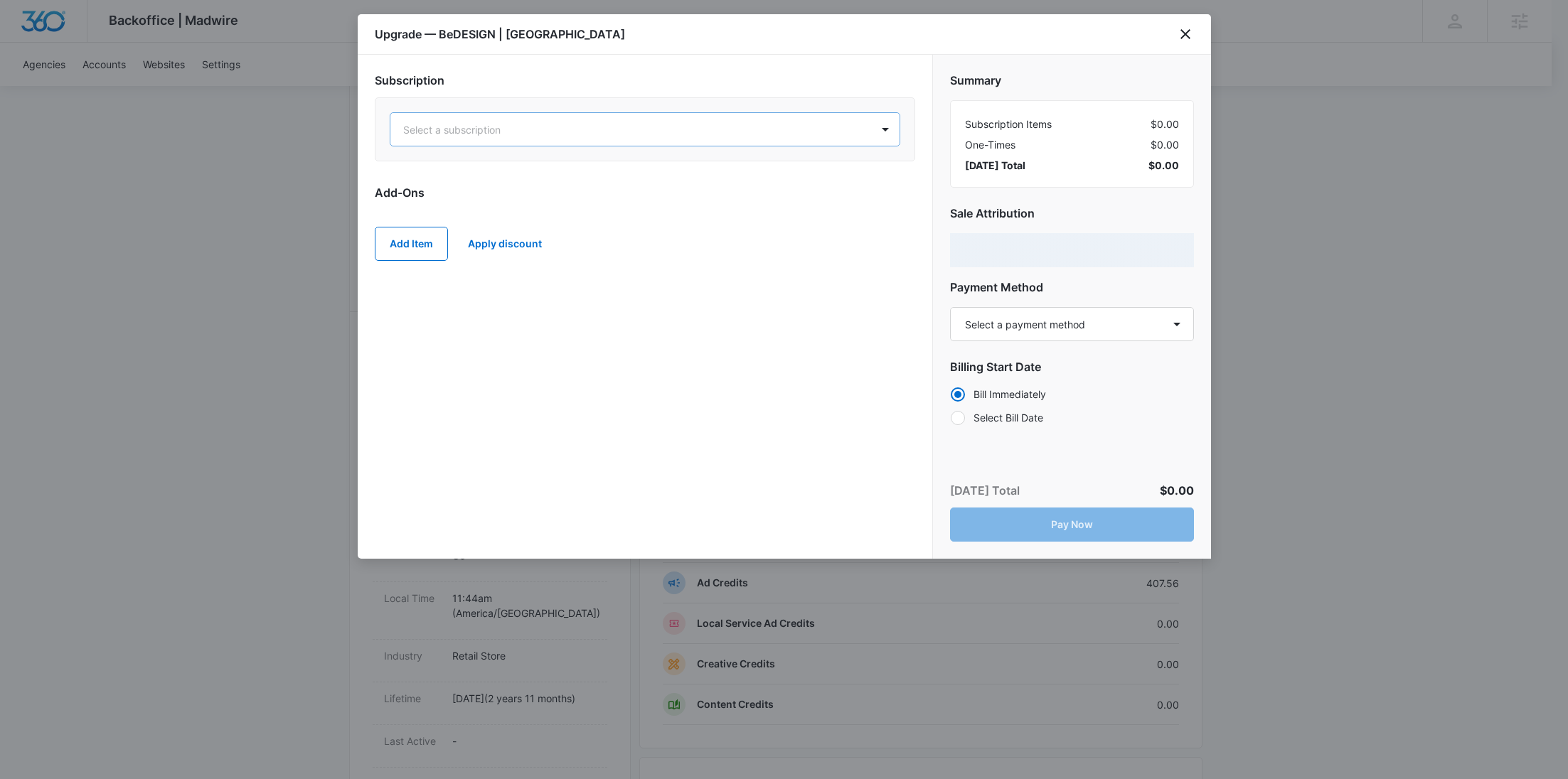
drag, startPoint x: 594, startPoint y: 136, endPoint x: 588, endPoint y: 129, distance: 9.2
click at [588, 129] on div at bounding box center [628, 129] width 449 height 17
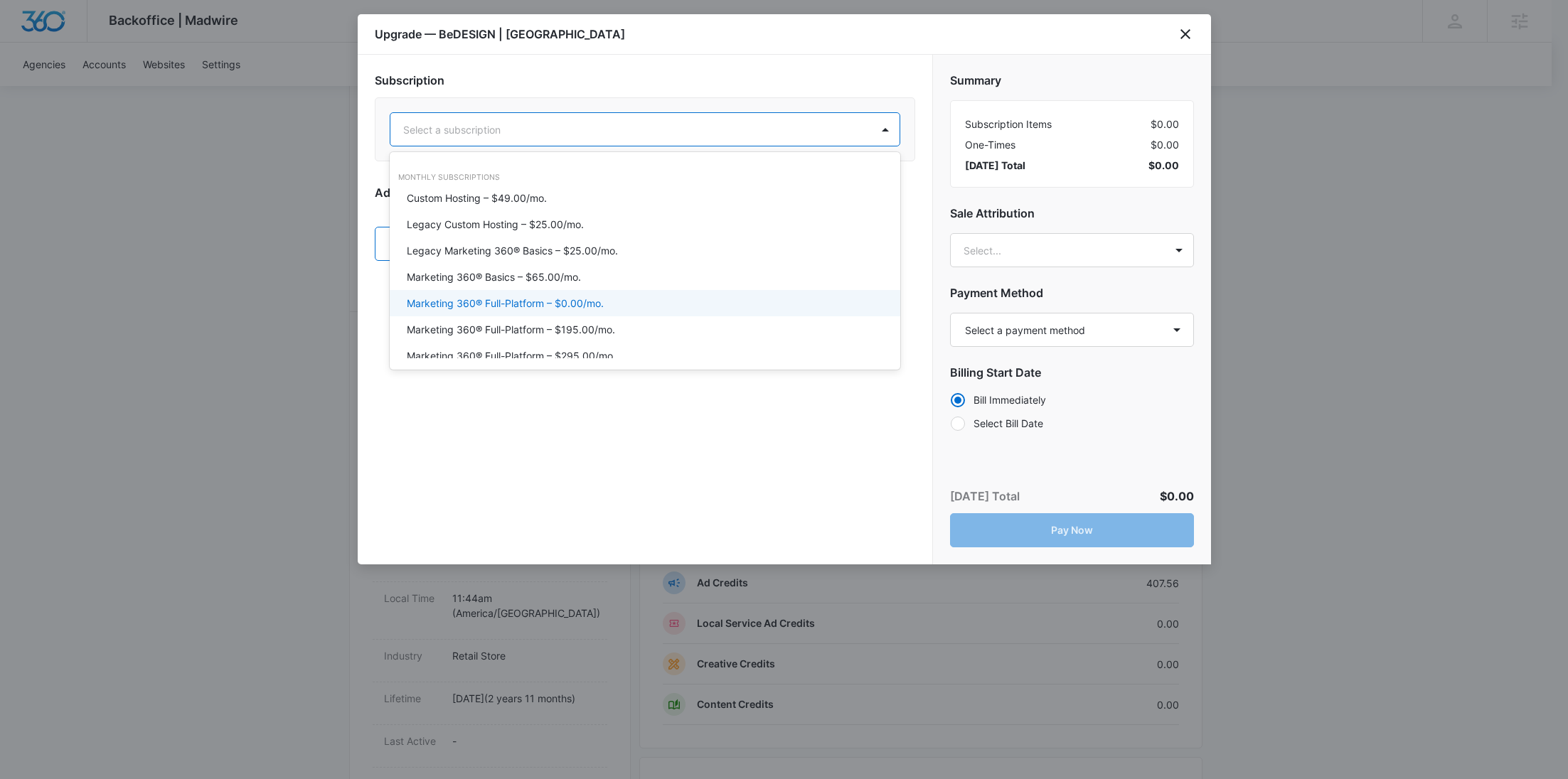
type input "0"
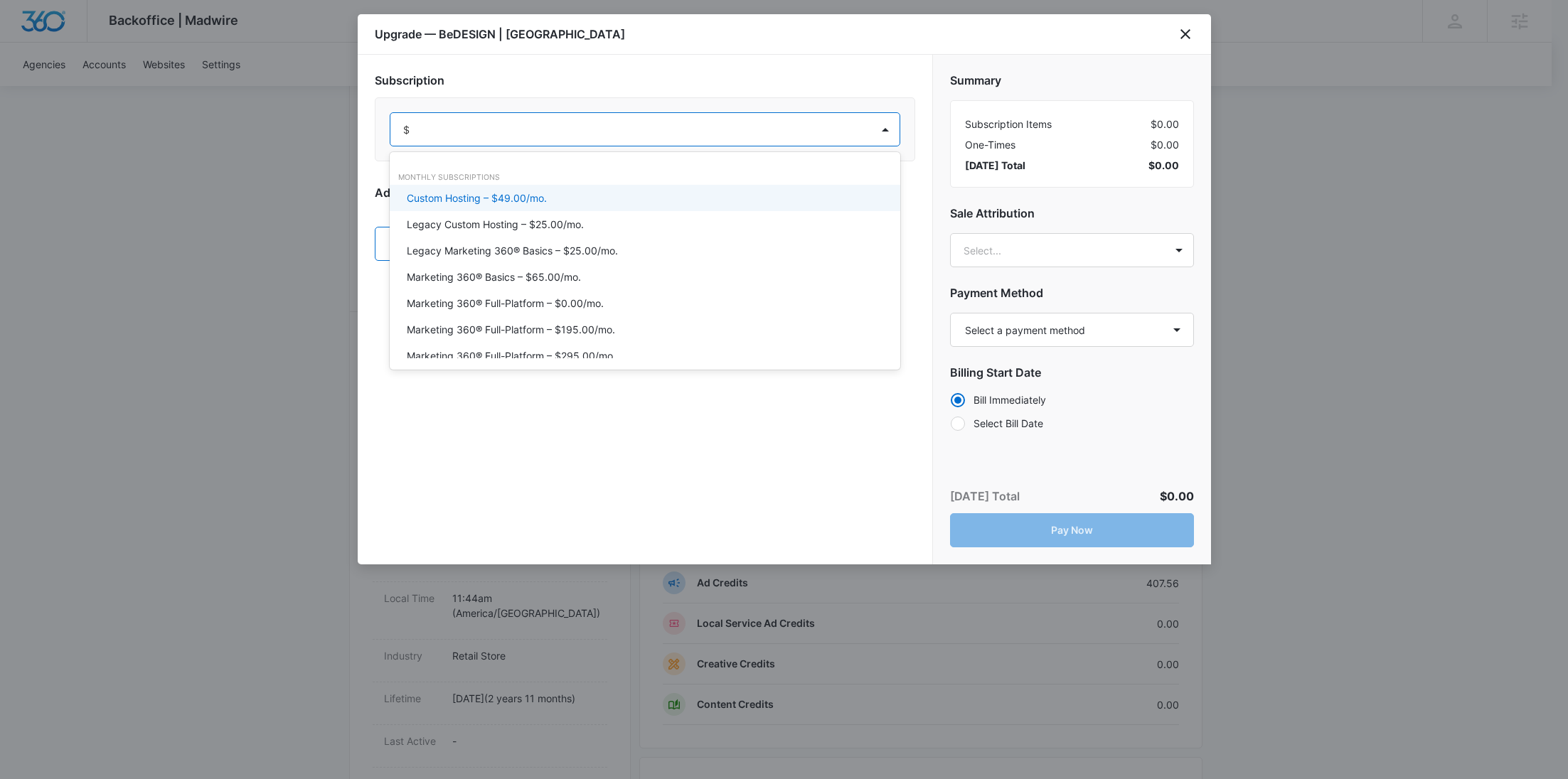
type input "$0"
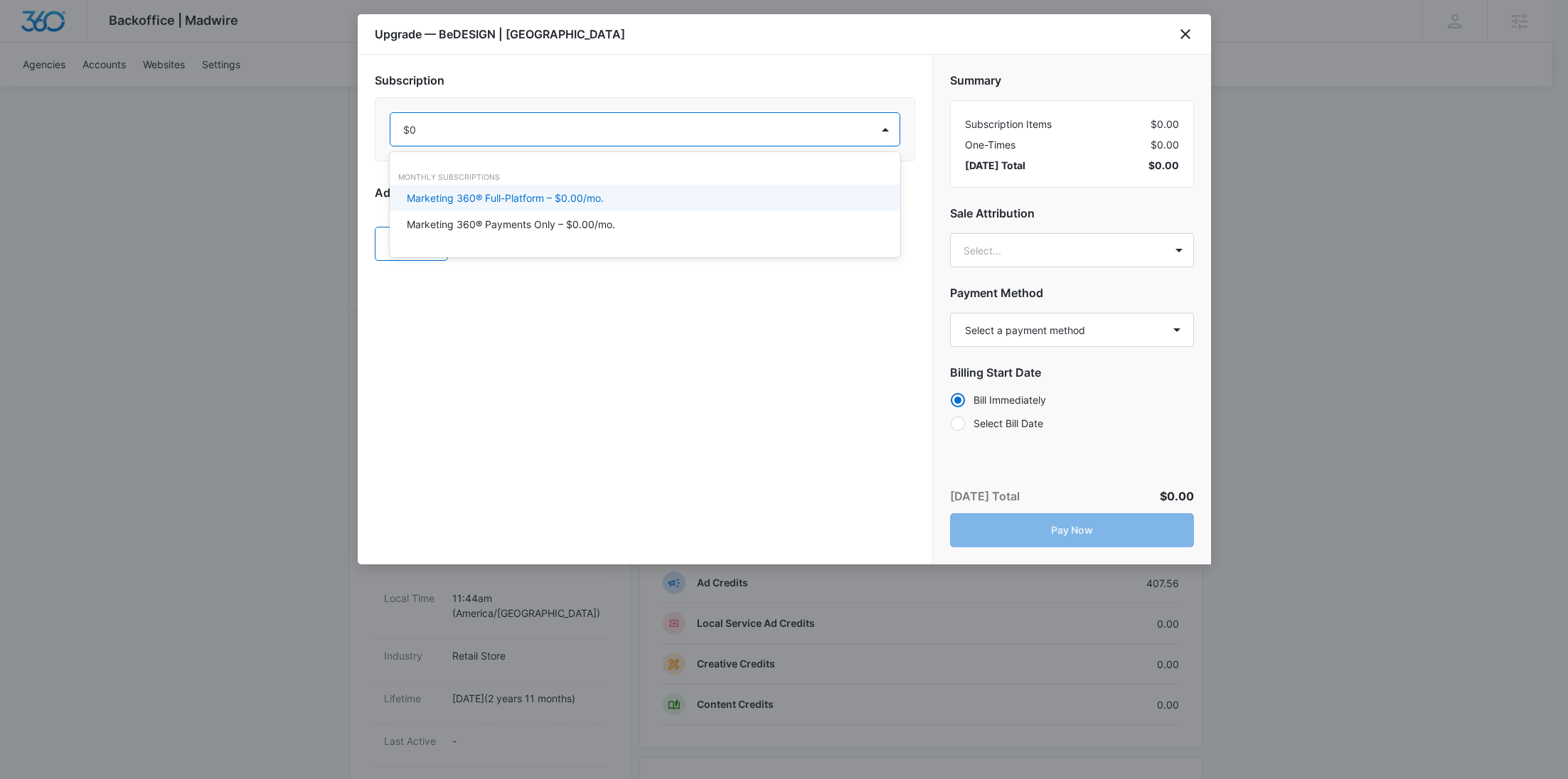
click at [527, 192] on p "Marketing 360® Full-Platform – $0.00/mo." at bounding box center [505, 198] width 197 height 15
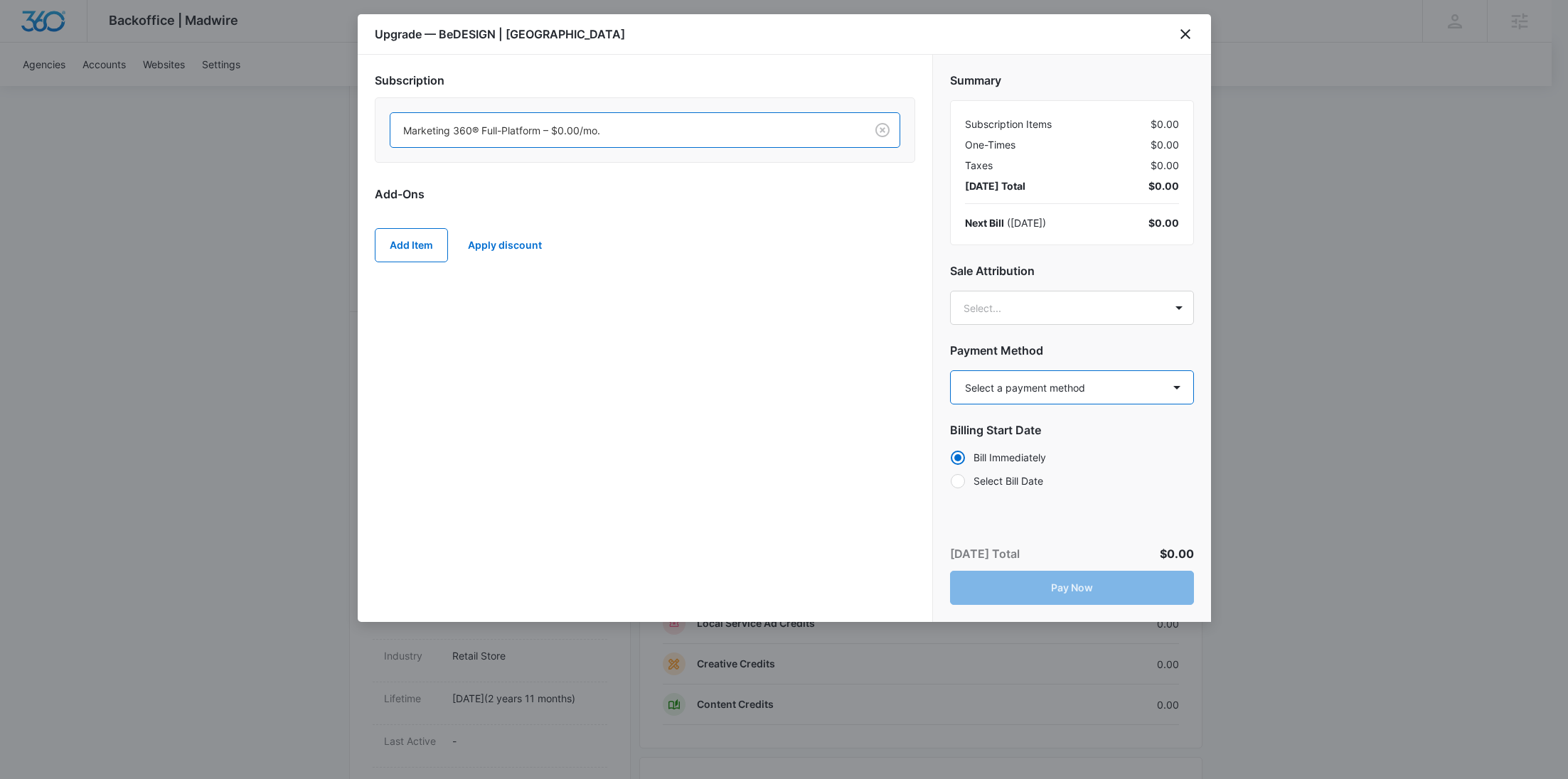
click at [1087, 399] on select "Select a payment method Visa ending in 0927 Visa ending in 0927 Visa ending in …" at bounding box center [1072, 387] width 244 height 34
select select "MANUAL_INVOICE"
click at [950, 371] on select "Select a payment method Visa ending in 0927 Visa ending in 0927 Visa ending in …" at bounding box center [1072, 387] width 244 height 34
click at [1028, 483] on label "Select Bill Date" at bounding box center [1072, 481] width 244 height 15
click at [951, 481] on input "Select Bill Date" at bounding box center [950, 480] width 1 height 1
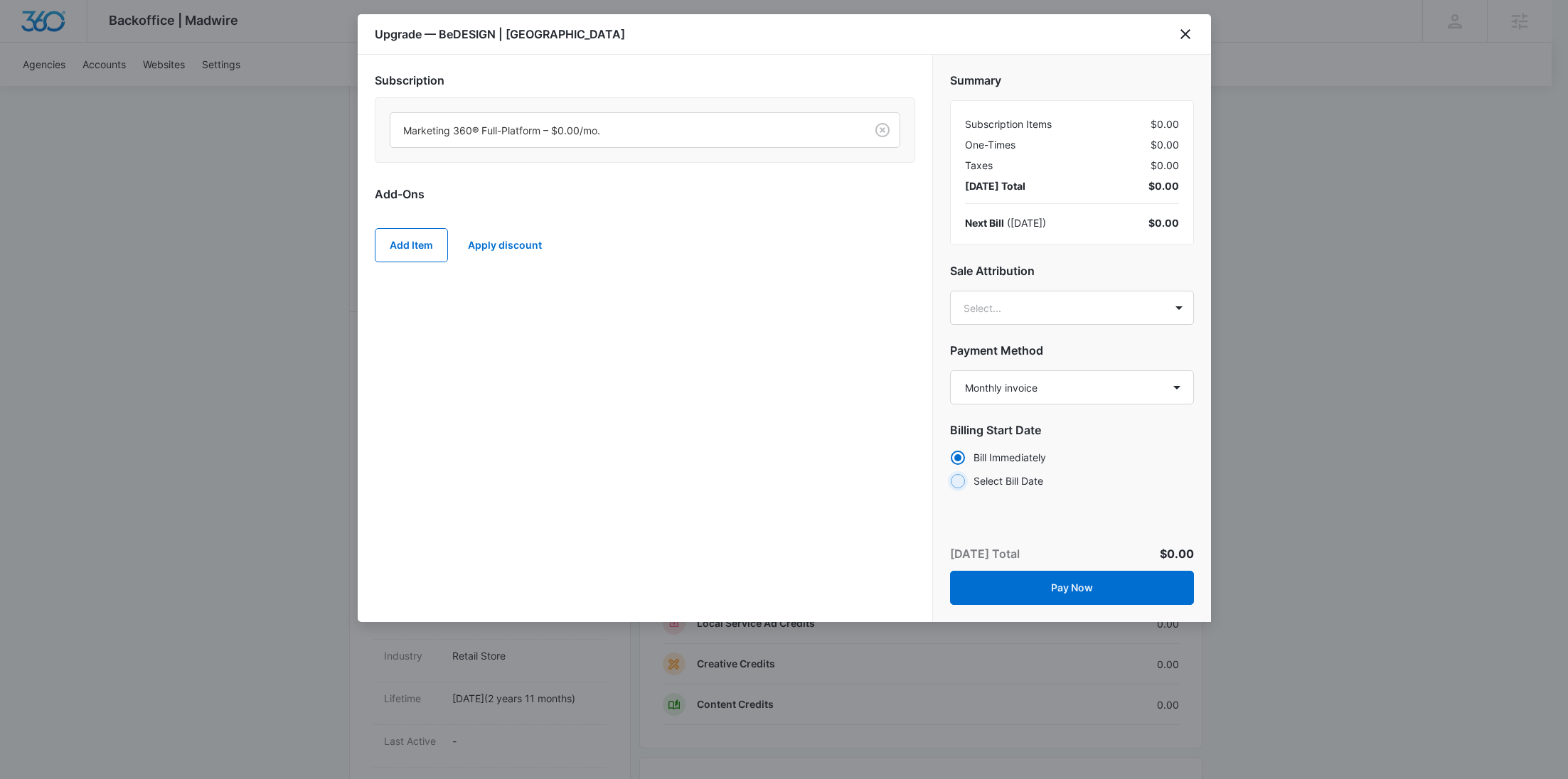
radio input "false"
radio input "true"
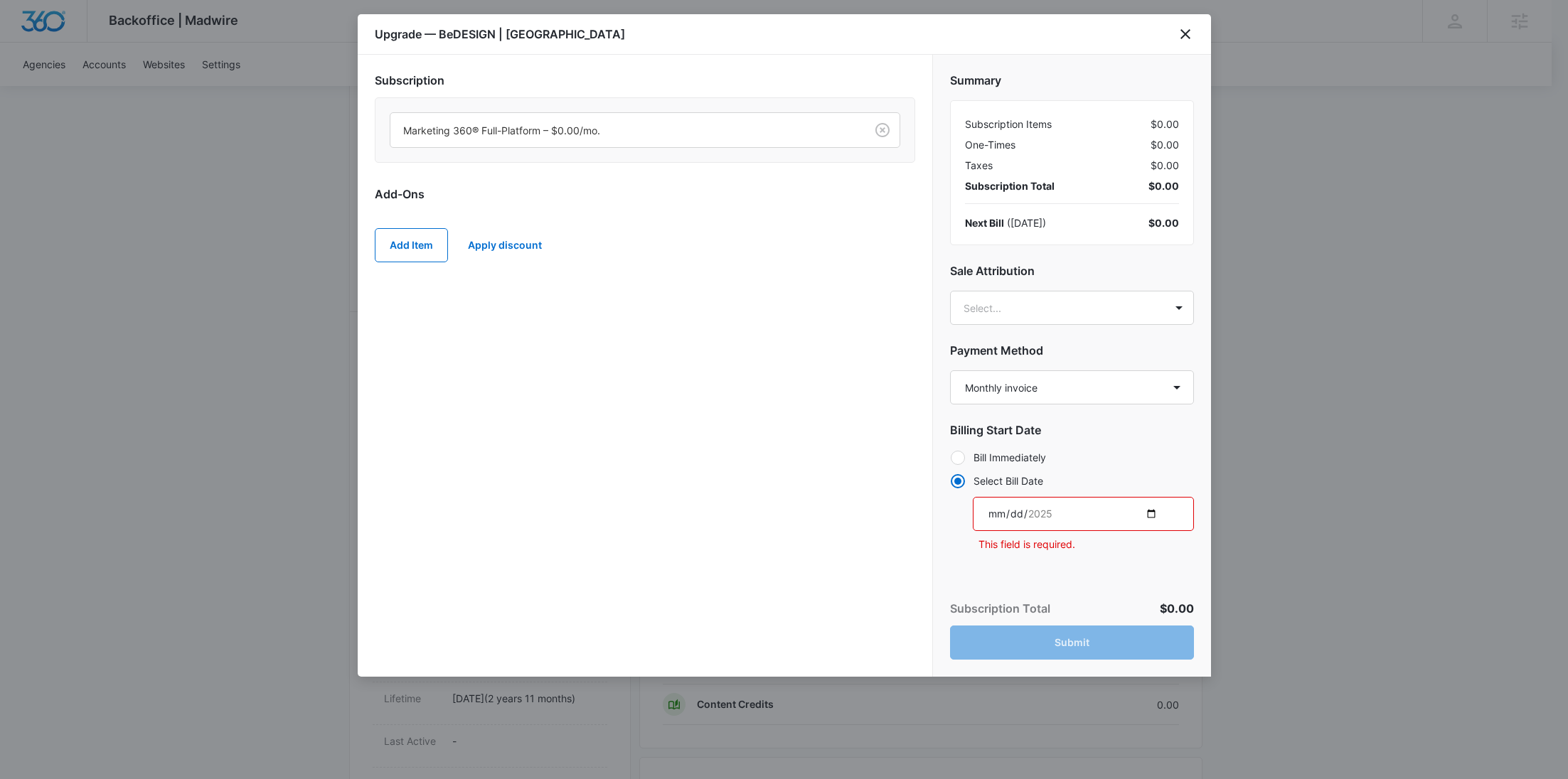
click at [1149, 509] on input "date" at bounding box center [1083, 514] width 221 height 34
type input "2025-09-08"
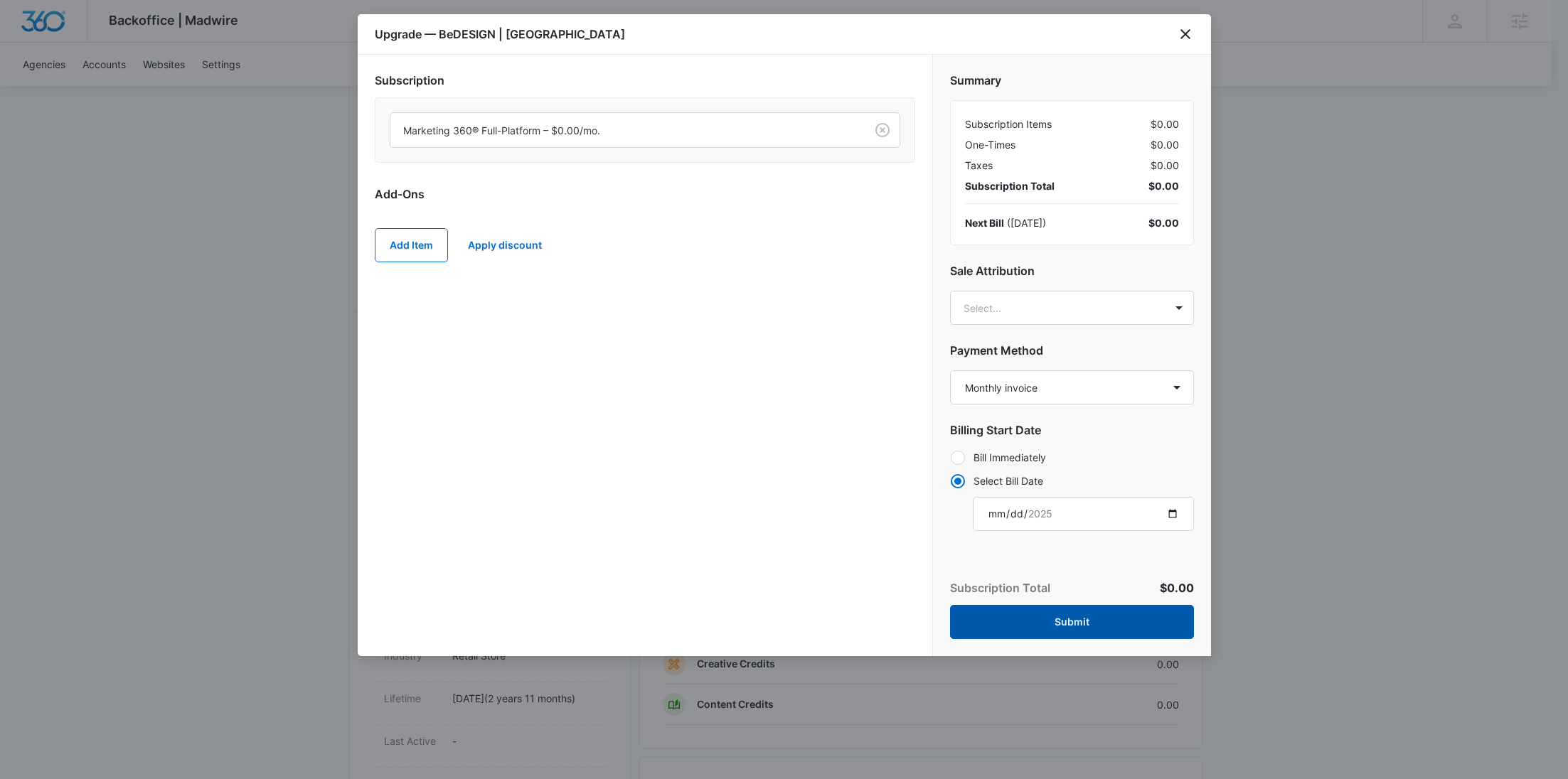
click at [1057, 621] on button "Submit" at bounding box center [1072, 622] width 244 height 34
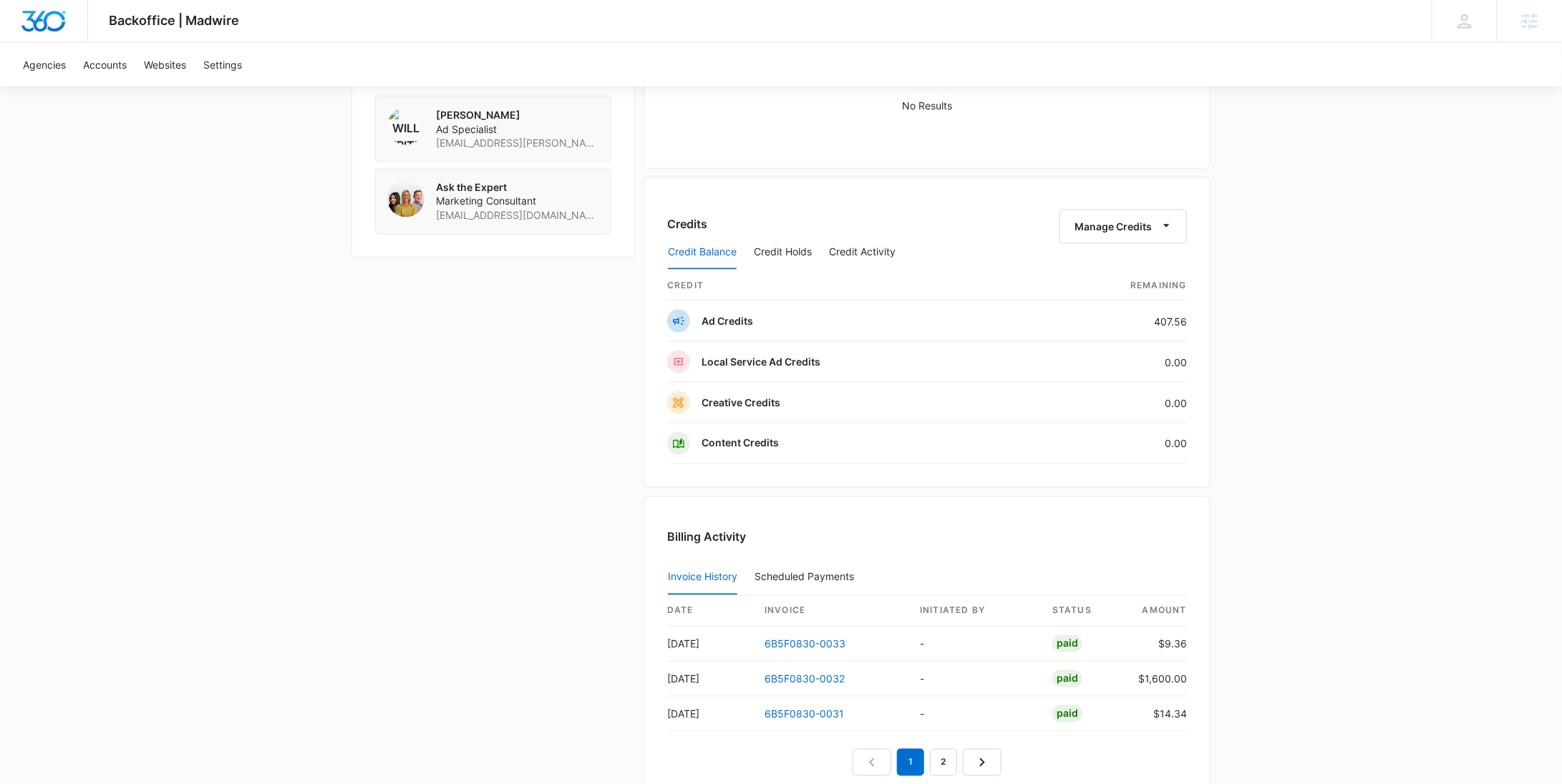
scroll to position [0, 0]
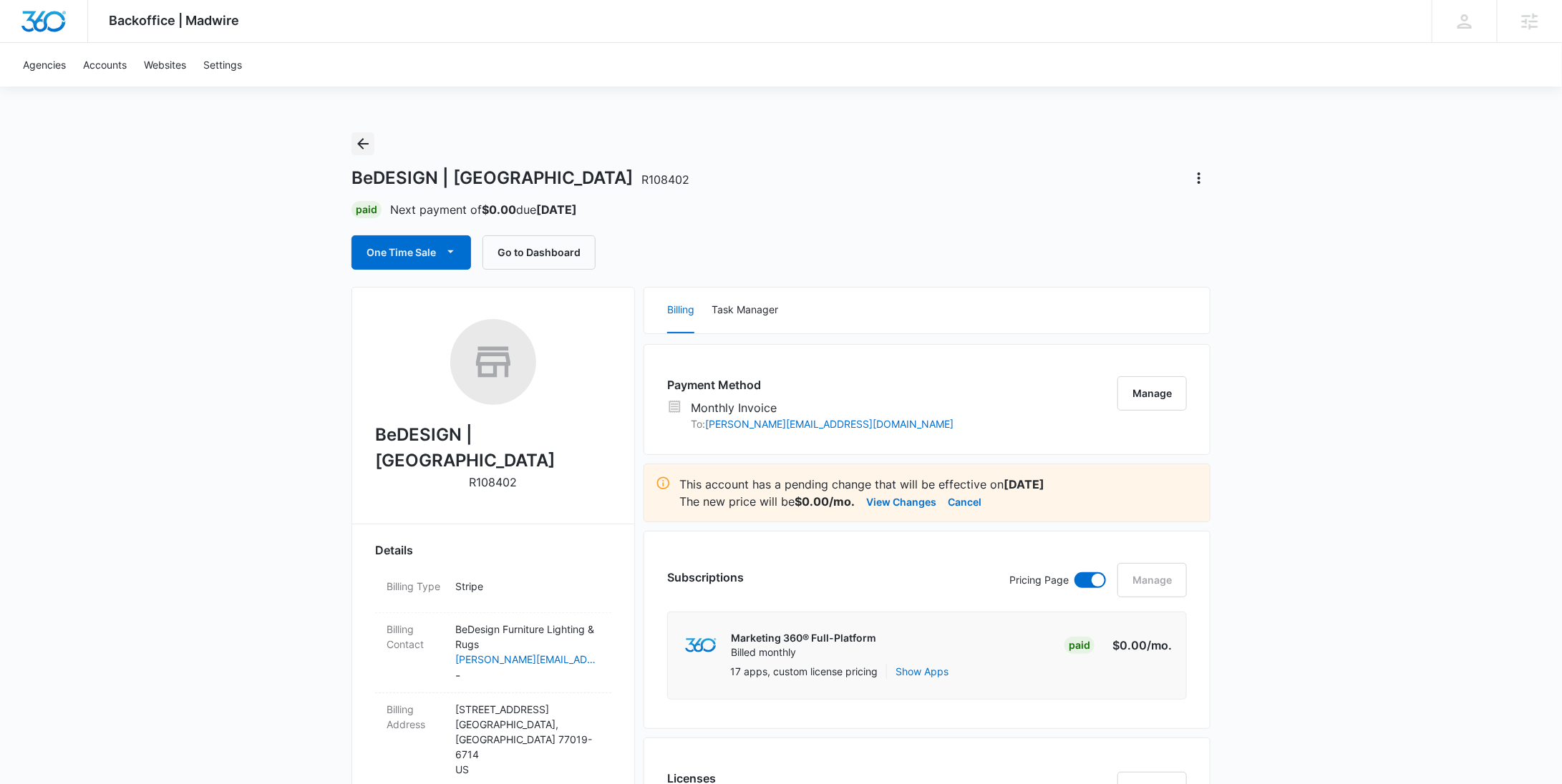
click at [362, 142] on icon "Back" at bounding box center [362, 143] width 17 height 17
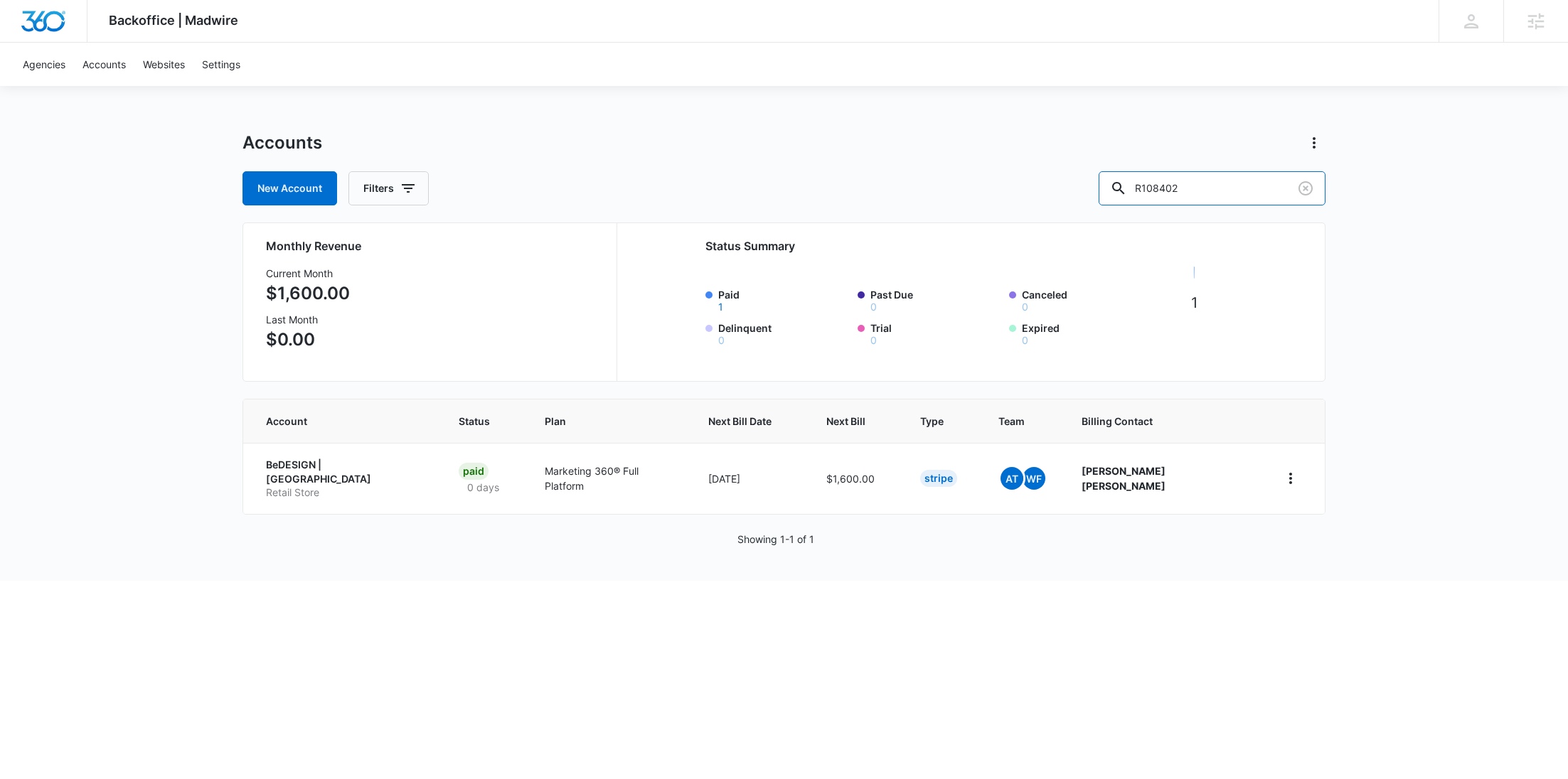
drag, startPoint x: 1234, startPoint y: 187, endPoint x: 1107, endPoint y: 185, distance: 127.0
click at [1121, 186] on div "New Account Filters R108402" at bounding box center [784, 188] width 1083 height 34
paste input "HISPANOS"
type input "HISPANOS"
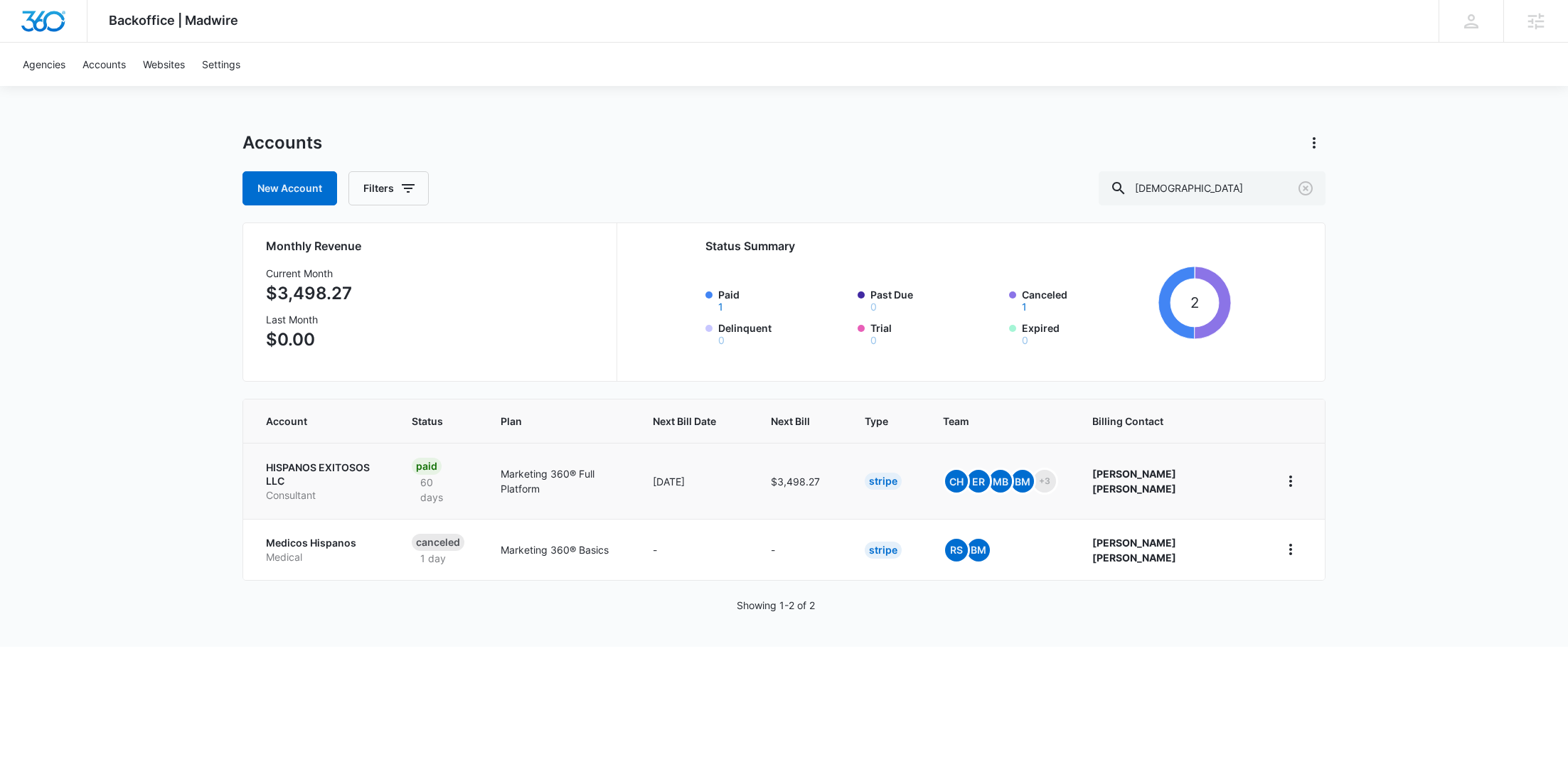
click at [356, 462] on p "HISPANOS EXITOSOS LLC" at bounding box center [322, 475] width 112 height 28
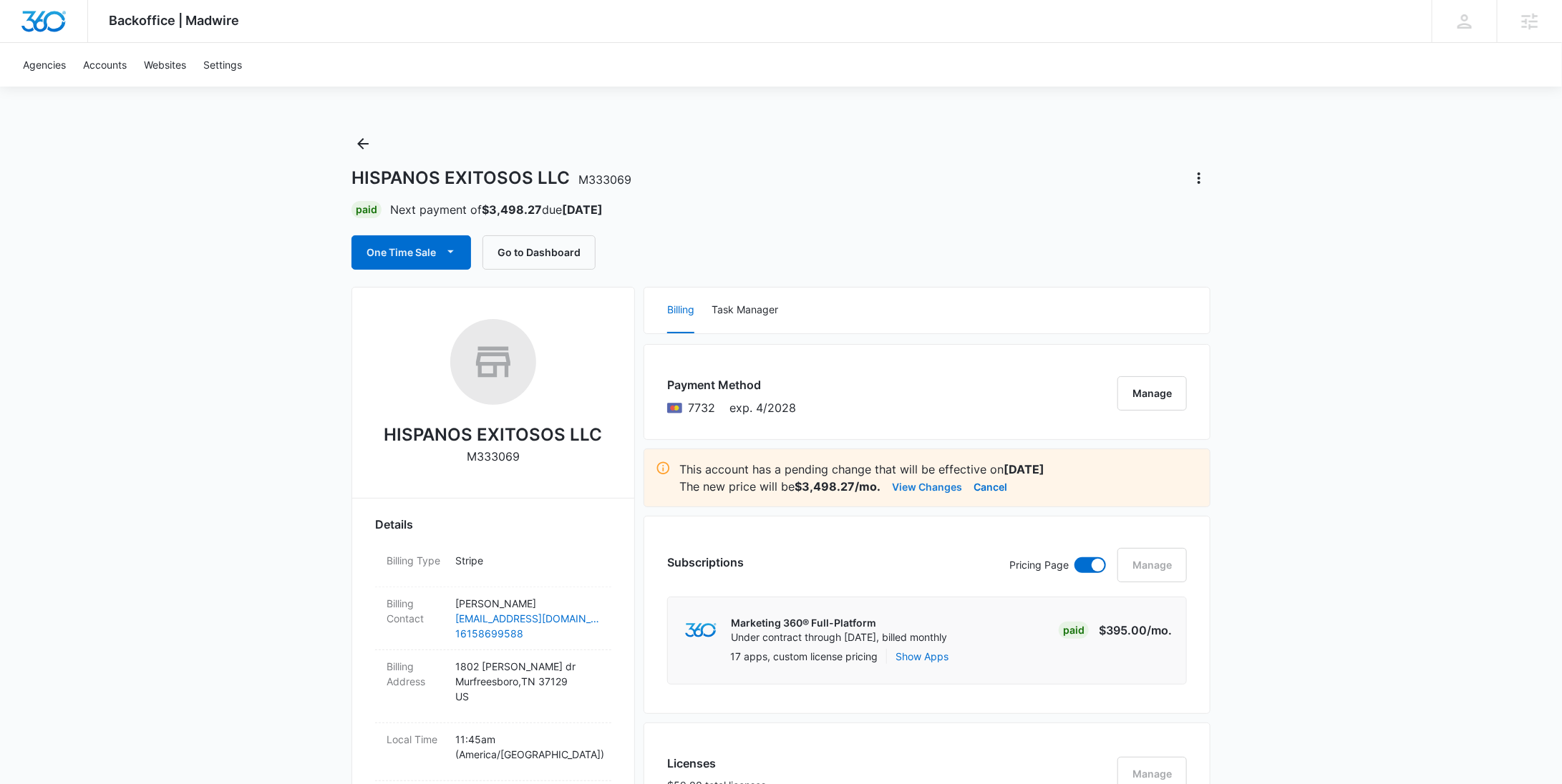
click at [937, 487] on button "View Changes" at bounding box center [927, 486] width 70 height 17
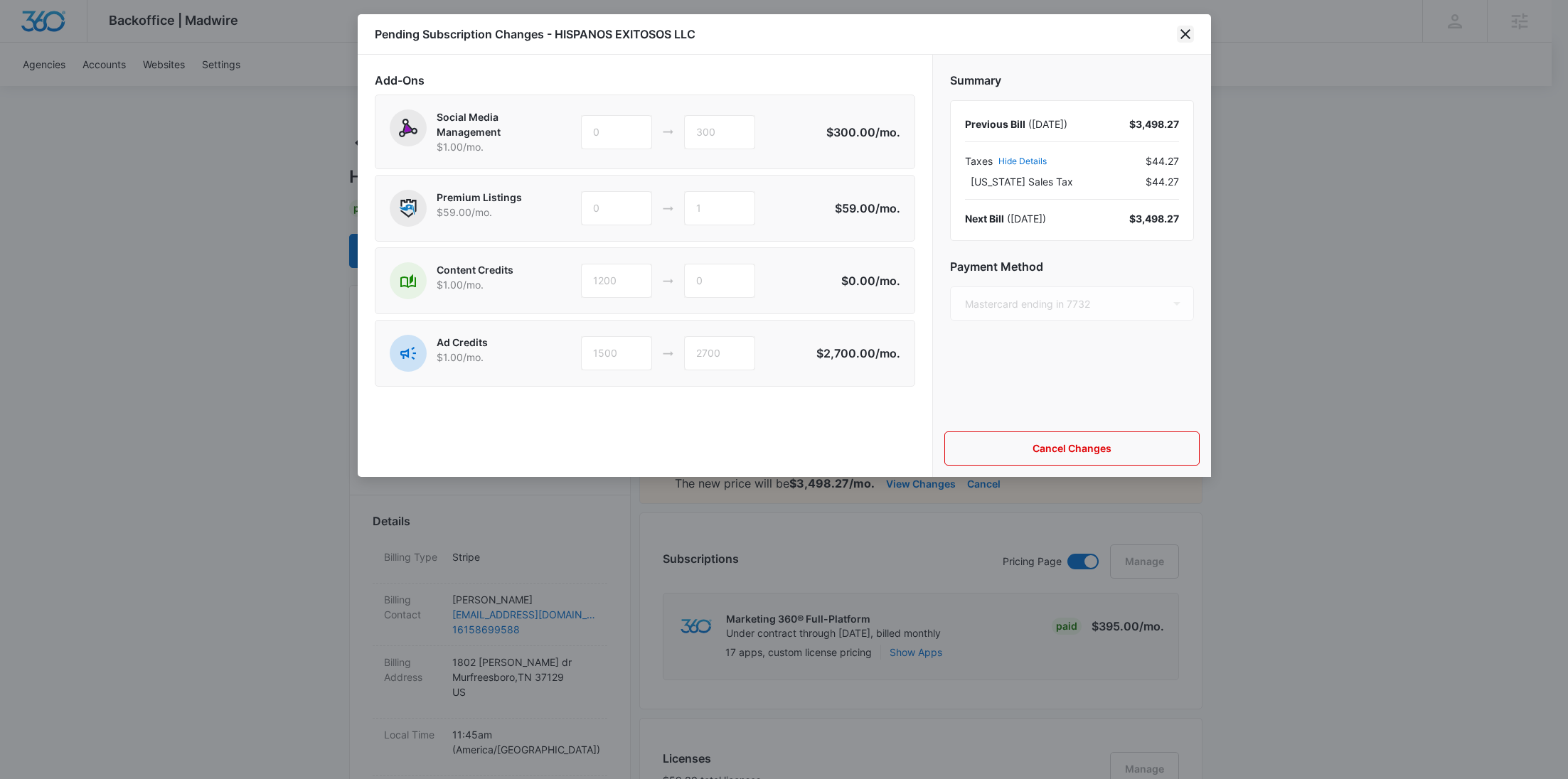
click at [1182, 37] on icon "close" at bounding box center [1186, 34] width 10 height 10
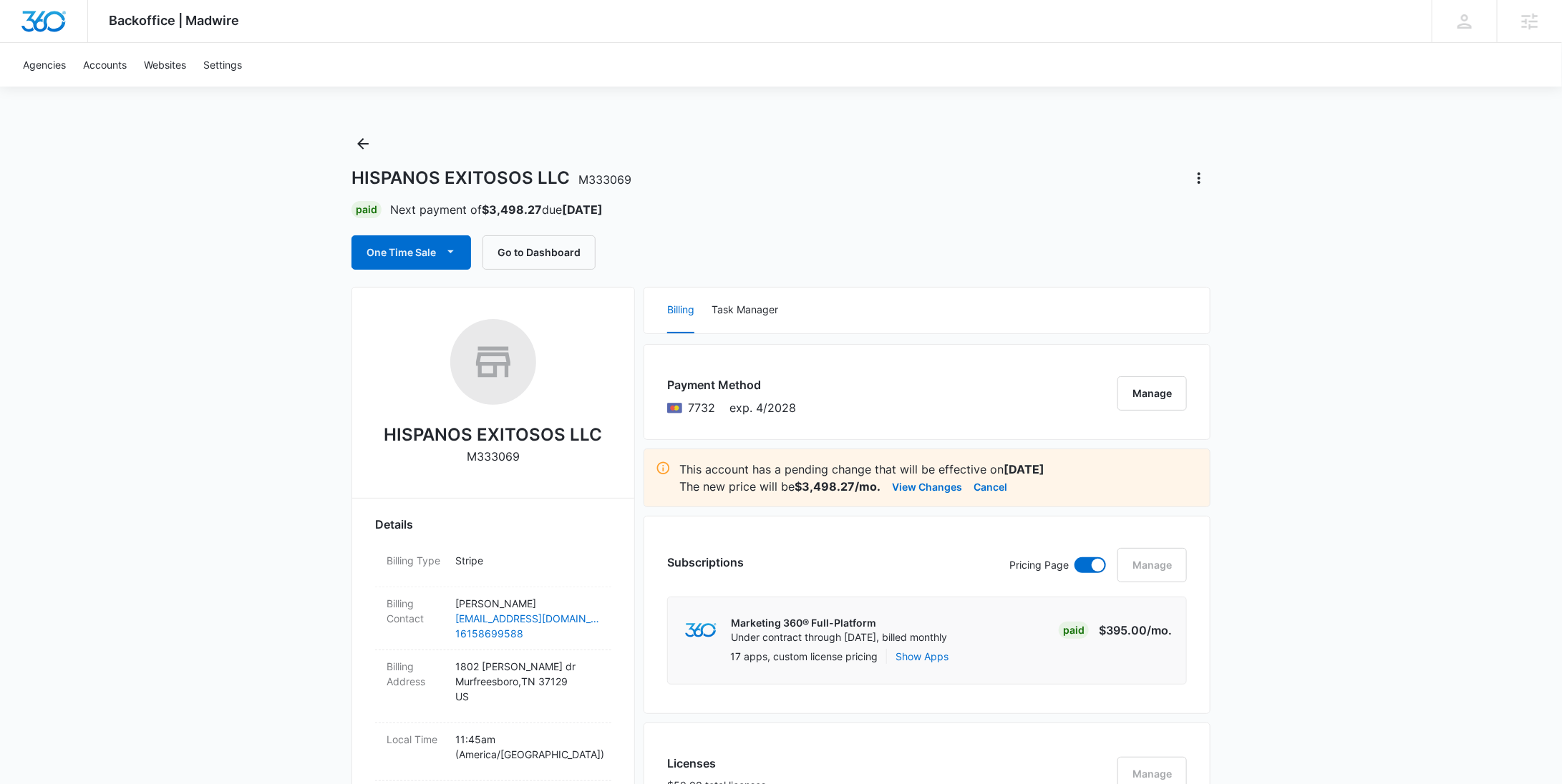
click at [511, 461] on p "M333069" at bounding box center [493, 456] width 53 height 17
copy p "M333069"
click at [364, 148] on icon "Back" at bounding box center [362, 143] width 17 height 17
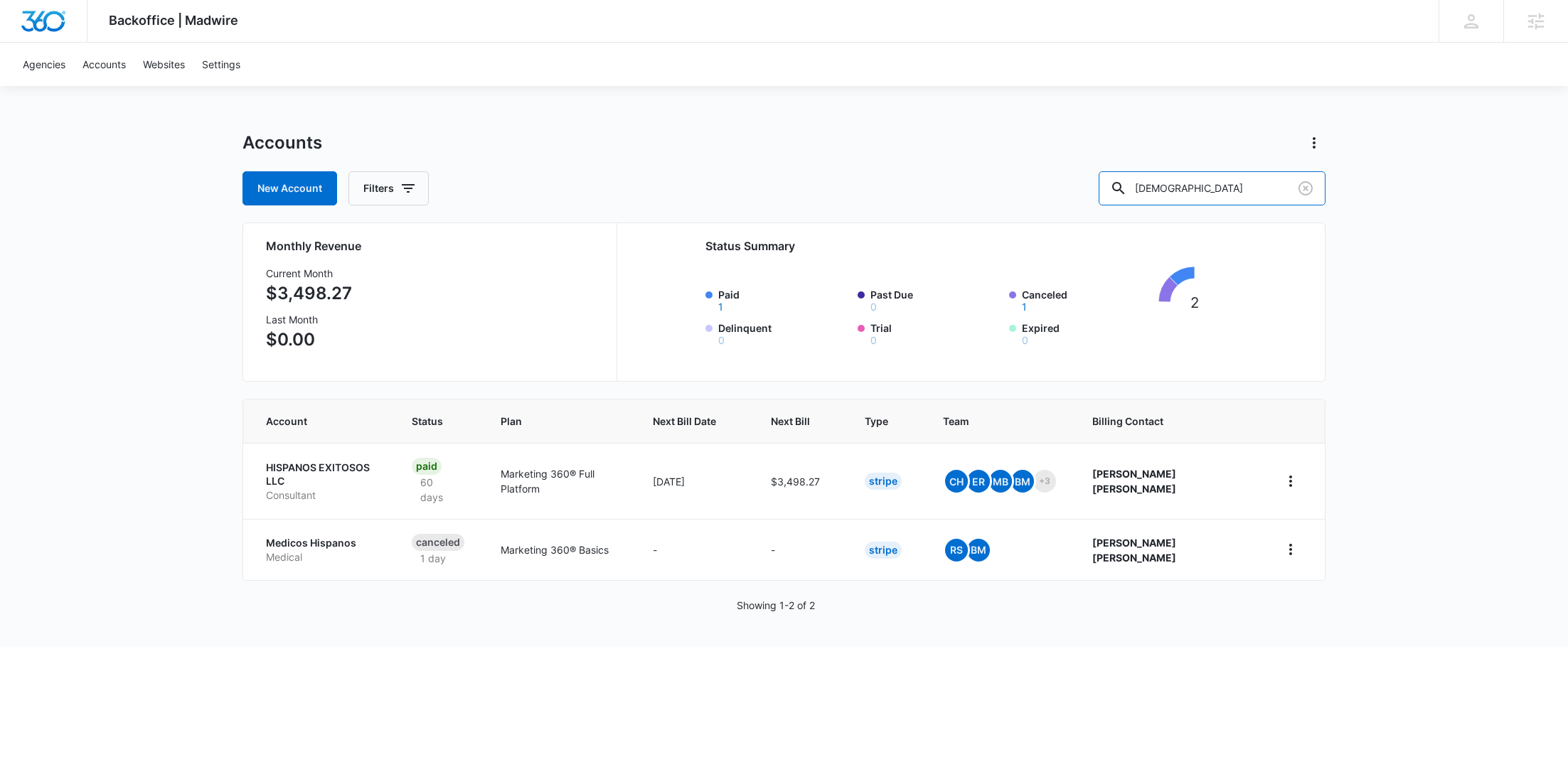
drag, startPoint x: 1179, startPoint y: 188, endPoint x: 1122, endPoint y: 190, distance: 57.0
click at [1122, 189] on div "New Account Filters HISPANOS" at bounding box center [784, 188] width 1083 height 34
paste input "M326836"
type input "M326836"
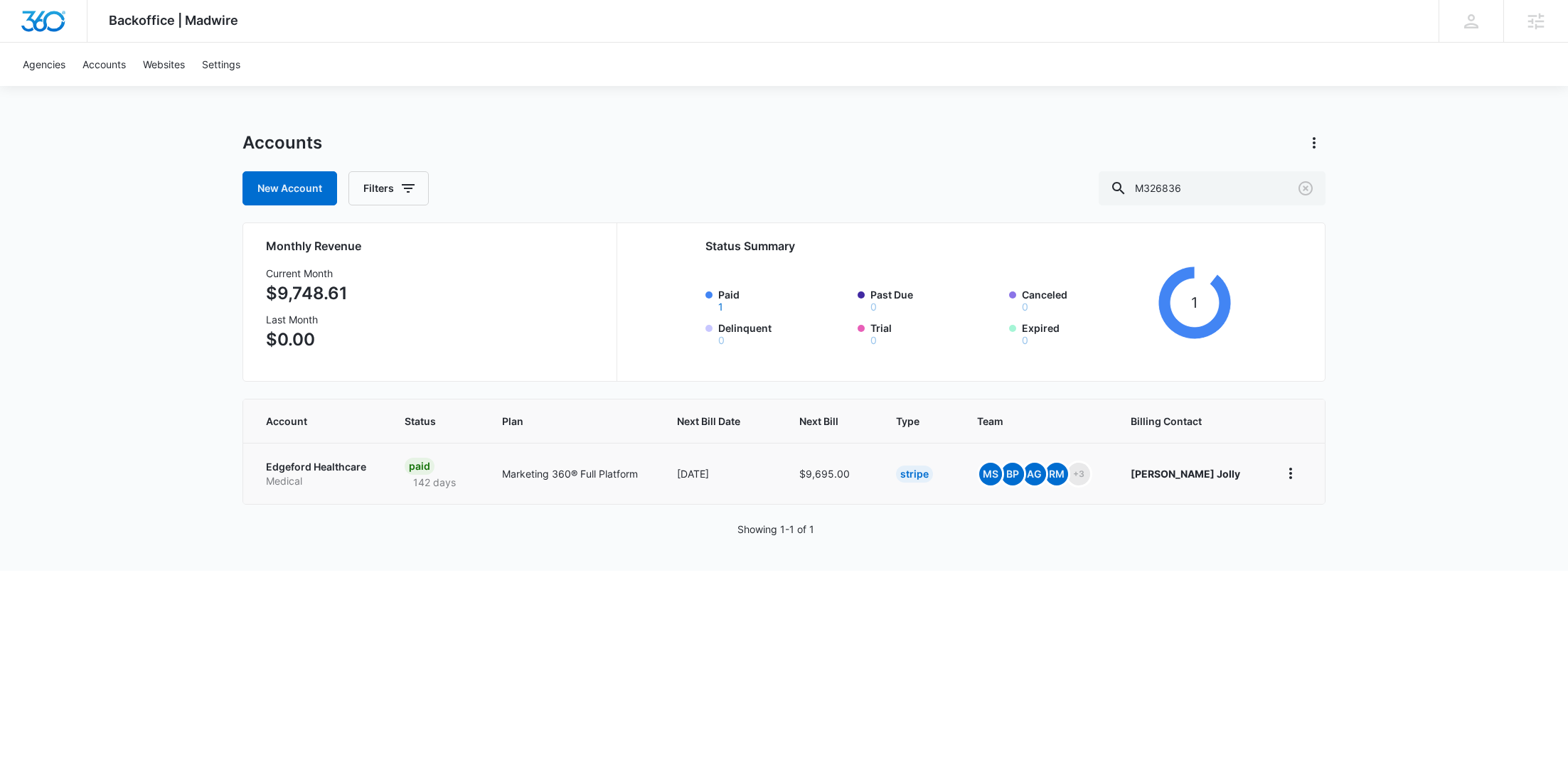
click at [331, 472] on p "Edgeford Healthcare" at bounding box center [318, 467] width 105 height 15
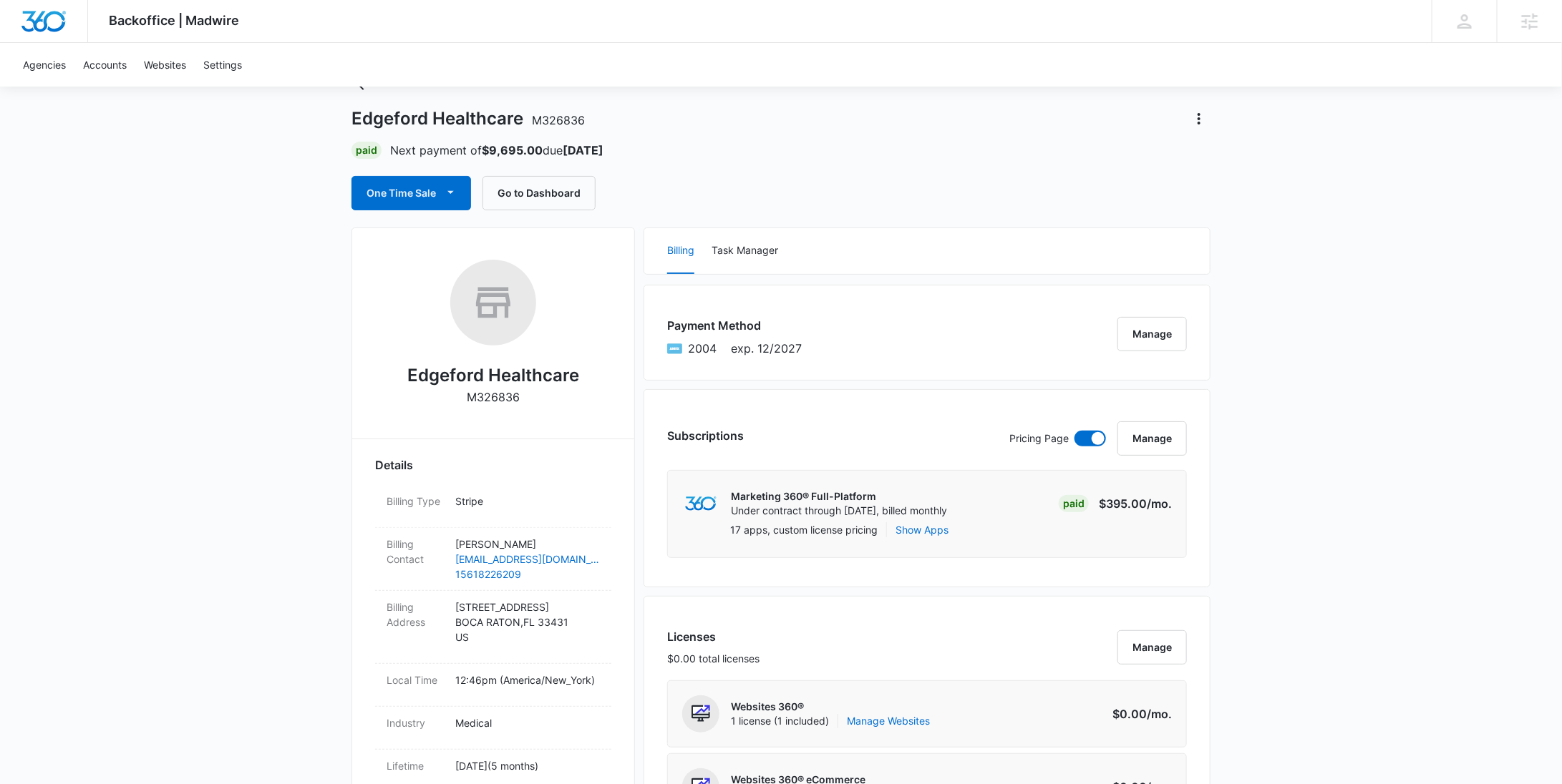
scroll to position [328, 0]
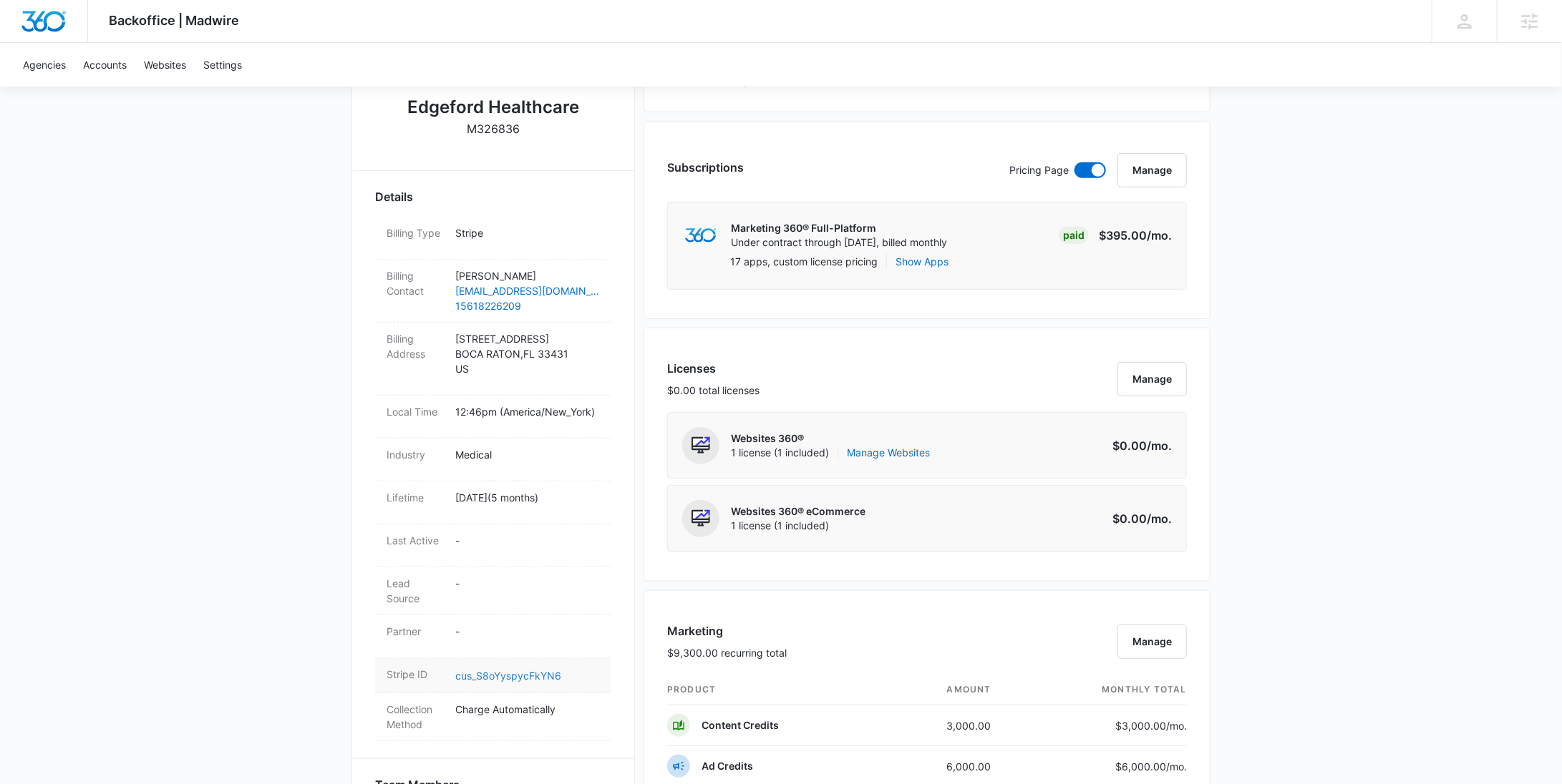
click at [505, 682] on link "cus_S8oYyspycFkYN6" at bounding box center [508, 676] width 106 height 12
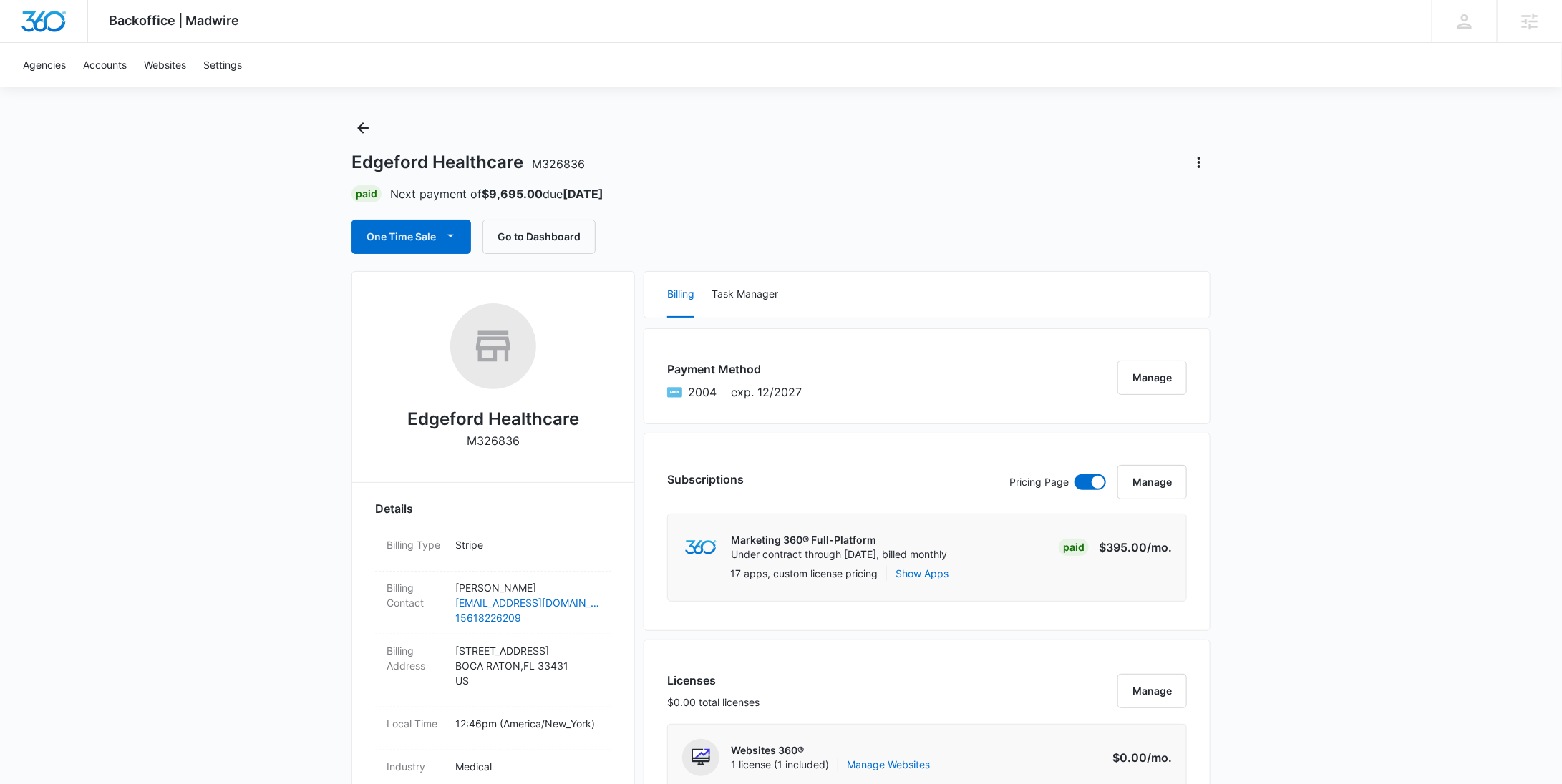
scroll to position [0, 0]
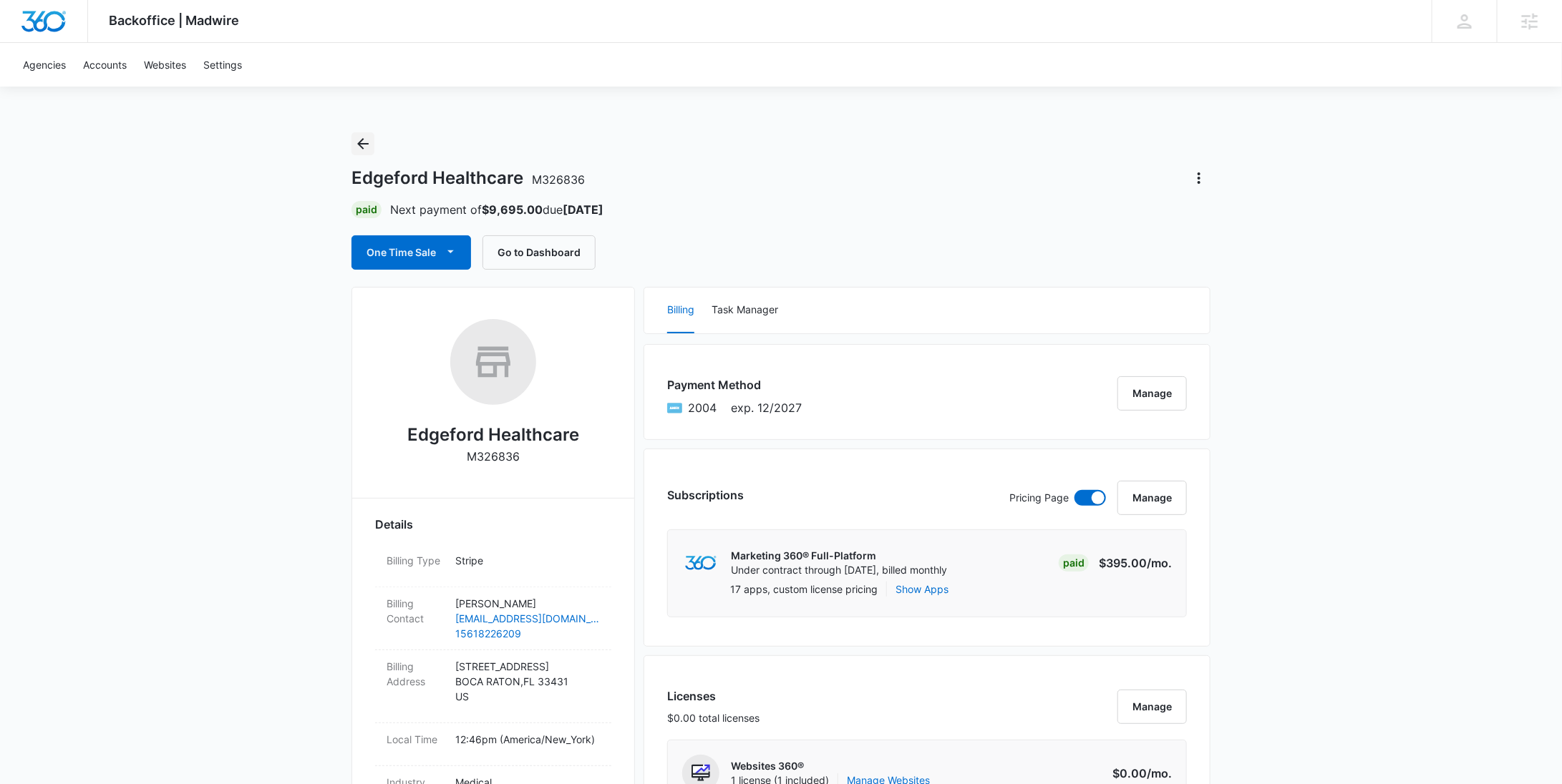
click at [365, 143] on icon "Back" at bounding box center [362, 143] width 17 height 17
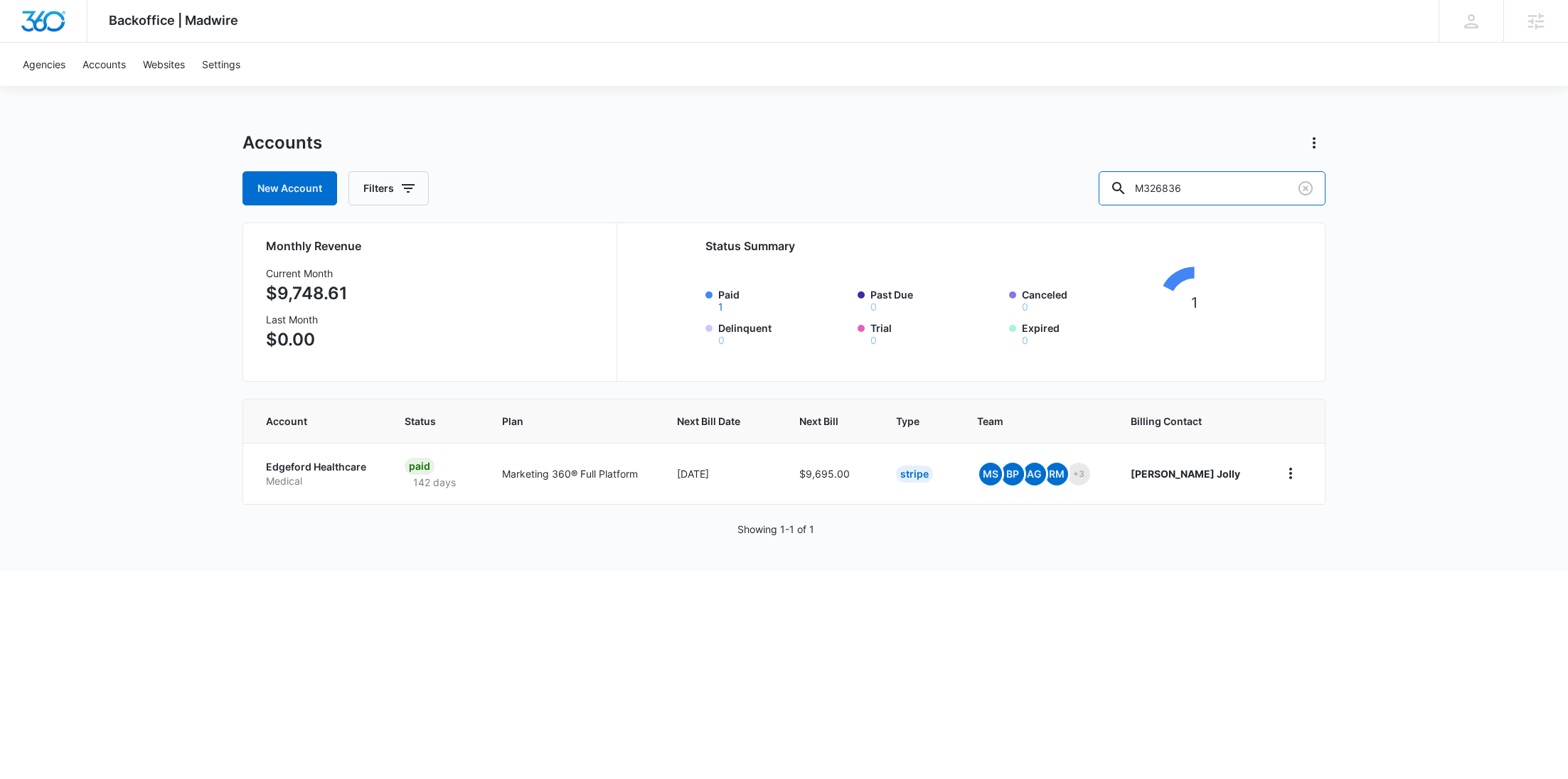
drag, startPoint x: 1103, startPoint y: 193, endPoint x: 1073, endPoint y: 192, distance: 30.0
click at [1074, 193] on div "New Account Filters M326836" at bounding box center [784, 188] width 1083 height 34
paste input "4483"
type input "M324483"
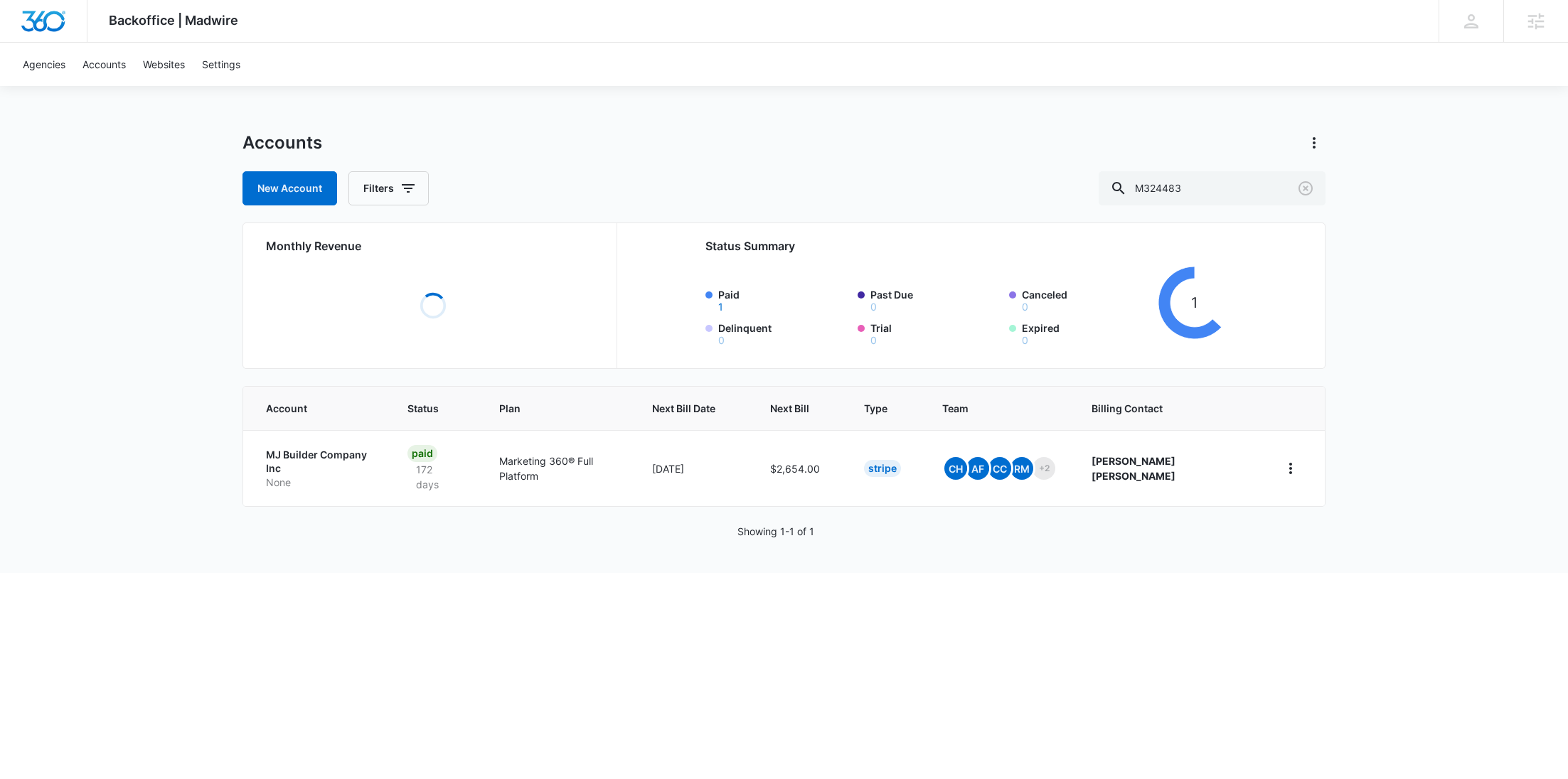
click at [291, 476] on p "None" at bounding box center [320, 483] width 108 height 15
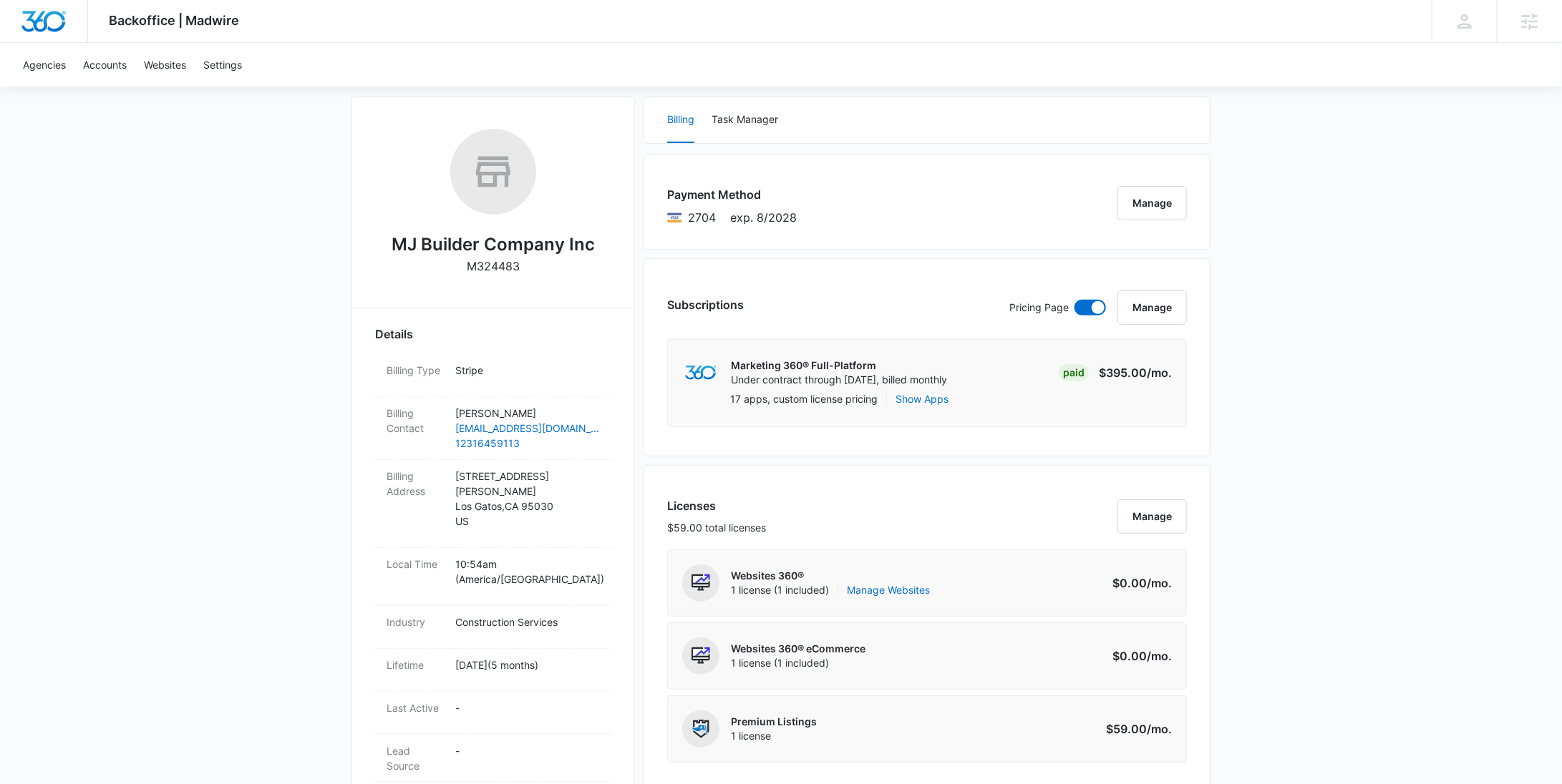
scroll to position [354, 0]
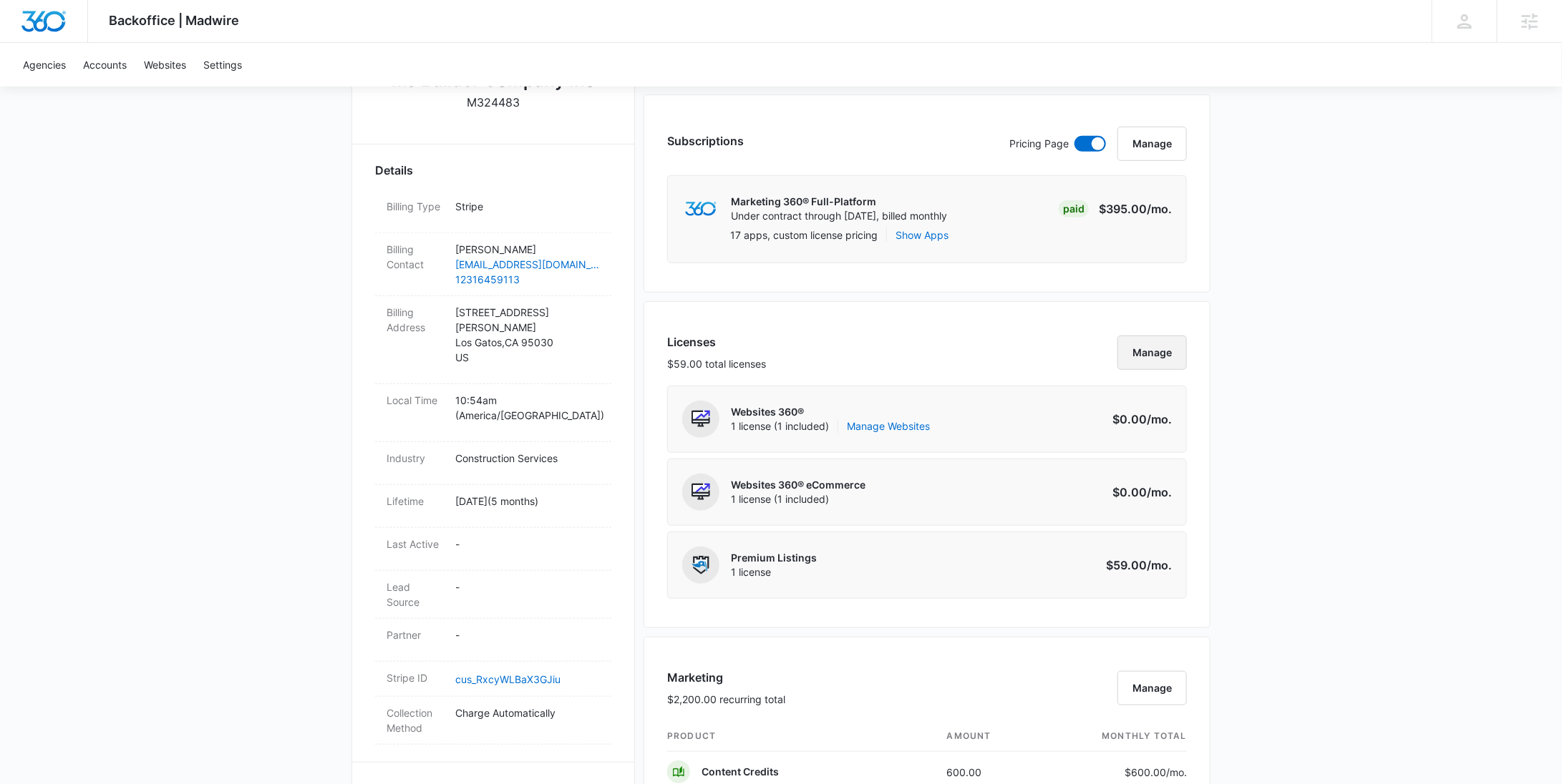
click at [1159, 350] on button "Manage" at bounding box center [1152, 353] width 70 height 34
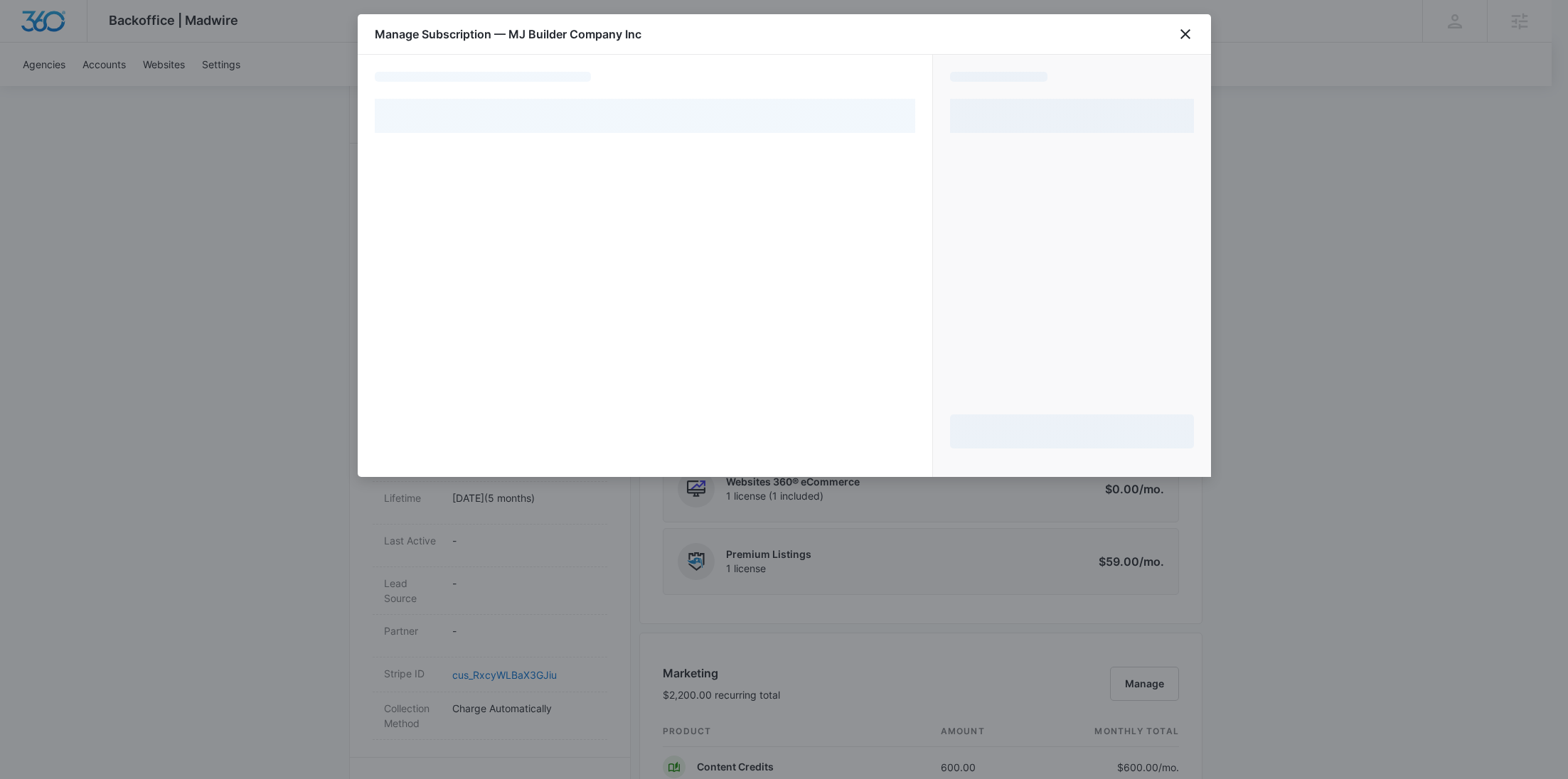
select select "pm_1R3hitA4n8RTgNjUXe1Peu73"
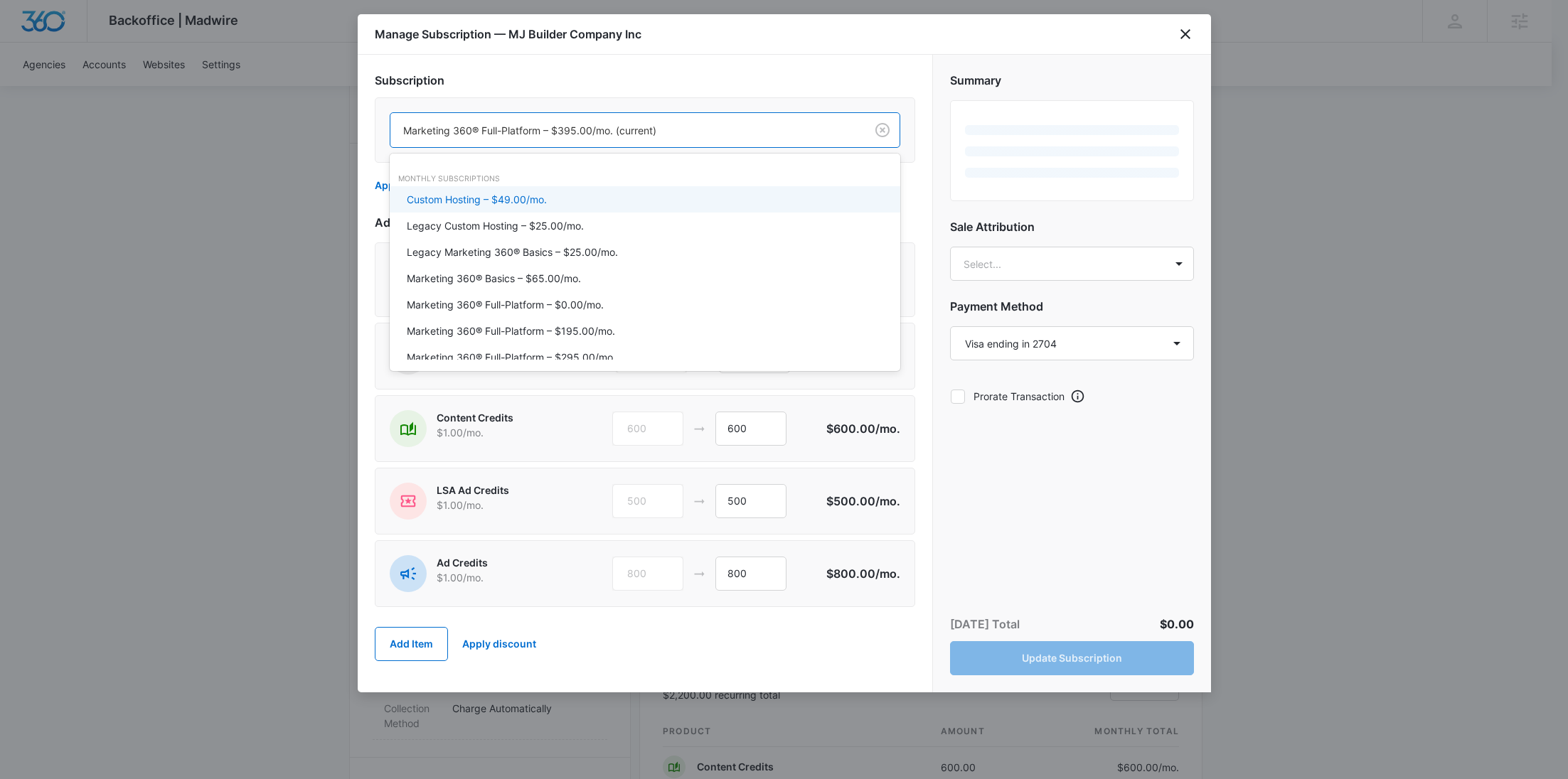
click at [528, 126] on div at bounding box center [625, 130] width 443 height 17
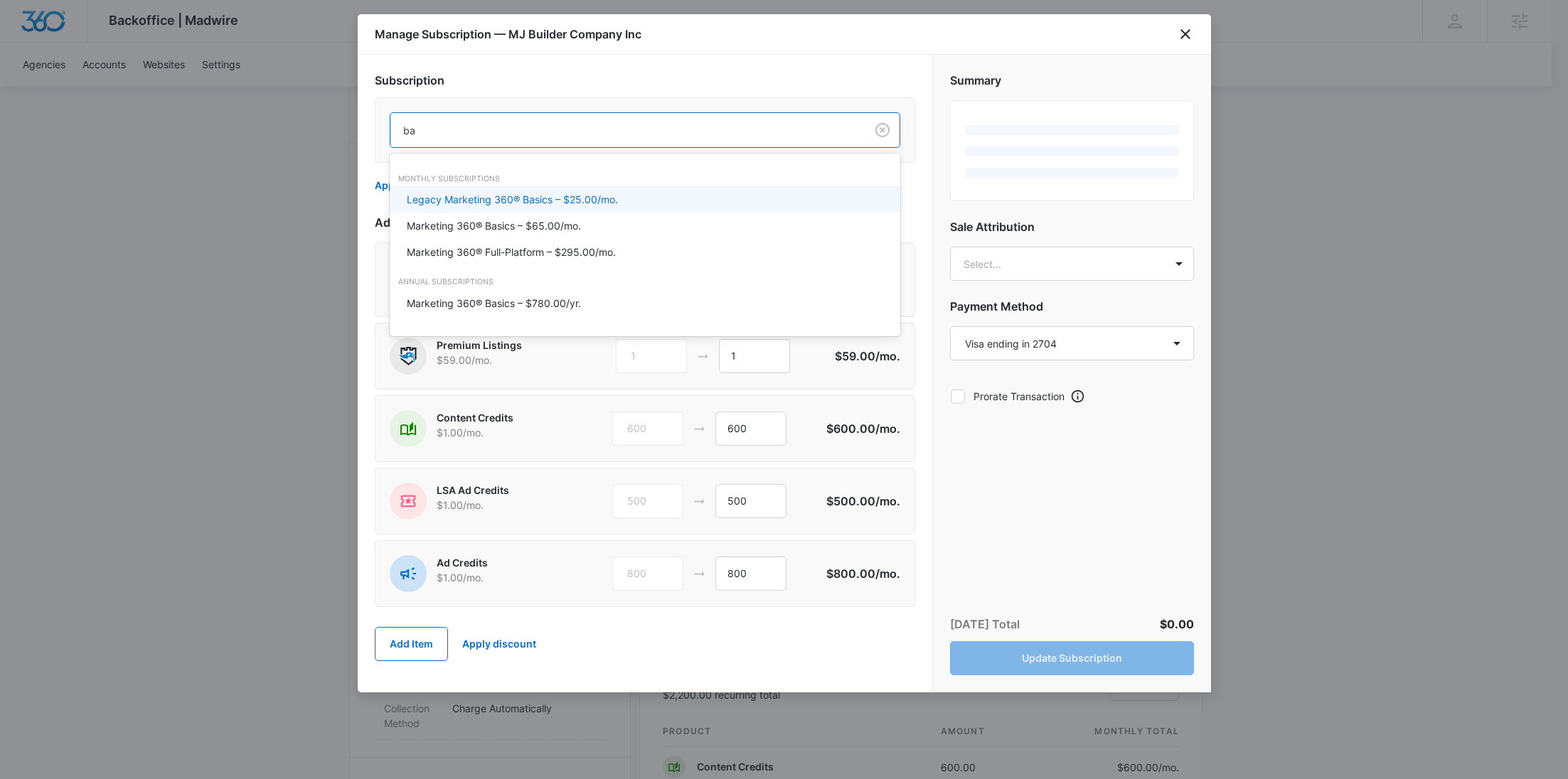
type input "bas"
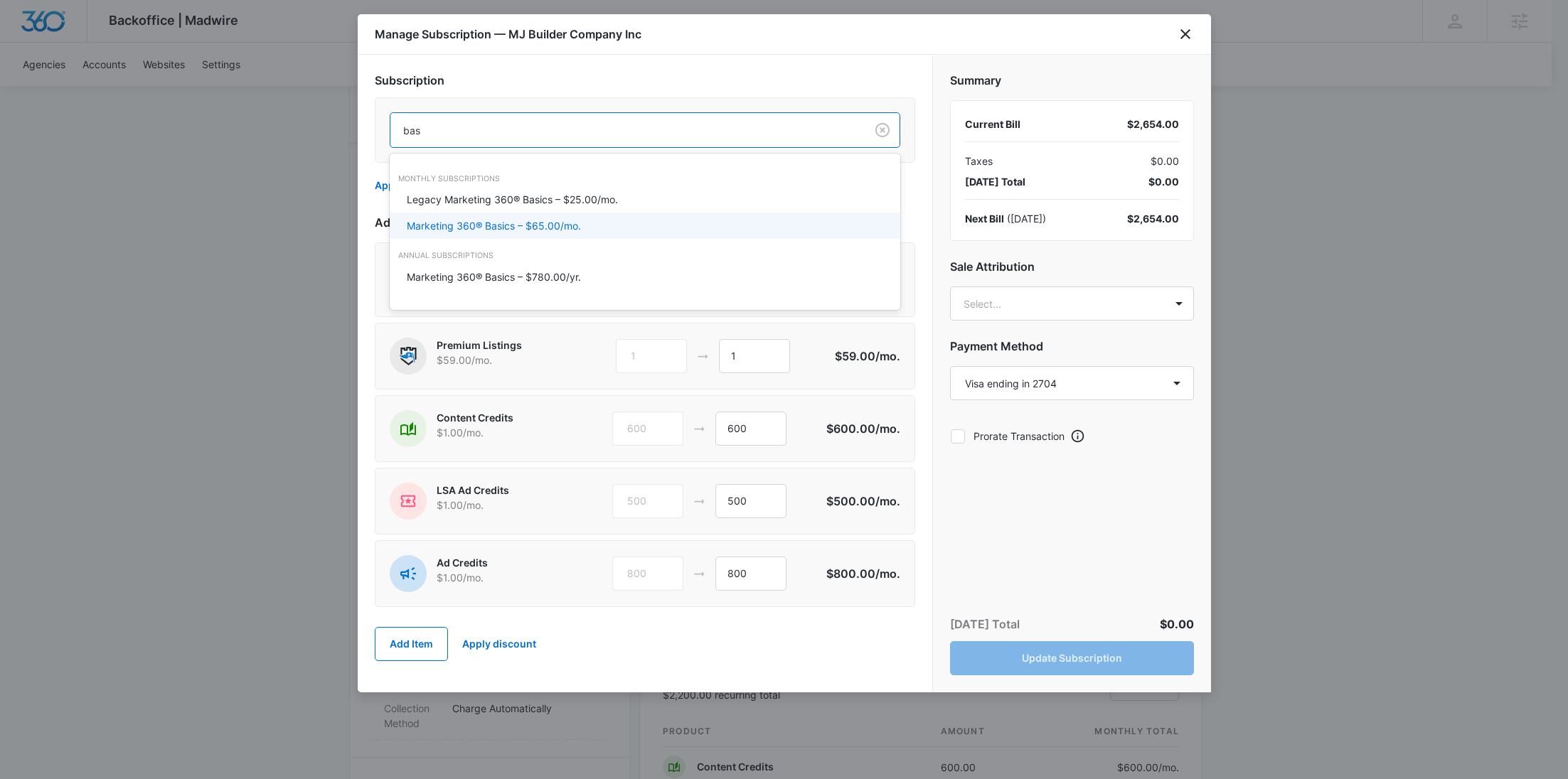
click at [540, 218] on p "Marketing 360® Basics – $65.00/mo." at bounding box center [494, 225] width 174 height 15
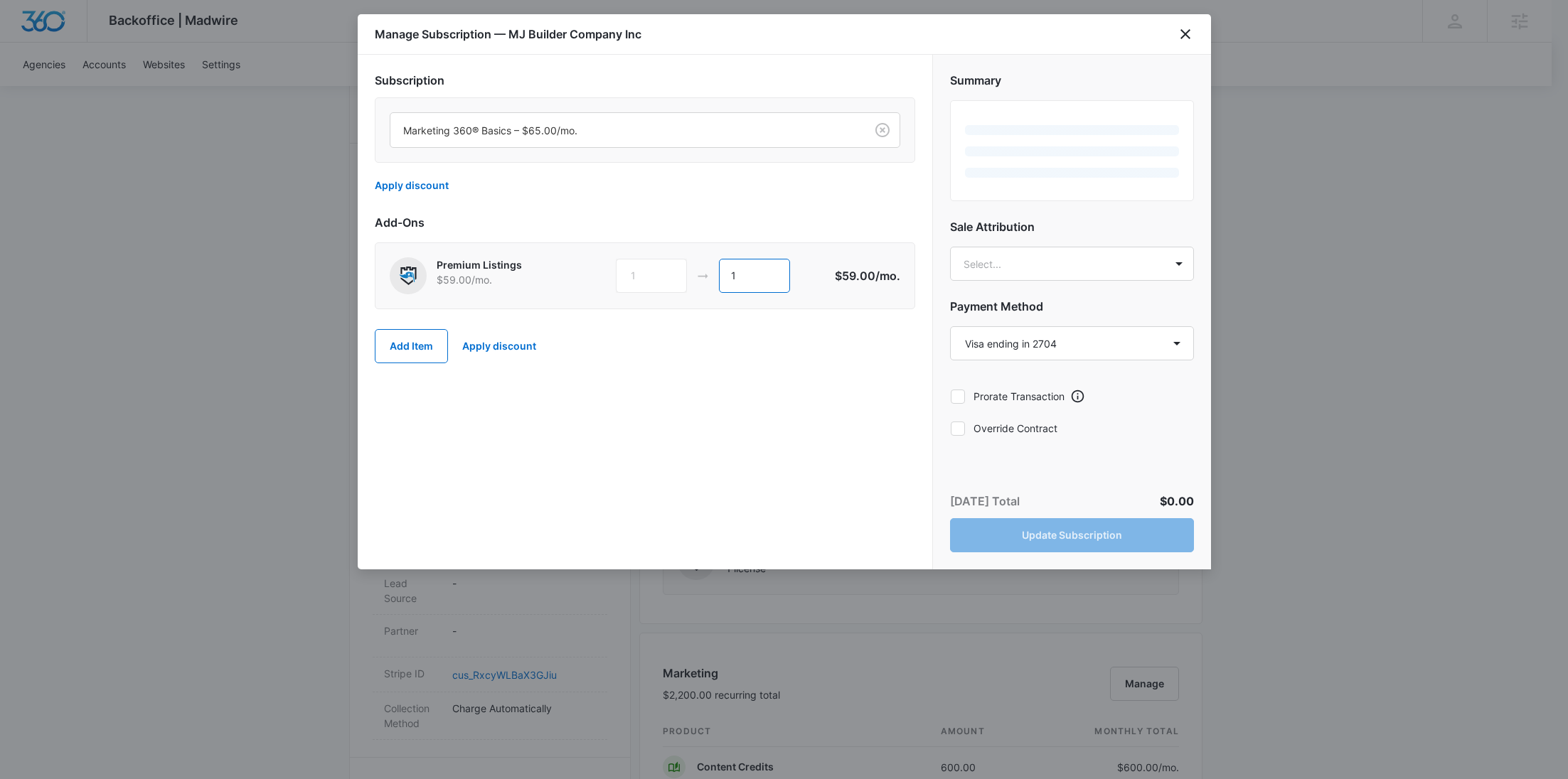
drag, startPoint x: 756, startPoint y: 282, endPoint x: 685, endPoint y: 271, distance: 71.8
click at [686, 271] on div "1 1" at bounding box center [724, 275] width 217 height 34
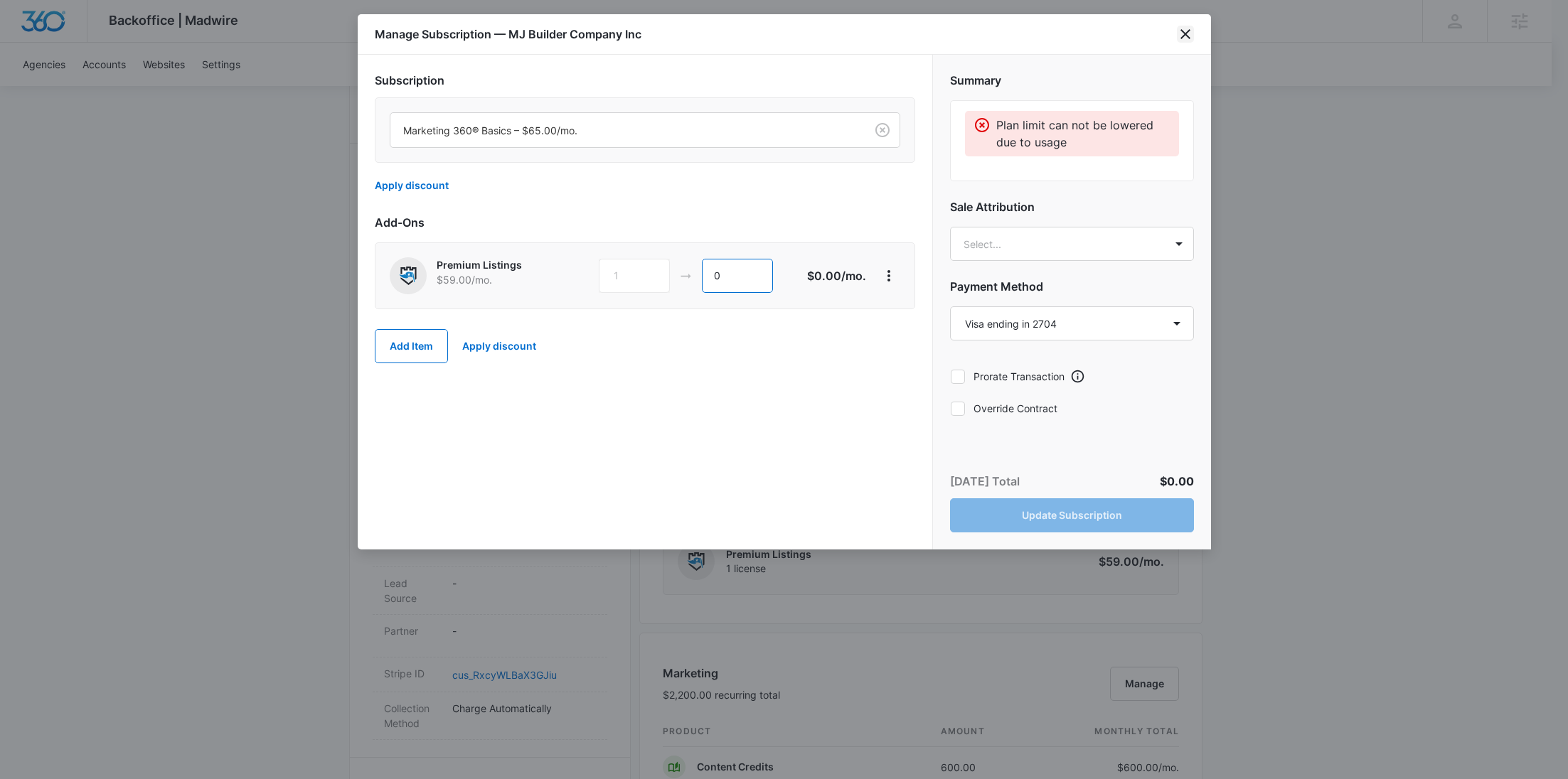
type input "0"
click at [1193, 36] on icon "close" at bounding box center [1185, 33] width 17 height 17
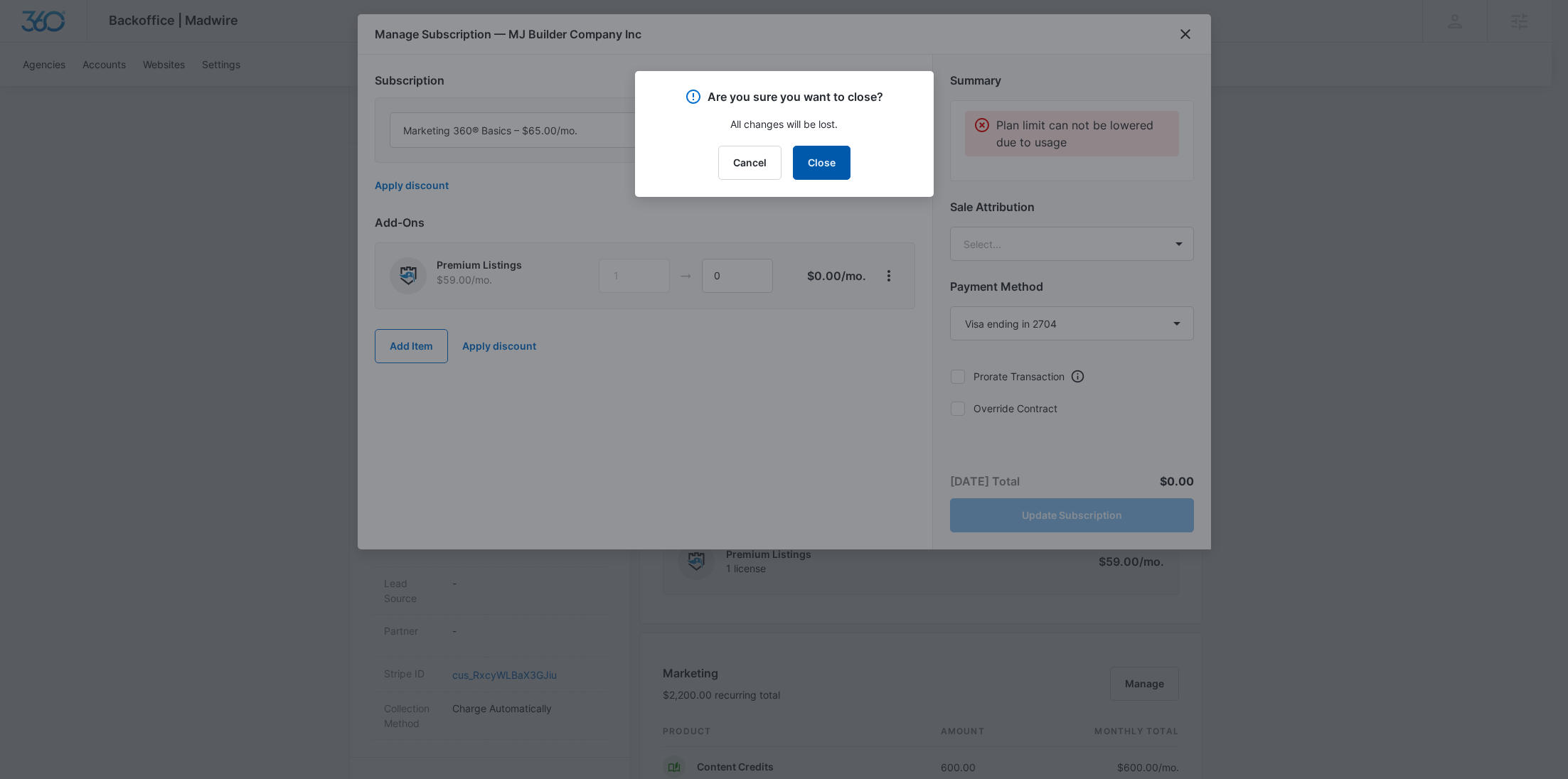
click at [817, 166] on button "Close" at bounding box center [821, 163] width 57 height 34
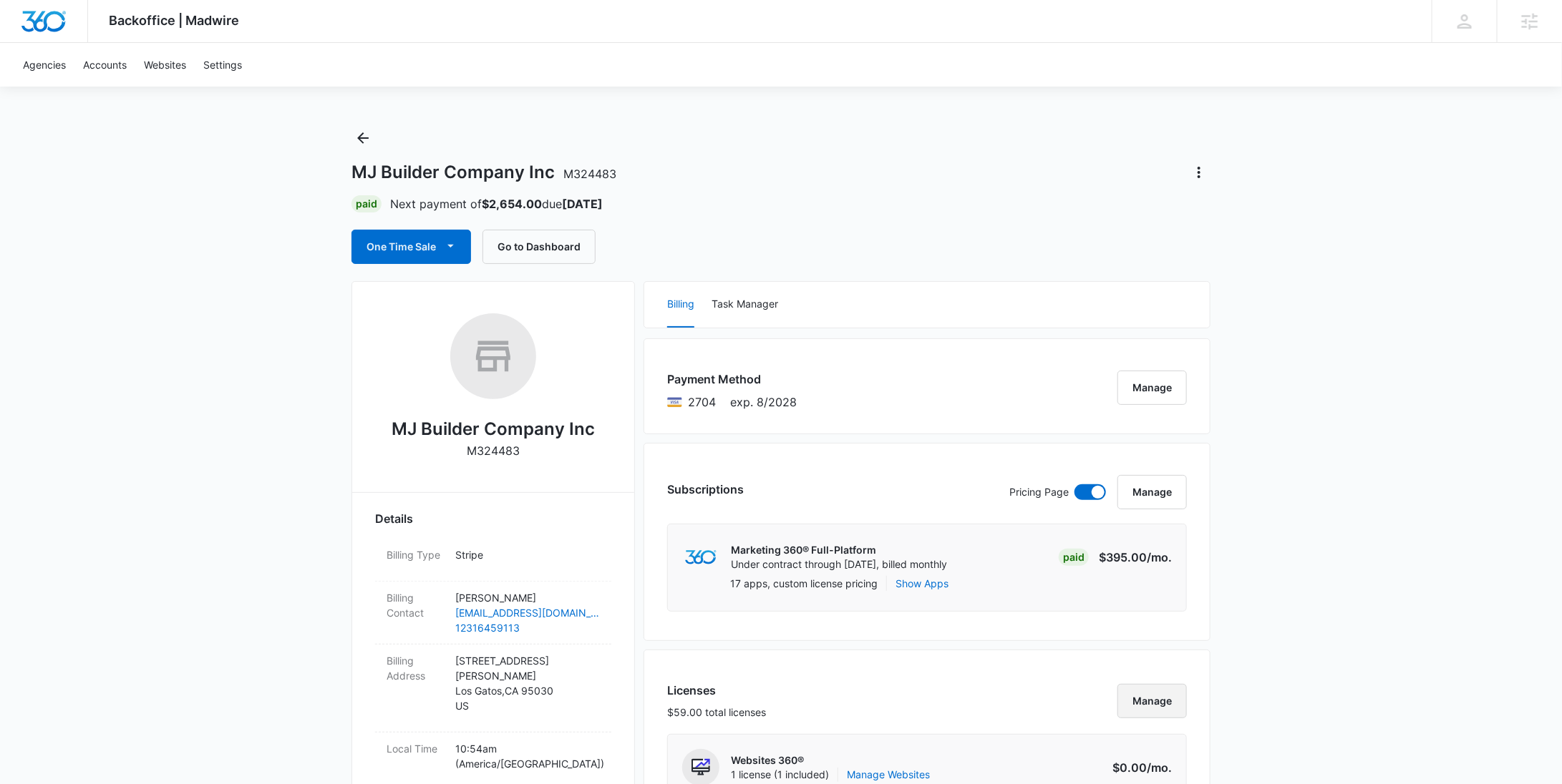
scroll to position [0, 0]
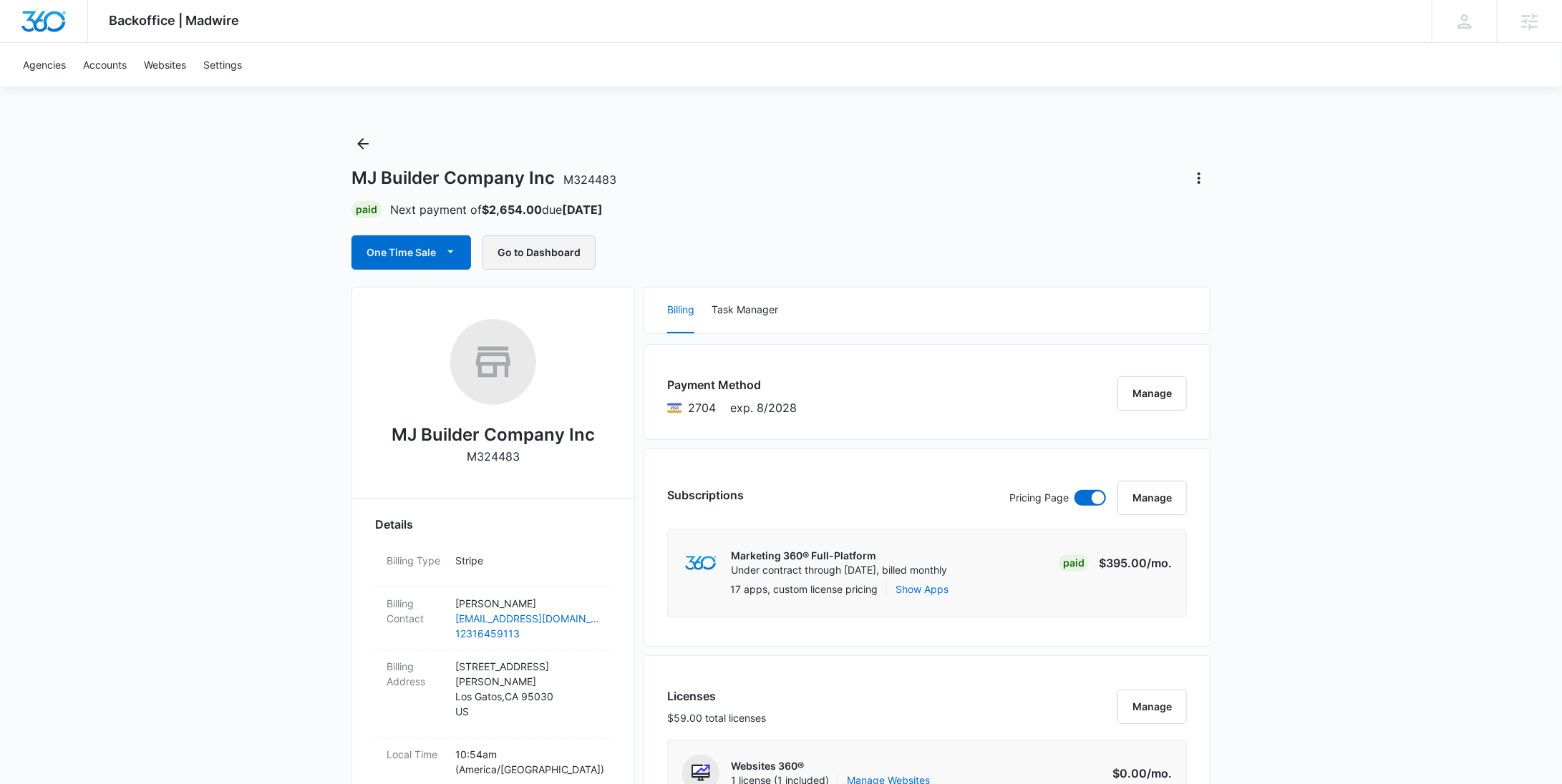
click at [563, 245] on button "Go to Dashboard" at bounding box center [538, 252] width 113 height 34
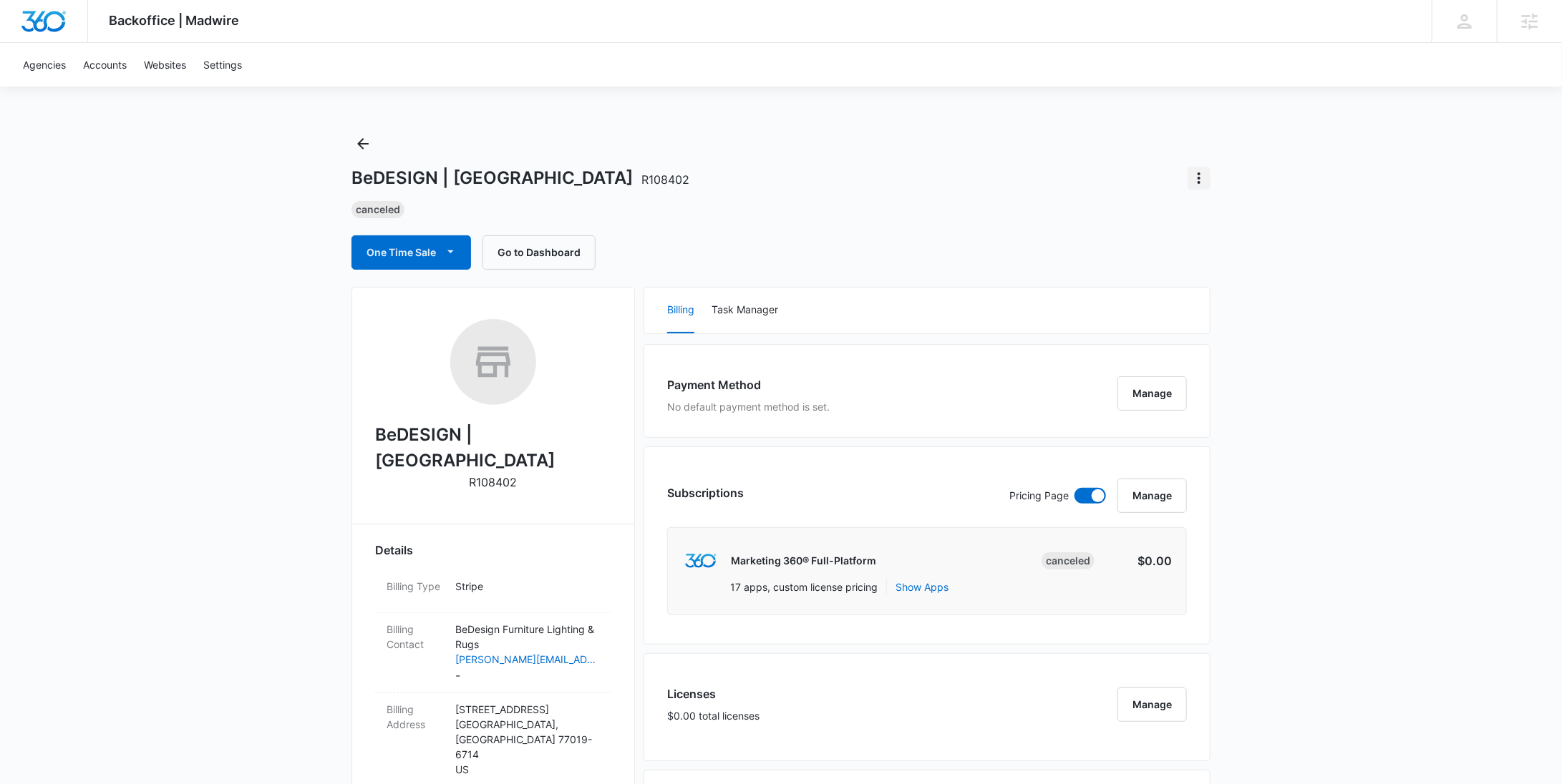
click at [1206, 184] on icon "Actions" at bounding box center [1198, 178] width 17 height 17
click at [1217, 214] on div "Update Status" at bounding box center [1241, 219] width 70 height 10
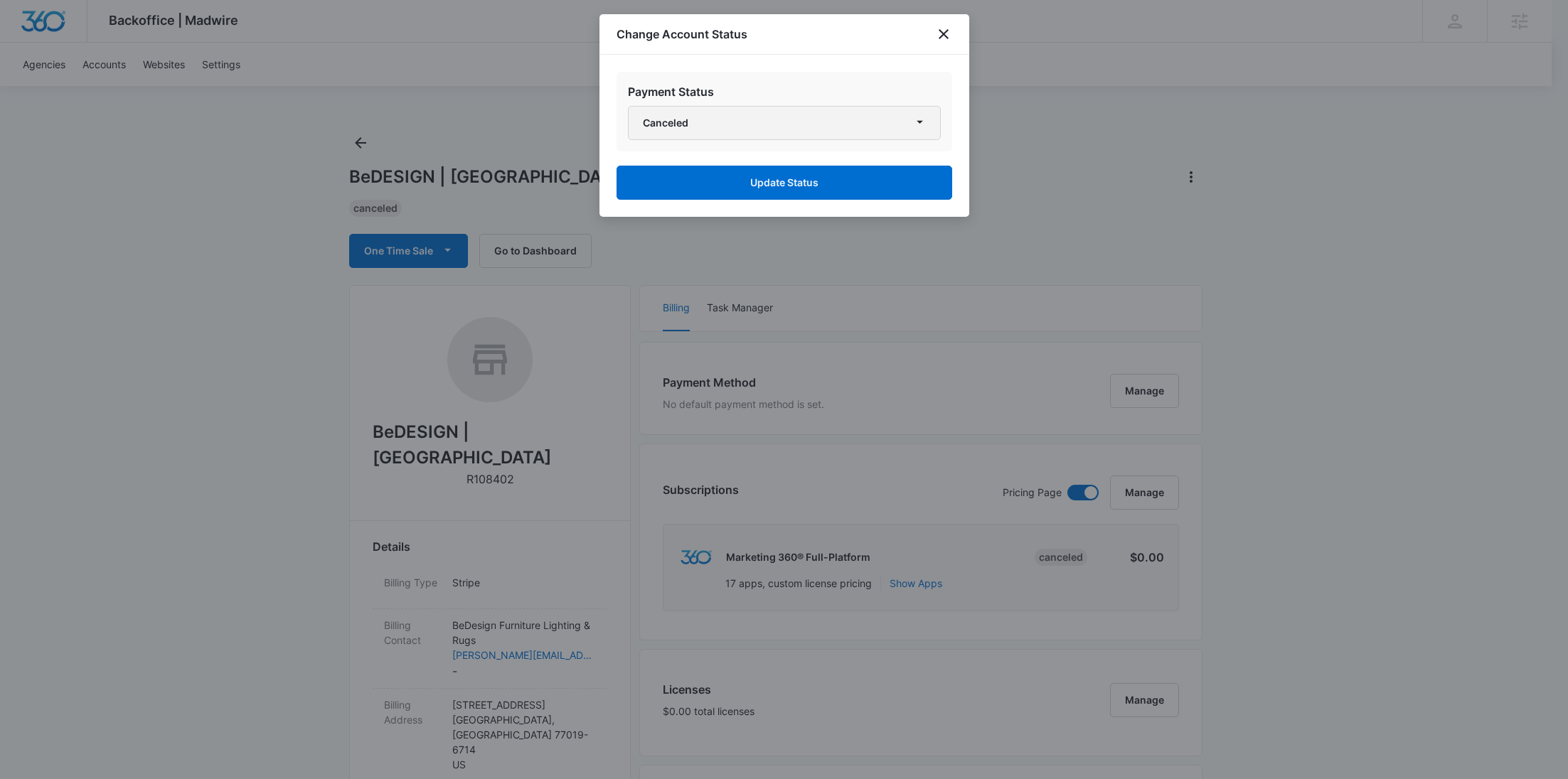
click at [824, 126] on button "Canceled" at bounding box center [784, 123] width 313 height 34
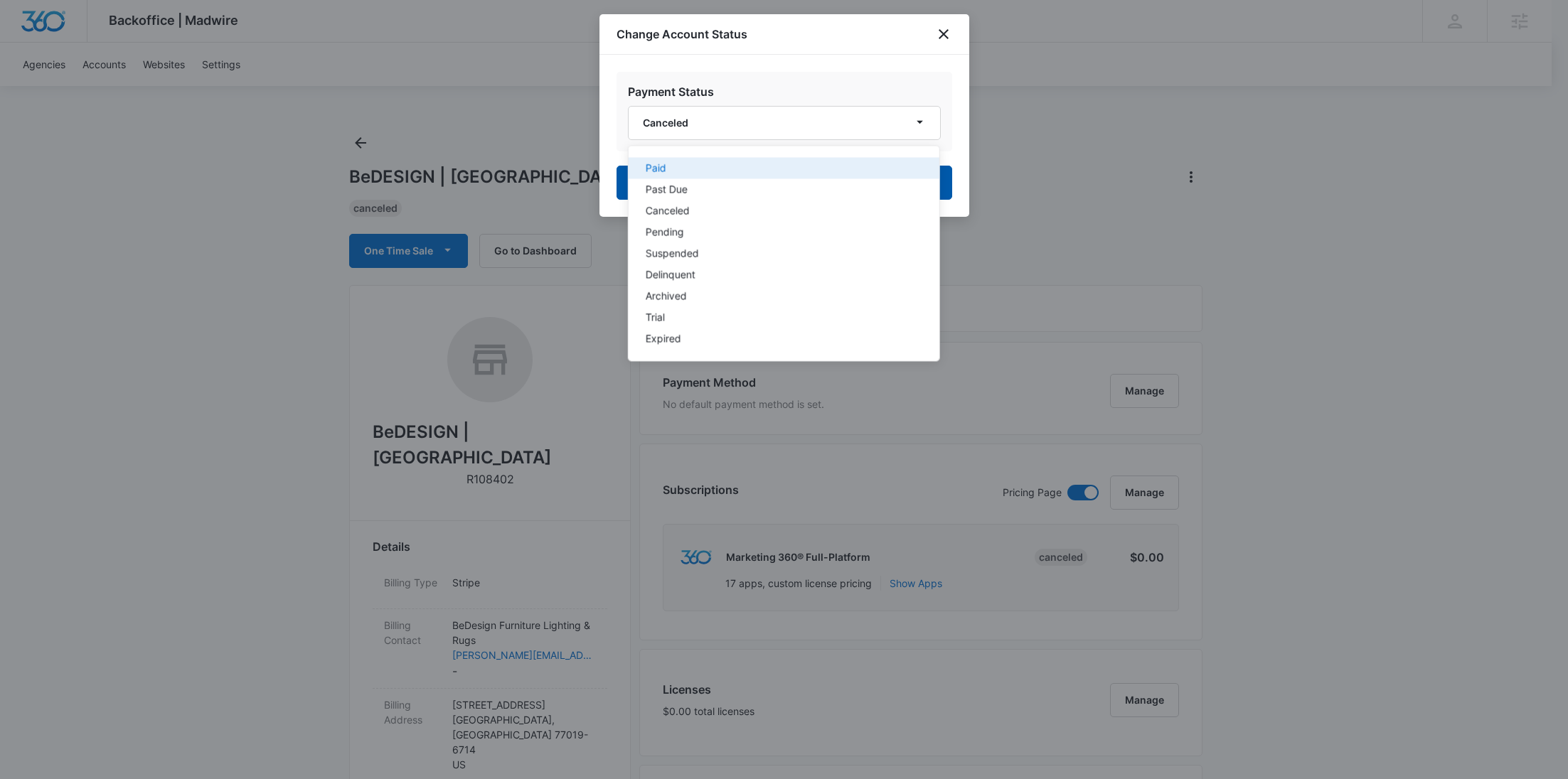
click at [710, 165] on div "Paid" at bounding box center [774, 169] width 260 height 10
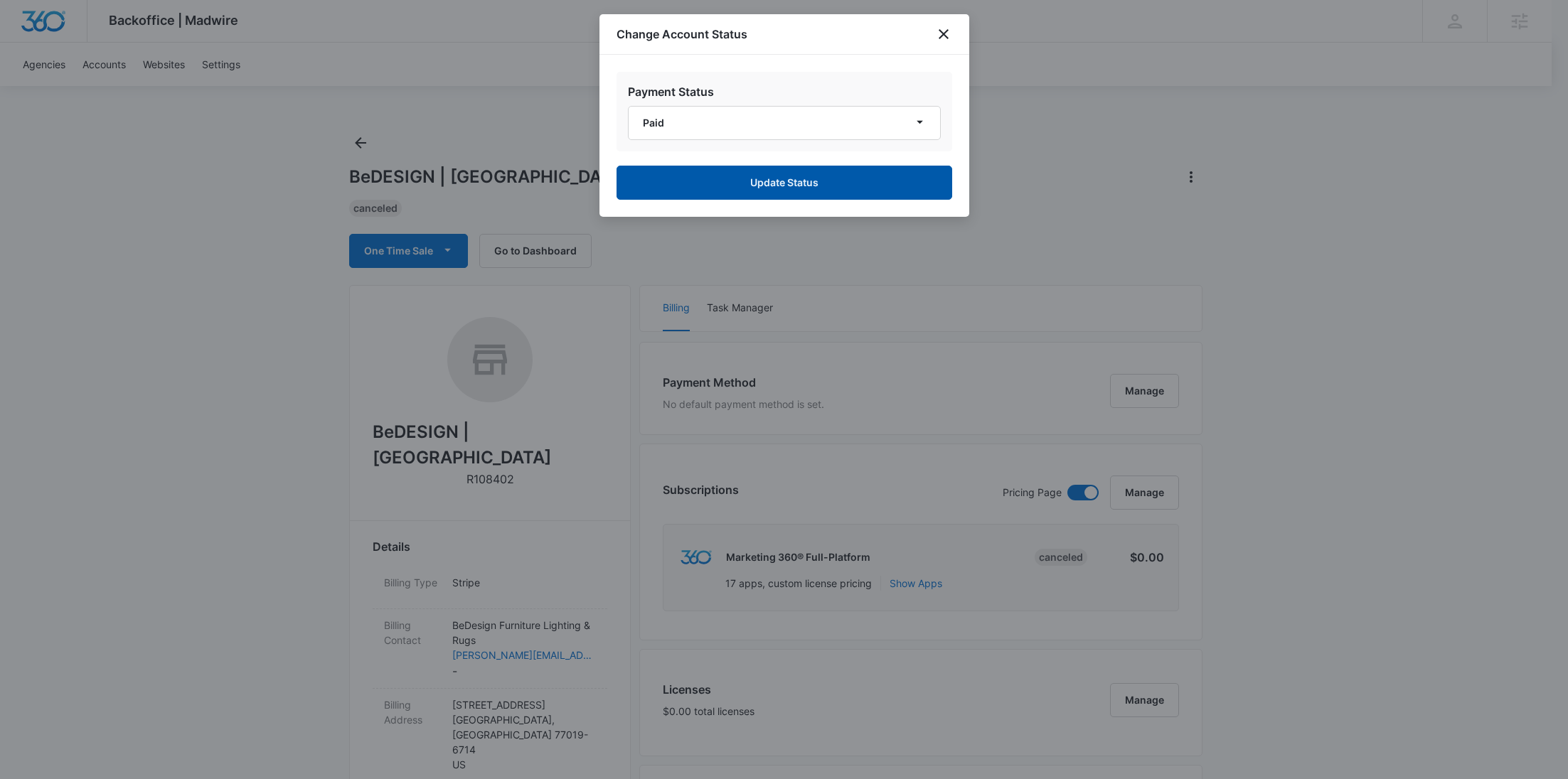
click at [731, 172] on button "Update Status" at bounding box center [784, 182] width 336 height 34
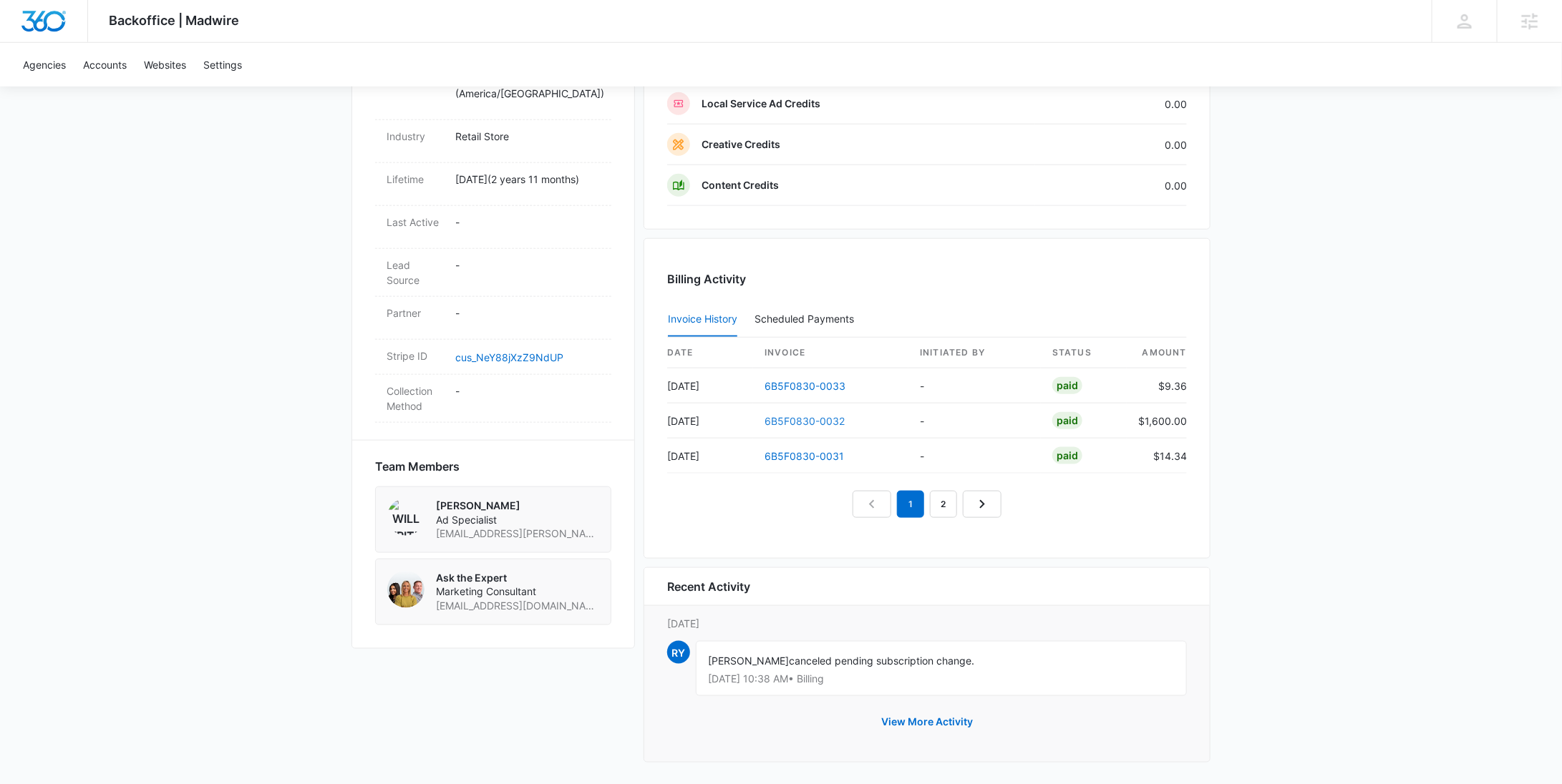
scroll to position [734, 0]
click at [904, 705] on button "View More Activity" at bounding box center [927, 722] width 120 height 34
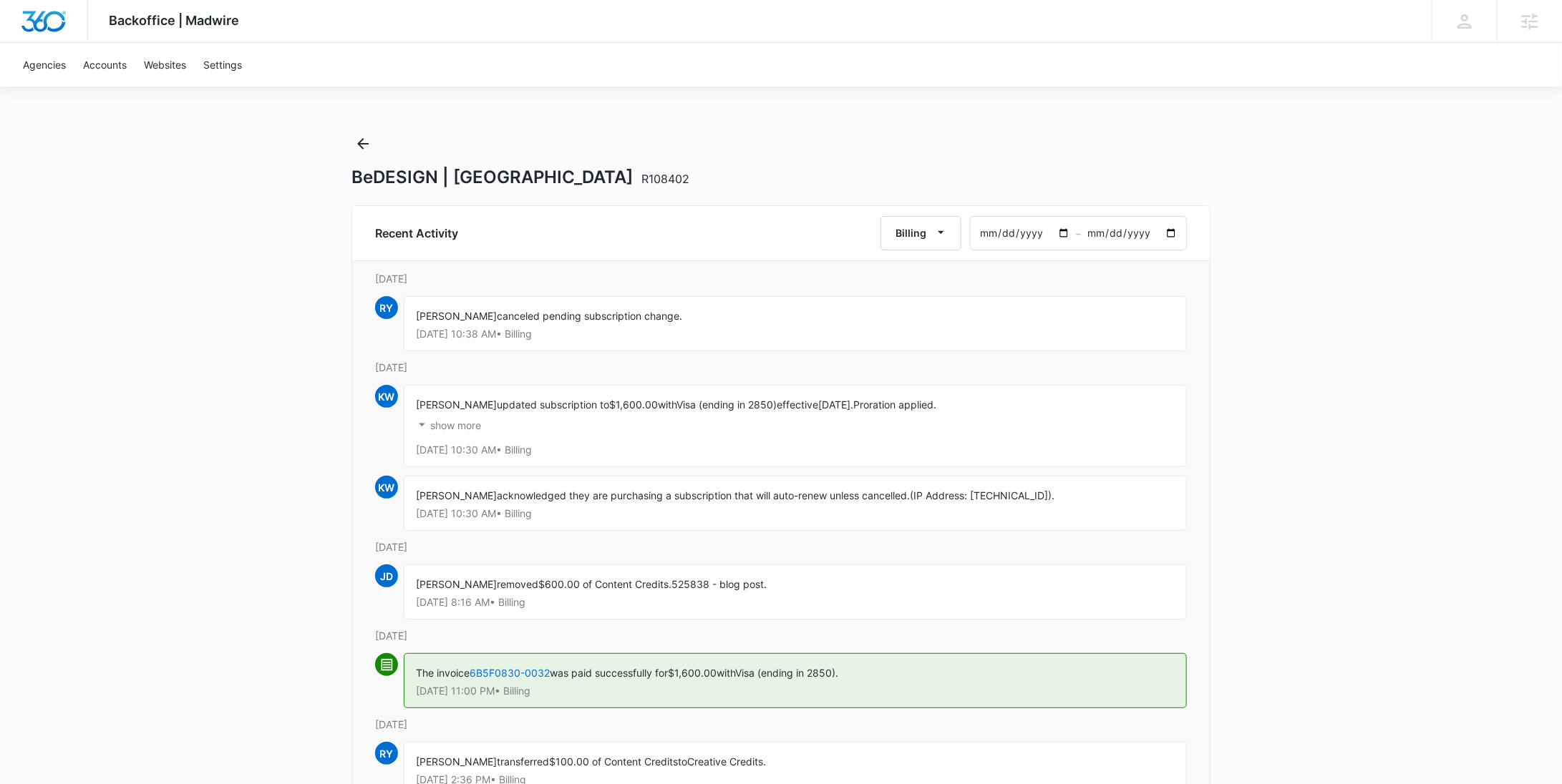
click at [467, 423] on p "show more" at bounding box center [455, 426] width 50 height 10
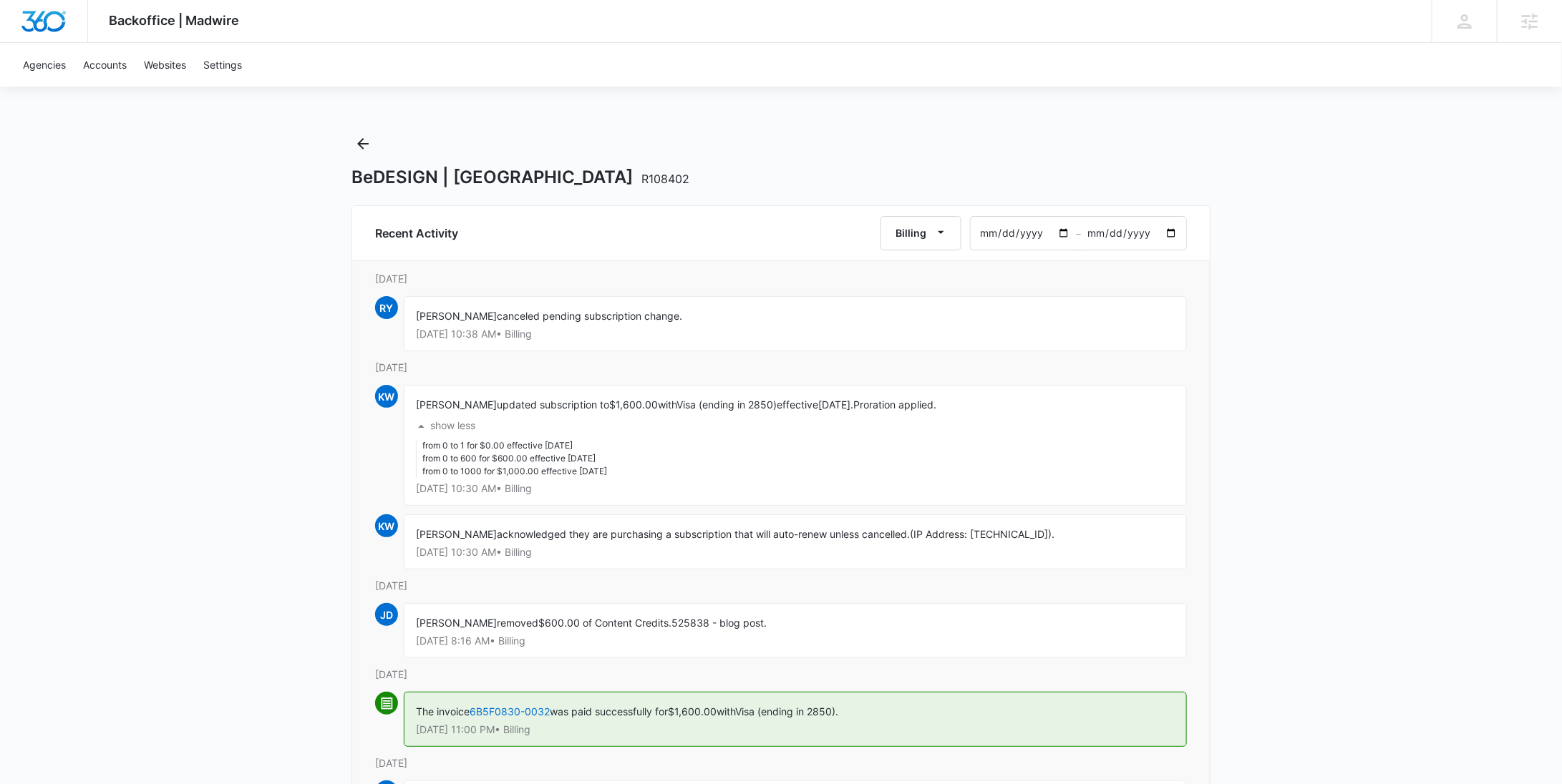
click at [465, 421] on p "show less" at bounding box center [453, 426] width 45 height 10
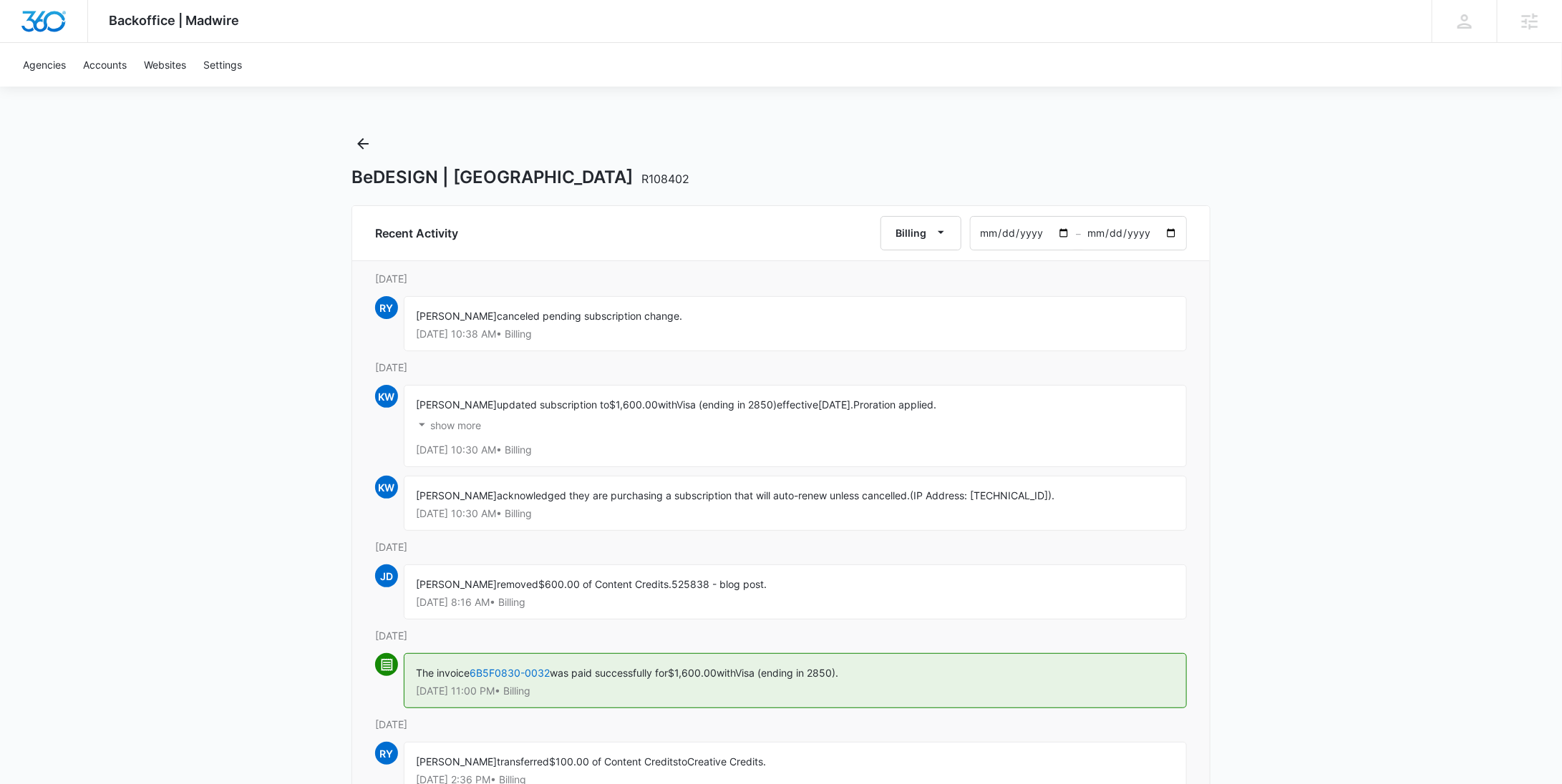
click at [459, 431] on button "show more" at bounding box center [448, 426] width 65 height 27
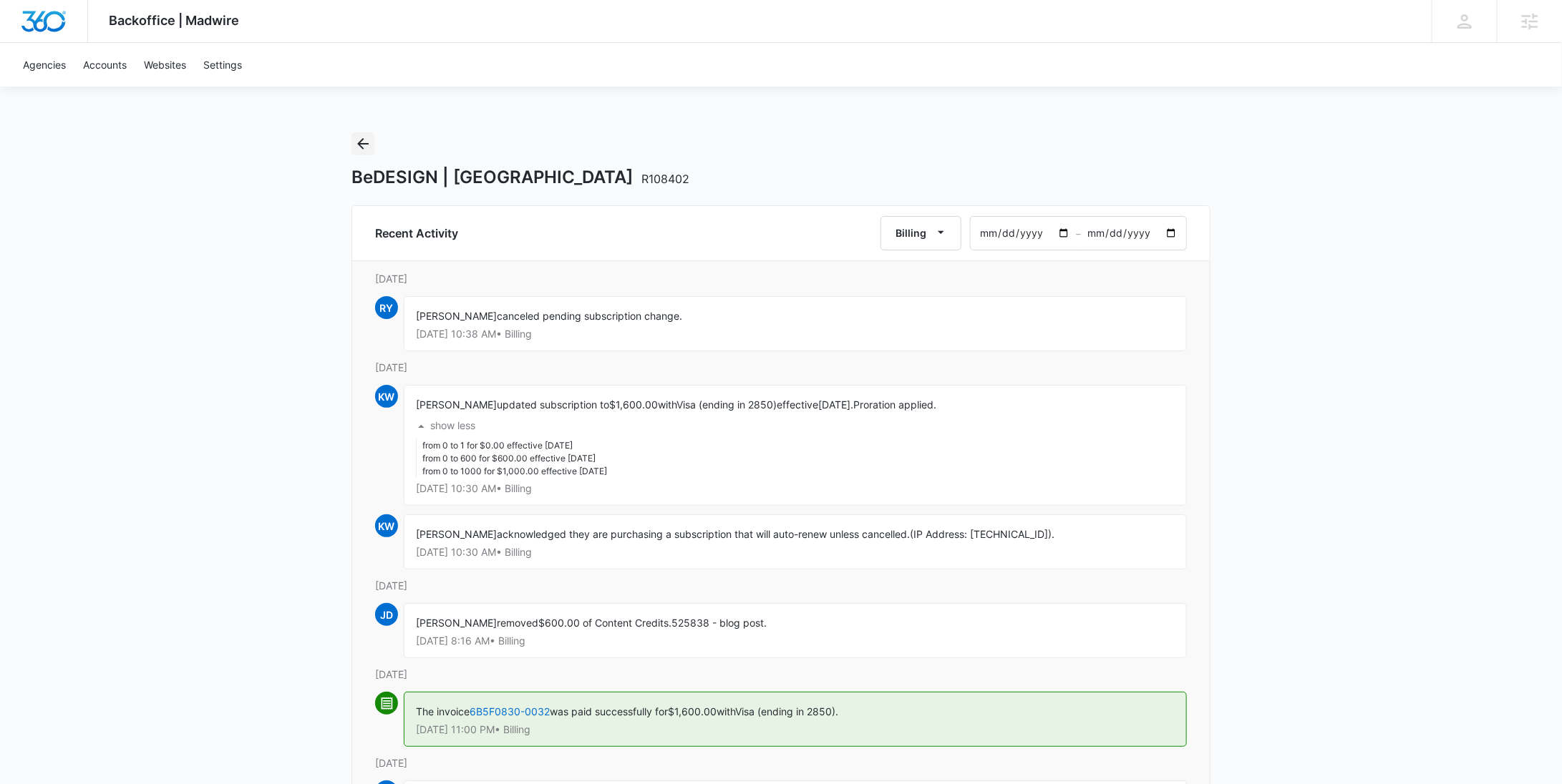
click at [370, 140] on icon "Back" at bounding box center [362, 143] width 17 height 17
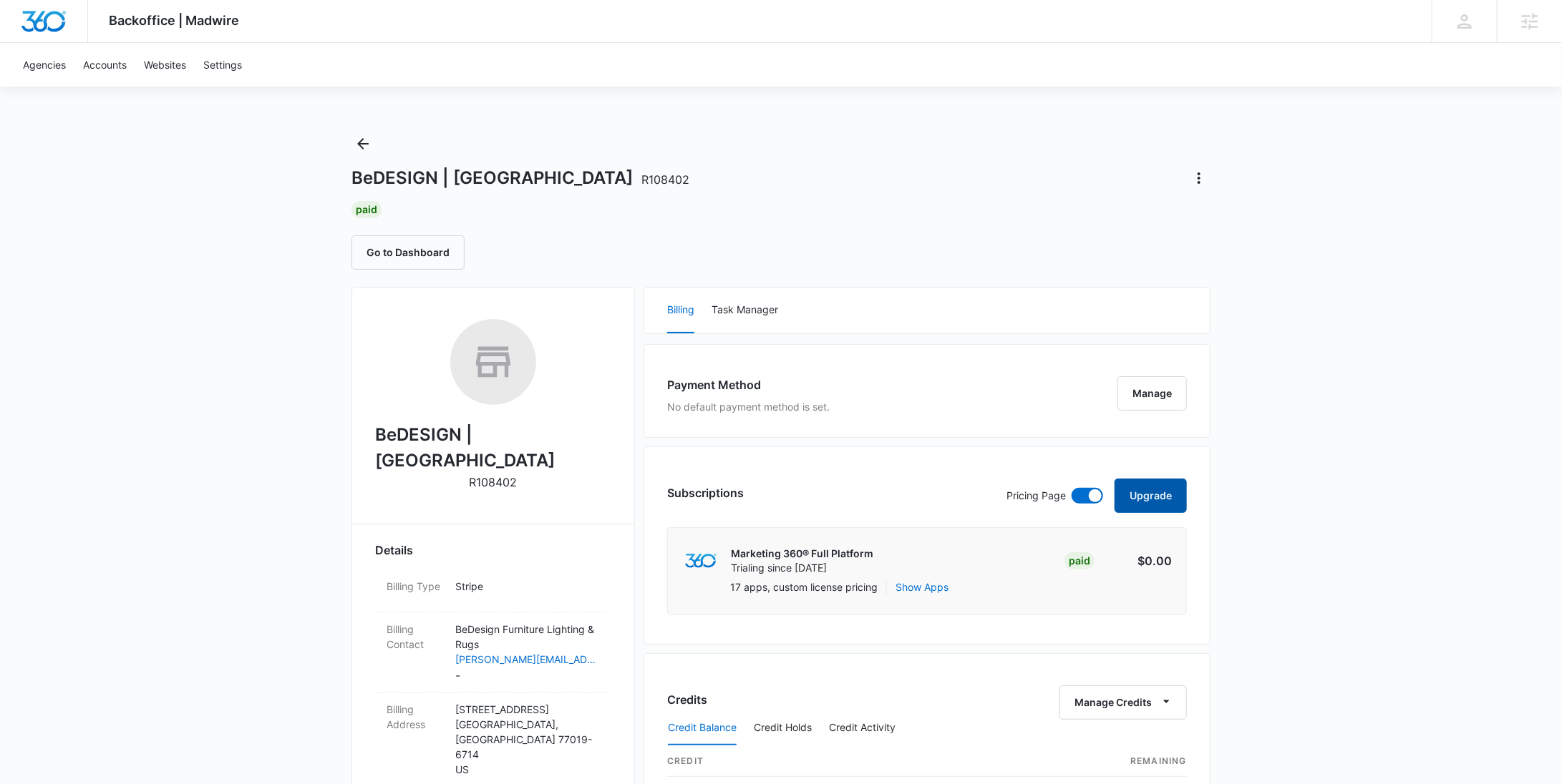
click at [1164, 494] on button "Upgrade" at bounding box center [1150, 496] width 72 height 34
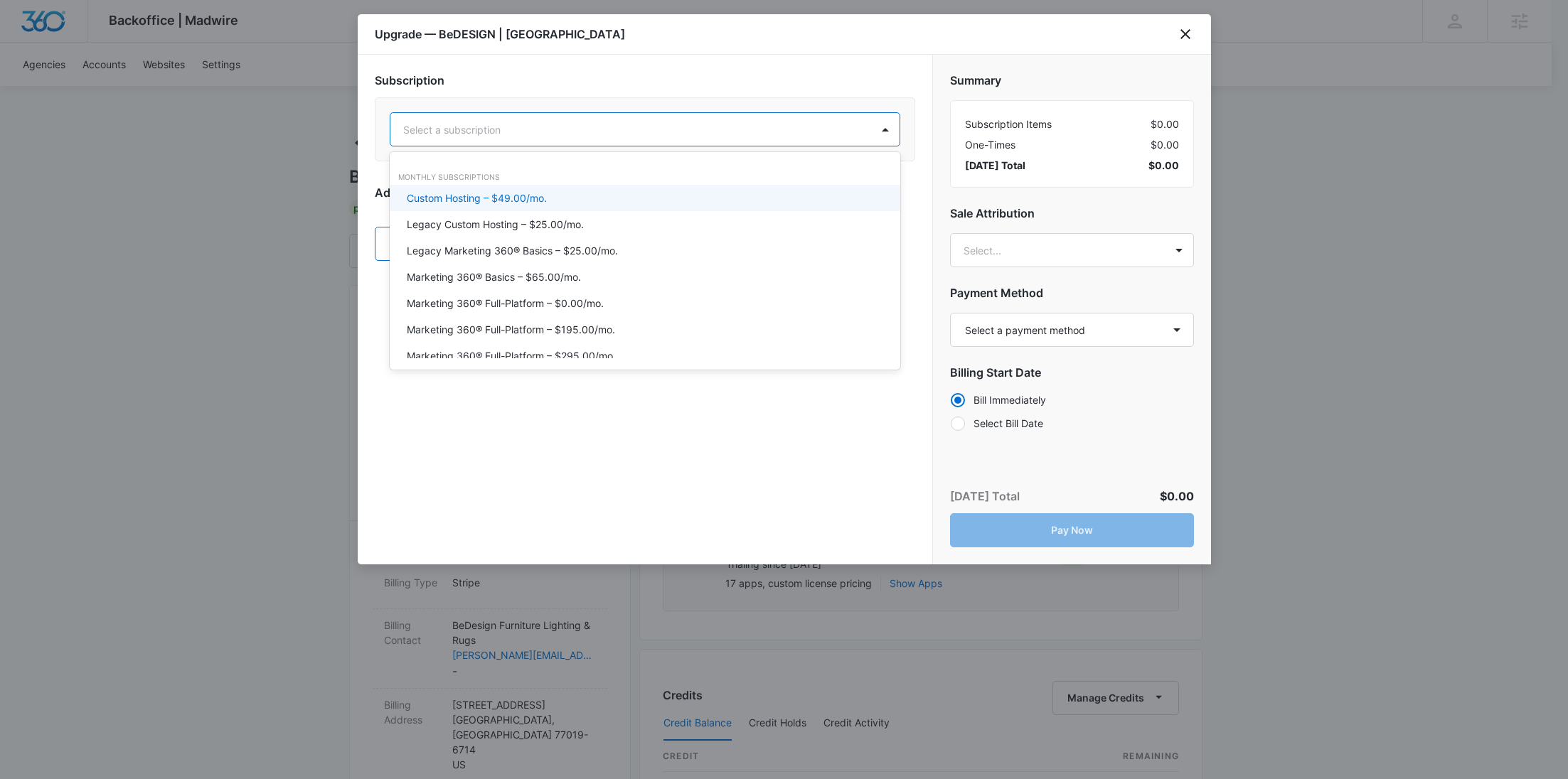
click at [638, 125] on div at bounding box center [628, 129] width 449 height 17
click at [1188, 39] on icon "close" at bounding box center [1185, 33] width 17 height 17
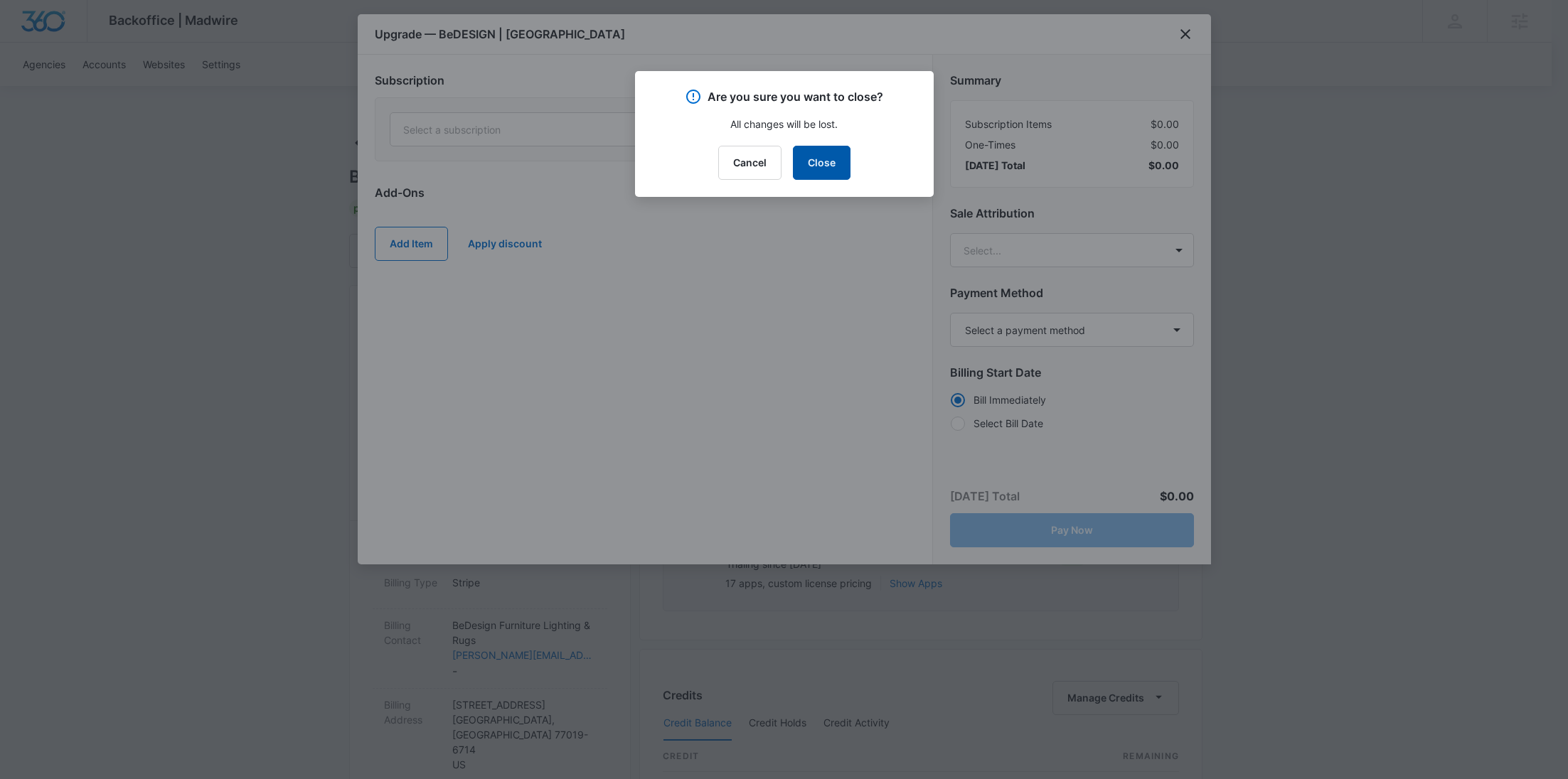
click at [817, 158] on button "Close" at bounding box center [821, 163] width 57 height 34
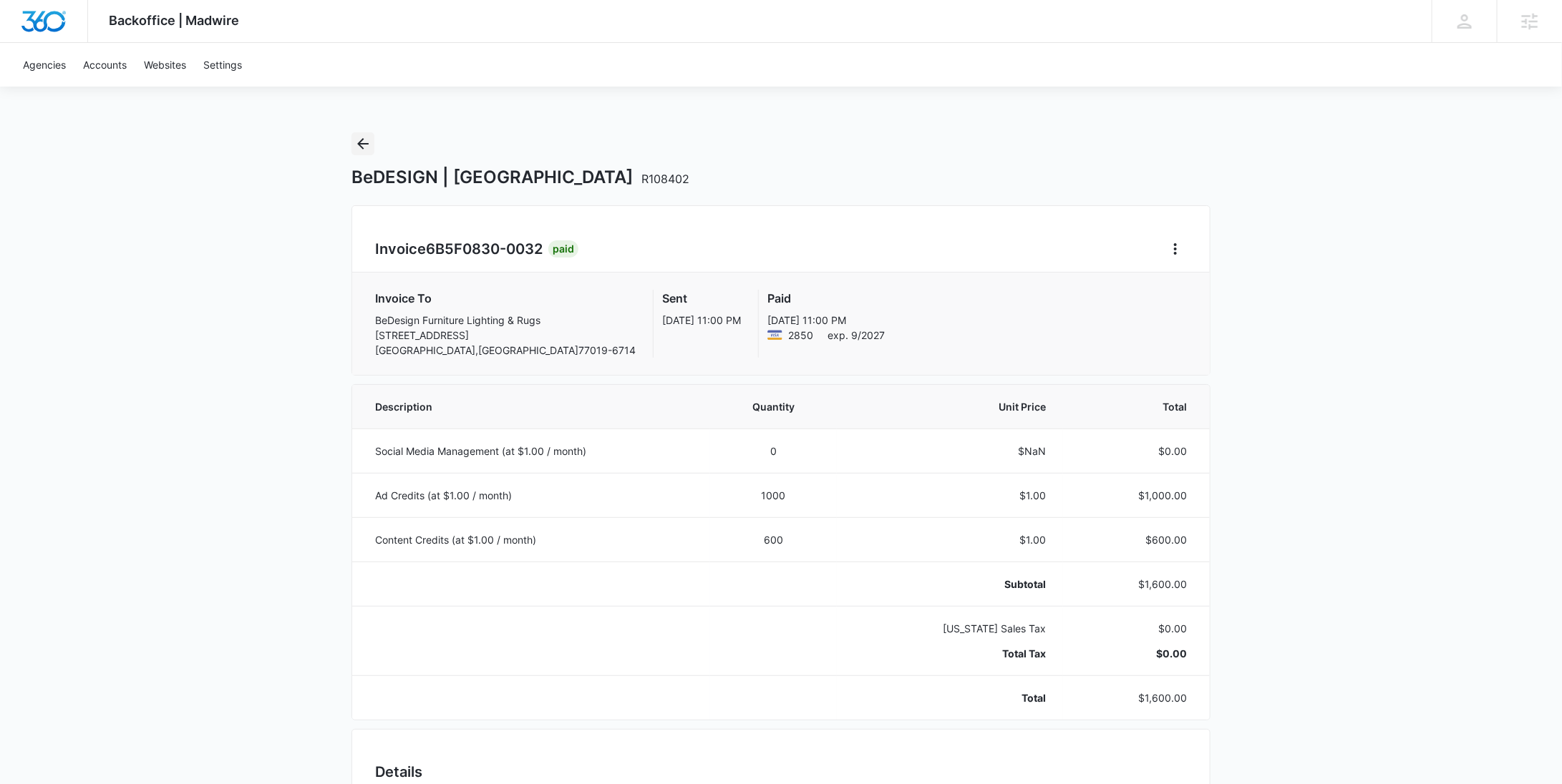
click at [371, 143] on icon "Back" at bounding box center [362, 143] width 17 height 17
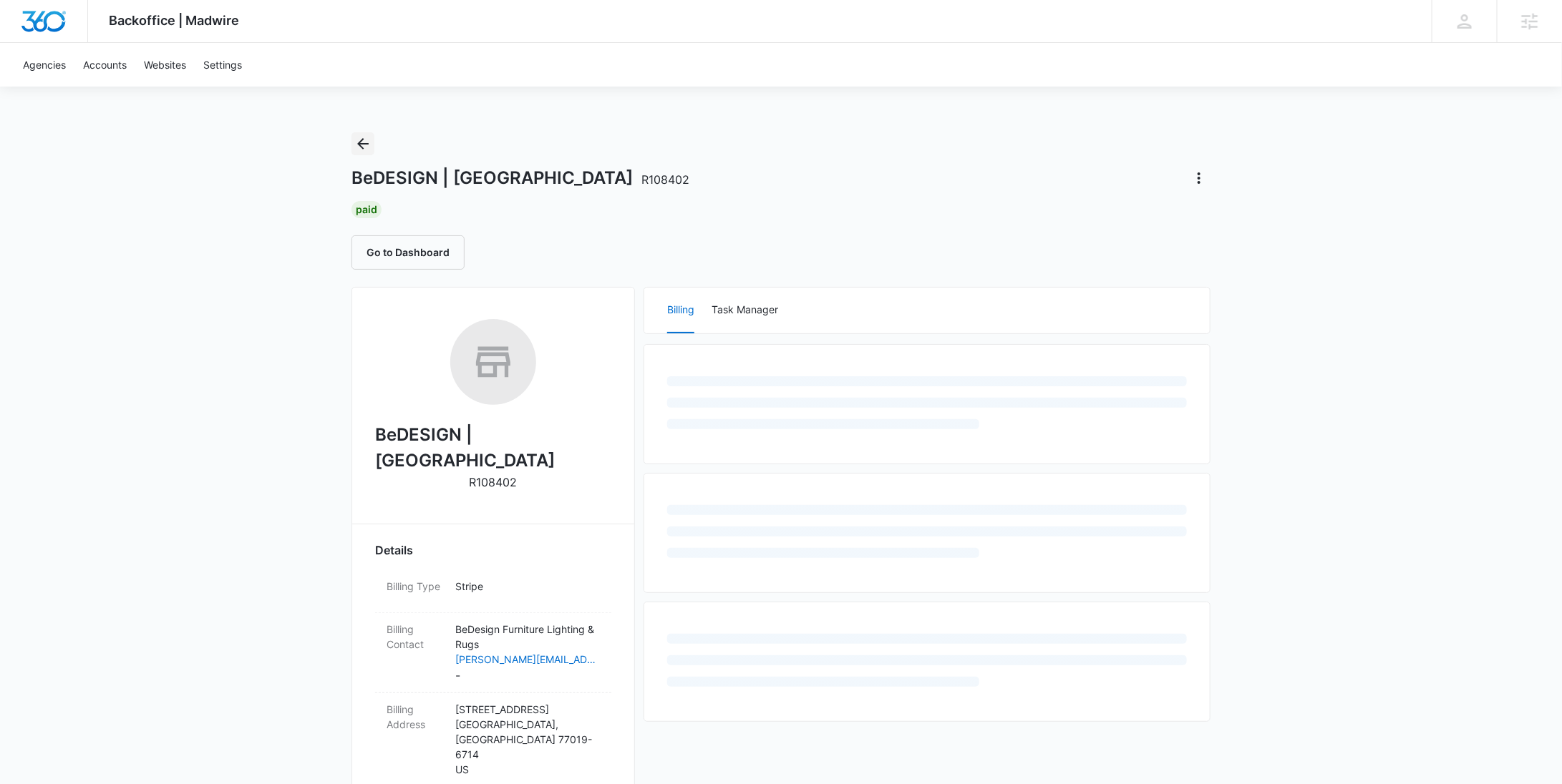
click at [369, 143] on icon "Back" at bounding box center [362, 143] width 17 height 17
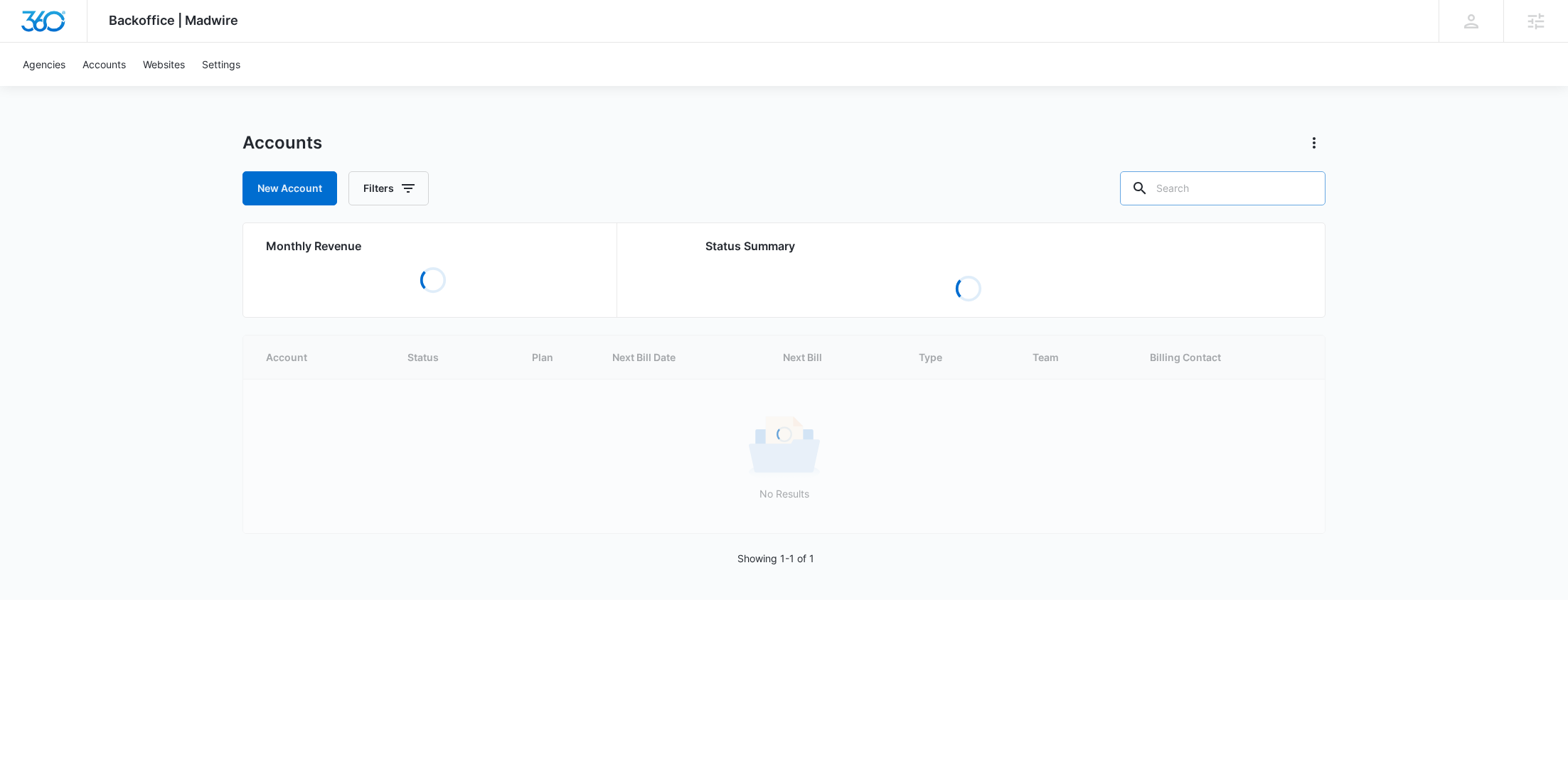
drag, startPoint x: 1249, startPoint y: 186, endPoint x: 1207, endPoint y: 192, distance: 42.4
click at [1208, 192] on input "text" at bounding box center [1223, 188] width 206 height 34
paste input "R102101"
type input "R102101"
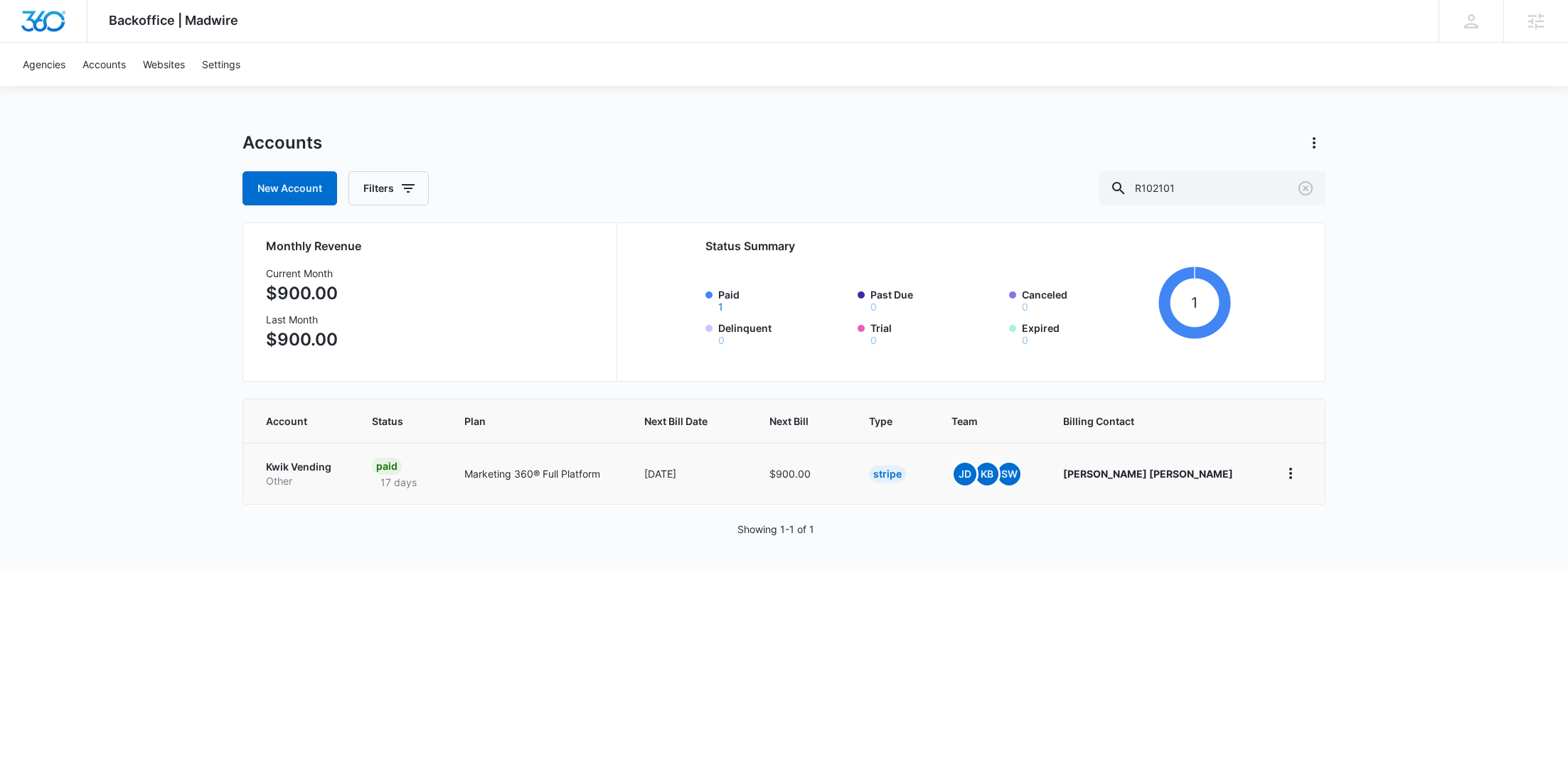
click at [310, 485] on p "Other" at bounding box center [302, 482] width 72 height 15
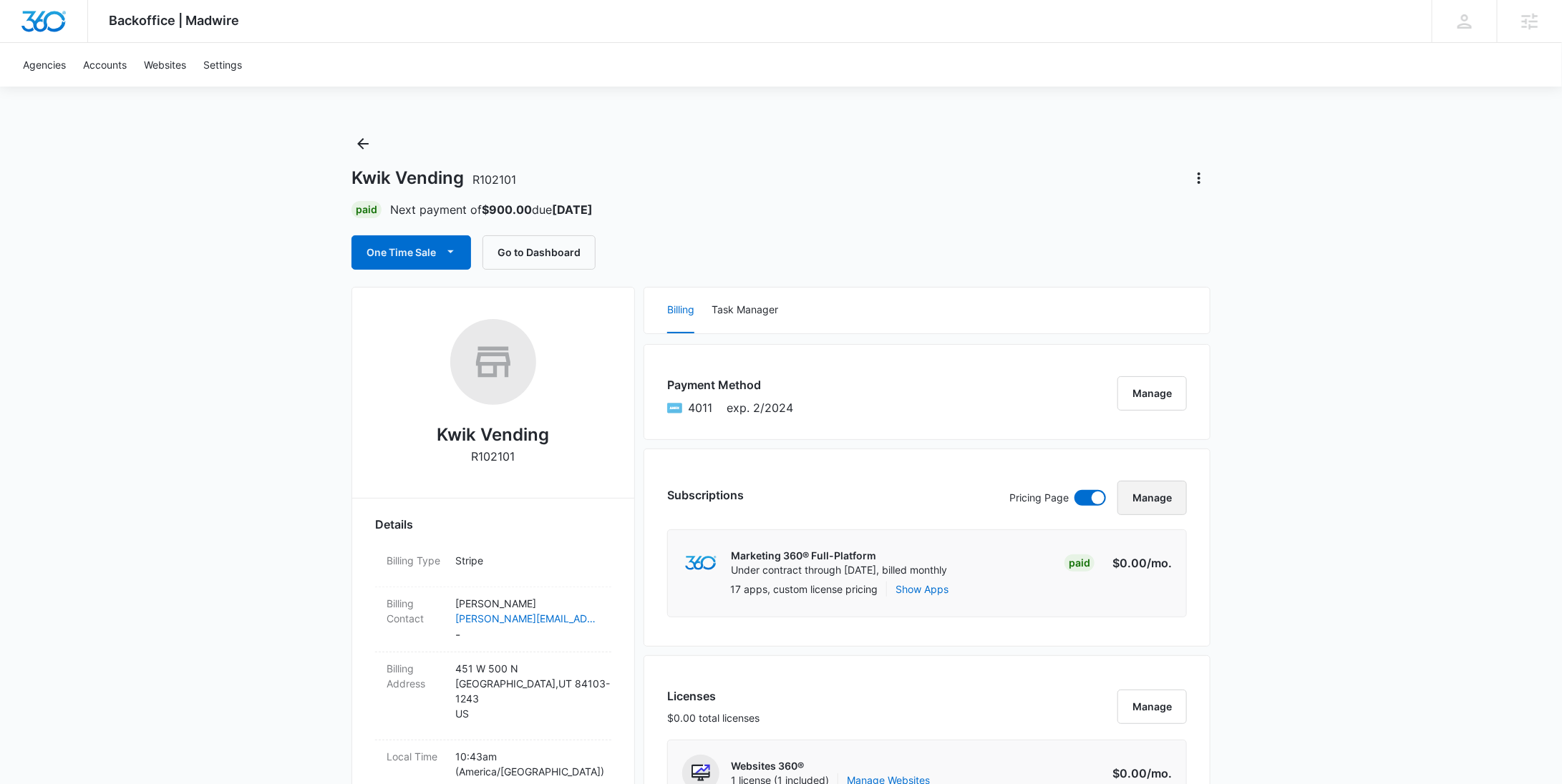
click at [1162, 501] on button "Manage" at bounding box center [1152, 497] width 70 height 34
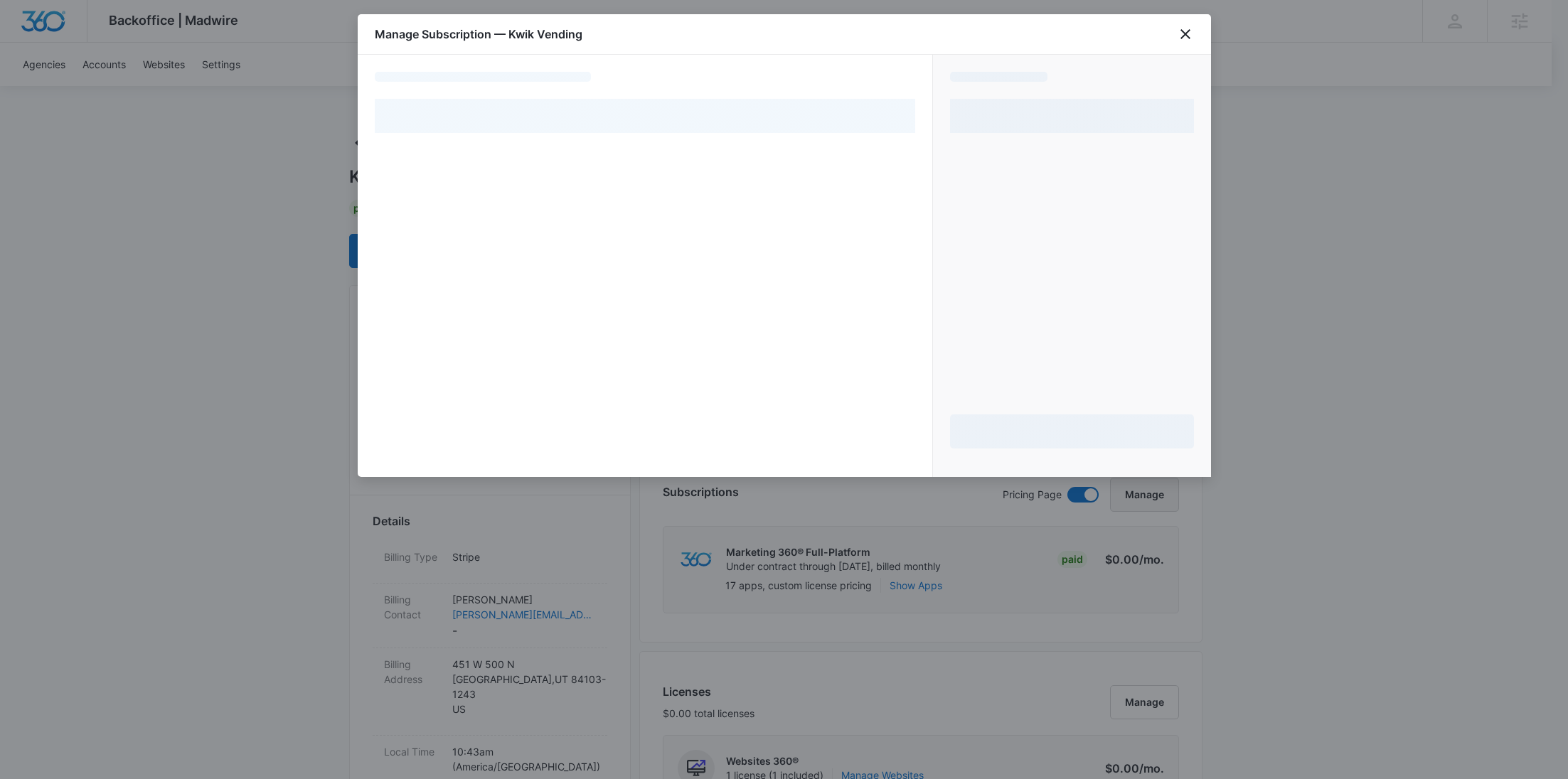
select select "pm_1MqfwYA4n8RTgNjUbhusiBtx"
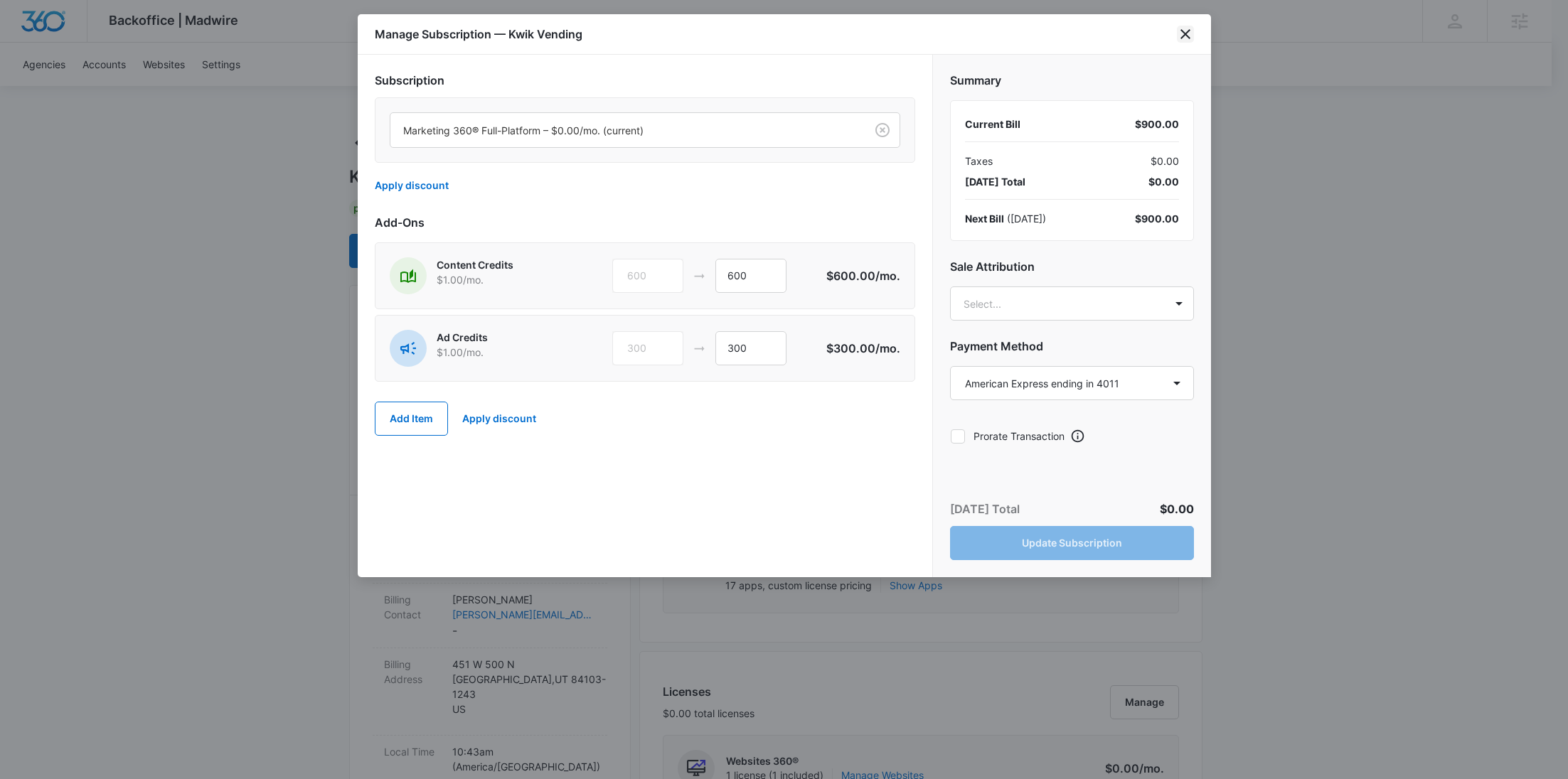
click at [1183, 33] on icon "close" at bounding box center [1185, 33] width 17 height 17
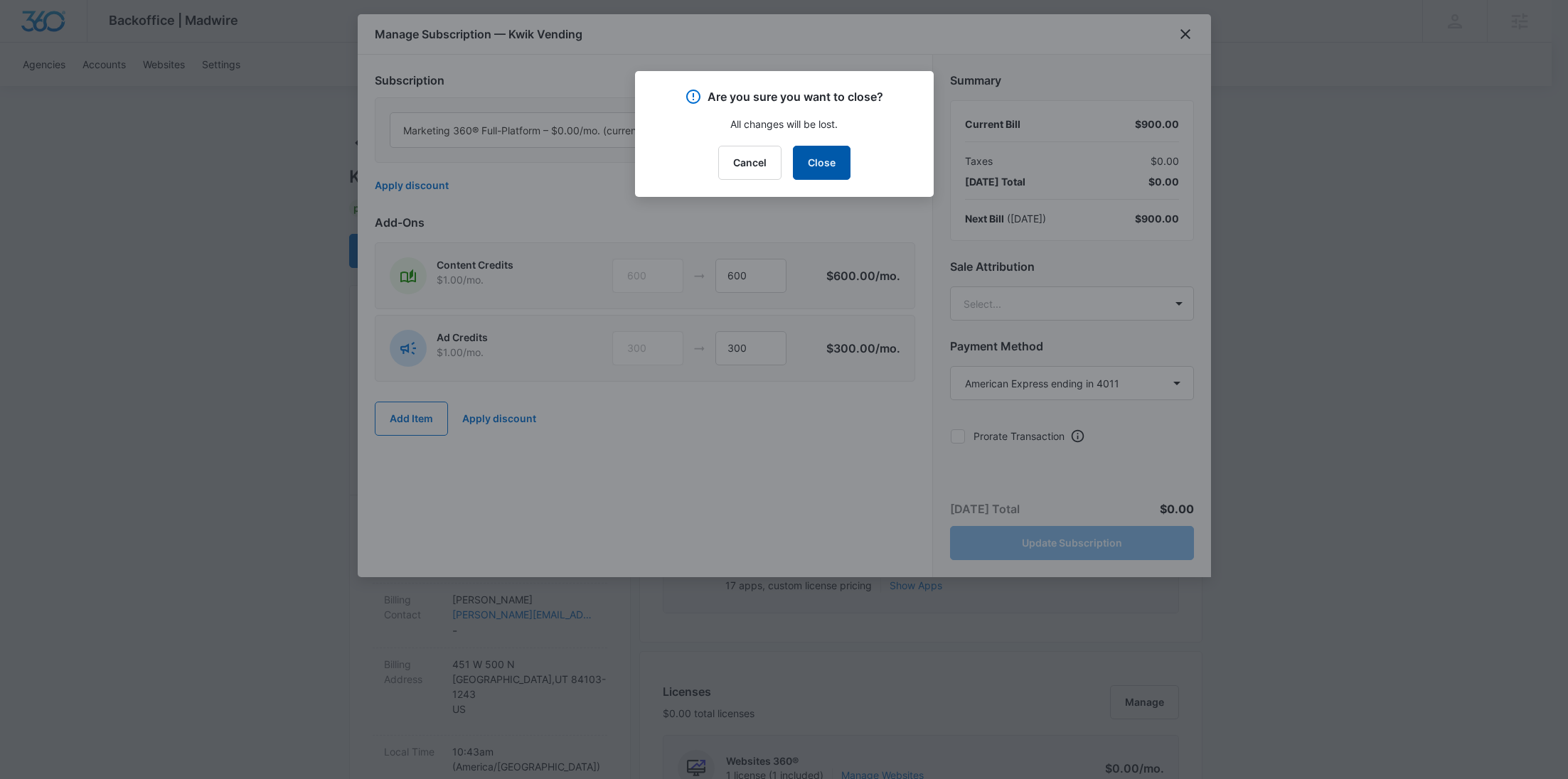
click at [822, 166] on button "Close" at bounding box center [821, 163] width 57 height 34
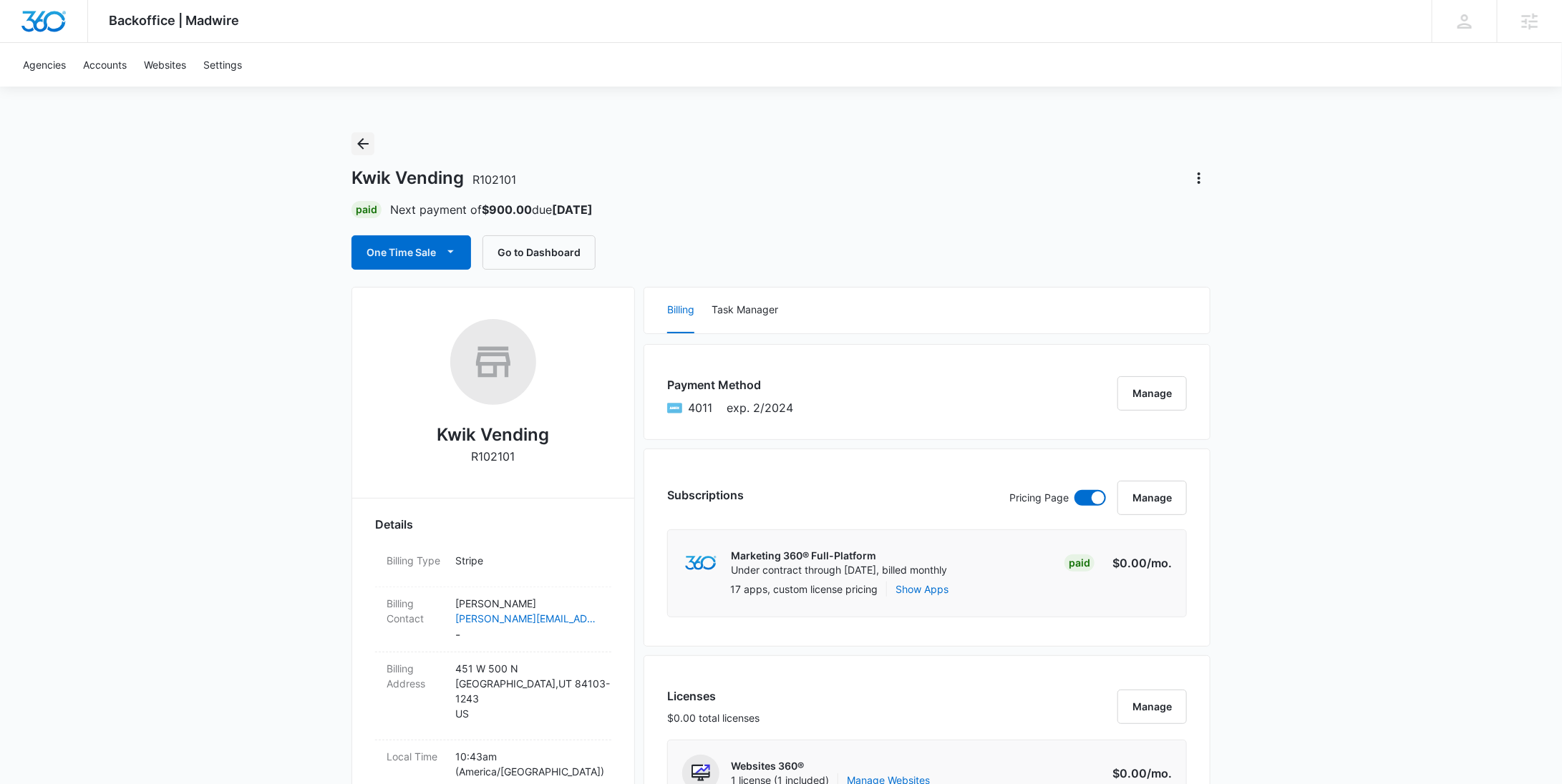
click at [364, 140] on icon "Back" at bounding box center [362, 143] width 17 height 17
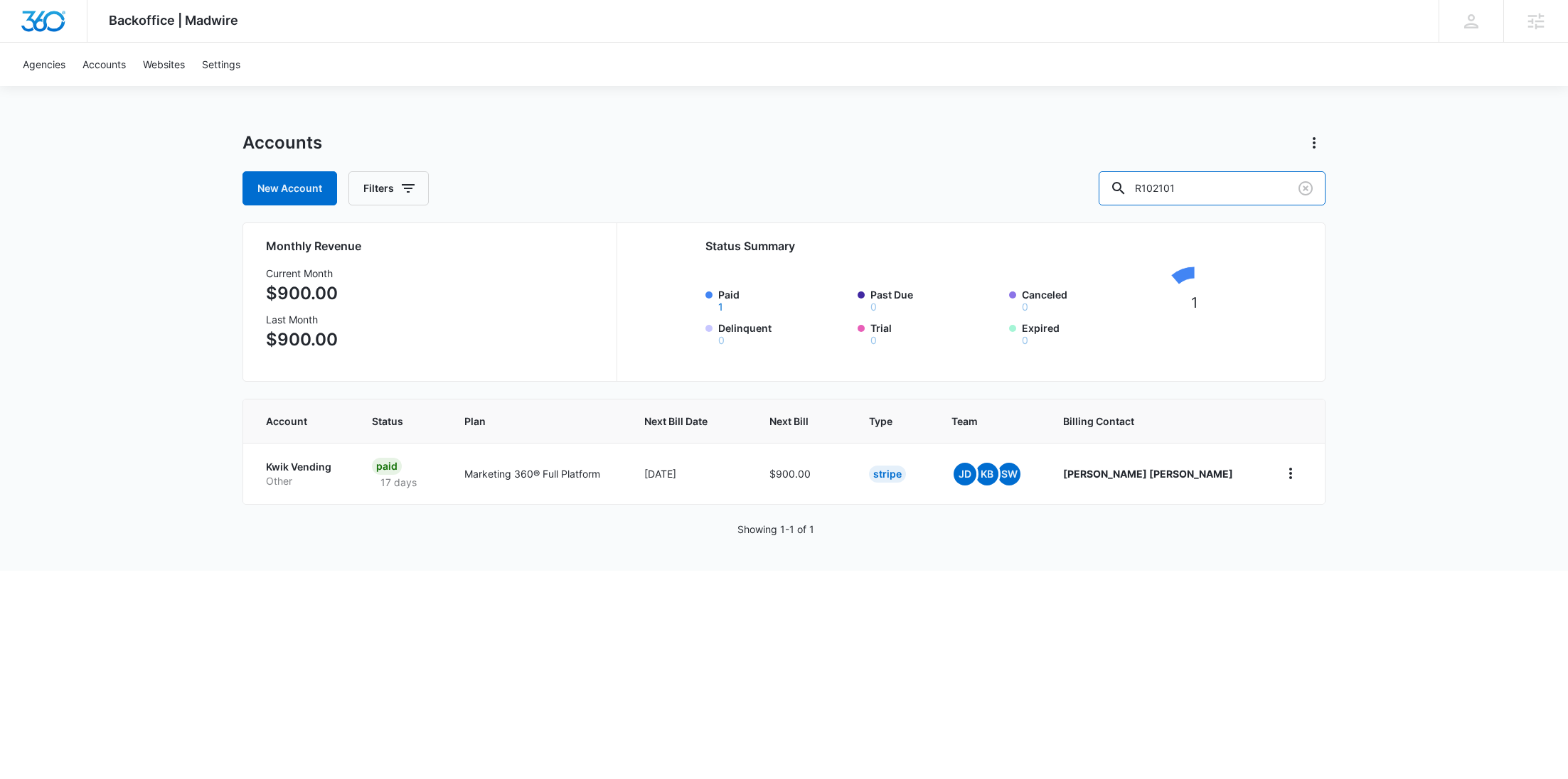
drag, startPoint x: 1242, startPoint y: 181, endPoint x: 1130, endPoint y: 193, distance: 112.6
click at [1130, 193] on div "New Account Filters R102101" at bounding box center [784, 188] width 1083 height 34
paste input "805"
type input "R102805"
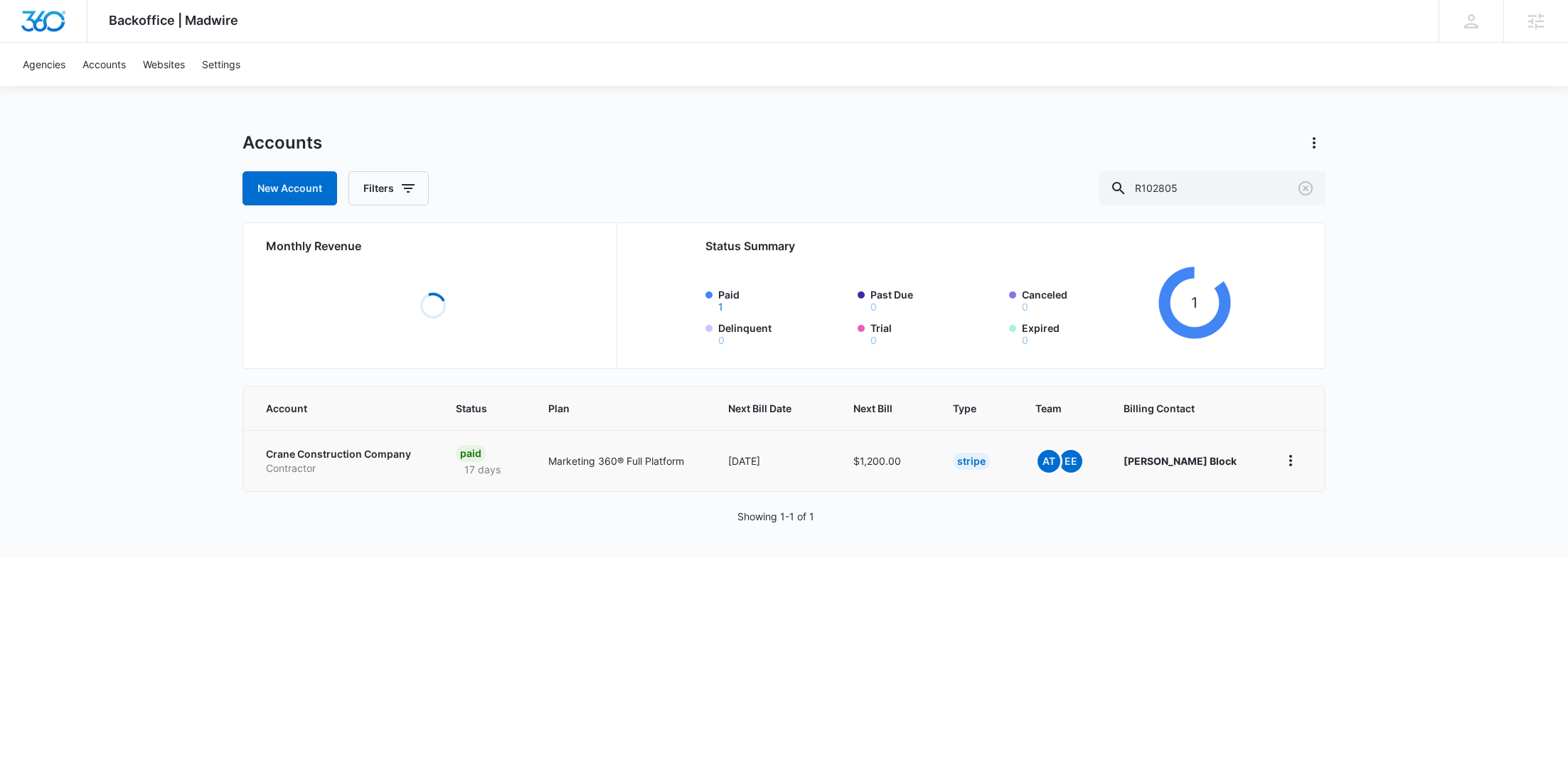
click at [289, 466] on p "Contractor" at bounding box center [344, 469] width 156 height 15
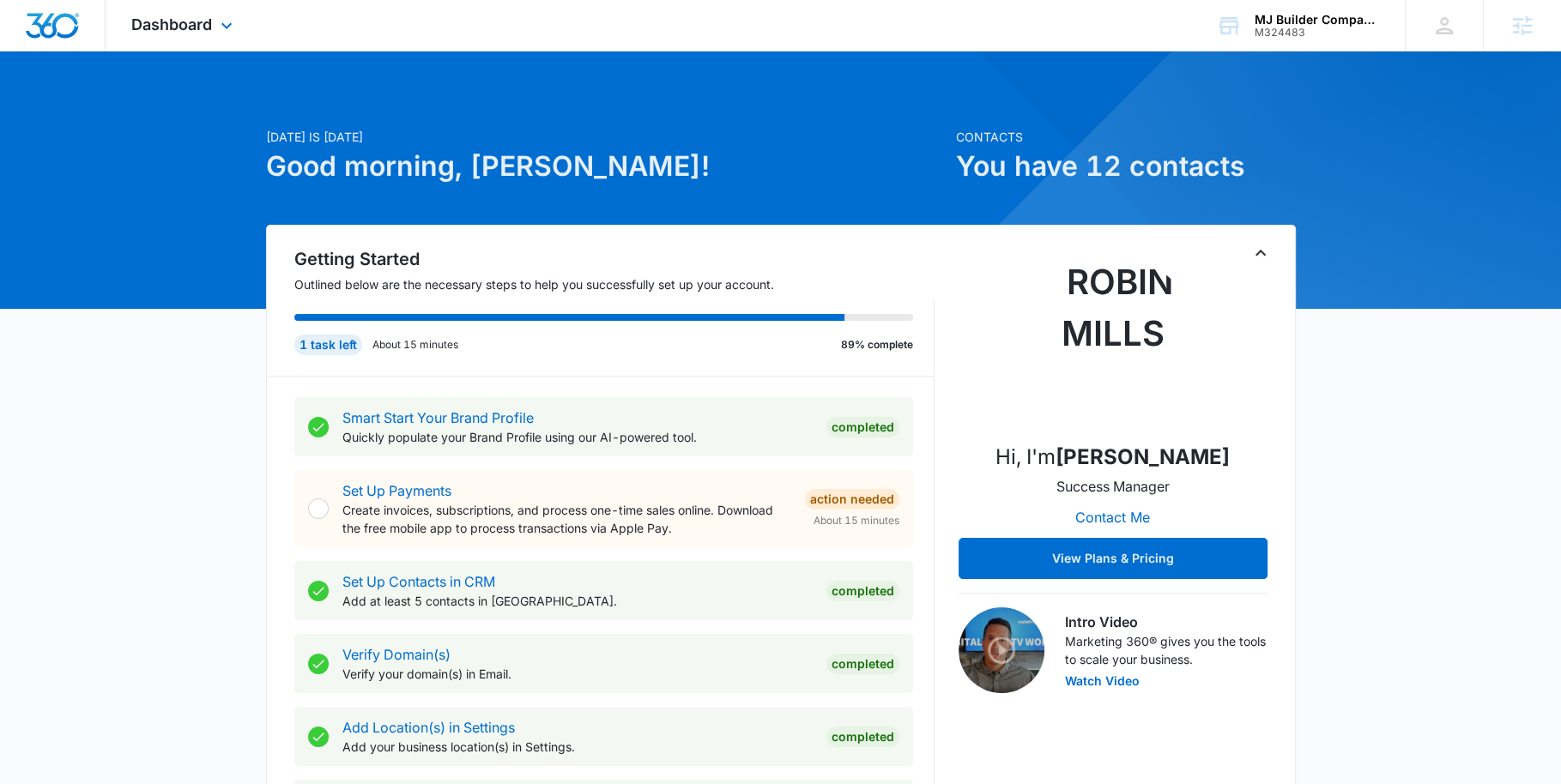
click at [205, 35] on div "Dashboard Apps Reputation Websites Forms CRM Email Social Content Ads Intellige…" at bounding box center [183, 25] width 157 height 51
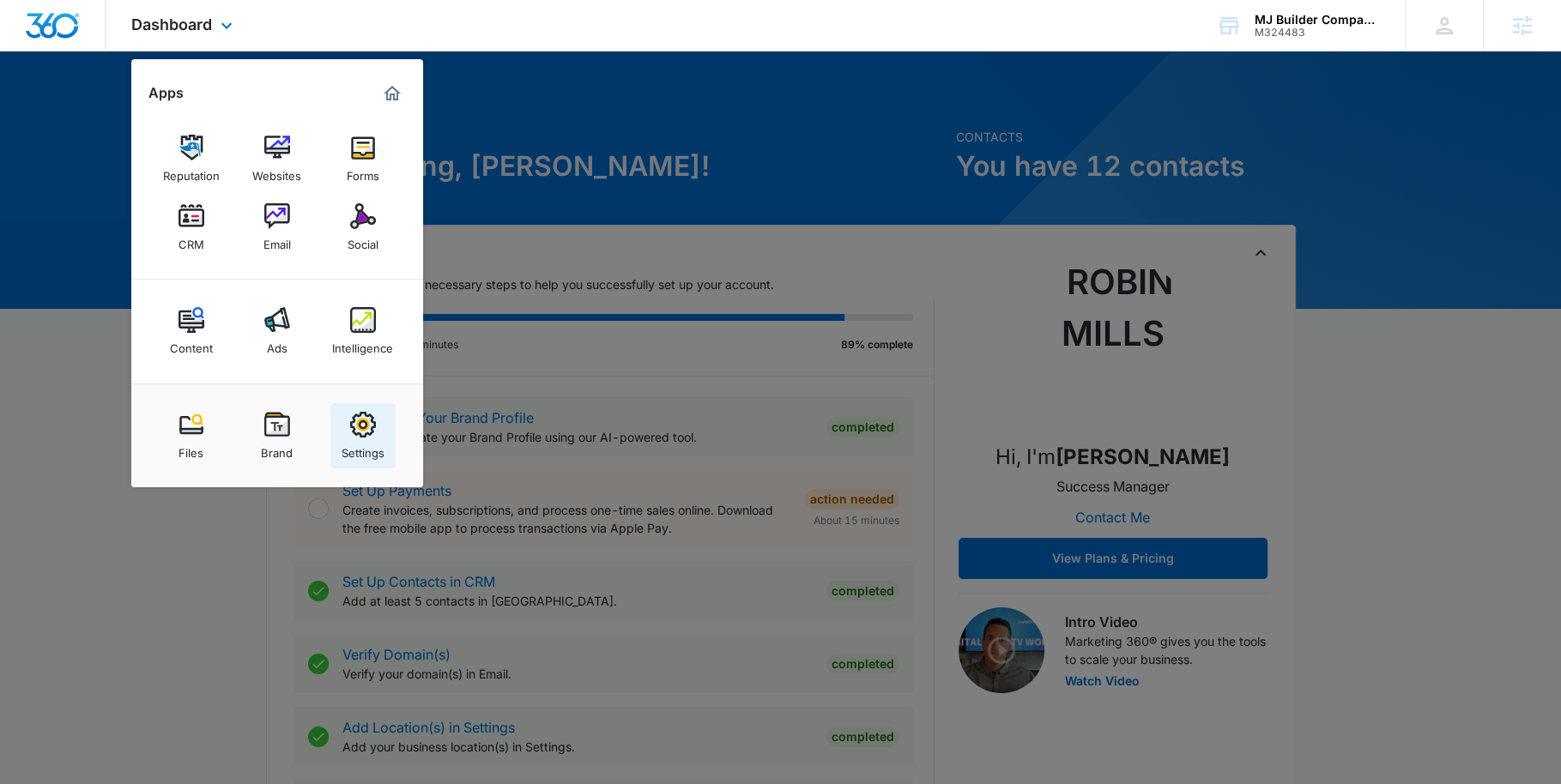
click at [362, 419] on img at bounding box center [362, 424] width 25 height 25
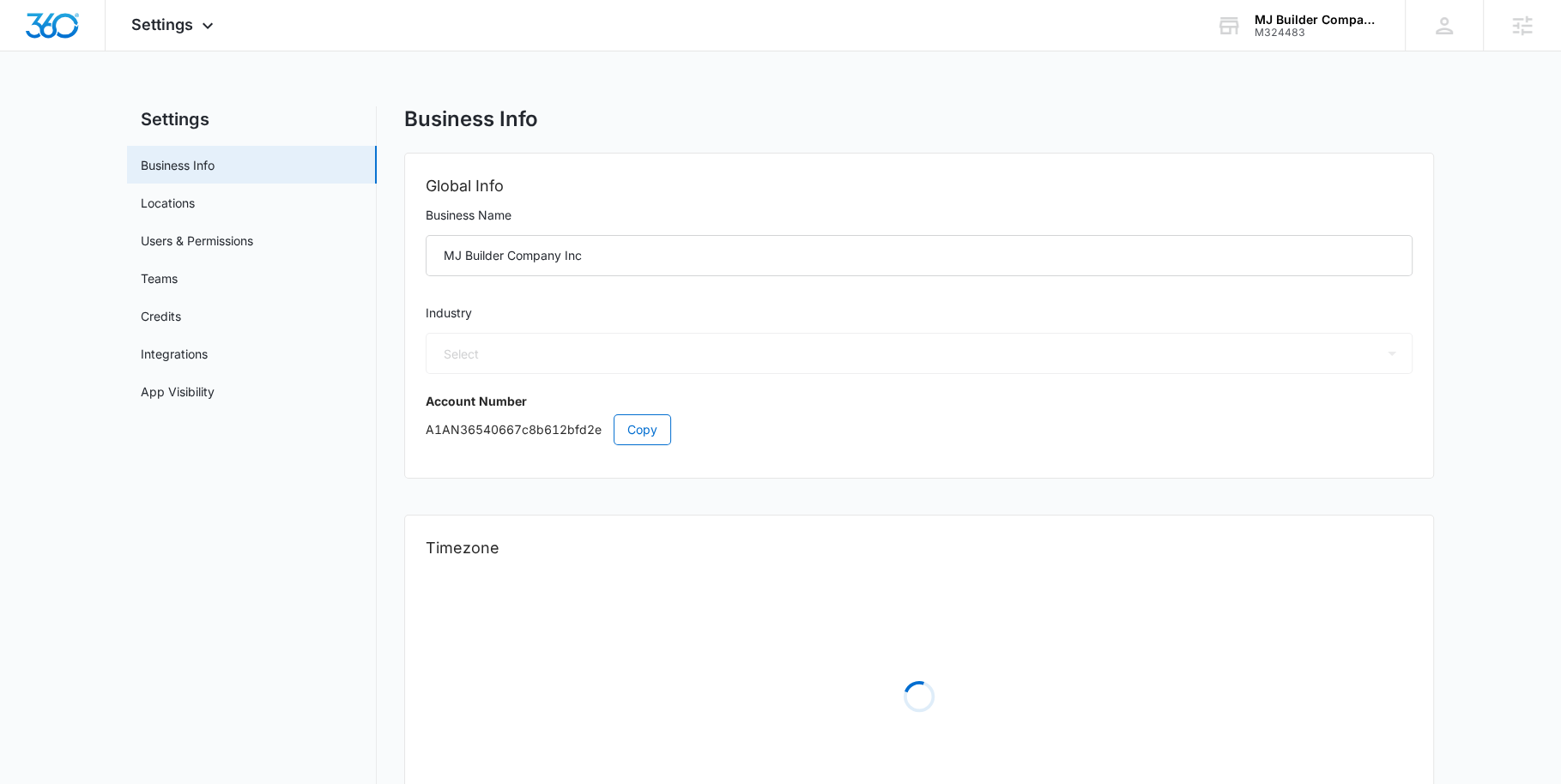
select select "33"
select select "US"
select select "America/[GEOGRAPHIC_DATA]"
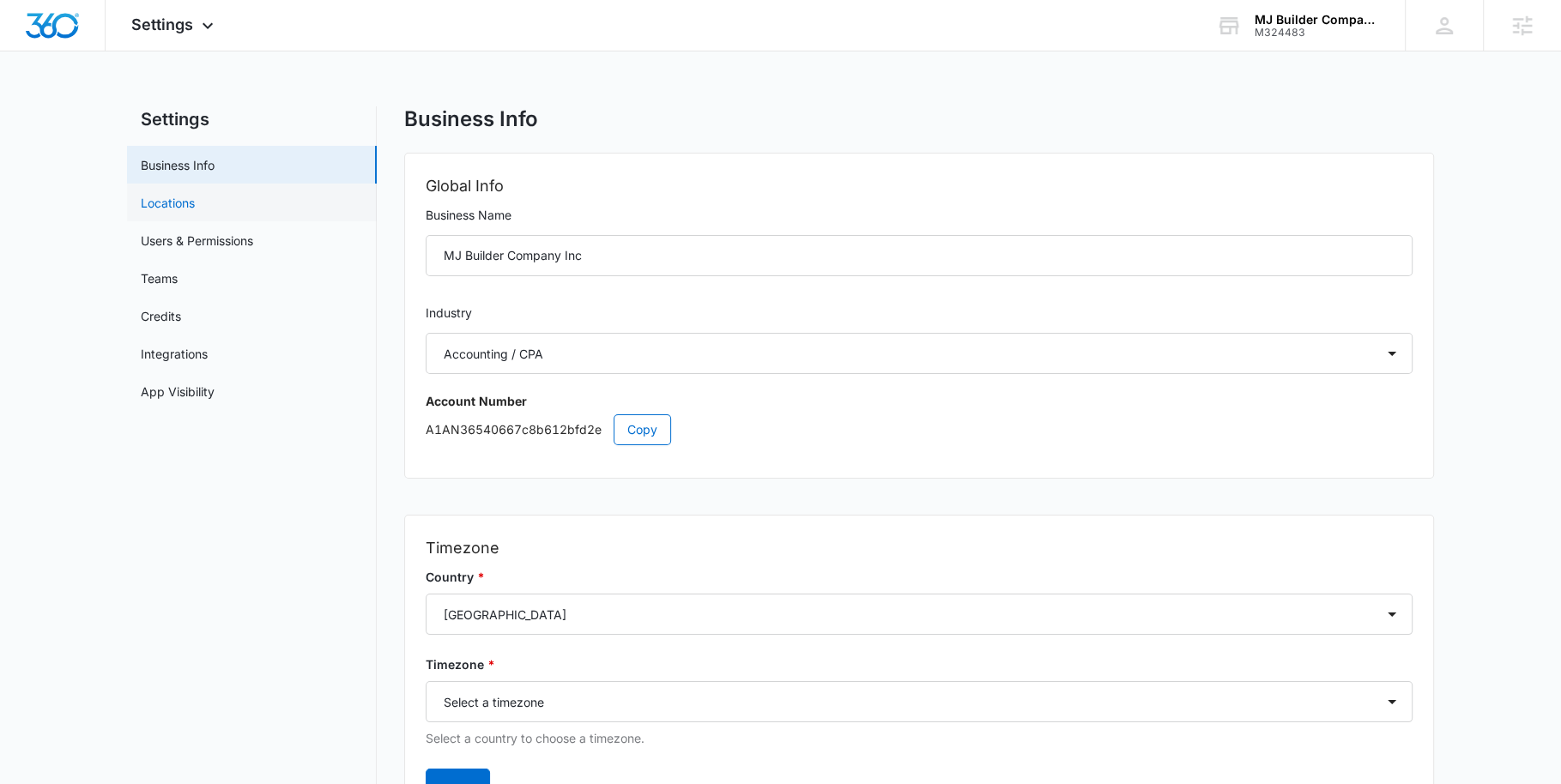
click at [195, 196] on link "Locations" at bounding box center [168, 203] width 54 height 18
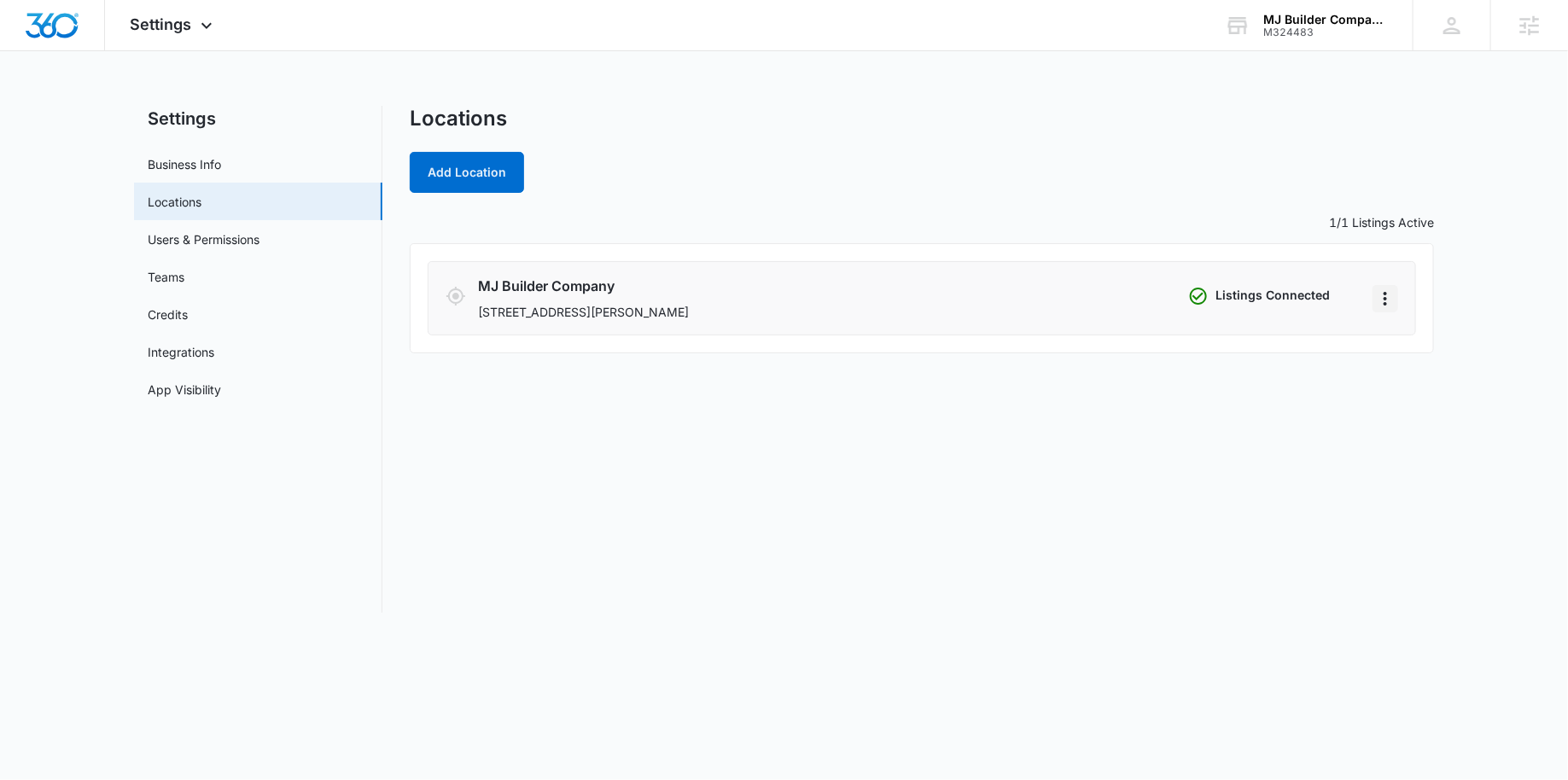
click at [1387, 302] on icon "Actions" at bounding box center [1386, 299] width 3 height 14
click at [1399, 369] on div "Remove Listings" at bounding box center [1441, 372] width 92 height 12
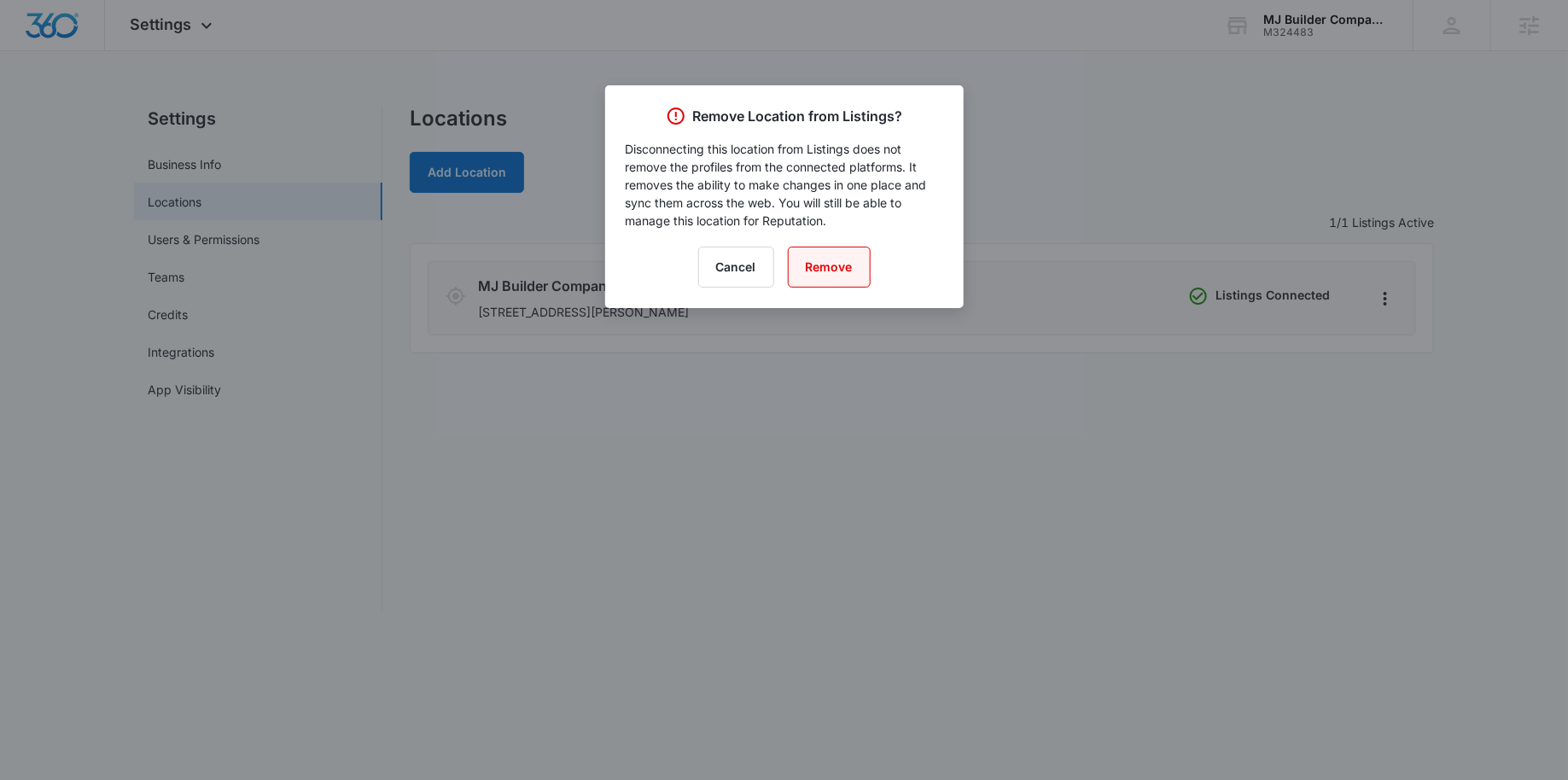
click at [850, 272] on button "Remove" at bounding box center [829, 267] width 83 height 41
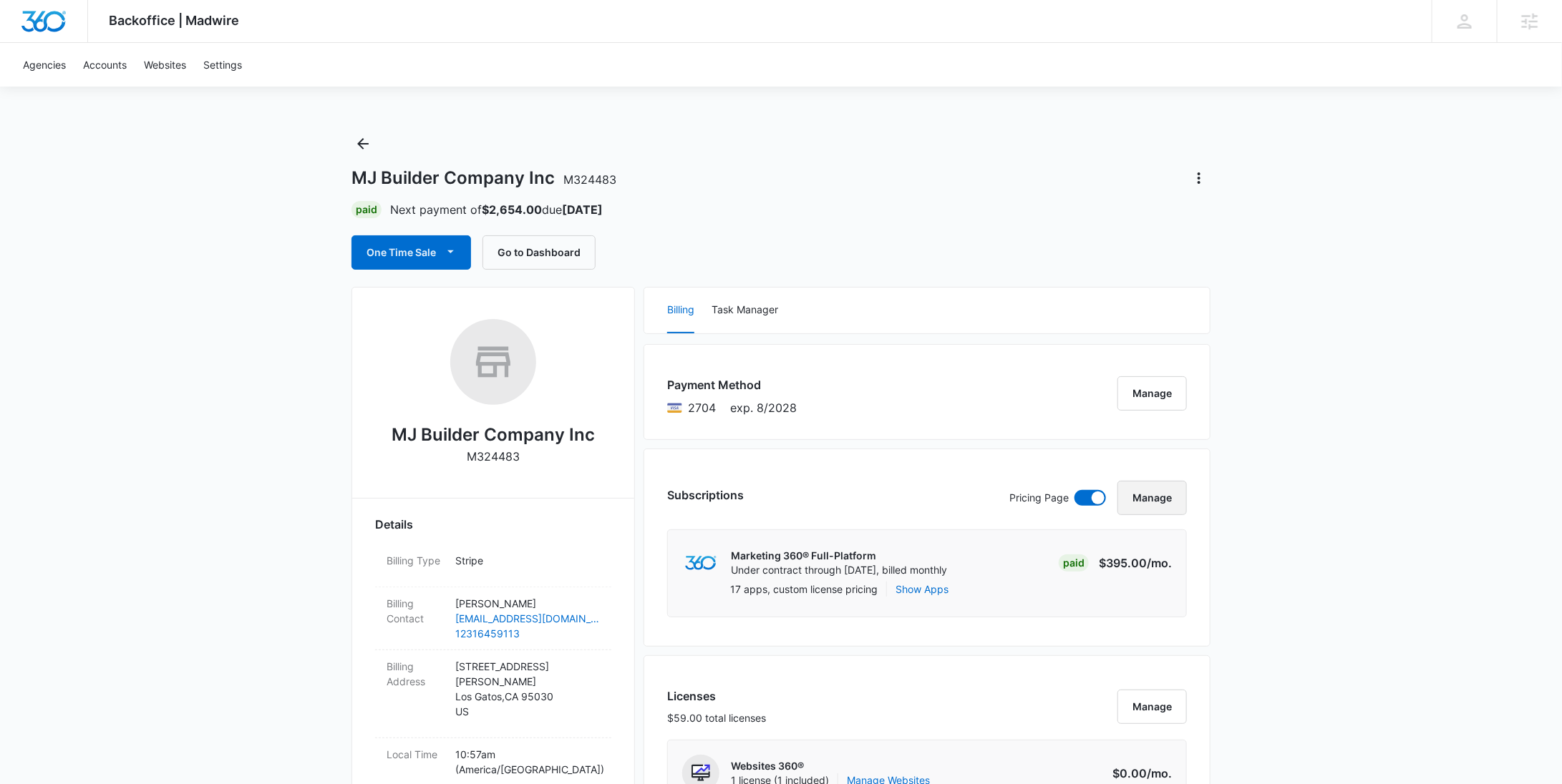
click at [1155, 496] on button "Manage" at bounding box center [1152, 497] width 70 height 34
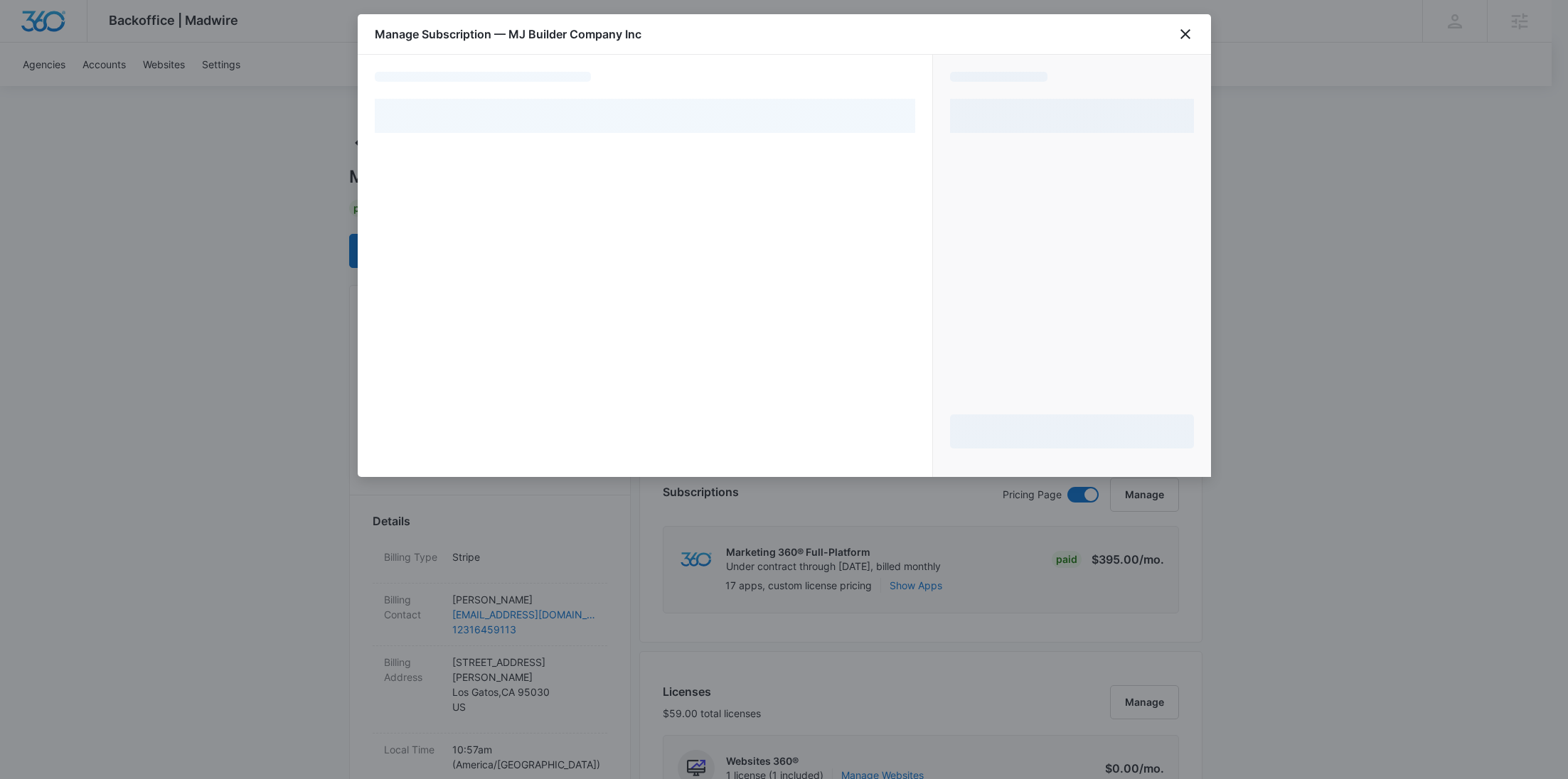
select select "pm_1R3hitA4n8RTgNjUXe1Peu73"
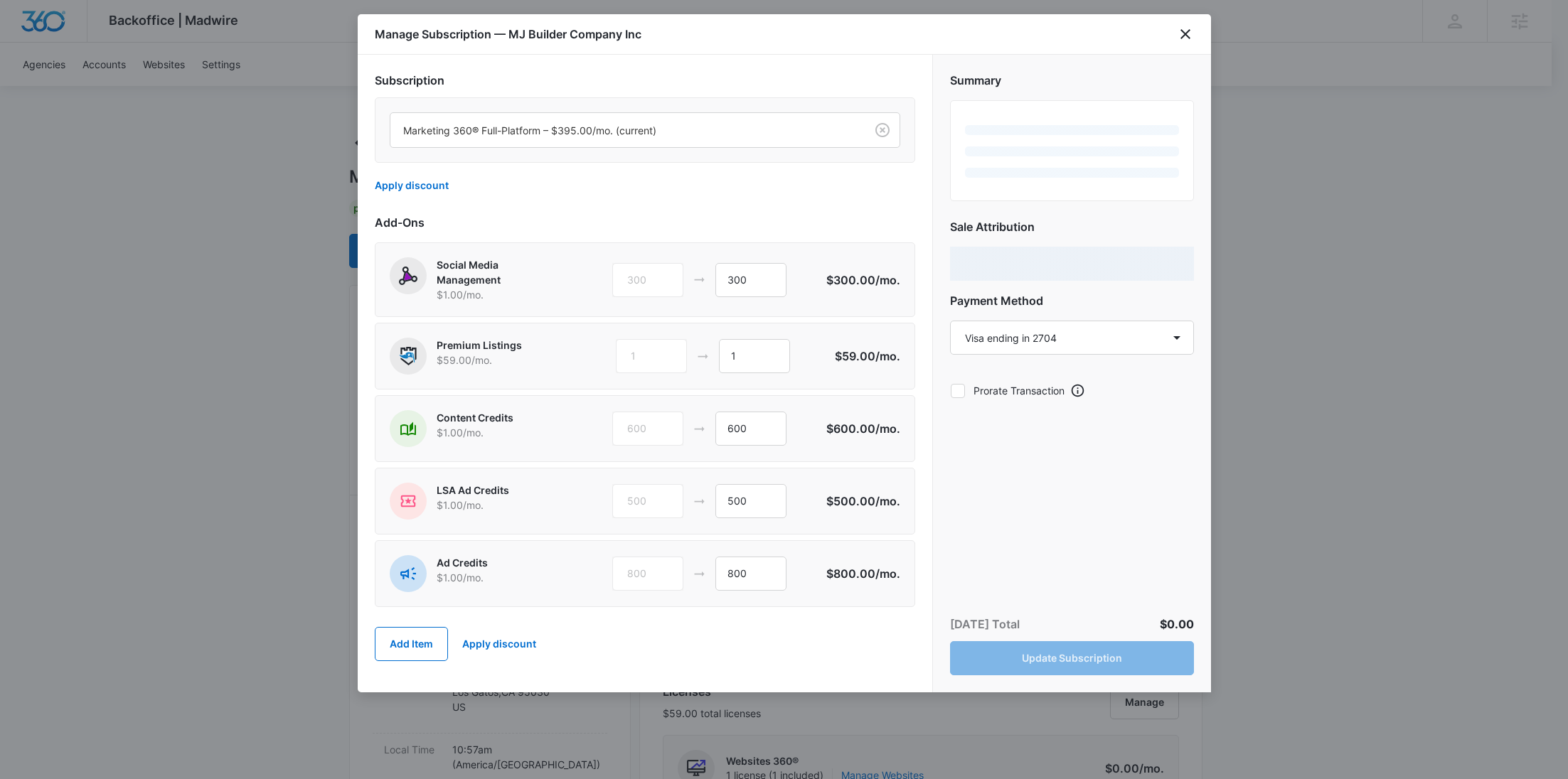
click at [531, 128] on div at bounding box center [625, 130] width 443 height 17
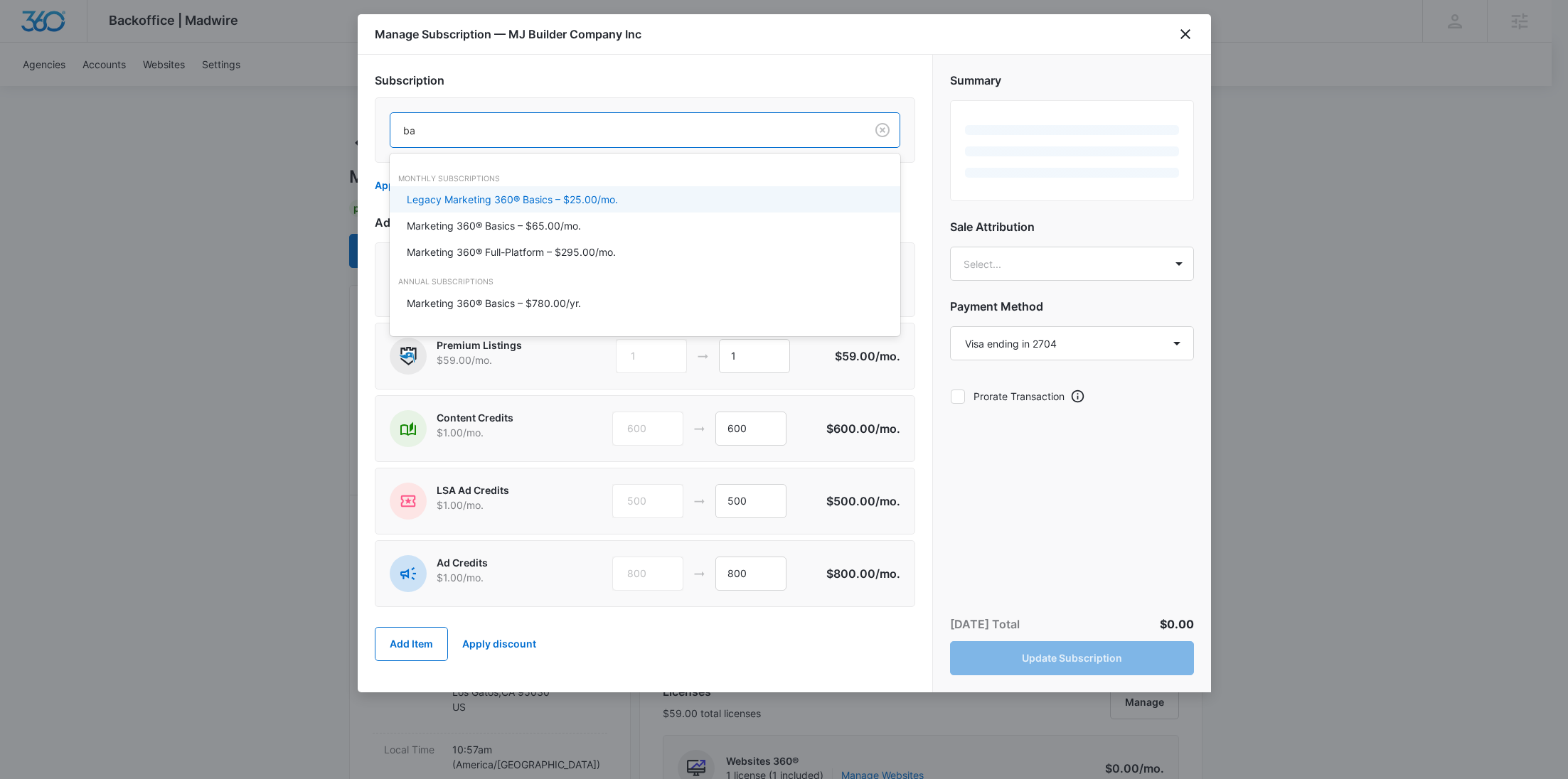
type input "bas"
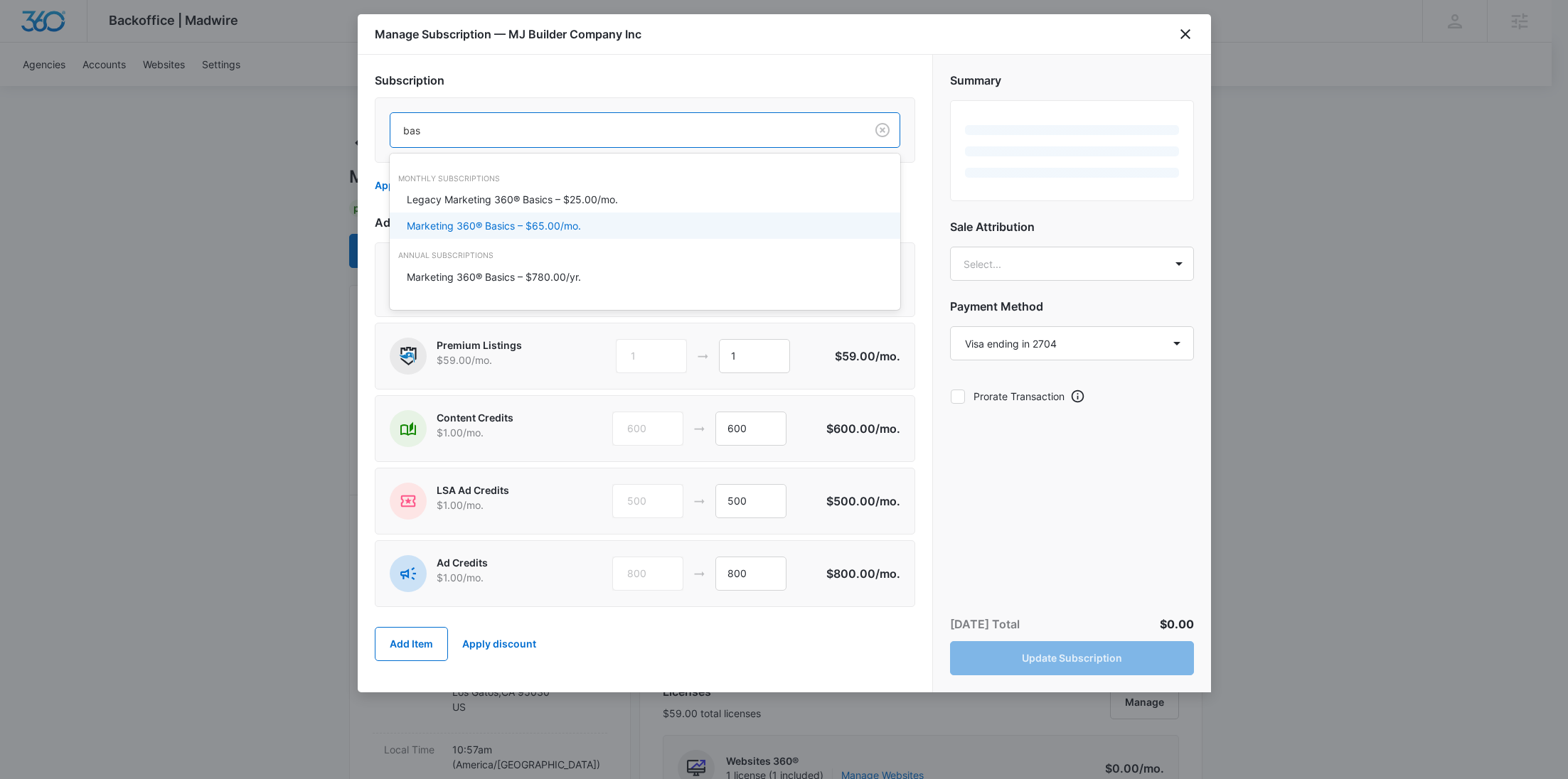
click at [542, 215] on div "Marketing 360® Basics – $65.00/mo." at bounding box center [645, 226] width 510 height 26
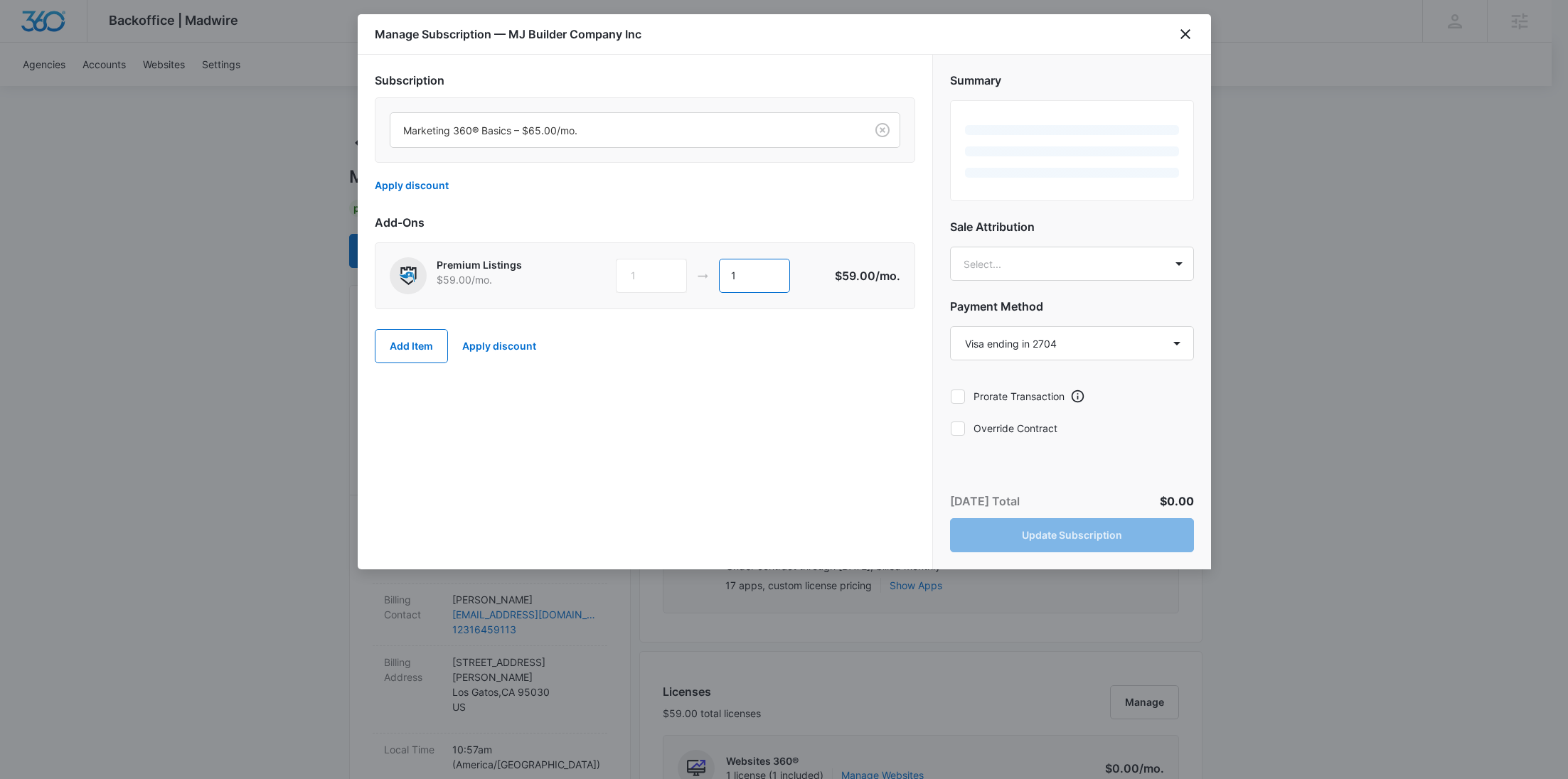
drag, startPoint x: 755, startPoint y: 284, endPoint x: 652, endPoint y: 281, distance: 103.0
click at [710, 281] on div "1 1" at bounding box center [724, 275] width 217 height 34
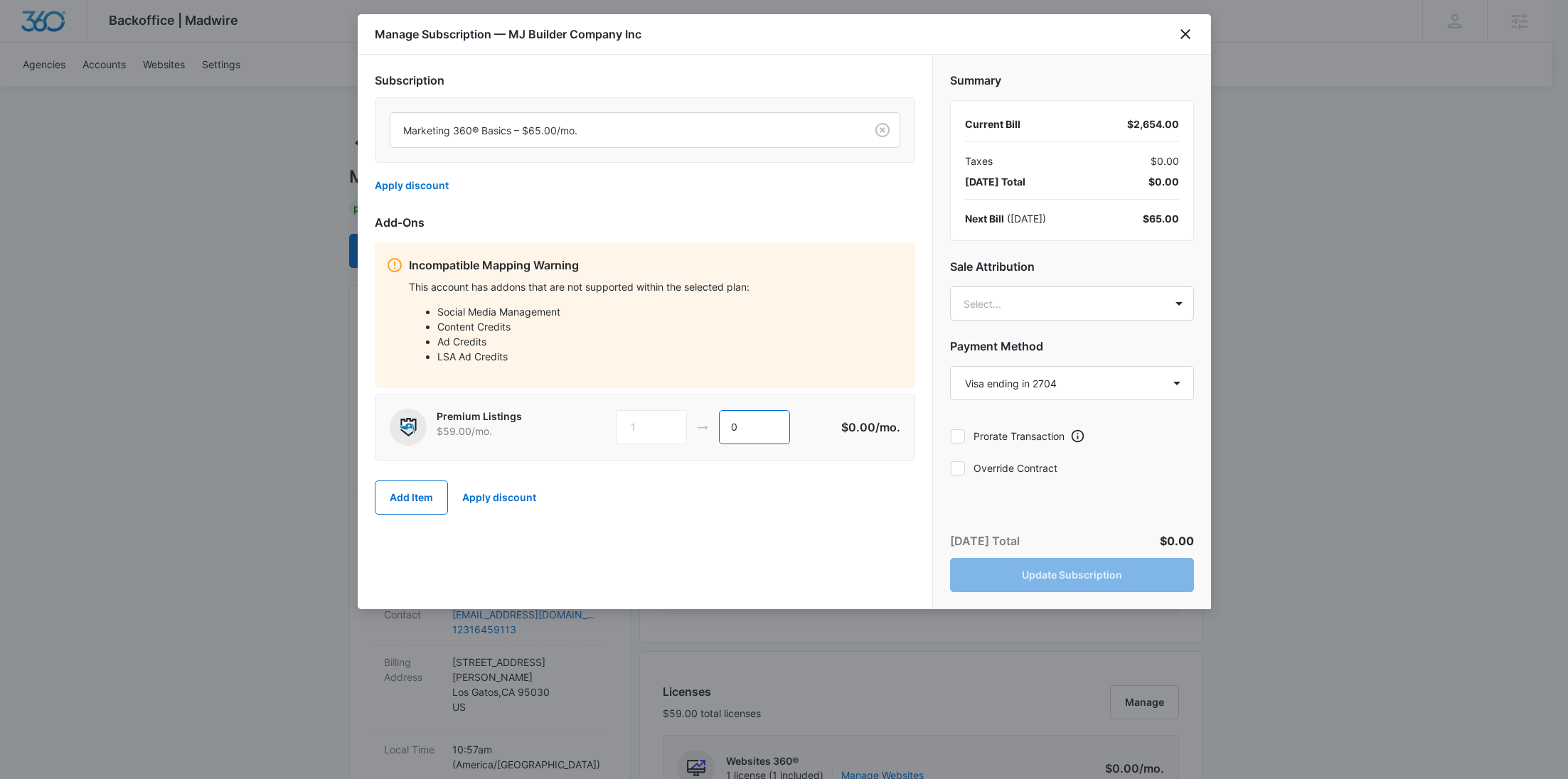
type input "0"
click at [1038, 462] on label "Override Contract" at bounding box center [1072, 468] width 244 height 15
click at [951, 468] on input "Override Contract" at bounding box center [950, 468] width 1 height 1
checkbox input "true"
click at [1087, 573] on button "Update Subscription" at bounding box center [1072, 575] width 244 height 34
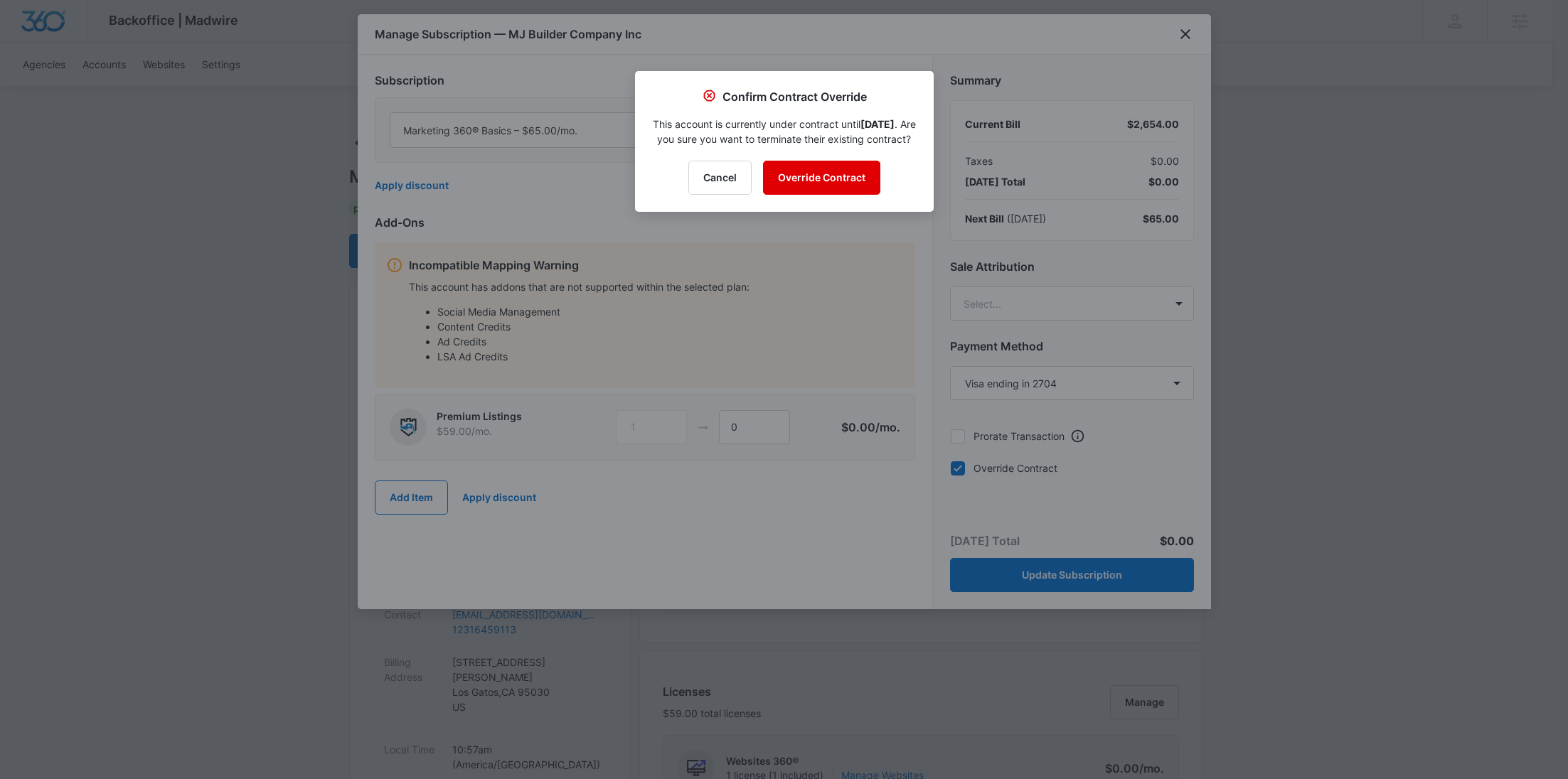
click at [854, 191] on button "Override Contract" at bounding box center [821, 177] width 117 height 34
